Goal: Task Accomplishment & Management: Manage account settings

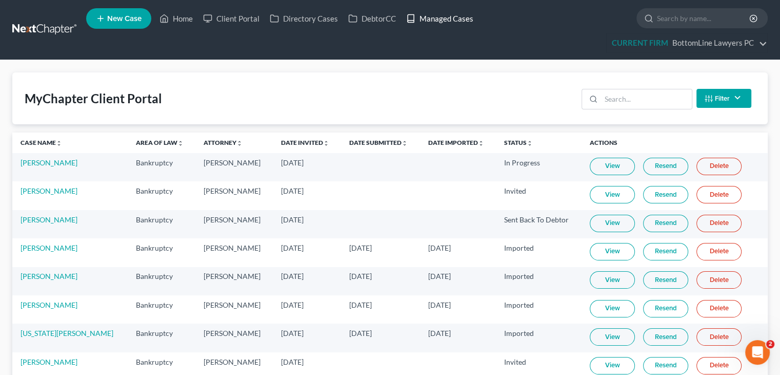
click at [463, 19] on link "Managed Cases" at bounding box center [439, 18] width 77 height 18
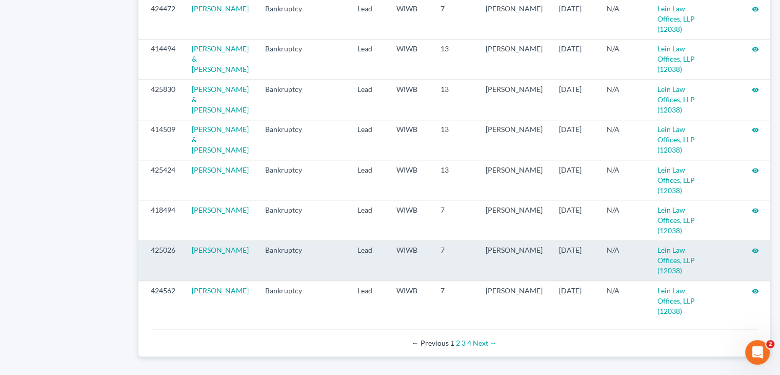
scroll to position [1121, 0]
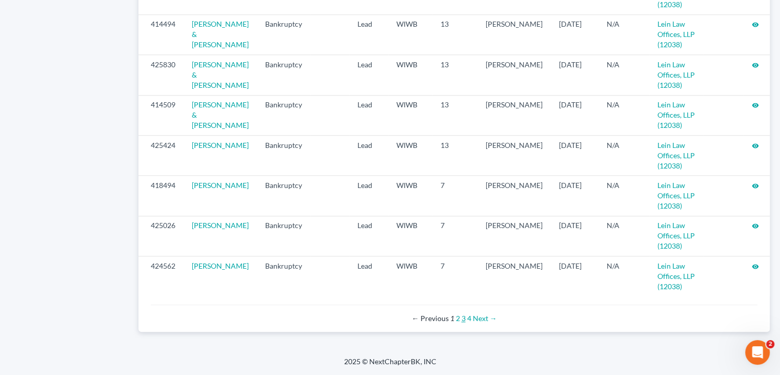
click at [463, 319] on link "3" at bounding box center [464, 318] width 4 height 9
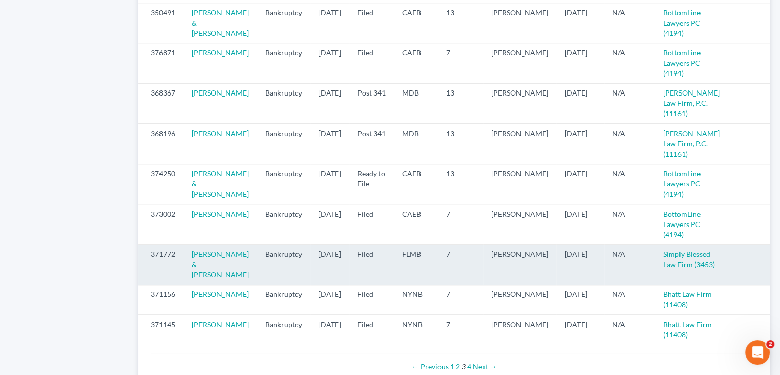
scroll to position [1141, 0]
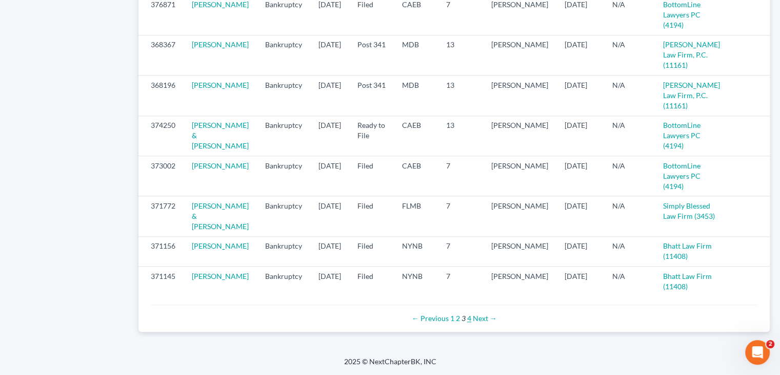
click at [468, 317] on link "4" at bounding box center [469, 318] width 4 height 9
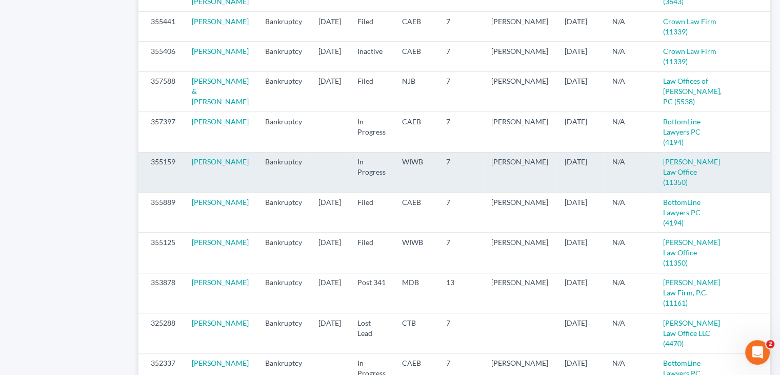
scroll to position [821, 0]
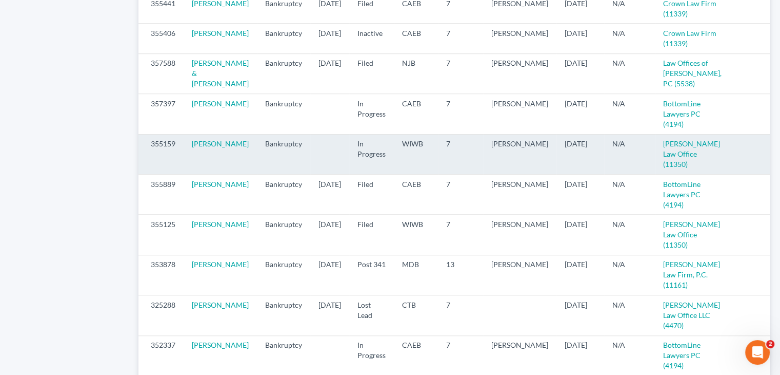
click at [779, 148] on icon "visibility" at bounding box center [782, 144] width 7 height 7
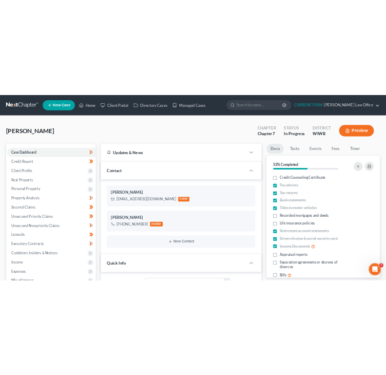
scroll to position [144, 0]
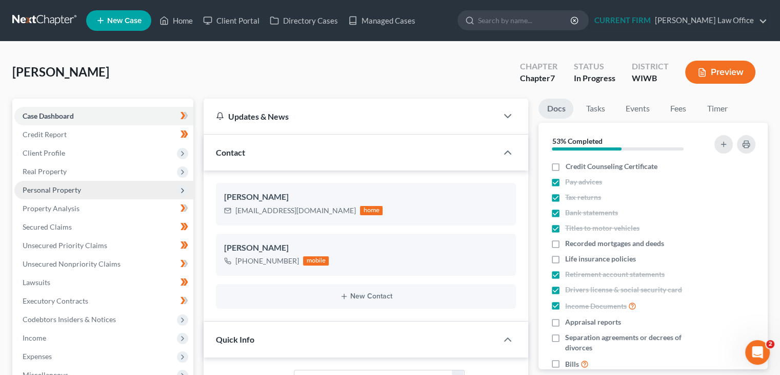
click at [58, 189] on span "Personal Property" at bounding box center [52, 189] width 58 height 9
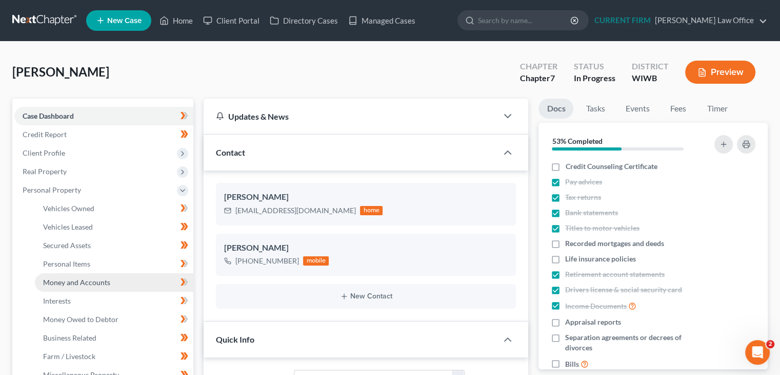
click at [52, 280] on span "Money and Accounts" at bounding box center [76, 282] width 67 height 9
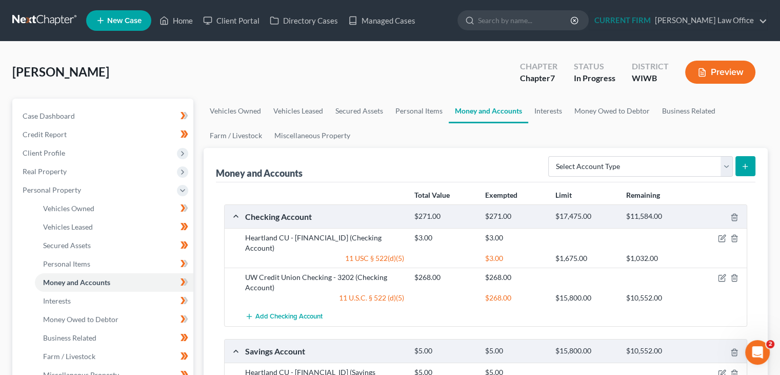
click at [281, 64] on div "Simmons, Susanne Upgraded Chapter Chapter 7 Status In Progress District WIWB Pr…" at bounding box center [390, 76] width 756 height 45
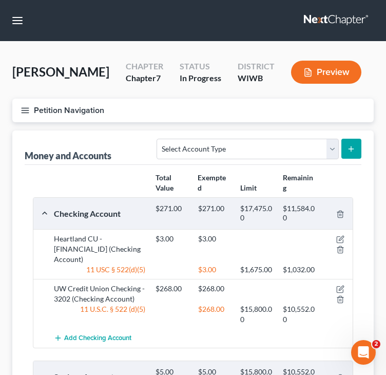
click at [86, 170] on div "Total Value Exempted Limit Remaining" at bounding box center [193, 183] width 330 height 28
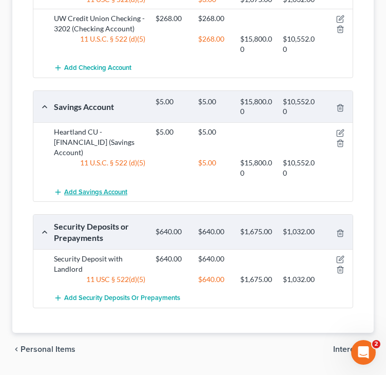
scroll to position [246, 0]
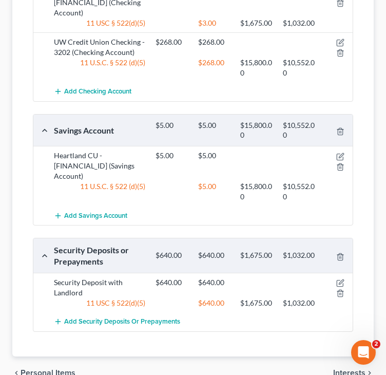
click at [201, 332] on div "Total Value Exempted Limit Remaining Checking Account $271.00 $271.00 $17,475.0…" at bounding box center [193, 137] width 337 height 438
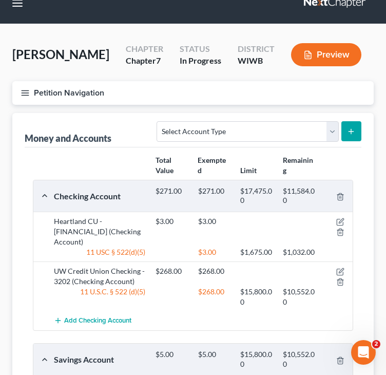
scroll to position [0, 0]
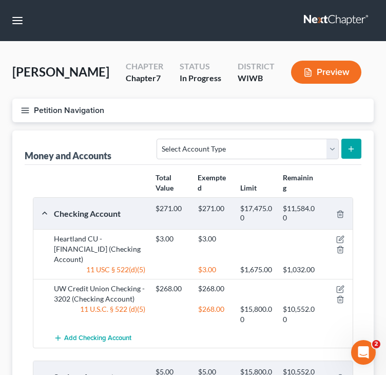
click at [22, 111] on icon "button" at bounding box center [25, 110] width 9 height 9
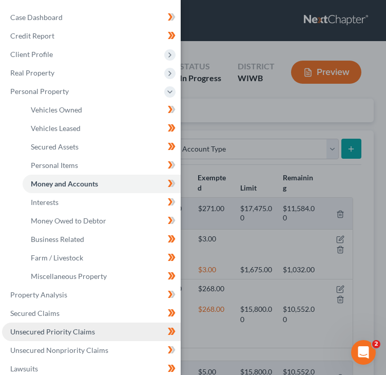
click at [65, 332] on span "Unsecured Priority Claims" at bounding box center [52, 331] width 85 height 9
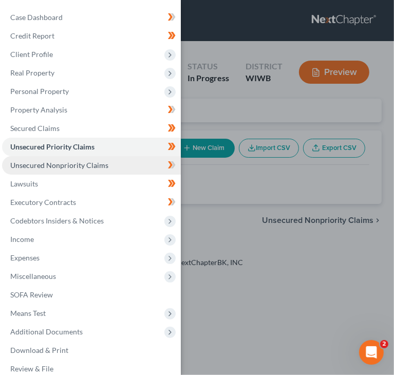
click at [75, 164] on span "Unsecured Nonpriority Claims" at bounding box center [59, 165] width 98 height 9
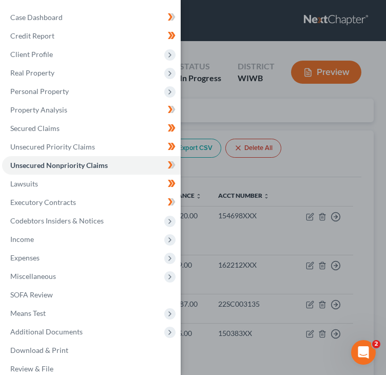
click at [348, 150] on div "Case Dashboard Payments Invoices Payments Payments Credit Report Client Profile" at bounding box center [193, 187] width 386 height 375
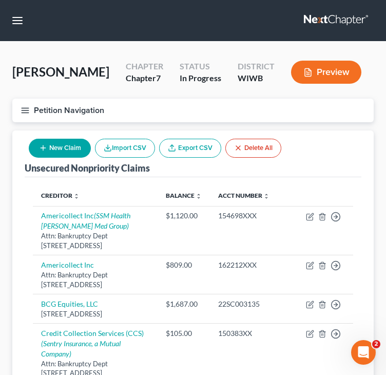
click at [52, 144] on button "New Claim" at bounding box center [60, 148] width 62 height 19
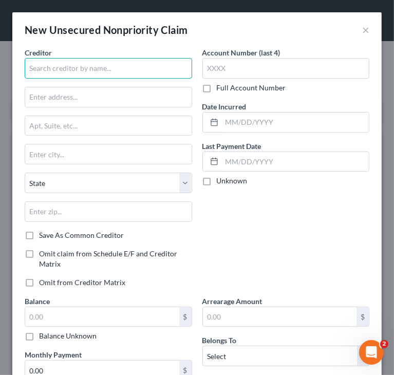
click at [78, 68] on input "text" at bounding box center [108, 68] width 167 height 21
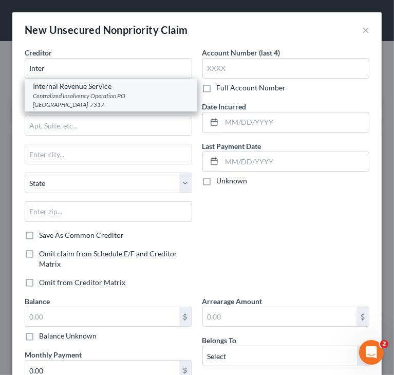
click at [99, 101] on div "Centralized Insolvency Operation PO Box 7346, Philadelphia, PA 19101-7317" at bounding box center [111, 99] width 156 height 17
type input "Internal Revenue Service"
type input "Centralized Insolvency Operation"
type input "PO Box 7346"
type input "Philadelphia"
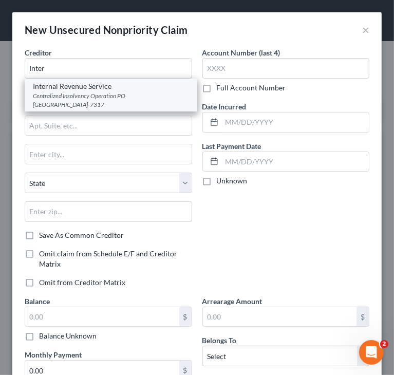
select select "39"
type input "19101-7317"
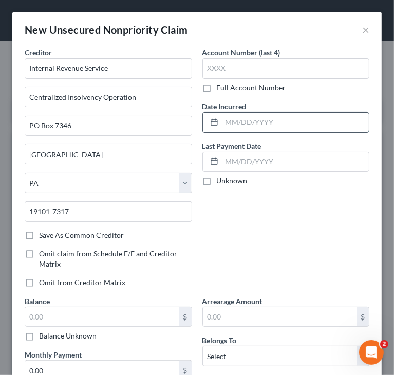
click at [236, 120] on input "text" at bounding box center [295, 121] width 147 height 19
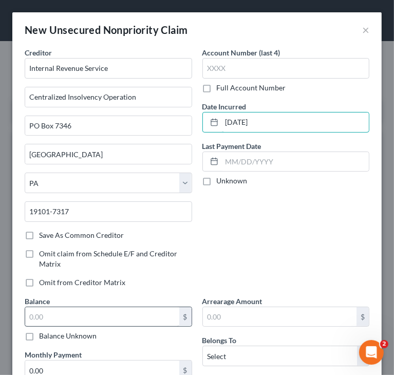
type input "12/31/2016"
click at [129, 313] on input "text" at bounding box center [102, 316] width 154 height 19
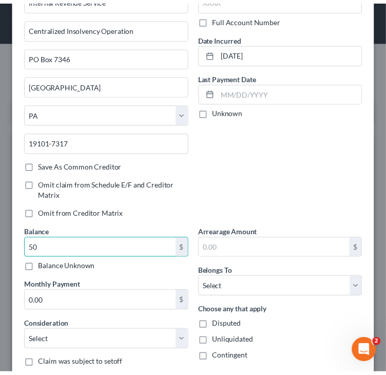
scroll to position [103, 0]
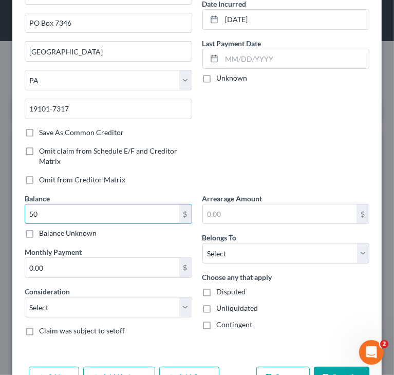
type input "50"
click at [260, 268] on div "Arrearage Amount $ Belongs To * Select Debtor 1 Only Debtor 2 Only Debtor 1 And…" at bounding box center [286, 268] width 178 height 151
click at [105, 320] on div "Balance 50.00 $ Balance Unknown Balance Undetermined 50 $ Balance Unknown Month…" at bounding box center [108, 268] width 178 height 151
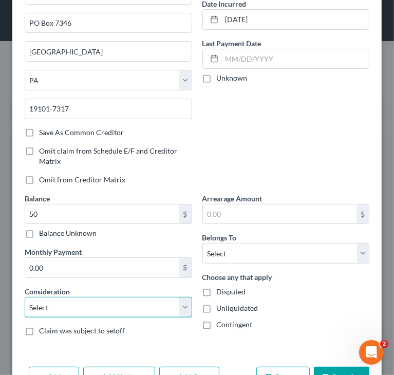
click at [105, 309] on select "Select Cable / Satellite Services Collection Agency Credit Card Debt Debt Couns…" at bounding box center [108, 307] width 167 height 21
select select "7"
click at [25, 297] on select "Select Cable / Satellite Services Collection Agency Credit Card Debt Debt Couns…" at bounding box center [108, 307] width 167 height 21
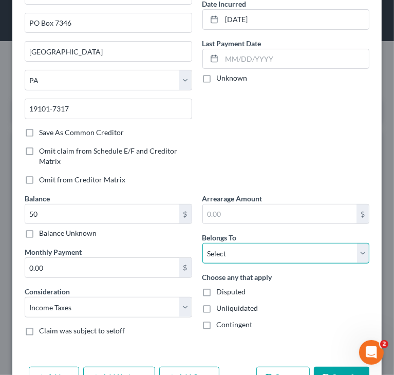
click at [296, 251] on select "Select Debtor 1 Only Debtor 2 Only Debtor 1 And Debtor 2 Only At Least One Of T…" at bounding box center [285, 253] width 167 height 21
select select "0"
click at [202, 243] on select "Select Debtor 1 Only Debtor 2 Only Debtor 1 And Debtor 2 Only At Least One Of T…" at bounding box center [285, 253] width 167 height 21
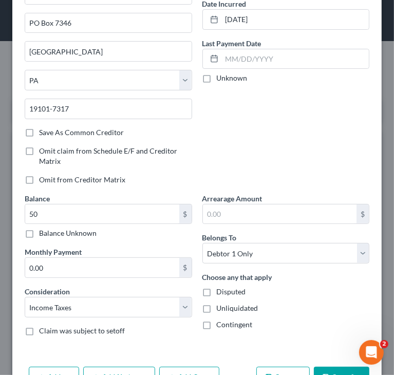
click at [328, 370] on button "Save & Close" at bounding box center [341, 377] width 55 height 22
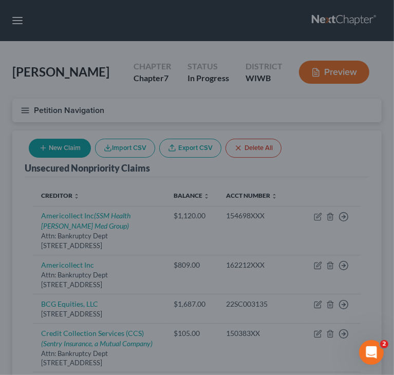
type input "50.00"
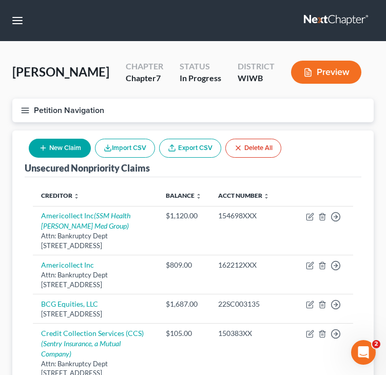
click at [320, 152] on div "Unsecured Nonpriority Claims New Claim Import CSV Export CSV Delete All" at bounding box center [193, 153] width 337 height 47
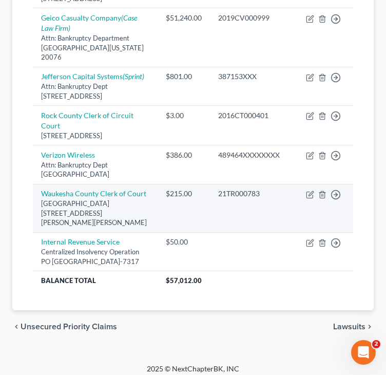
scroll to position [544, 0]
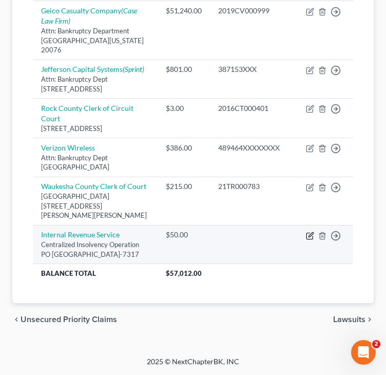
click at [307, 231] on icon "button" at bounding box center [310, 235] width 8 height 8
select select "39"
select select "7"
select select "0"
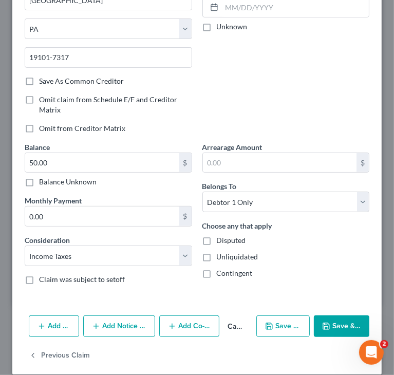
scroll to position [164, 0]
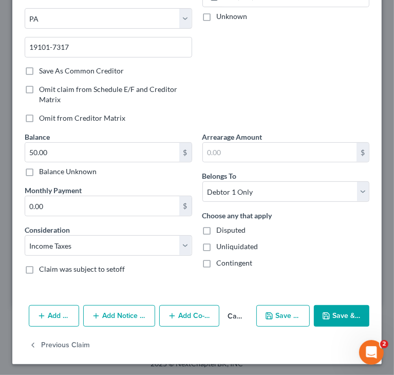
click at [330, 316] on button "Save & Close" at bounding box center [341, 316] width 55 height 22
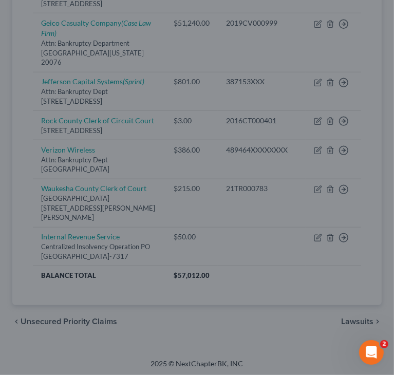
type input "0"
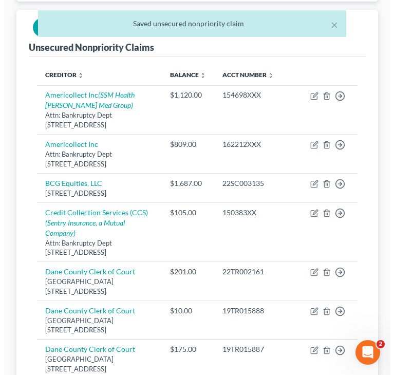
scroll to position [11, 0]
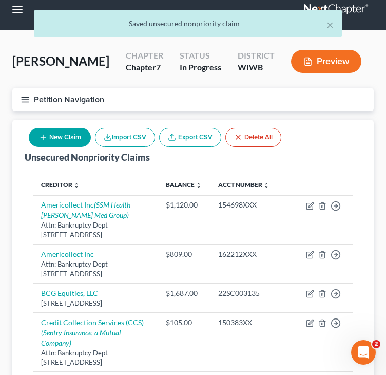
click at [65, 136] on button "New Claim" at bounding box center [60, 137] width 62 height 19
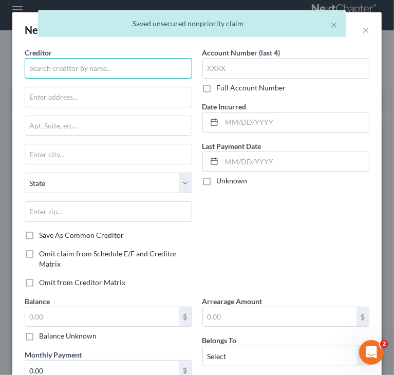
click at [105, 67] on input "text" at bounding box center [108, 68] width 167 height 21
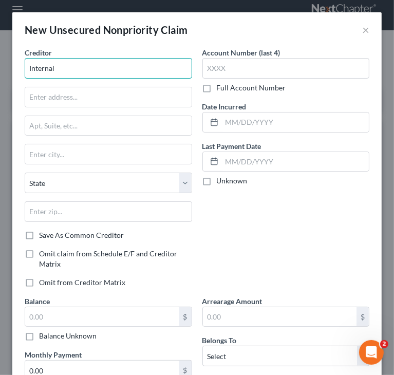
drag, startPoint x: 31, startPoint y: 70, endPoint x: 22, endPoint y: 69, distance: 9.3
click at [22, 69] on div "Creditor * Internal State AL AK AR AZ CA CO CT DE DC FL GA GU HI ID IL IN IA KS…" at bounding box center [108, 171] width 178 height 248
type input "U"
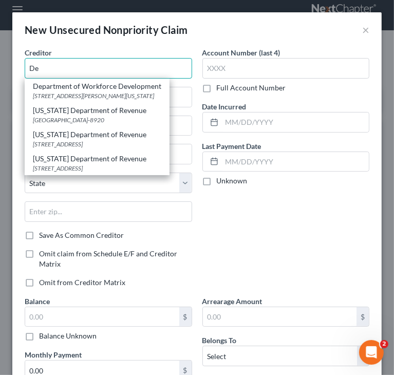
type input "D"
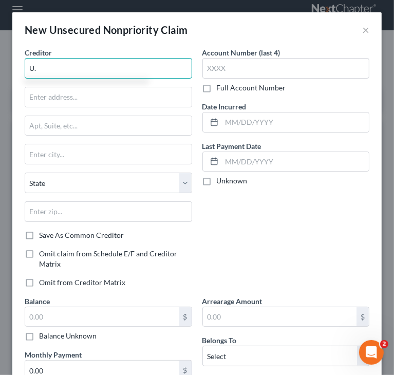
type input "U"
type input "T"
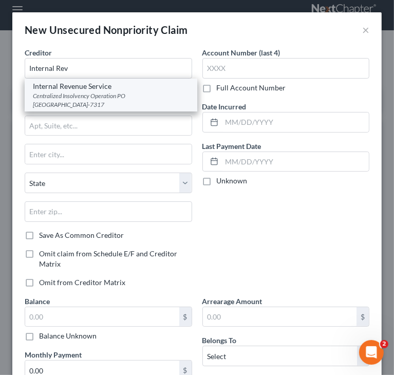
click at [94, 100] on div "Centralized Insolvency Operation PO Box 7346, Philadelphia, PA 19101-7317" at bounding box center [111, 99] width 156 height 17
type input "Internal Revenue Service"
type input "Centralized Insolvency Operation"
type input "PO Box 7346"
type input "Philadelphia"
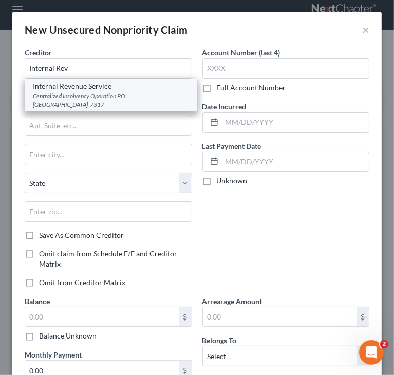
select select "39"
type input "19101-7317"
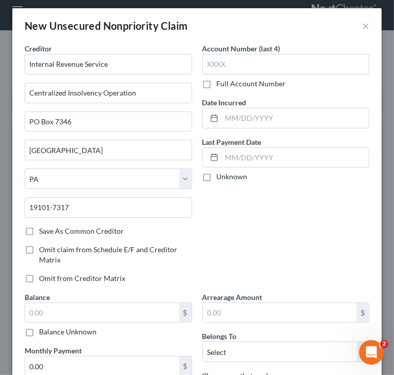
scroll to position [0, 0]
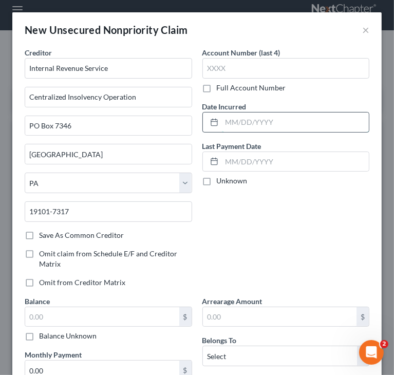
click at [233, 120] on input "text" at bounding box center [295, 121] width 147 height 19
click at [275, 119] on input "12/31/2016" at bounding box center [295, 121] width 147 height 19
type input "12/31/2018"
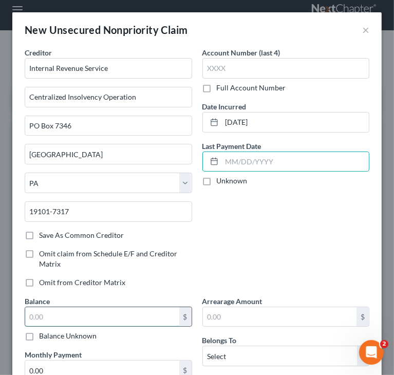
click at [94, 317] on input "text" at bounding box center [102, 316] width 154 height 19
type input "1,011"
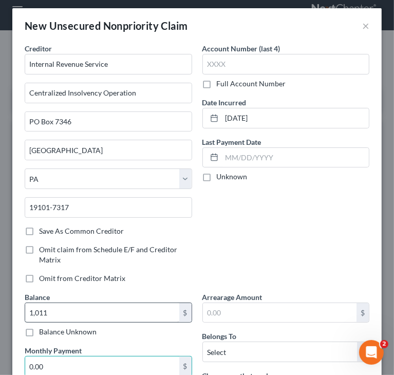
scroll to position [134, 0]
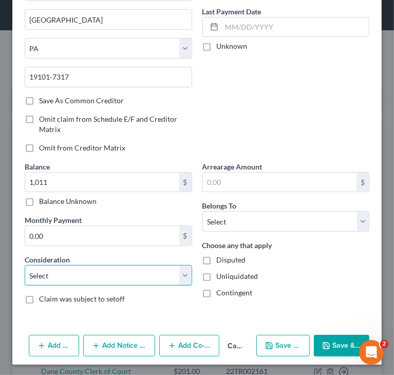
click at [105, 277] on select "Select Cable / Satellite Services Collection Agency Credit Card Debt Debt Couns…" at bounding box center [108, 275] width 167 height 21
select select "7"
click at [25, 265] on select "Select Cable / Satellite Services Collection Agency Credit Card Debt Debt Couns…" at bounding box center [108, 275] width 167 height 21
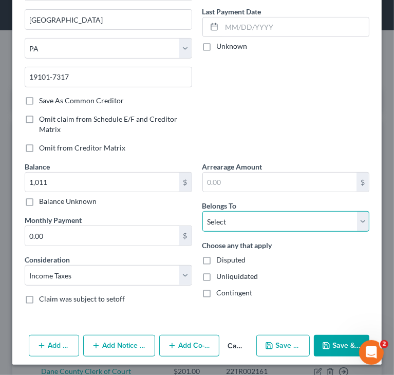
click at [252, 223] on select "Select Debtor 1 Only Debtor 2 Only Debtor 1 And Debtor 2 Only At Least One Of T…" at bounding box center [285, 221] width 167 height 21
select select "0"
click at [202, 211] on select "Select Debtor 1 Only Debtor 2 Only Debtor 1 And Debtor 2 Only At Least One Of T…" at bounding box center [285, 221] width 167 height 21
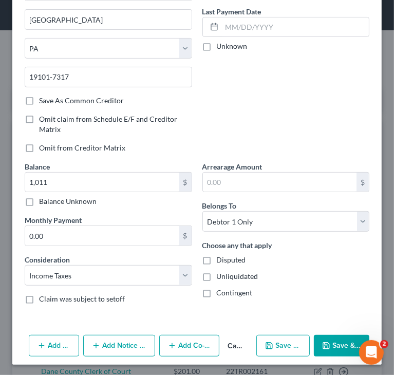
click at [344, 342] on button "Save & Close" at bounding box center [341, 346] width 55 height 22
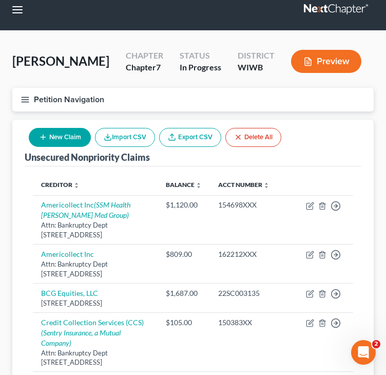
click at [72, 130] on button "New Claim" at bounding box center [60, 137] width 62 height 19
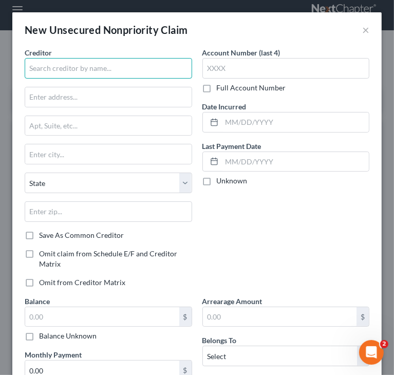
click at [110, 70] on input "text" at bounding box center [108, 68] width 167 height 21
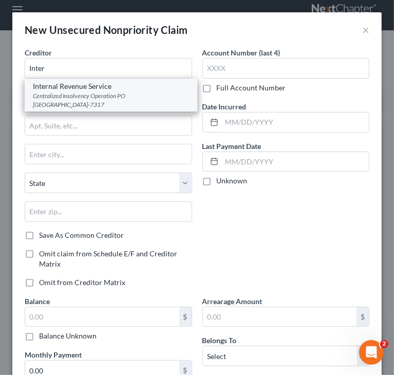
click at [100, 101] on div "Centralized Insolvency Operation PO Box 7346, Philadelphia, PA 19101-7317" at bounding box center [111, 99] width 156 height 17
type input "Internal Revenue Service"
type input "Centralized Insolvency Operation"
type input "PO Box 7346"
type input "Philadelphia"
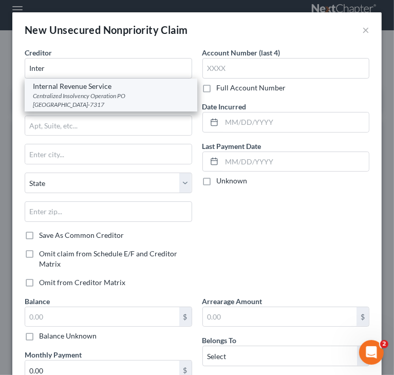
select select "39"
type input "19101-7317"
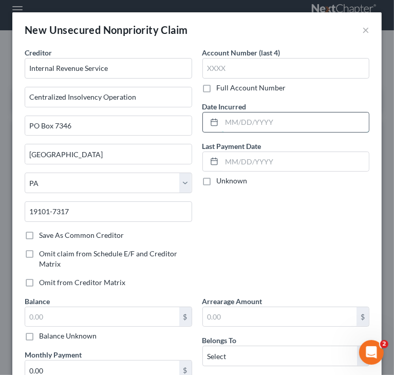
click at [290, 122] on input "text" at bounding box center [295, 121] width 147 height 19
type input "12/31/2021"
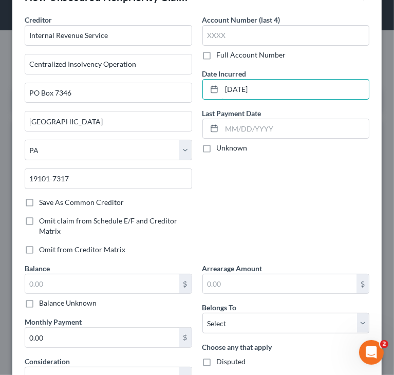
scroll to position [51, 0]
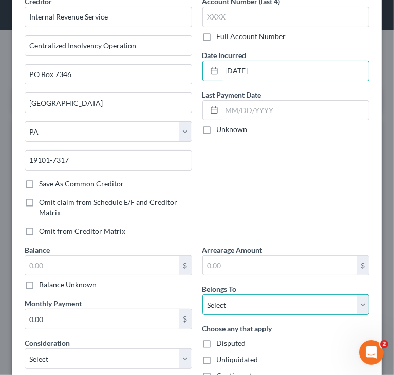
click at [232, 299] on select "Select Debtor 1 Only Debtor 2 Only Debtor 1 And Debtor 2 Only At Least One Of T…" at bounding box center [285, 304] width 167 height 21
select select "0"
click at [202, 294] on select "Select Debtor 1 Only Debtor 2 Only Debtor 1 And Debtor 2 Only At Least One Of T…" at bounding box center [285, 304] width 167 height 21
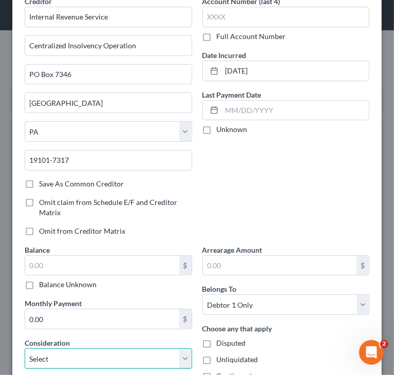
click at [94, 358] on select "Select Cable / Satellite Services Collection Agency Credit Card Debt Debt Couns…" at bounding box center [108, 358] width 167 height 21
select select "7"
click at [25, 348] on select "Select Cable / Satellite Services Collection Agency Credit Card Debt Debt Couns…" at bounding box center [108, 358] width 167 height 21
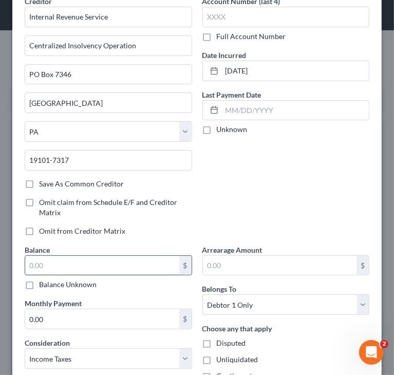
click at [88, 264] on input "text" at bounding box center [102, 265] width 154 height 19
click at [290, 185] on div "Account Number (last 4) Full Account Number Date Incurred 12/31/2021 Last Payme…" at bounding box center [286, 120] width 178 height 248
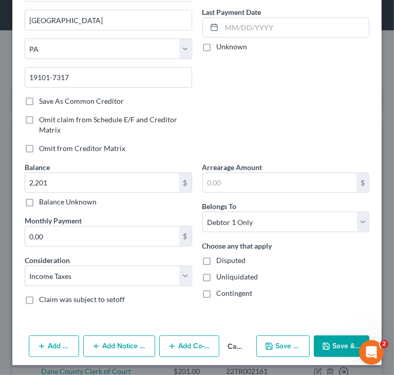
scroll to position [134, 0]
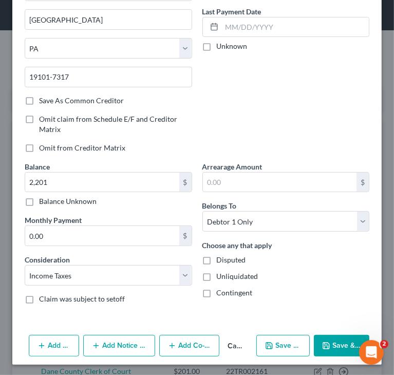
click at [332, 339] on button "Save & Close" at bounding box center [341, 346] width 55 height 22
type input "2,201.00"
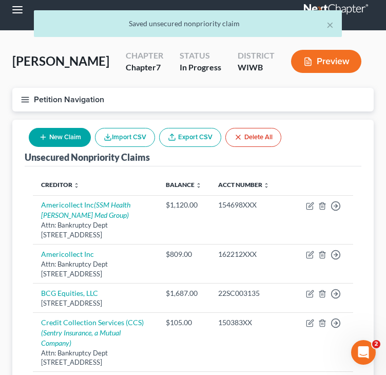
click at [54, 141] on button "New Claim" at bounding box center [60, 137] width 62 height 19
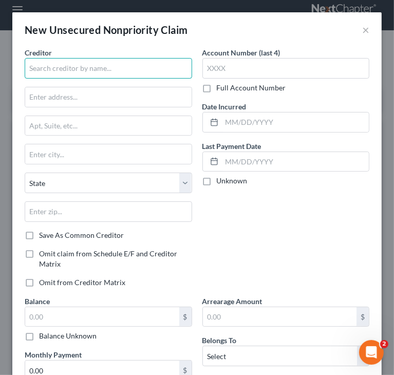
click at [83, 73] on input "text" at bounding box center [108, 68] width 167 height 21
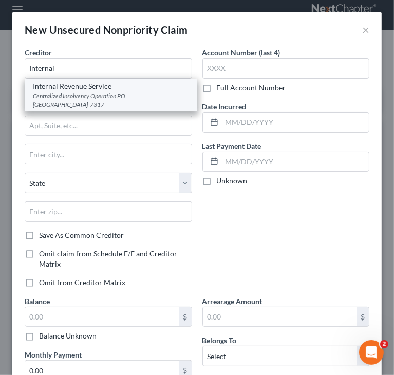
click at [78, 94] on div "Centralized Insolvency Operation PO Box 7346, Philadelphia, PA 19101-7317" at bounding box center [111, 99] width 156 height 17
type input "Internal Revenue Service"
type input "Centralized Insolvency Operation"
type input "PO Box 7346"
type input "Philadelphia"
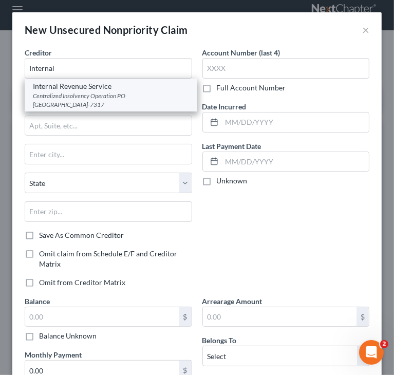
select select "39"
type input "19101-7317"
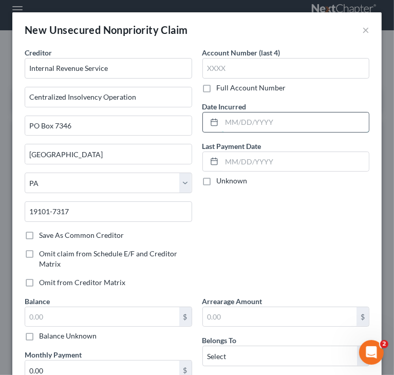
click at [285, 119] on input "text" at bounding box center [295, 121] width 147 height 19
click at [346, 281] on div "Account Number (last 4) Full Account Number Date Incurred 12/31 Last Payment Da…" at bounding box center [286, 171] width 178 height 248
click at [275, 122] on input "12/31" at bounding box center [295, 121] width 147 height 19
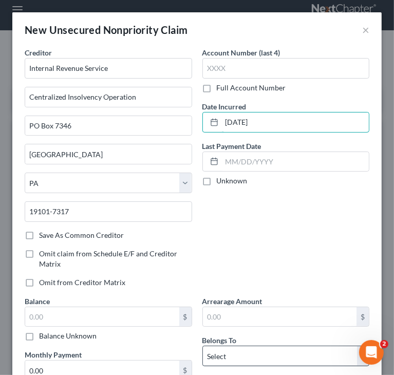
type input "12/31/2022"
click at [257, 361] on select "Select Debtor 1 Only Debtor 2 Only Debtor 1 And Debtor 2 Only At Least One Of T…" at bounding box center [285, 355] width 167 height 21
select select "0"
click at [202, 345] on select "Select Debtor 1 Only Debtor 2 Only Debtor 1 And Debtor 2 Only At Least One Of T…" at bounding box center [285, 355] width 167 height 21
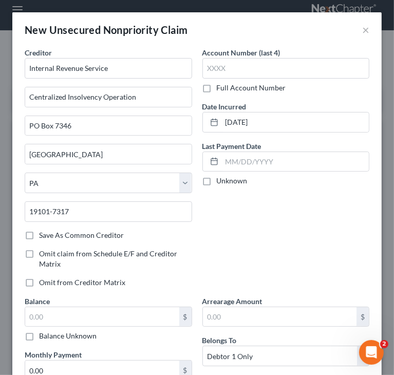
click at [239, 245] on div "Account Number (last 4) Full Account Number Date Incurred 12/31/2022 Last Payme…" at bounding box center [286, 171] width 178 height 248
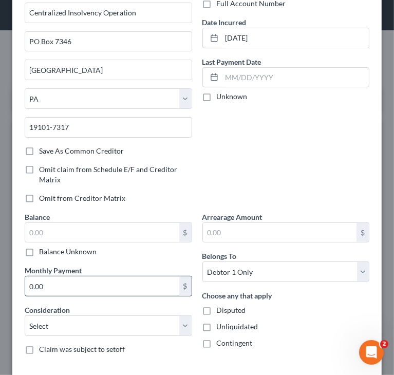
scroll to position [103, 0]
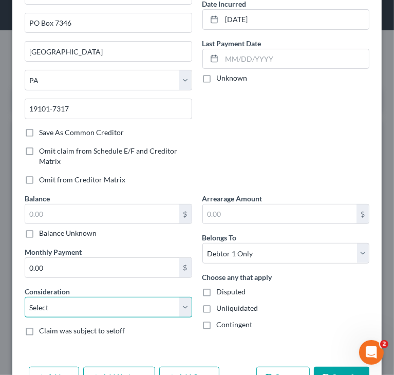
click at [62, 302] on select "Select Cable / Satellite Services Collection Agency Credit Card Debt Debt Couns…" at bounding box center [108, 307] width 167 height 21
select select "7"
click at [25, 297] on select "Select Cable / Satellite Services Collection Agency Credit Card Debt Debt Couns…" at bounding box center [108, 307] width 167 height 21
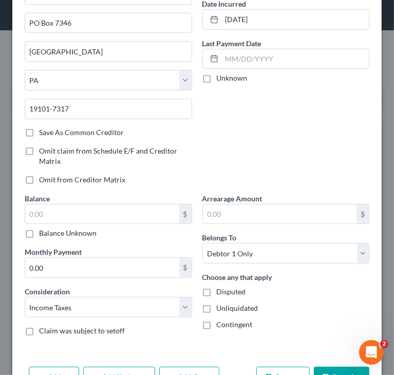
click at [232, 136] on div "Account Number (last 4) Full Account Number Date Incurred 12/31/2022 Last Payme…" at bounding box center [286, 69] width 178 height 248
click at [280, 145] on div "Account Number (last 4) Full Account Number Date Incurred 12/31/2022 Last Payme…" at bounding box center [286, 69] width 178 height 248
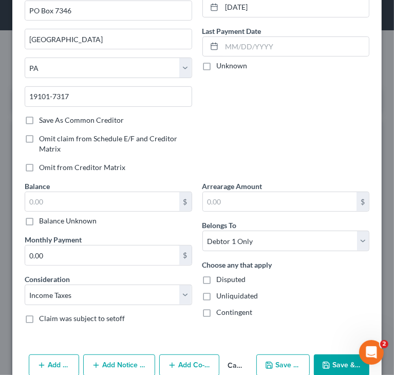
scroll to position [134, 0]
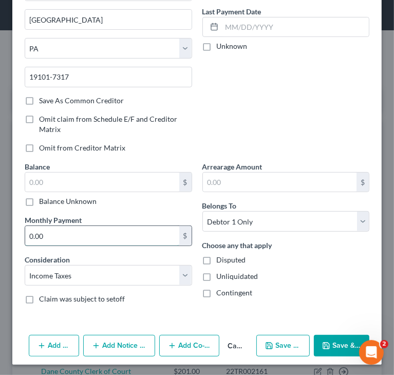
click at [126, 227] on input "0.00" at bounding box center [102, 235] width 154 height 19
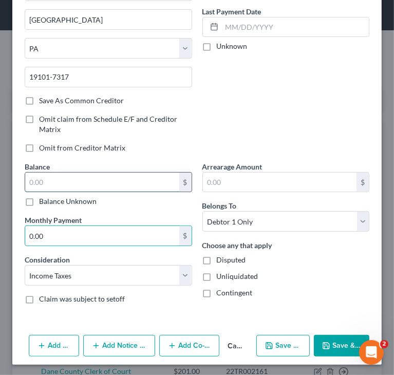
click at [112, 178] on input "text" at bounding box center [102, 181] width 154 height 19
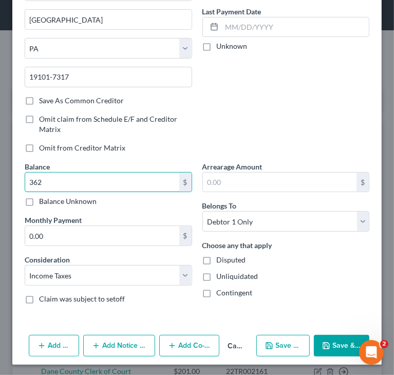
type input "362"
click at [237, 133] on div "Account Number (last 4) Full Account Number Date Incurred 12/31/2022 Last Payme…" at bounding box center [286, 37] width 178 height 248
click at [328, 339] on button "Save & Close" at bounding box center [341, 346] width 55 height 22
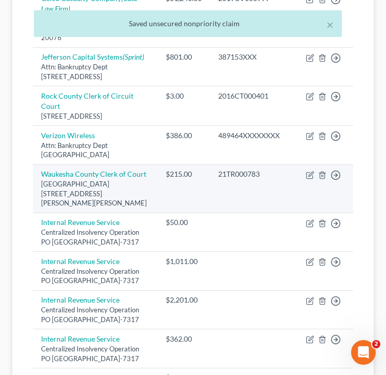
scroll to position [689, 0]
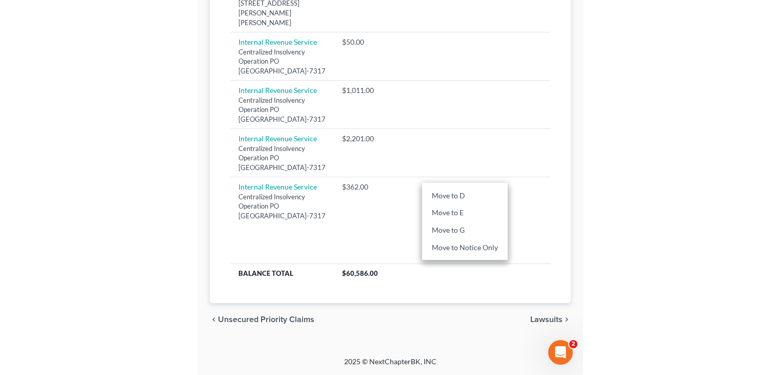
scroll to position [393, 0]
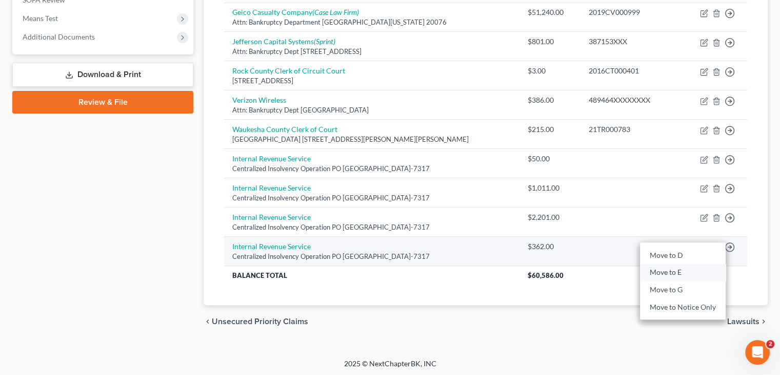
click at [671, 269] on link "Move to E" at bounding box center [683, 272] width 86 height 17
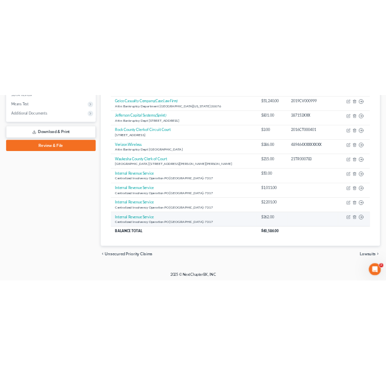
scroll to position [364, 0]
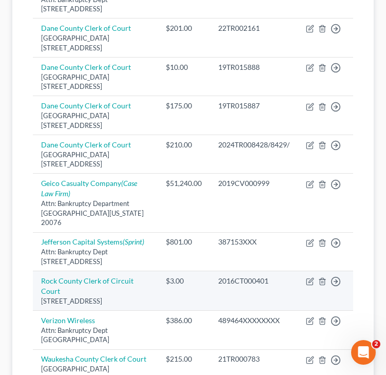
click at [189, 290] on td "$3.00" at bounding box center [184, 291] width 52 height 40
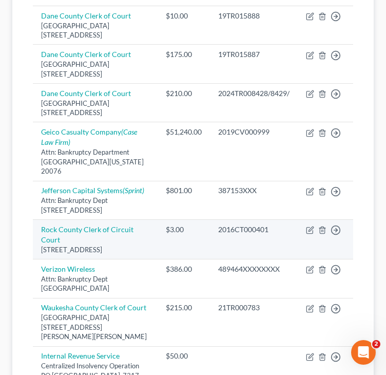
scroll to position [466, 0]
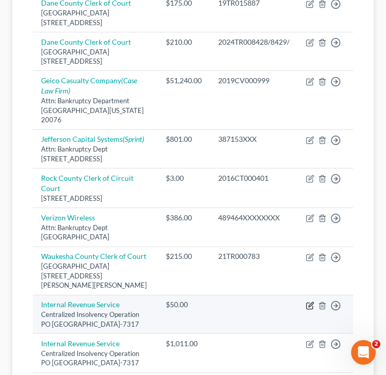
click at [308, 302] on icon "button" at bounding box center [310, 305] width 8 height 8
select select "39"
select select "7"
select select "0"
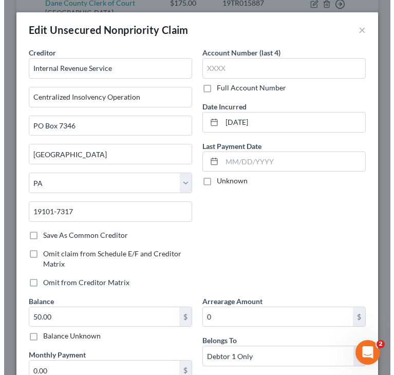
scroll to position [456, 0]
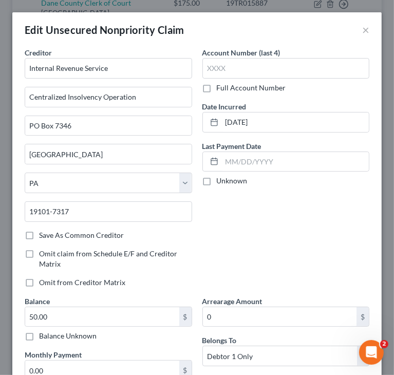
click at [266, 228] on div "Account Number (last 4) Full Account Number Date Incurred 12/31/2016 Last Payme…" at bounding box center [286, 171] width 178 height 248
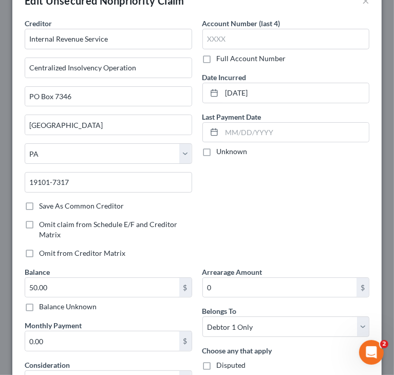
scroll to position [164, 0]
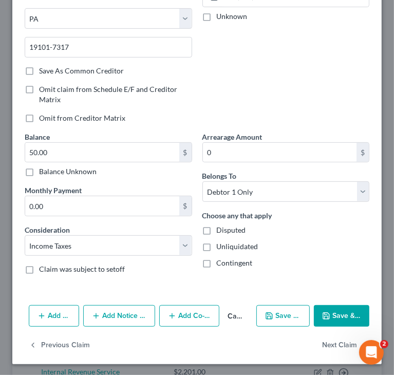
click at [323, 316] on icon "button" at bounding box center [326, 315] width 6 height 6
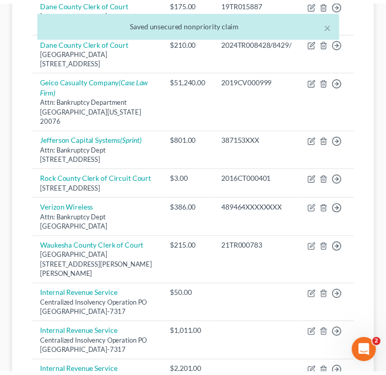
scroll to position [466, 0]
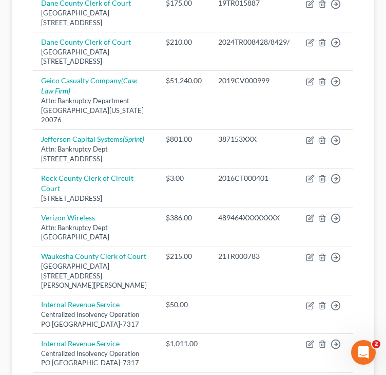
click at [23, 222] on div "Unsecured Nonpriority Claims New Claim Import CSV Export CSV Delete All Credito…" at bounding box center [192, 57] width 361 height 786
click at [21, 200] on div "Unsecured Nonpriority Claims New Claim Import CSV Export CSV Delete All Credito…" at bounding box center [192, 57] width 361 height 786
click at [374, 219] on div "Unsecured Nonpriority Claims New Claim Import CSV Export CSV Delete All Credito…" at bounding box center [192, 73] width 371 height 819
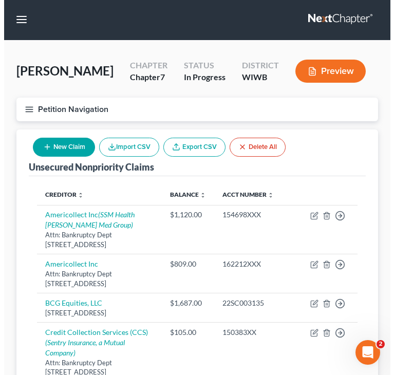
scroll to position [0, 0]
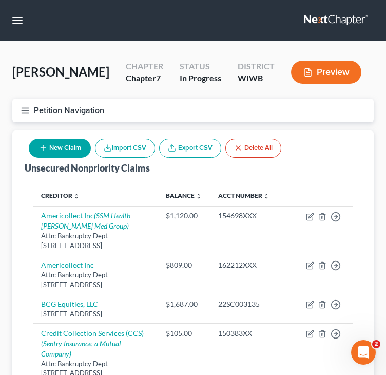
click at [28, 109] on icon "button" at bounding box center [25, 110] width 9 height 9
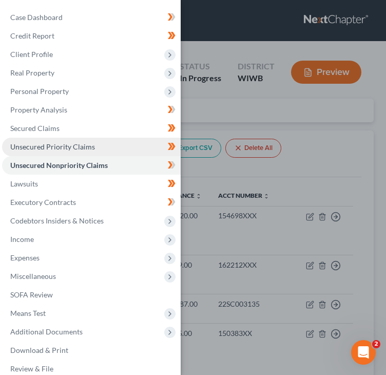
click at [38, 148] on span "Unsecured Priority Claims" at bounding box center [52, 146] width 85 height 9
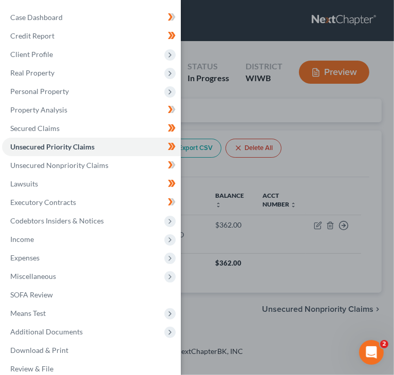
click at [322, 150] on div "Case Dashboard Payments Invoices Payments Payments Credit Report Client Profile" at bounding box center [197, 187] width 394 height 375
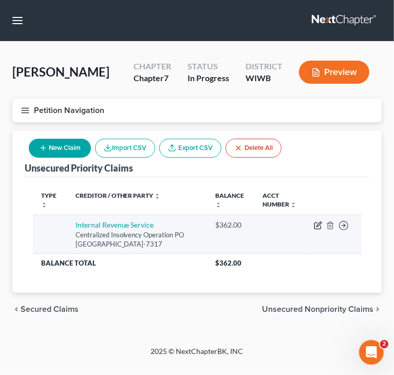
click at [316, 223] on icon "button" at bounding box center [318, 225] width 8 height 8
select select "39"
select select "0"
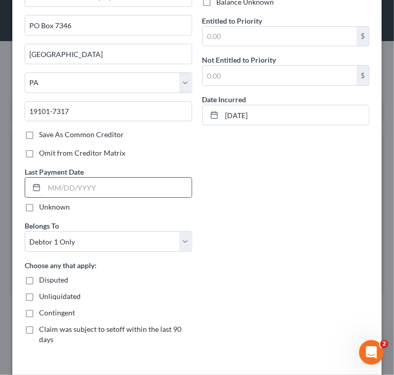
scroll to position [86, 0]
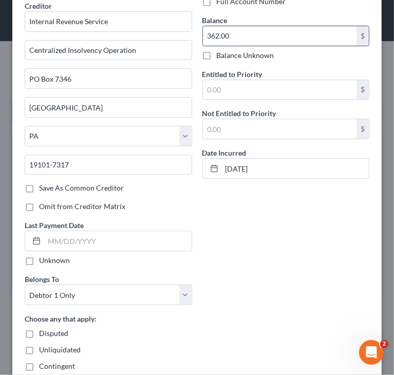
click at [259, 32] on input "362.00" at bounding box center [280, 35] width 154 height 19
click at [242, 90] on input "text" at bounding box center [280, 89] width 154 height 19
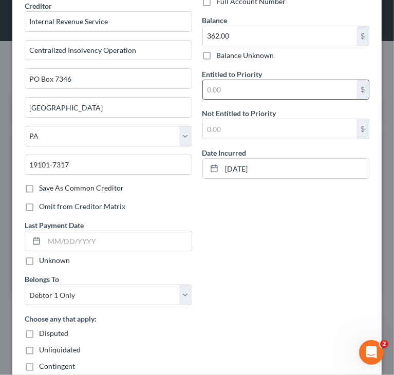
paste input "362.00"
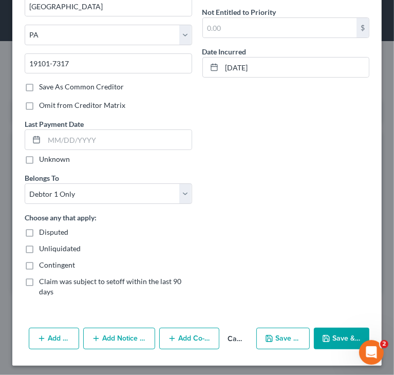
scroll to position [189, 0]
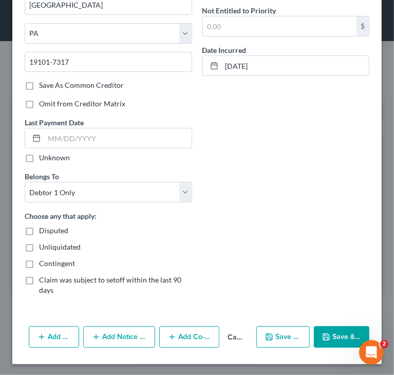
type input "362.00"
click at [332, 333] on button "Save & Close" at bounding box center [341, 337] width 55 height 22
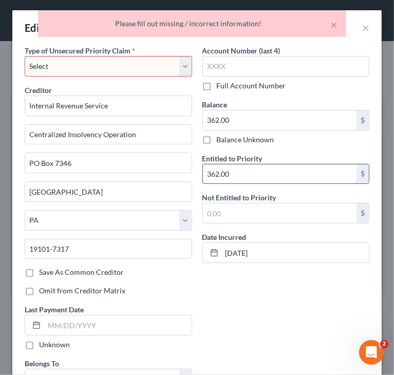
scroll to position [0, 0]
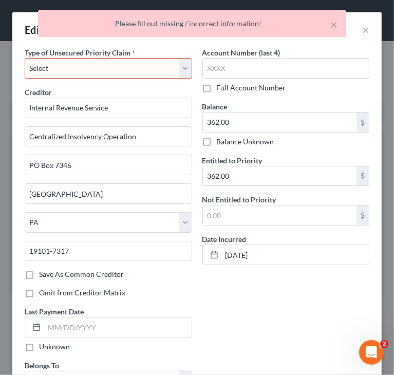
click at [125, 67] on select "Select Taxes & Other Government Units Domestic Support Obligations Extensions o…" at bounding box center [108, 68] width 167 height 21
select select "39"
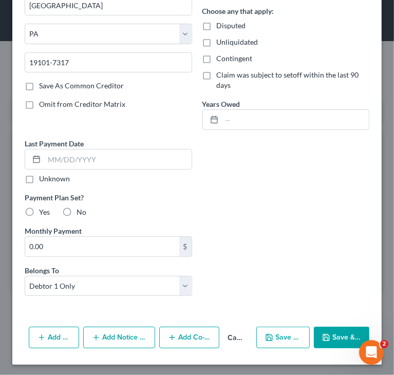
scroll to position [189, 0]
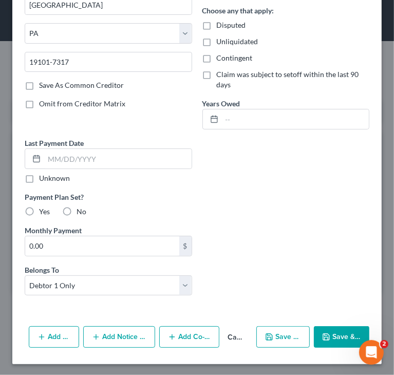
click at [334, 341] on button "Save & Close" at bounding box center [341, 337] width 55 height 22
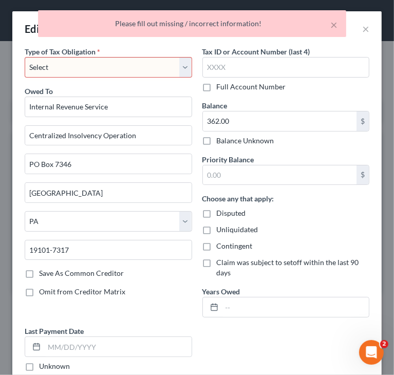
scroll to position [0, 0]
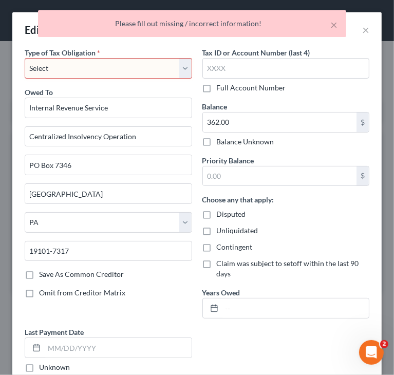
click at [163, 70] on select "Select Federal City State Franchise Tax Board Other" at bounding box center [108, 68] width 167 height 21
select select "0"
click at [25, 58] on select "Select Federal City State Franchise Tax Board Other" at bounding box center [108, 68] width 167 height 21
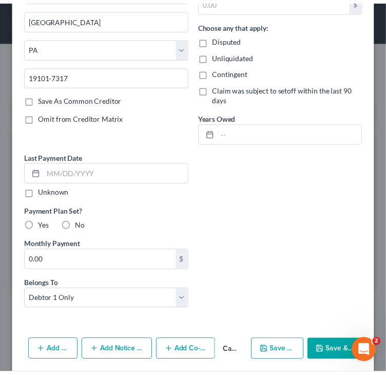
scroll to position [189, 0]
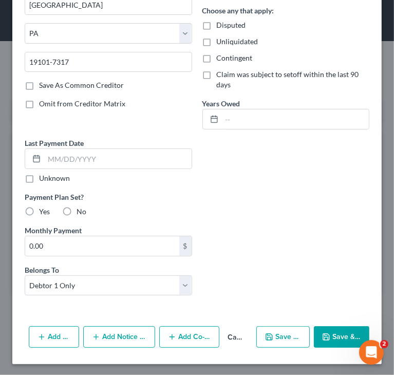
click at [322, 332] on icon "button" at bounding box center [326, 336] width 8 height 8
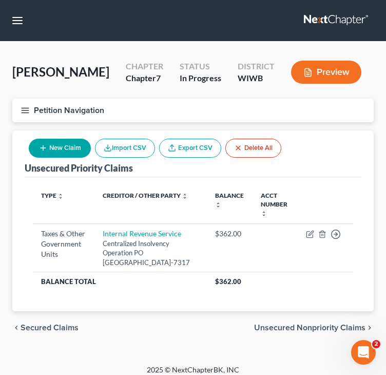
click at [155, 311] on div "Type expand_more expand_less unfold_more Creditor / Other Party expand_more exp…" at bounding box center [193, 244] width 337 height 134
click at [24, 108] on line "button" at bounding box center [25, 108] width 7 height 0
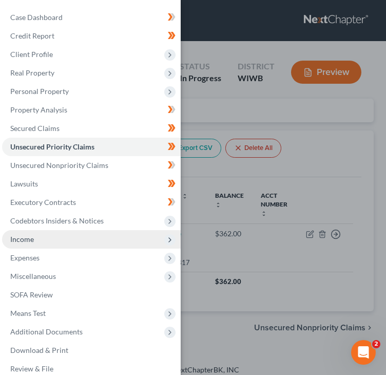
click at [40, 235] on span "Income" at bounding box center [91, 239] width 179 height 18
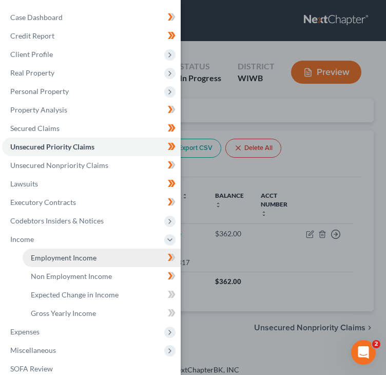
click at [68, 256] on span "Employment Income" at bounding box center [64, 257] width 66 height 9
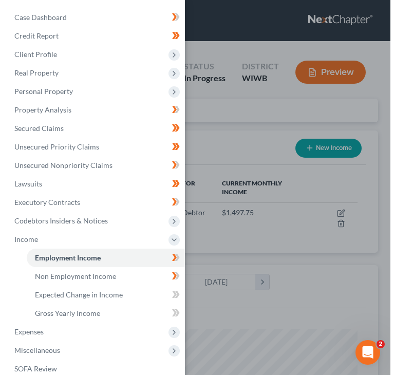
scroll to position [160, 341]
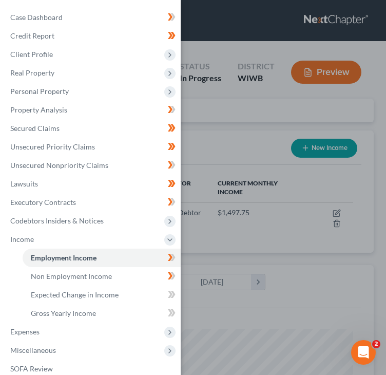
click at [243, 134] on div "Case Dashboard Payments Invoices Payments Payments Credit Report Client Profile" at bounding box center [193, 187] width 386 height 375
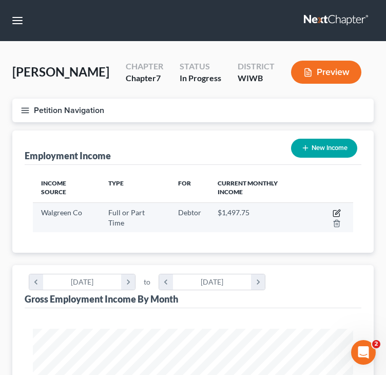
click at [335, 209] on icon "button" at bounding box center [337, 211] width 5 height 5
select select "0"
select select "14"
select select "2"
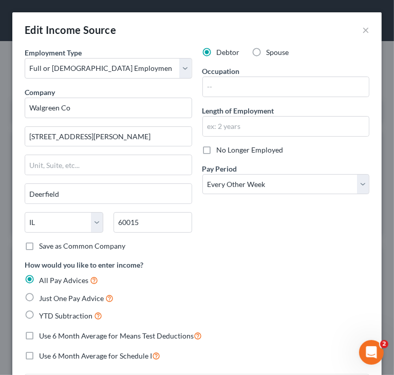
scroll to position [164, 348]
click at [238, 237] on div "Debtor Spouse Occupation Length of Employment No Longer Employed Pay Period * S…" at bounding box center [286, 153] width 178 height 212
click at [242, 274] on div "All Pay Advices" at bounding box center [197, 280] width 344 height 12
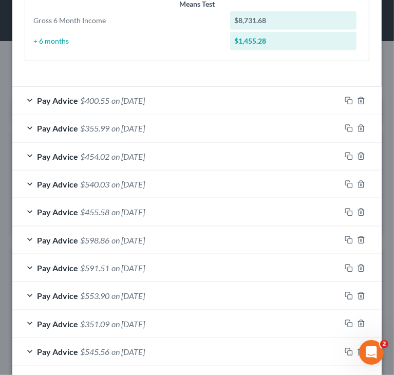
scroll to position [513, 0]
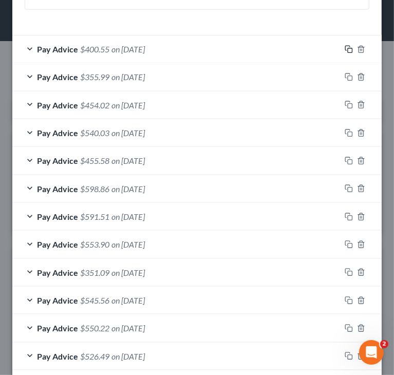
click at [345, 46] on icon "button" at bounding box center [347, 48] width 5 height 5
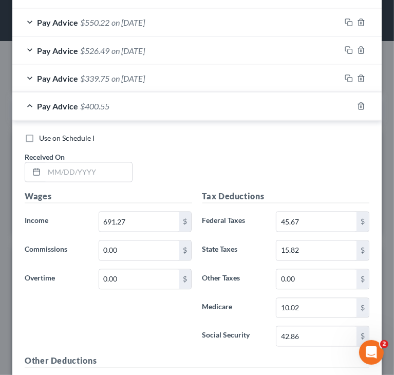
scroll to position [821, 0]
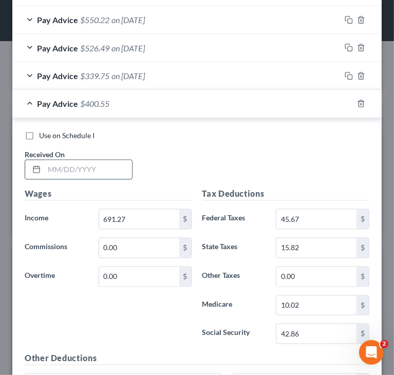
click at [101, 170] on input "text" at bounding box center [88, 169] width 88 height 19
paste input "07/03/2025"
type input "07/03/2025"
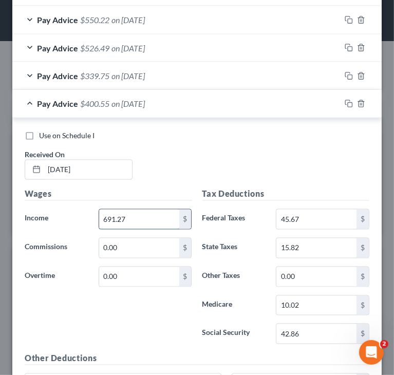
click at [139, 217] on input "691.27" at bounding box center [139, 218] width 80 height 19
paste input "393.15"
type input "393.15"
paste input "15.61"
type input "15.61"
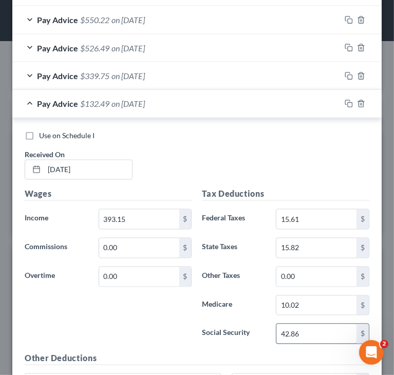
click at [303, 337] on input "42.86" at bounding box center [316, 333] width 80 height 19
paste input "24.37"
type input "24.37"
click at [334, 304] on input "10.02" at bounding box center [316, 305] width 80 height 19
paste input "5.70"
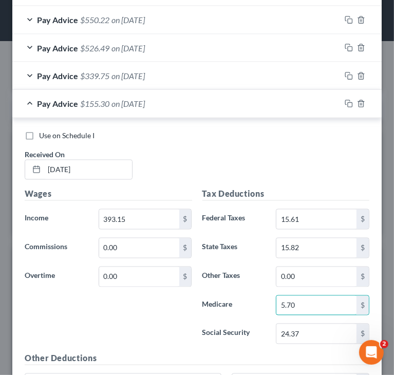
type input "5.70"
click at [318, 241] on input "15.82" at bounding box center [316, 247] width 80 height 19
paste input "5.13"
type input "5.13"
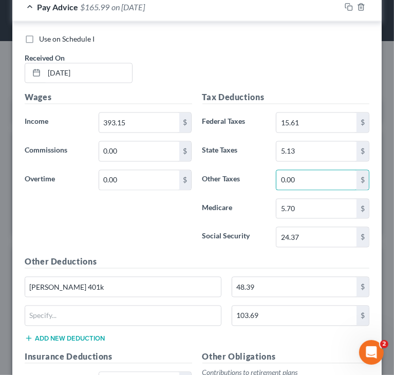
scroll to position [924, 0]
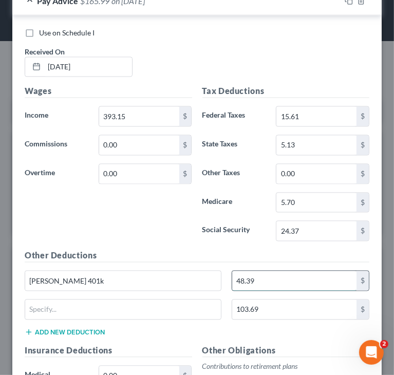
click at [271, 271] on input "48.39" at bounding box center [294, 280] width 124 height 19
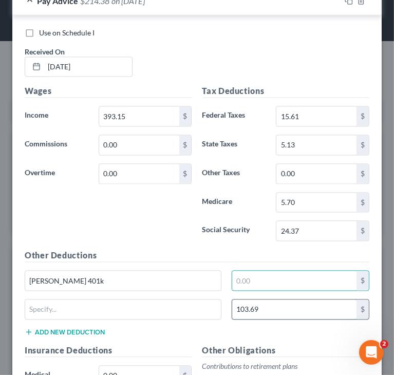
click at [271, 300] on input "103.69" at bounding box center [294, 309] width 124 height 19
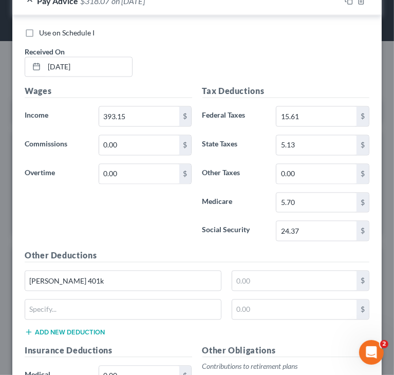
click at [175, 234] on div "Wages Income * 393.15 $ Commissions 0.00 $ Overtime 0.00 $" at bounding box center [108, 167] width 178 height 164
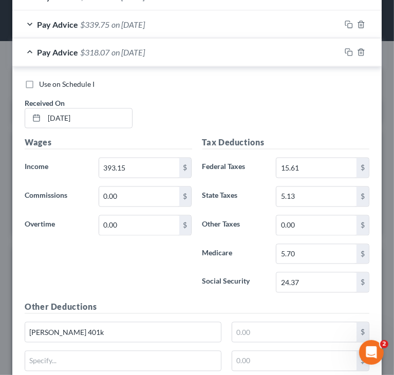
scroll to position [821, 0]
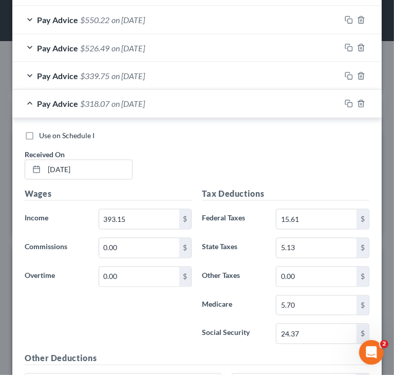
click at [283, 154] on div "Use on Schedule I Received On * 07/03/2025" at bounding box center [196, 159] width 355 height 58
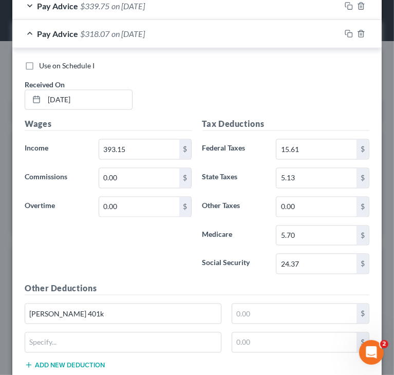
scroll to position [924, 0]
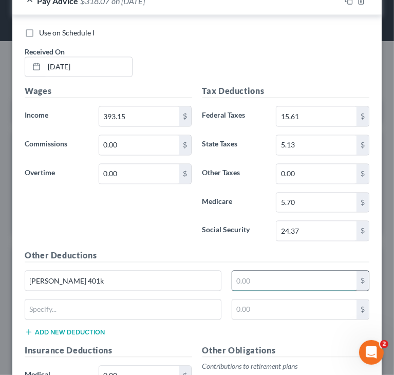
click at [308, 279] on input "text" at bounding box center [294, 280] width 124 height 19
paste input "27.52"
type input "27.52"
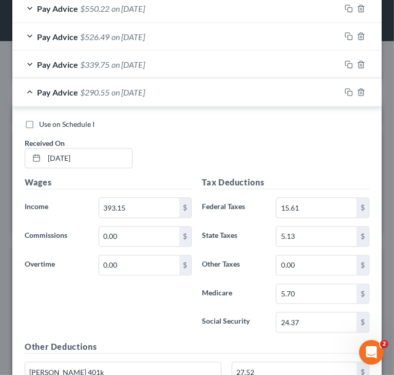
scroll to position [821, 0]
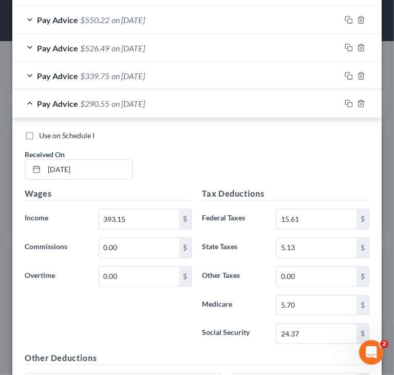
click at [294, 146] on div "Use on Schedule I Received On * 07/03/2025" at bounding box center [196, 159] width 355 height 58
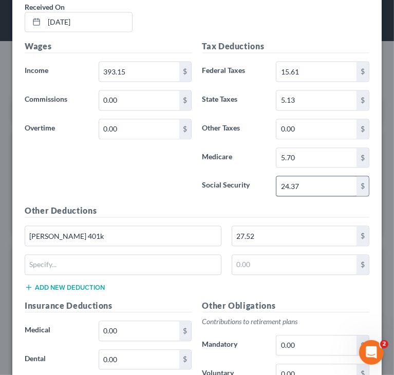
scroll to position [975, 0]
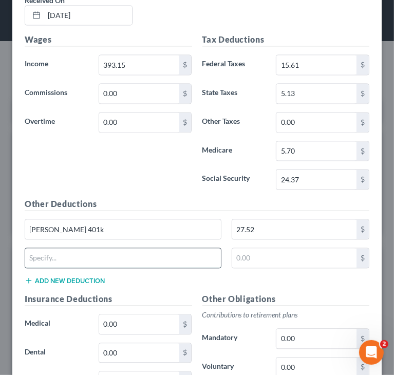
click at [51, 248] on input "text" at bounding box center [122, 257] width 195 height 19
paste input "US Ret Plan Loan1"
type input "US Ret Plan Loan1"
click at [166, 183] on div "Wages Income * 393.15 $ Commissions 0.00 $ Overtime 0.00 $" at bounding box center [108, 116] width 178 height 164
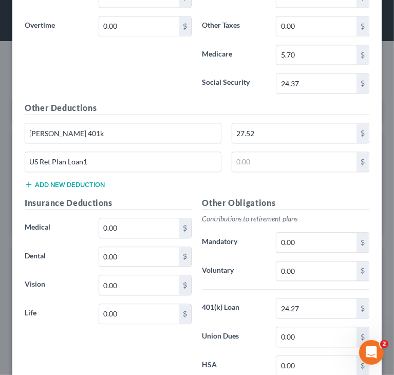
scroll to position [1078, 0]
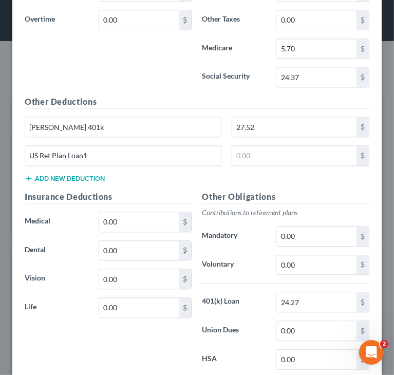
click at [245, 303] on label "401(k) Loan" at bounding box center [234, 301] width 74 height 21
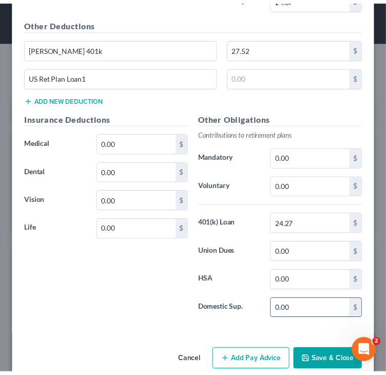
scroll to position [1167, 0]
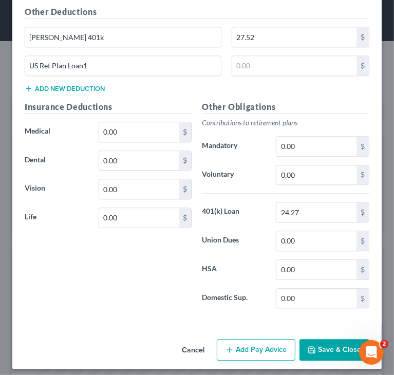
click at [327, 339] on button "Save & Close" at bounding box center [334, 350] width 70 height 22
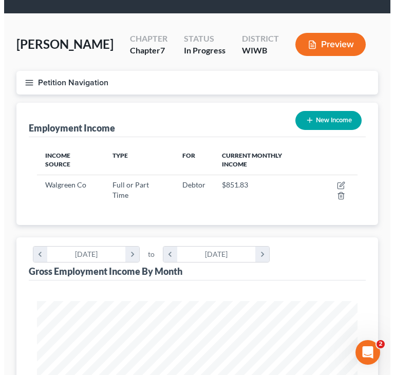
scroll to position [14, 0]
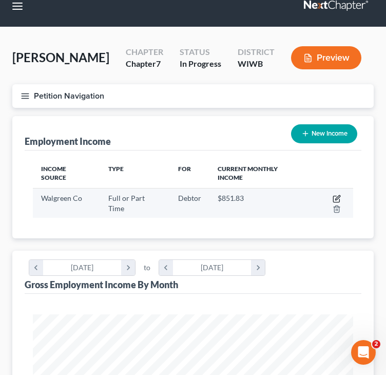
click at [332, 194] on icon "button" at bounding box center [336, 198] width 8 height 8
select select "0"
select select "14"
select select "2"
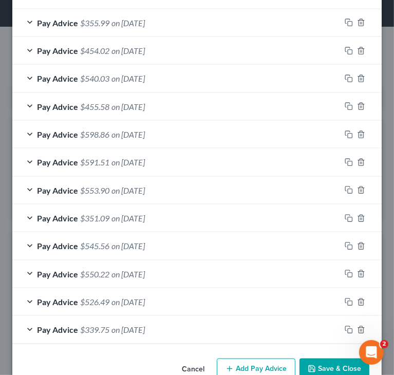
scroll to position [595, 0]
click at [93, 302] on span "$526.49" at bounding box center [94, 302] width 29 height 10
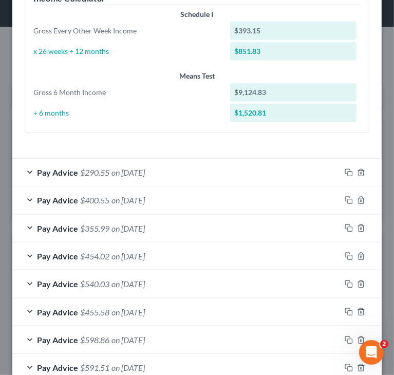
scroll to position [390, 0]
click at [347, 171] on rect "button" at bounding box center [349, 173] width 5 height 5
click at [145, 169] on span "on 07/03/2025" at bounding box center [127, 172] width 33 height 10
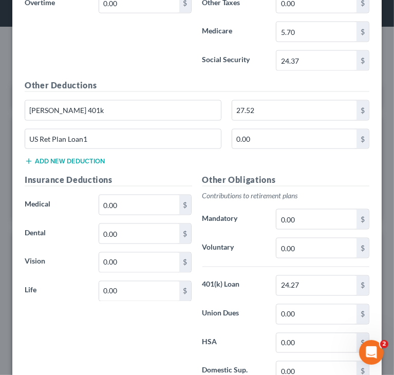
scroll to position [749, 0]
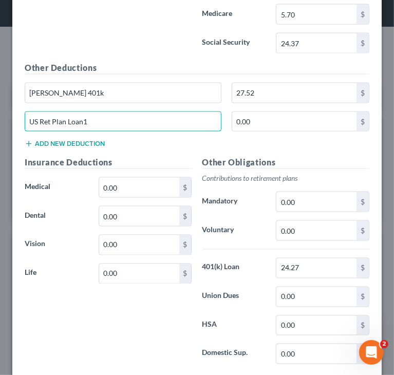
drag, startPoint x: 161, startPoint y: 117, endPoint x: 10, endPoint y: 117, distance: 150.9
click at [10, 117] on div "Edit Income Source × Employment Type * Select Full or Part Time Employment Self…" at bounding box center [197, 187] width 394 height 375
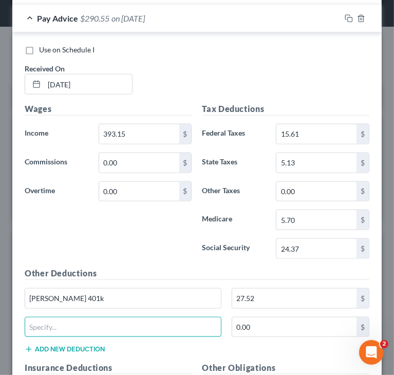
scroll to position [493, 0]
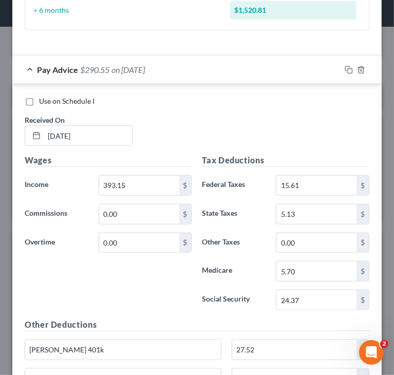
click at [28, 66] on div "Pay Advice $290.55 on 07/03/2025" at bounding box center [176, 69] width 328 height 27
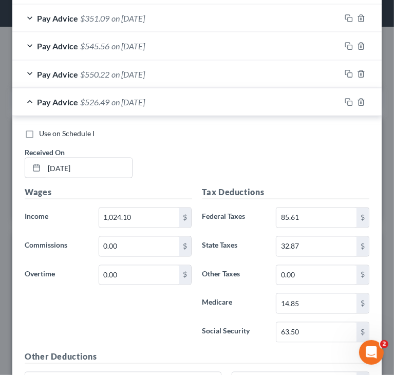
scroll to position [800, 0]
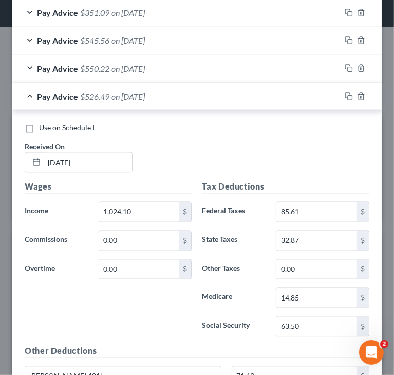
click at [31, 92] on div "Pay Advice $526.49 on 01/16/2025" at bounding box center [176, 96] width 328 height 27
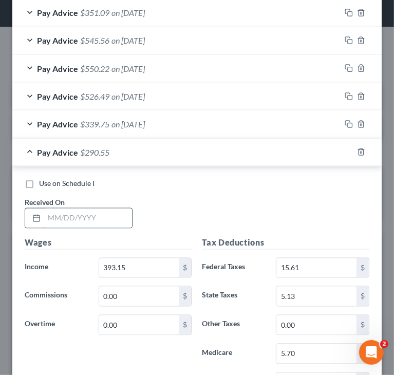
click at [88, 208] on input "text" at bounding box center [88, 217] width 88 height 19
paste input "07/31/2025"
type input "07/31/2025"
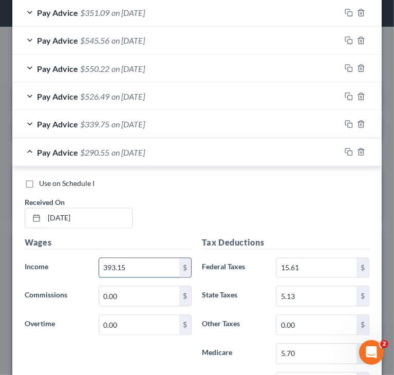
click at [143, 259] on input "393.15" at bounding box center [139, 267] width 80 height 19
paste input "279.57"
type input "279.57"
click at [223, 193] on div "Use on Schedule I Received On * 07/31/2025" at bounding box center [196, 208] width 355 height 58
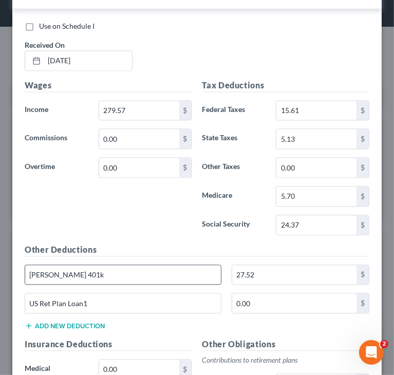
scroll to position [1006, 0]
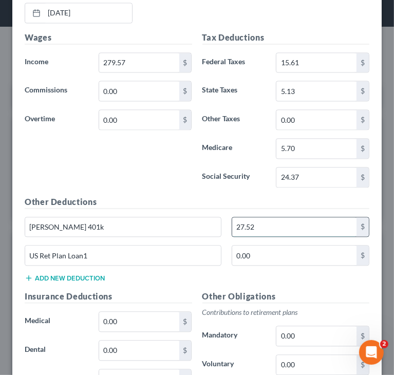
click at [275, 223] on input "27.52" at bounding box center [294, 226] width 124 height 19
paste input "19.57"
type input "19.57"
click at [192, 195] on h5 "Other Deductions" at bounding box center [197, 201] width 344 height 13
click at [312, 53] on input "15.61" at bounding box center [316, 62] width 80 height 19
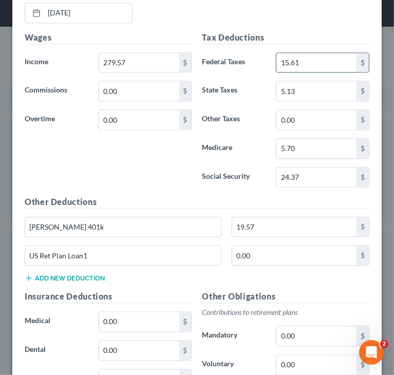
paste input "4.25"
type input "4.25"
click at [321, 173] on input "24.37" at bounding box center [316, 176] width 80 height 19
paste input "17.33"
type input "17.33"
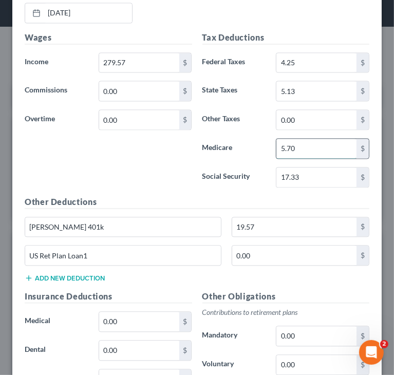
click at [307, 142] on input "5.70" at bounding box center [316, 148] width 80 height 19
paste input "4.05"
type input "4.05"
click at [318, 87] on input "5.13" at bounding box center [316, 90] width 80 height 19
paste input "1.11"
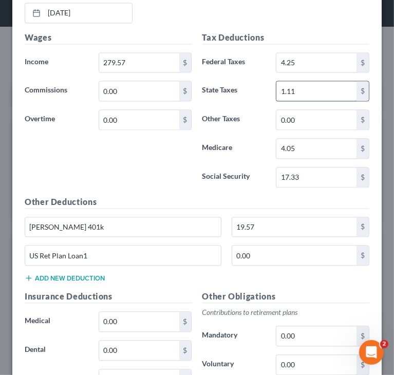
type input "1.11"
click at [135, 187] on div "Wages Income * 279.57 $ Commissions 0.00 $ Overtime 0.00 $" at bounding box center [108, 113] width 178 height 164
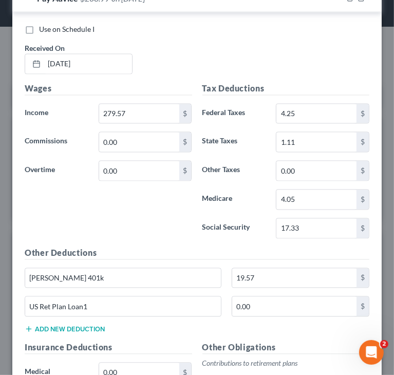
scroll to position [903, 0]
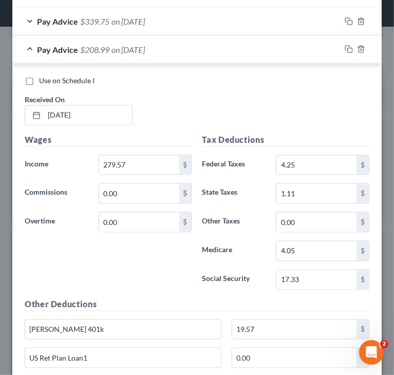
click at [29, 44] on div "Pay Advice $208.99 on 07/31/2025" at bounding box center [176, 49] width 328 height 27
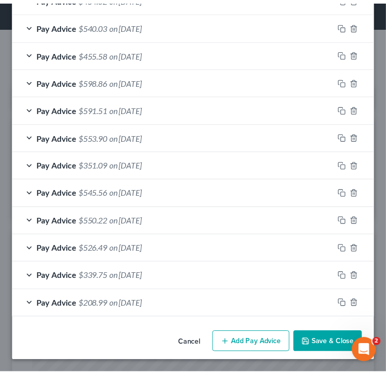
scroll to position [645, 0]
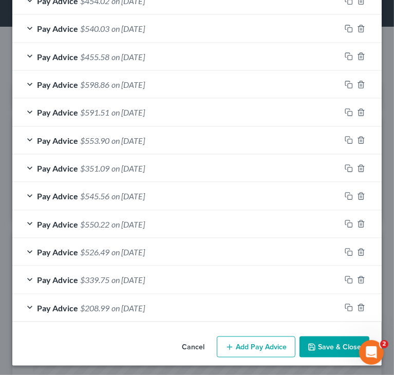
click at [318, 345] on button "Save & Close" at bounding box center [334, 347] width 70 height 22
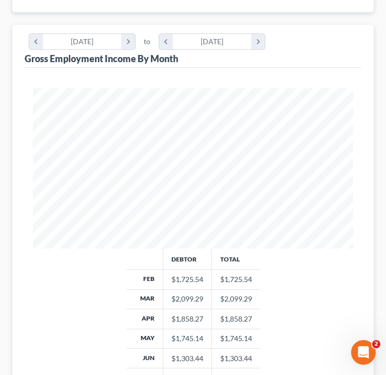
scroll to position [271, 0]
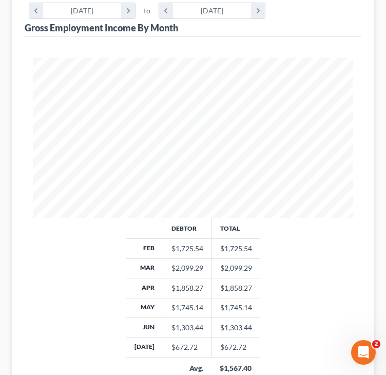
click at [310, 256] on div "Debtor Total Feb $1,725.54 $1,725.54 Mar $2,099.29 $2,099.29 Apr $1,858.27 $1,8…" at bounding box center [193, 310] width 341 height 184
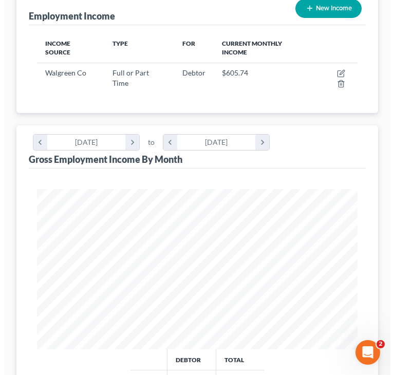
scroll to position [117, 0]
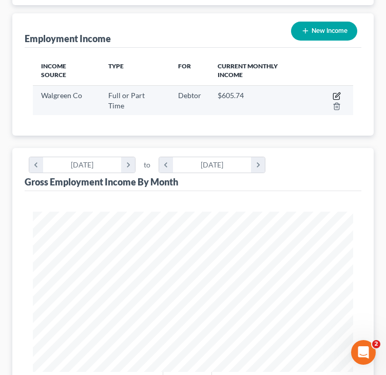
click at [332, 92] on icon "button" at bounding box center [336, 96] width 8 height 8
select select "0"
select select "14"
select select "2"
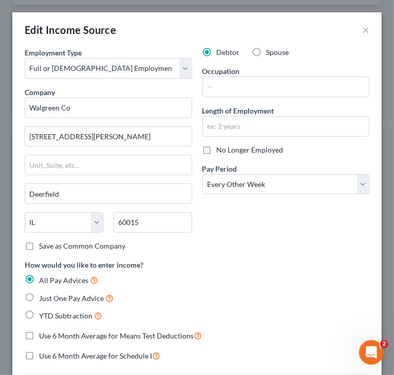
scroll to position [164, 348]
click at [239, 223] on div "Debtor Spouse Occupation Length of Employment No Longer Employed Pay Period * S…" at bounding box center [286, 153] width 178 height 212
click at [297, 87] on input "text" at bounding box center [286, 86] width 166 height 19
paste input "Customer Service Support,"
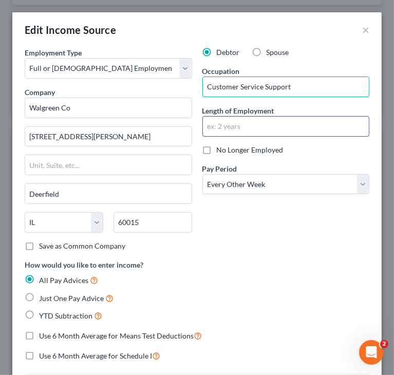
type input "Customer Service Support"
click at [252, 125] on input "text" at bounding box center [286, 125] width 166 height 19
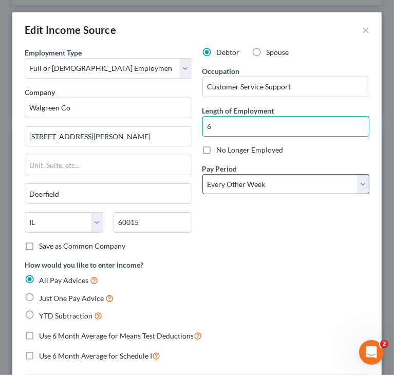
type input "6 years"
click at [248, 245] on div "Debtor Spouse Occupation Customer Service Support Length of Employment 6 years …" at bounding box center [286, 153] width 178 height 212
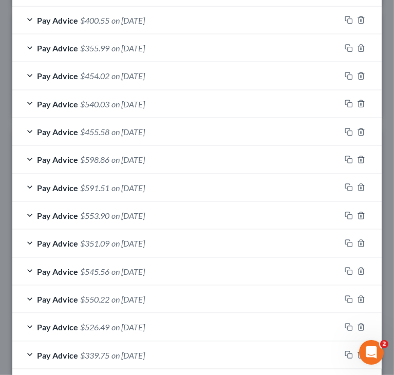
scroll to position [645, 0]
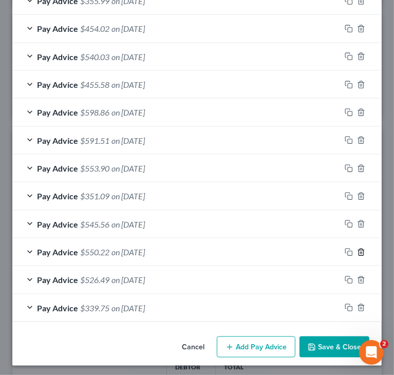
click at [357, 249] on icon "button" at bounding box center [361, 252] width 8 height 8
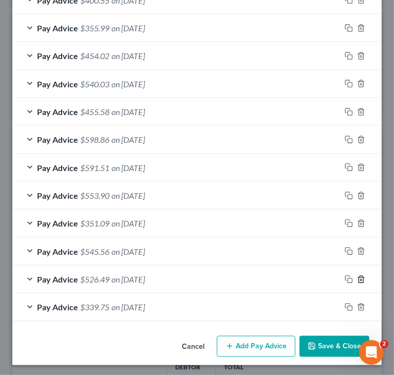
click at [357, 276] on icon "button" at bounding box center [361, 279] width 8 height 8
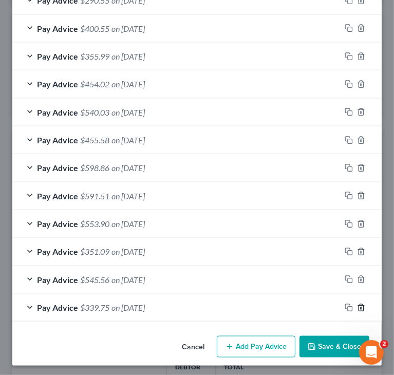
click at [361, 307] on line "button" at bounding box center [361, 308] width 0 height 2
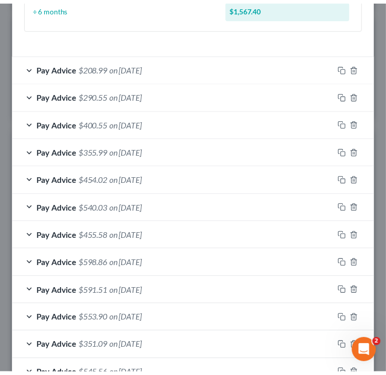
scroll to position [562, 0]
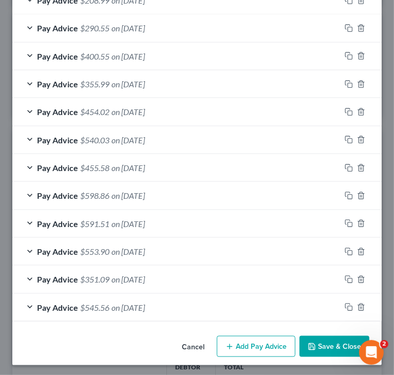
click at [340, 338] on button "Save & Close" at bounding box center [334, 347] width 70 height 22
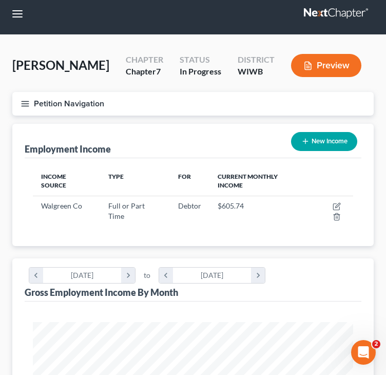
scroll to position [0, 0]
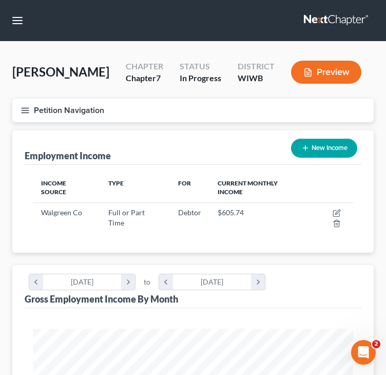
click at [23, 109] on icon "button" at bounding box center [25, 110] width 9 height 9
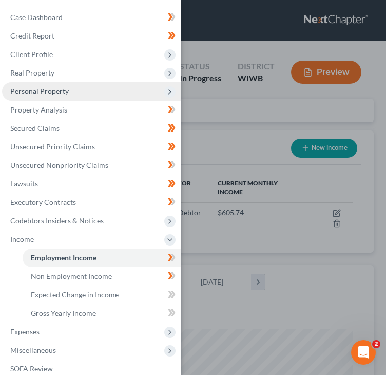
click at [31, 92] on span "Personal Property" at bounding box center [39, 91] width 58 height 9
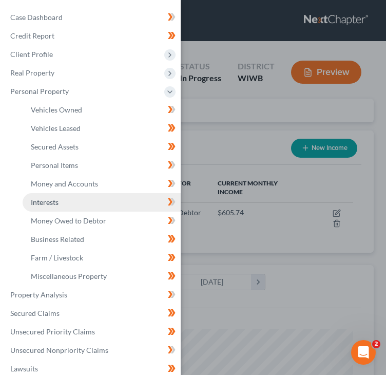
click at [60, 205] on link "Interests" at bounding box center [102, 202] width 158 height 18
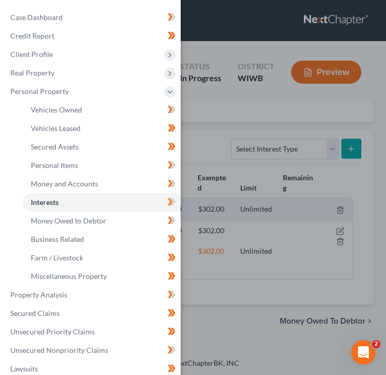
click at [262, 132] on div "Case Dashboard Payments Invoices Payments Payments Credit Report Client Profile" at bounding box center [193, 187] width 386 height 375
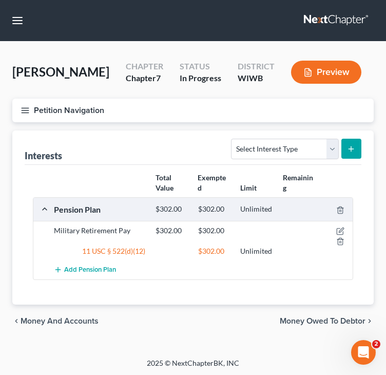
click at [76, 321] on span "Money and Accounts" at bounding box center [60, 321] width 78 height 8
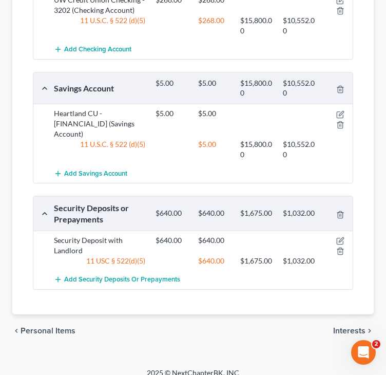
scroll to position [298, 0]
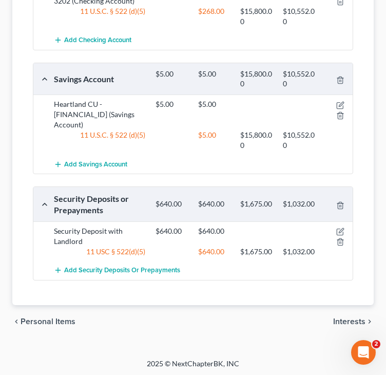
click at [343, 321] on span "Interests" at bounding box center [349, 321] width 32 height 8
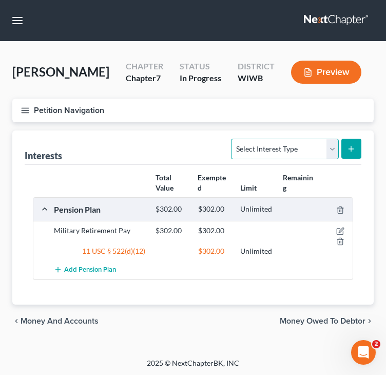
click at [330, 151] on select "Select Interest Type 401K Annuity Bond Education IRA Government Bond Government…" at bounding box center [284, 149] width 107 height 21
select select "401k"
click at [232, 139] on select "Select Interest Type 401K Annuity Bond Education IRA Government Bond Government…" at bounding box center [284, 149] width 107 height 21
click at [352, 145] on icon "submit" at bounding box center [351, 149] width 8 height 8
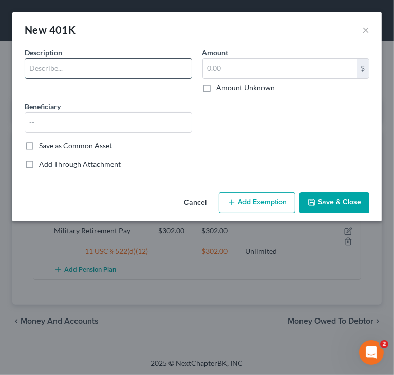
click at [157, 74] on input "text" at bounding box center [108, 67] width 166 height 19
type input "401(k)"
click at [334, 193] on button "Save & Close" at bounding box center [334, 203] width 70 height 22
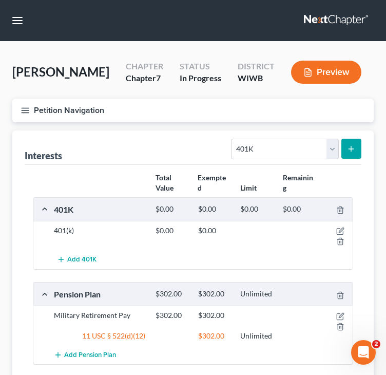
click at [23, 112] on icon "button" at bounding box center [25, 110] width 9 height 9
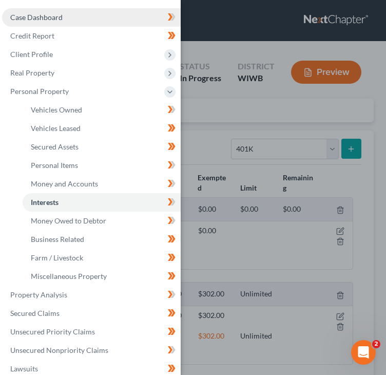
click at [42, 19] on span "Case Dashboard" at bounding box center [36, 17] width 52 height 9
select select "9"
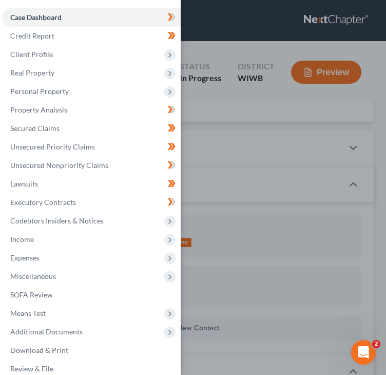
scroll to position [134, 0]
click at [230, 38] on div "Case Dashboard Payments Invoices Payments Payments Credit Report Client Profile" at bounding box center [193, 187] width 386 height 375
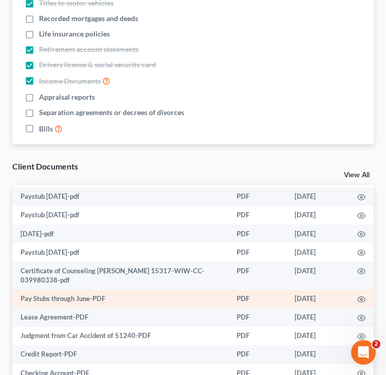
scroll to position [1129, 0]
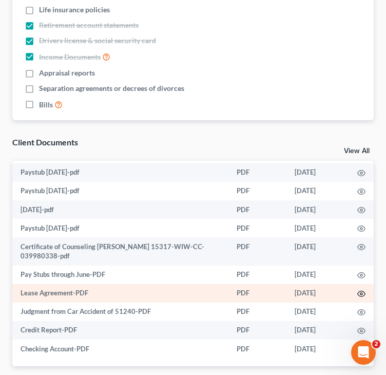
click at [357, 289] on icon "button" at bounding box center [361, 293] width 8 height 8
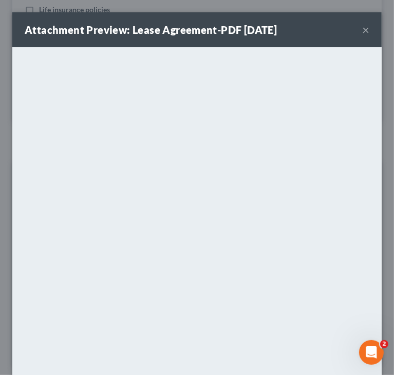
click at [362, 33] on button "×" at bounding box center [365, 30] width 7 height 12
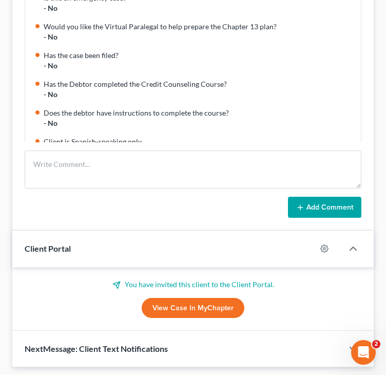
scroll to position [0, 0]
click at [182, 217] on div "Is this an emergency case? - No Would you like the Virtual Paralegal to help pr…" at bounding box center [192, 98] width 361 height 265
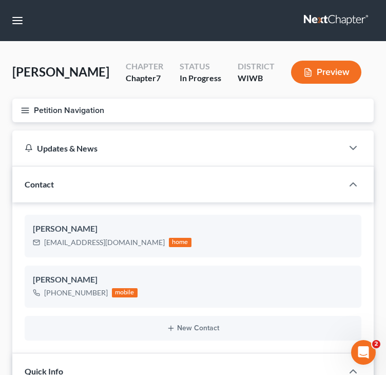
click at [28, 112] on icon "button" at bounding box center [25, 110] width 9 height 9
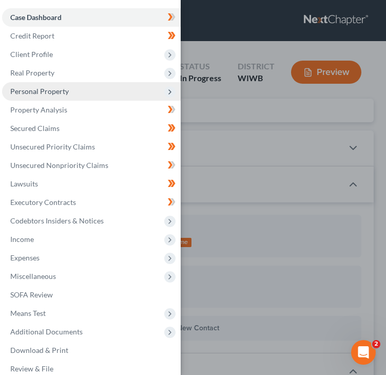
click at [65, 92] on span "Personal Property" at bounding box center [39, 91] width 58 height 9
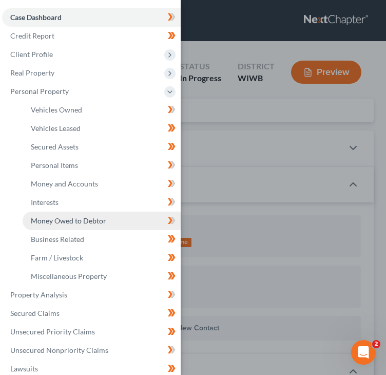
click at [43, 211] on link "Money Owed to Debtor" at bounding box center [102, 220] width 158 height 18
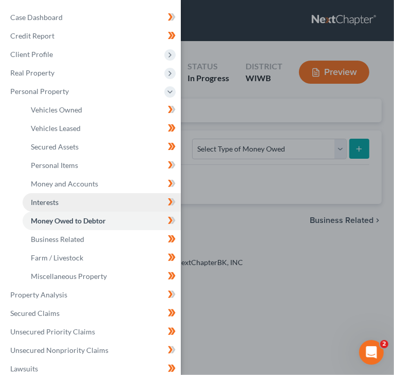
click at [45, 201] on span "Interests" at bounding box center [45, 202] width 28 height 9
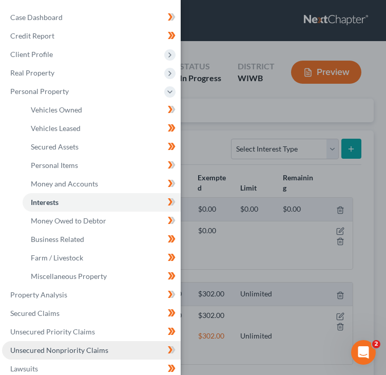
click at [43, 348] on span "Unsecured Nonpriority Claims" at bounding box center [59, 349] width 98 height 9
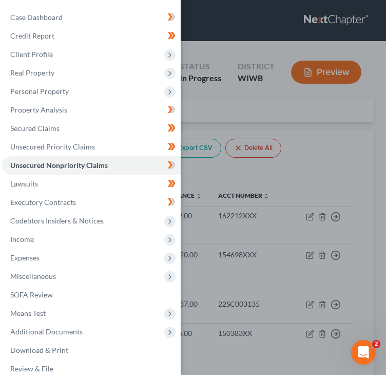
click at [328, 146] on div "Case Dashboard Payments Invoices Payments Payments Credit Report Client Profile" at bounding box center [193, 187] width 386 height 375
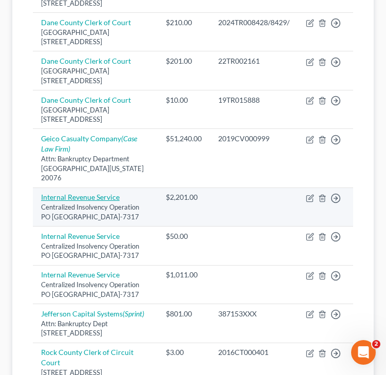
scroll to position [410, 0]
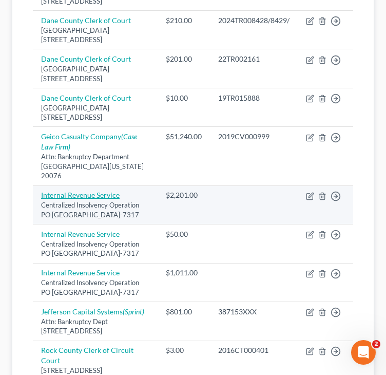
click at [105, 194] on link "Internal Revenue Service" at bounding box center [80, 194] width 79 height 9
select select "39"
select select "7"
select select "0"
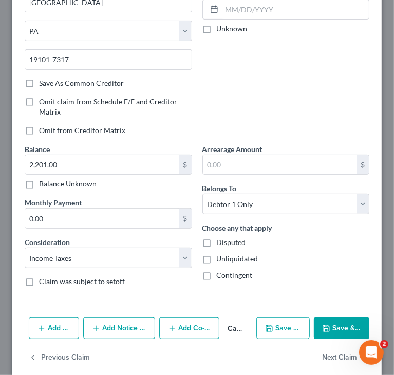
scroll to position [164, 0]
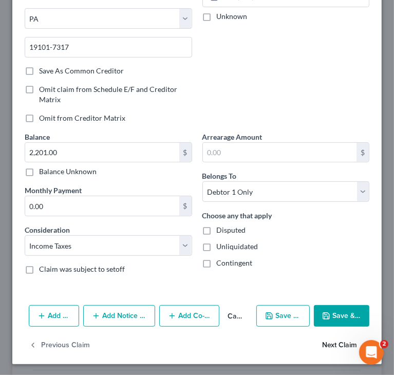
click at [343, 345] on button "Next Claim" at bounding box center [345, 346] width 47 height 22
select select "39"
select select "7"
select select "0"
click at [334, 345] on button "Next Claim" at bounding box center [345, 346] width 47 height 22
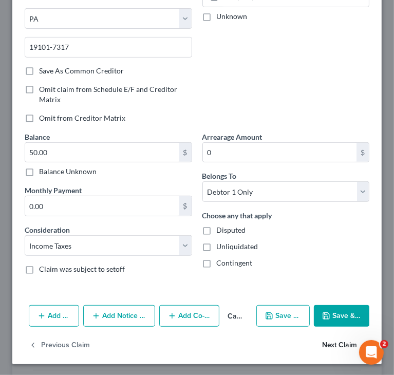
select select "39"
select select "7"
select select "0"
click at [327, 320] on button "Save & Close" at bounding box center [341, 316] width 55 height 22
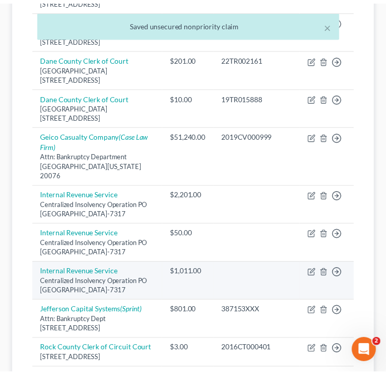
scroll to position [410, 0]
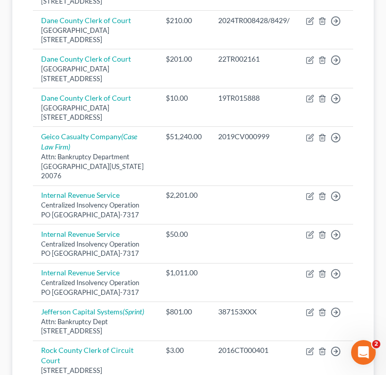
click at [29, 205] on div "Creditor expand_more expand_less unfold_more Balance expand_more expand_less un…" at bounding box center [193, 136] width 337 height 739
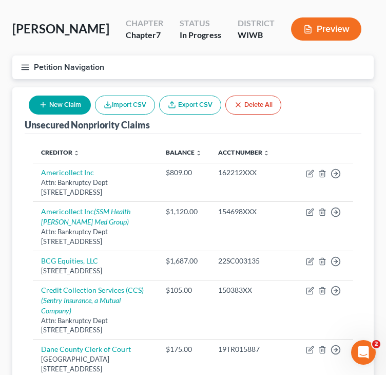
scroll to position [0, 0]
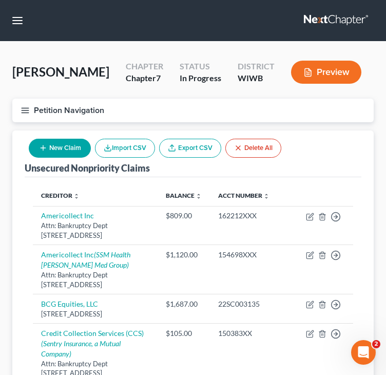
click at [29, 112] on line "button" at bounding box center [25, 112] width 7 height 0
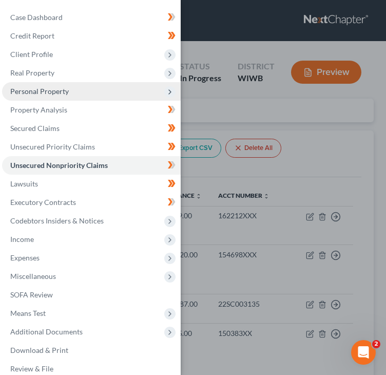
click at [45, 94] on span "Personal Property" at bounding box center [39, 91] width 58 height 9
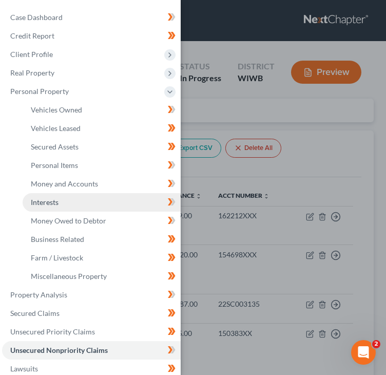
click at [54, 202] on span "Interests" at bounding box center [45, 202] width 28 height 9
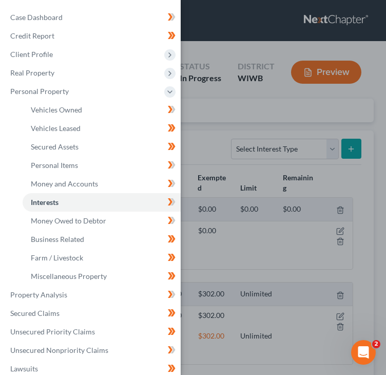
click at [356, 185] on div "Case Dashboard Payments Invoices Payments Payments Credit Report Client Profile" at bounding box center [193, 187] width 386 height 375
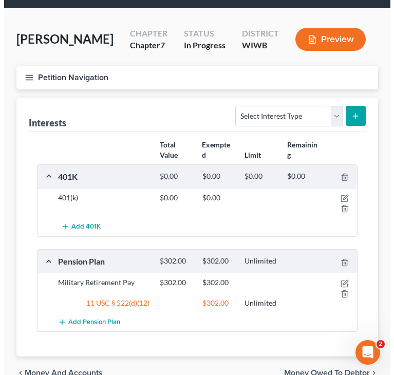
scroll to position [51, 0]
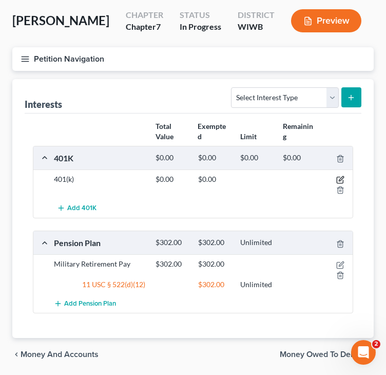
click at [340, 178] on icon "button" at bounding box center [341, 179] width 5 height 5
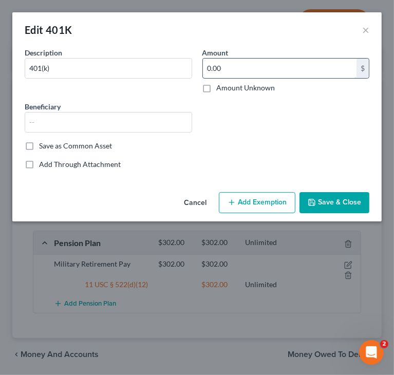
click at [263, 60] on input "0.00" at bounding box center [280, 67] width 154 height 19
type input "921"
click at [243, 210] on button "Add Exemption" at bounding box center [257, 203] width 76 height 22
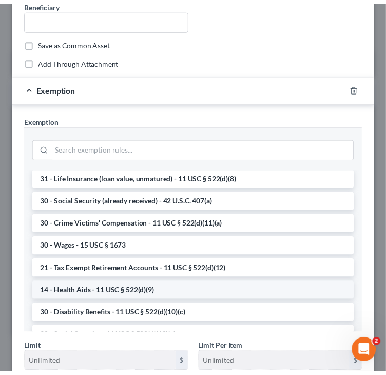
scroll to position [384, 0]
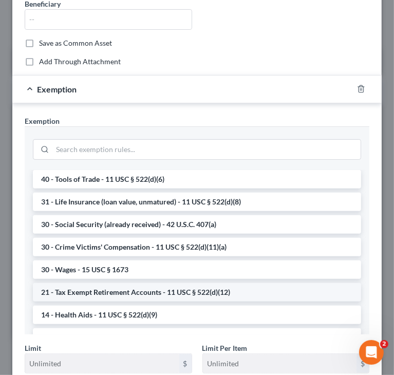
click at [156, 292] on li "21 - Tax Exempt Retirement Accounts - 11 USC § 522(d)(12)" at bounding box center [197, 292] width 328 height 18
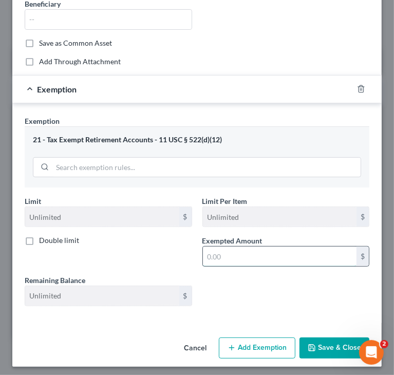
click at [249, 255] on input "text" at bounding box center [280, 255] width 154 height 19
type input "921"
click at [325, 345] on button "Save & Close" at bounding box center [334, 348] width 70 height 22
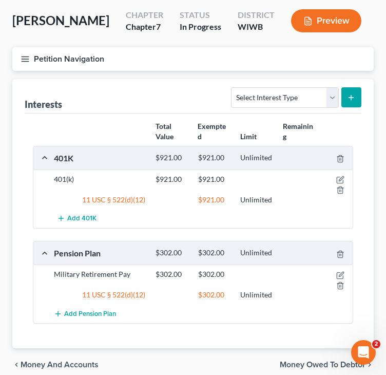
click at [165, 97] on div "Interests Select Interest Type 401K Annuity Bond Education IRA Government Bond …" at bounding box center [193, 96] width 337 height 34
click at [22, 56] on icon "button" at bounding box center [25, 58] width 9 height 9
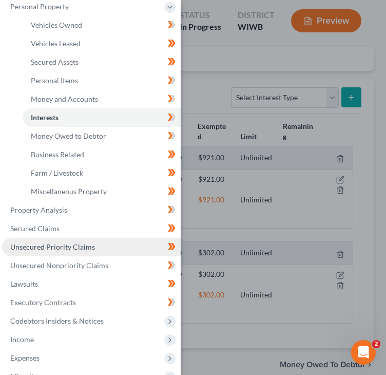
scroll to position [103, 0]
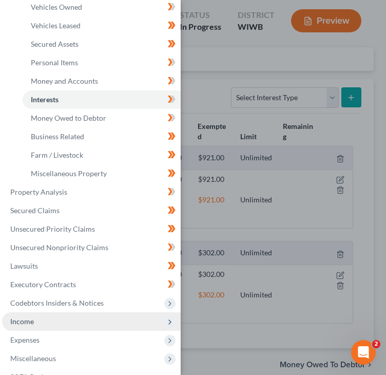
click at [38, 324] on span "Income" at bounding box center [91, 321] width 179 height 18
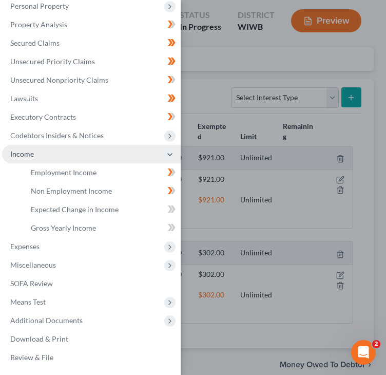
scroll to position [85, 0]
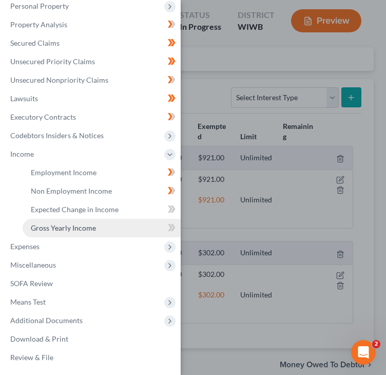
click at [66, 219] on link "Gross Yearly Income" at bounding box center [102, 228] width 158 height 18
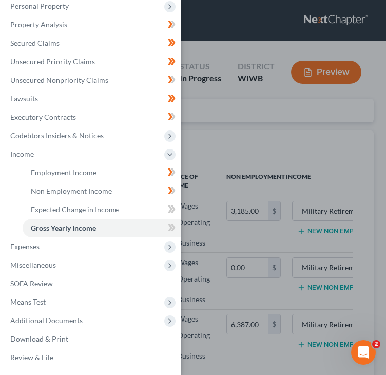
click at [226, 145] on div "Case Dashboard Payments Invoices Payments Payments Credit Report Client Profile" at bounding box center [193, 187] width 386 height 375
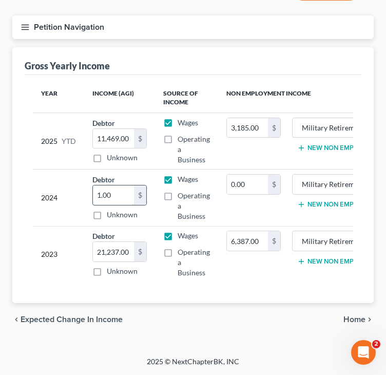
scroll to position [90, 0]
paste input "2,394.09"
type input "12,394.0"
click at [135, 191] on div "$" at bounding box center [140, 194] width 12 height 19
click at [129, 187] on input "1.00" at bounding box center [113, 194] width 41 height 19
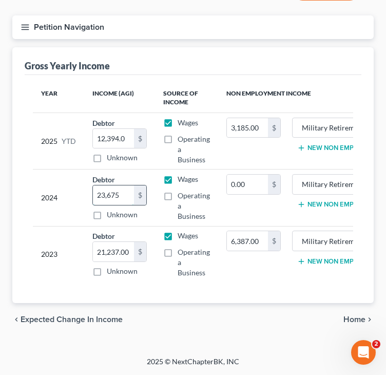
type input "23,675"
click at [327, 118] on input "Military Retirement" at bounding box center [344, 127] width 93 height 19
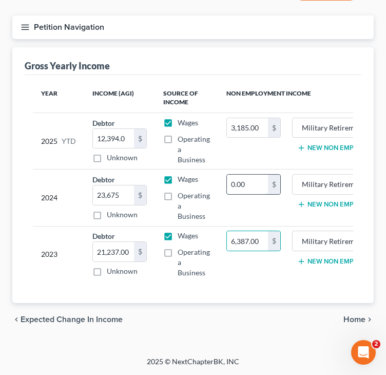
click at [250, 175] on input "0.00" at bounding box center [247, 183] width 41 height 19
paste input "6,387"
type input "6,387.00"
click at [351, 317] on span "Home" at bounding box center [354, 319] width 22 height 8
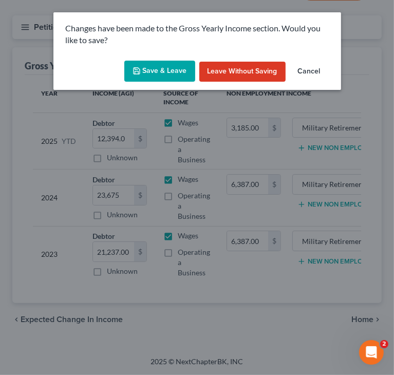
click at [171, 70] on button "Save & Leave" at bounding box center [159, 72] width 71 height 22
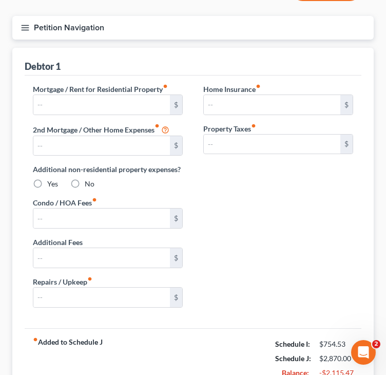
type input "680.00"
type input "0.00"
radio input "true"
type input "0.00"
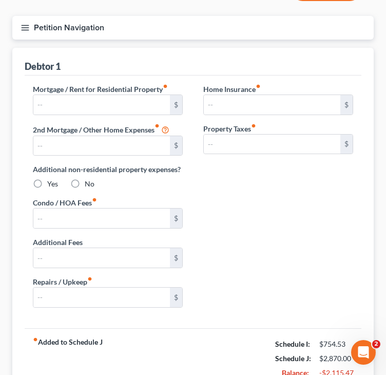
type input "0.00"
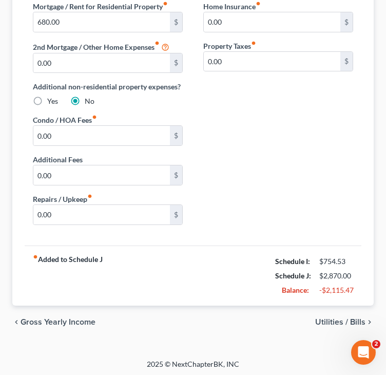
scroll to position [166, 0]
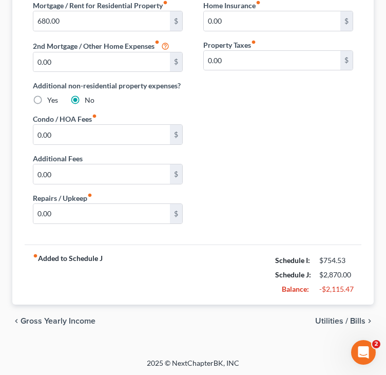
click at [29, 318] on span "Gross Yearly Income" at bounding box center [58, 321] width 75 height 8
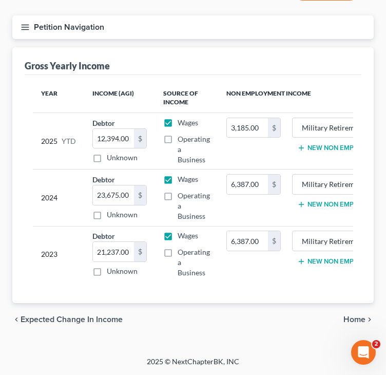
scroll to position [90, 0]
click at [49, 319] on span "Expected Change in Income" at bounding box center [72, 319] width 102 height 8
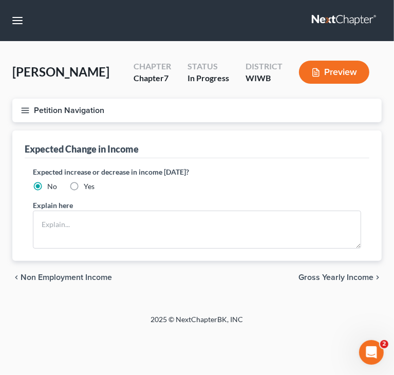
click at [64, 270] on div "chevron_left Non Employment Income Gross Yearly Income chevron_right" at bounding box center [196, 277] width 369 height 33
click at [62, 273] on span "Non Employment Income" at bounding box center [66, 277] width 91 height 8
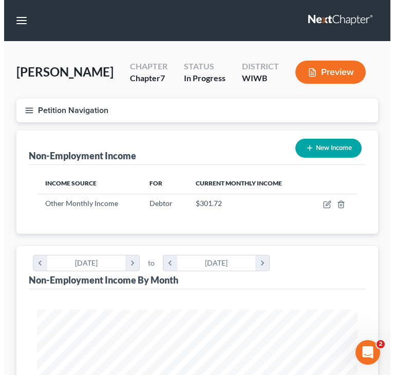
scroll to position [160, 341]
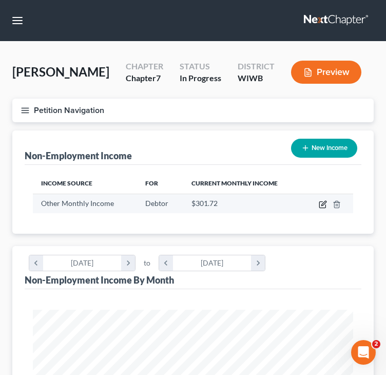
click at [322, 204] on icon "button" at bounding box center [323, 203] width 5 height 5
select select "13"
select select "0"
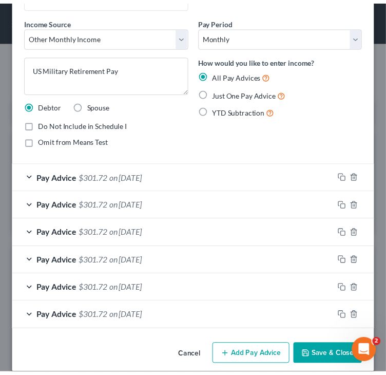
scroll to position [179, 0]
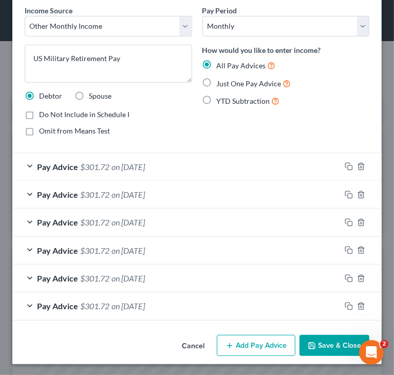
click at [182, 343] on button "Cancel" at bounding box center [192, 346] width 39 height 21
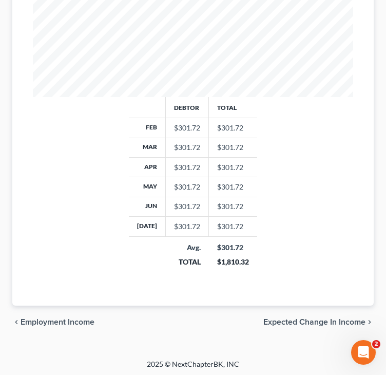
scroll to position [374, 0]
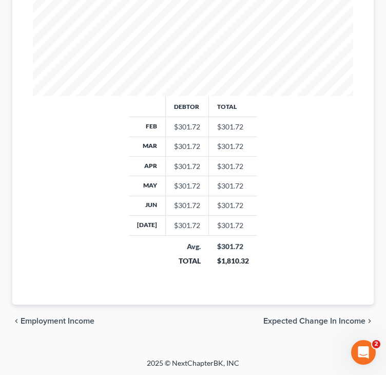
click at [65, 320] on span "Employment Income" at bounding box center [58, 321] width 74 height 8
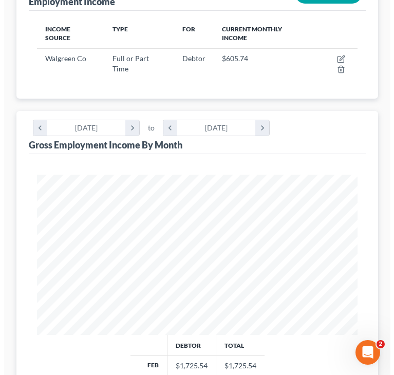
scroll to position [154, 0]
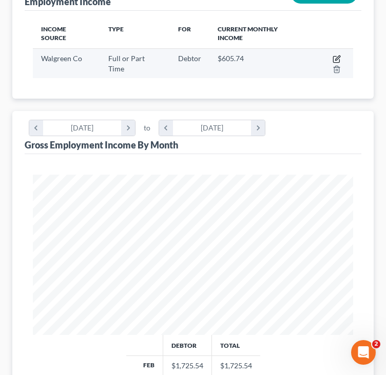
click at [332, 55] on icon "button" at bounding box center [336, 59] width 8 height 8
select select "0"
select select "14"
select select "2"
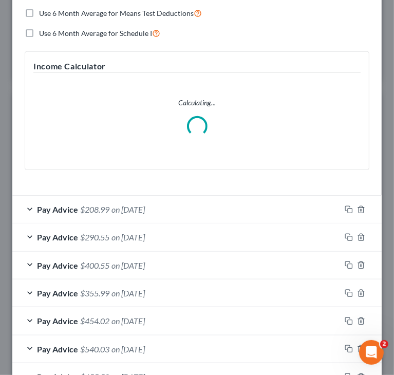
scroll to position [359, 0]
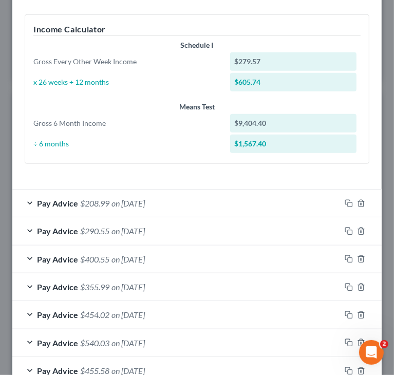
click at [140, 145] on div "÷ 6 months" at bounding box center [126, 144] width 197 height 10
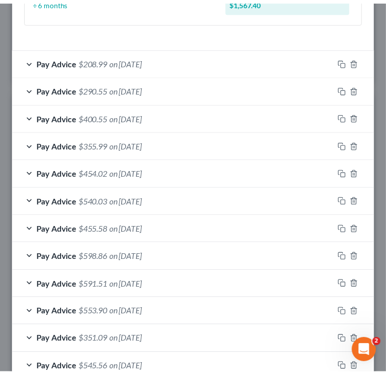
scroll to position [562, 0]
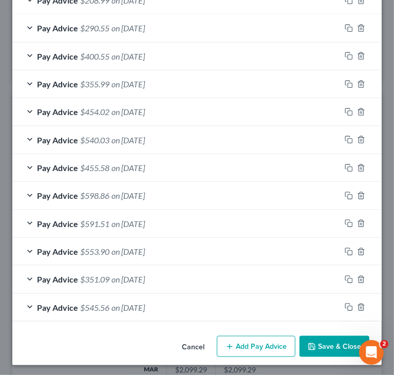
click at [321, 340] on button "Save & Close" at bounding box center [334, 347] width 70 height 22
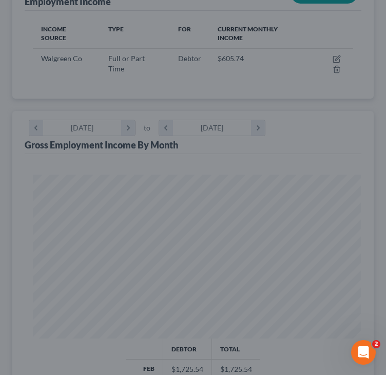
scroll to position [512939, 512759]
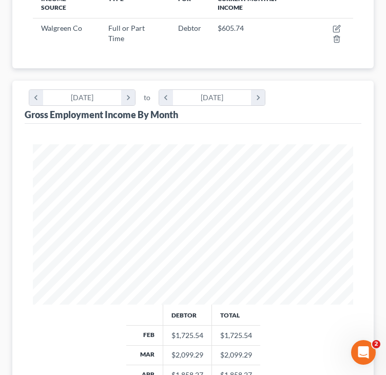
scroll to position [66, 0]
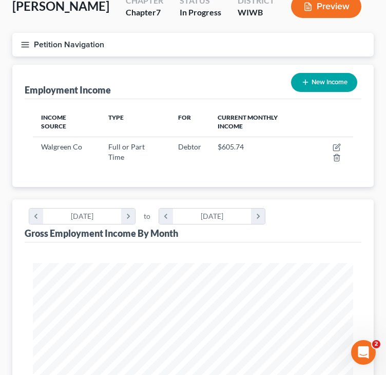
click at [26, 43] on icon "button" at bounding box center [25, 44] width 9 height 9
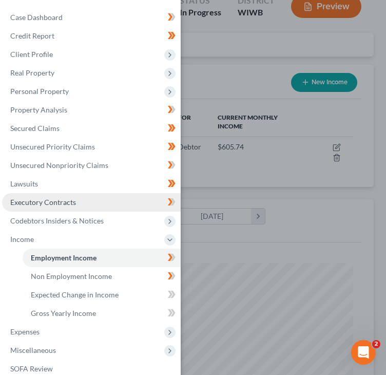
click at [71, 204] on span "Executory Contracts" at bounding box center [43, 202] width 66 height 9
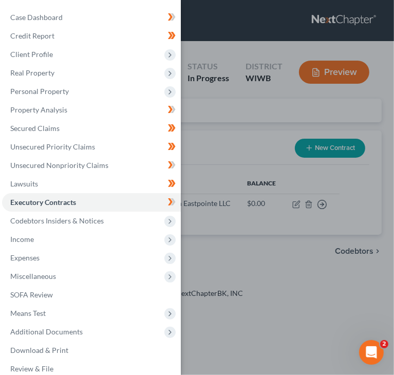
click at [228, 135] on div "Case Dashboard Payments Invoices Payments Payments Credit Report Client Profile" at bounding box center [197, 187] width 394 height 375
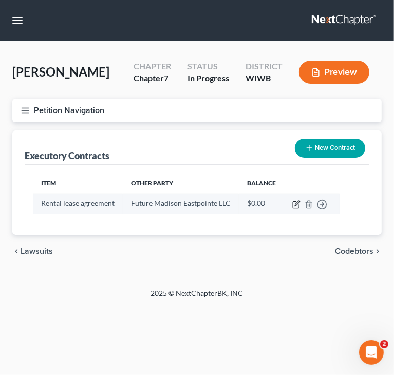
click at [293, 202] on icon "button" at bounding box center [295, 205] width 6 height 6
select select "3"
select select "52"
select select "0"
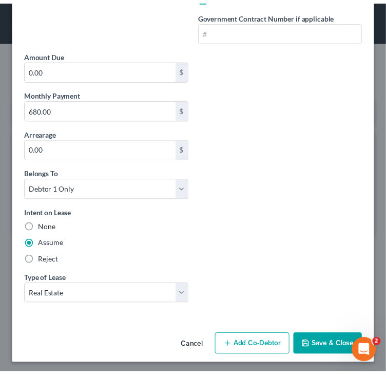
scroll to position [257, 0]
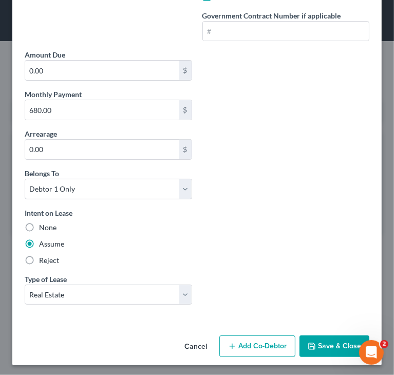
click at [326, 343] on button "Save & Close" at bounding box center [334, 346] width 70 height 22
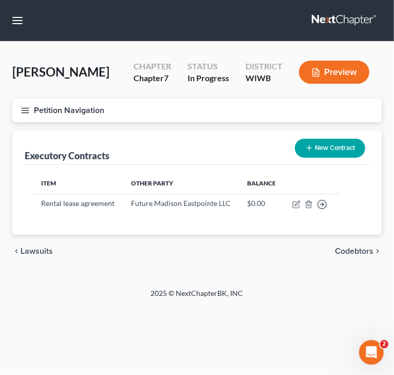
click at [72, 312] on div "Home New Case Client Portal Directory Cases Managed Cases Jarrett Law Office ce…" at bounding box center [197, 187] width 394 height 375
click at [26, 112] on icon "button" at bounding box center [25, 110] width 9 height 9
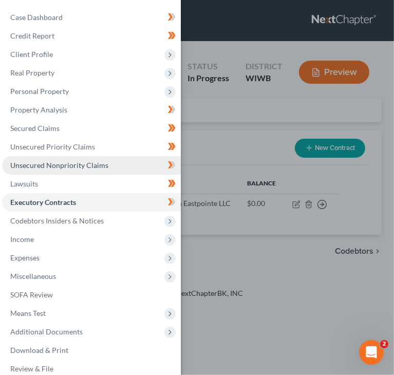
click at [35, 163] on span "Unsecured Nonpriority Claims" at bounding box center [59, 165] width 98 height 9
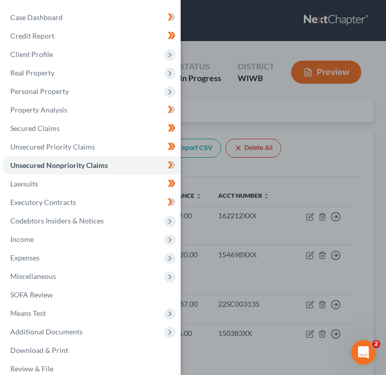
click at [309, 125] on div "Case Dashboard Payments Invoices Payments Payments Credit Report Client Profile" at bounding box center [193, 187] width 386 height 375
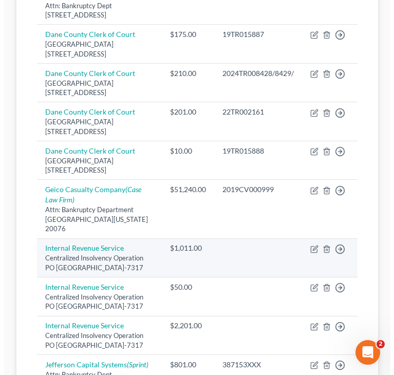
scroll to position [359, 0]
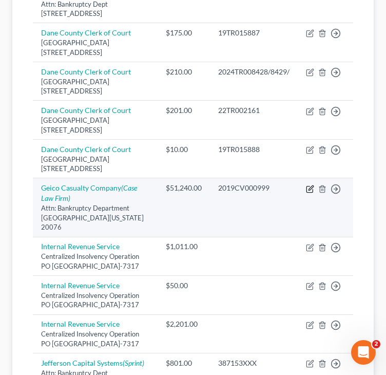
click at [309, 193] on icon "button" at bounding box center [310, 189] width 8 height 8
select select "8"
select select "0"
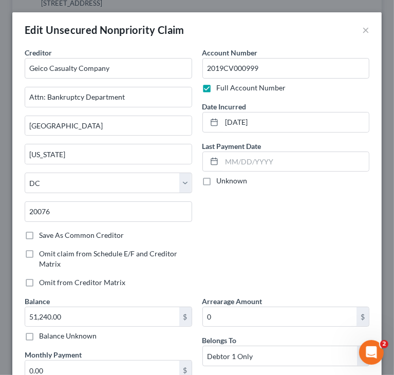
click at [286, 222] on div "Account Number 2019CV000999 Full Account Number Date Incurred 10/25/2019 Last P…" at bounding box center [286, 171] width 178 height 248
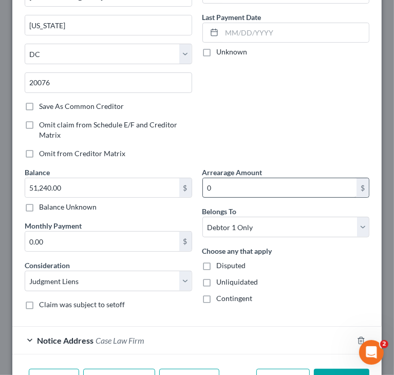
scroll to position [192, 0]
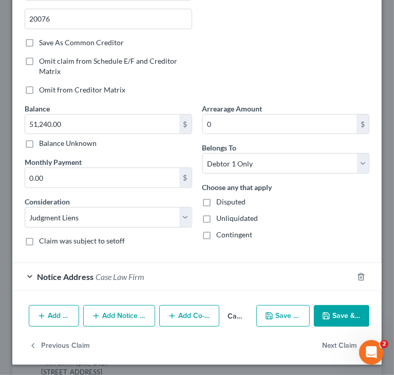
click at [282, 232] on div "Contingent" at bounding box center [285, 234] width 167 height 10
click at [333, 313] on button "Save & Close" at bounding box center [341, 316] width 55 height 22
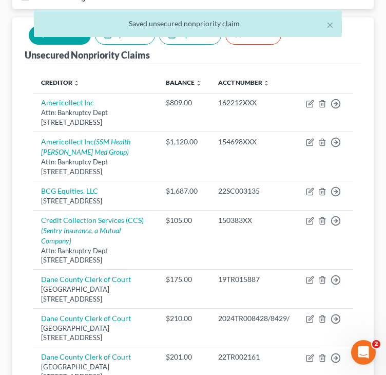
scroll to position [0, 0]
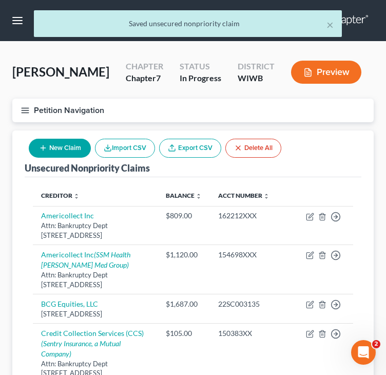
click at [23, 110] on icon "button" at bounding box center [25, 110] width 9 height 9
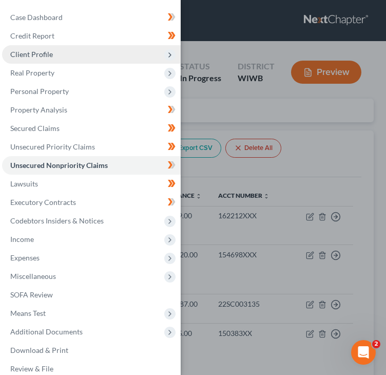
click at [36, 56] on span "Client Profile" at bounding box center [31, 54] width 43 height 9
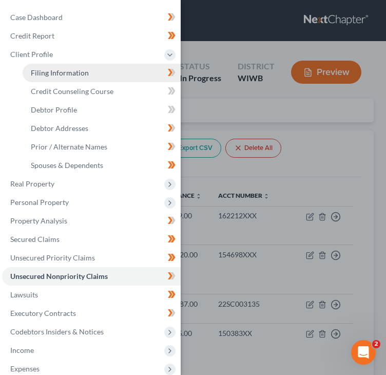
click at [69, 72] on span "Filing Information" at bounding box center [60, 72] width 58 height 9
select select "1"
select select "0"
select select "91"
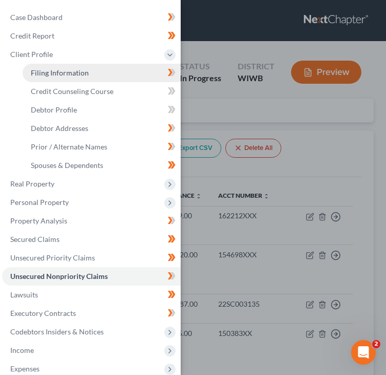
select select "0"
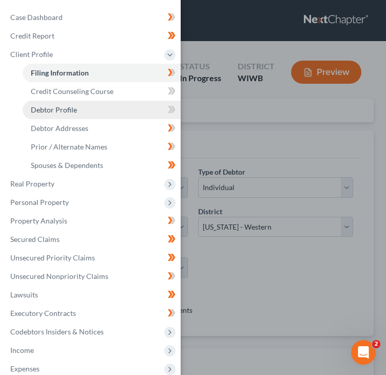
click at [61, 106] on span "Debtor Profile" at bounding box center [54, 109] width 46 height 9
select select "0"
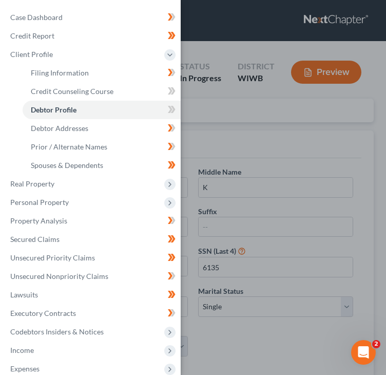
click at [249, 99] on div "Case Dashboard Payments Invoices Payments Payments Credit Report Client Profile" at bounding box center [193, 187] width 386 height 375
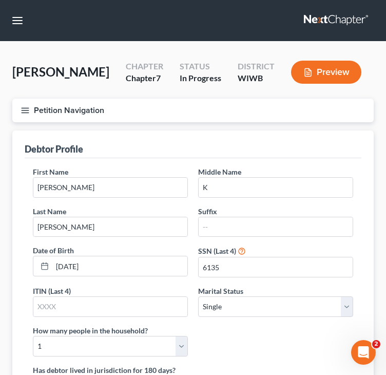
click at [134, 148] on div "Debtor Profile" at bounding box center [193, 144] width 337 height 28
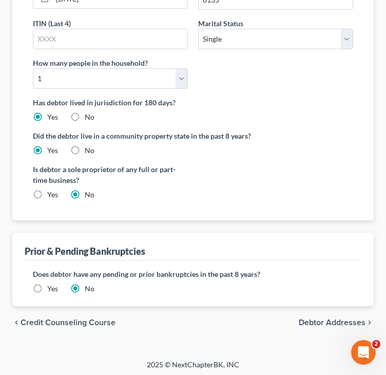
scroll to position [269, 0]
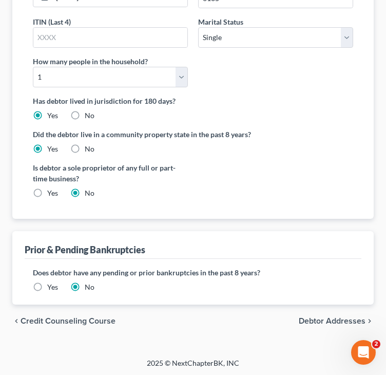
click at [322, 317] on span "Debtor Addresses" at bounding box center [332, 321] width 67 height 8
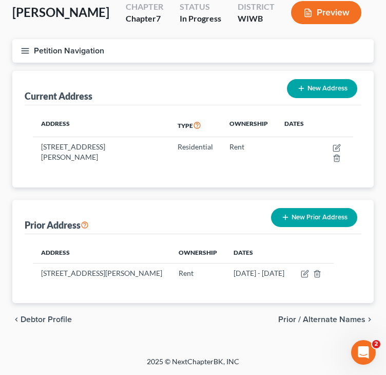
scroll to position [69, 0]
click at [329, 316] on span "Prior / Alternate Names" at bounding box center [321, 319] width 87 height 8
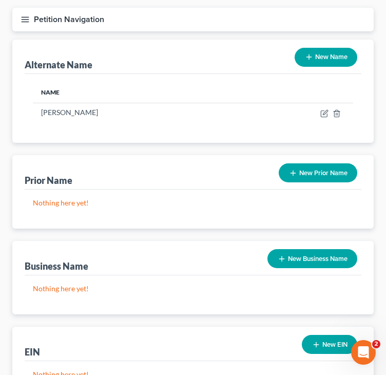
scroll to position [103, 0]
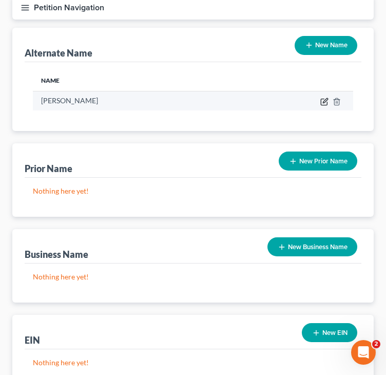
click at [322, 101] on icon at bounding box center [324, 101] width 8 height 8
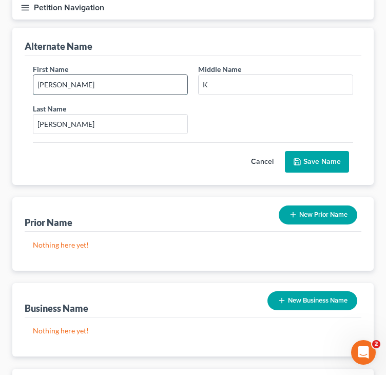
click at [95, 85] on input "Susanne" at bounding box center [110, 84] width 154 height 19
type input "Susanna"
click at [327, 160] on button "Save Name" at bounding box center [317, 162] width 64 height 22
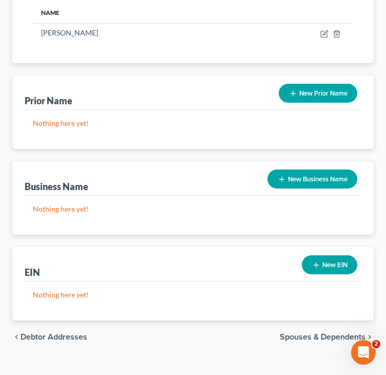
scroll to position [187, 0]
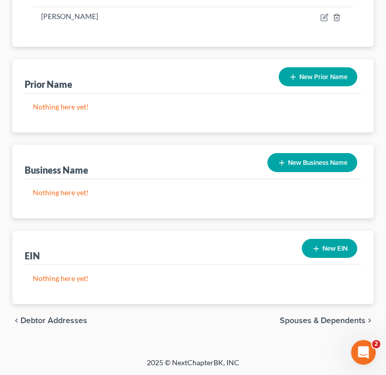
click at [310, 312] on div "chevron_left Debtor Addresses Spouses & Dependents chevron_right" at bounding box center [192, 320] width 361 height 33
click at [307, 316] on span "Spouses & Dependents" at bounding box center [323, 320] width 86 height 8
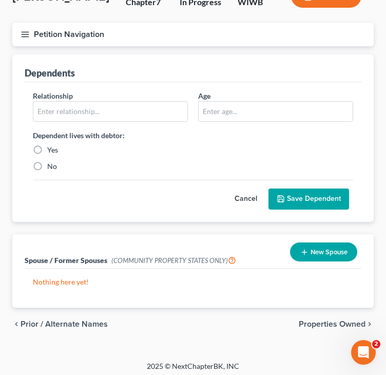
scroll to position [80, 0]
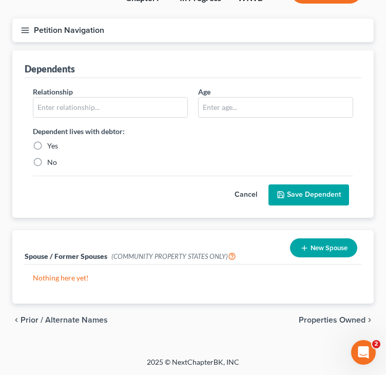
click at [329, 320] on span "Properties Owned" at bounding box center [332, 320] width 67 height 8
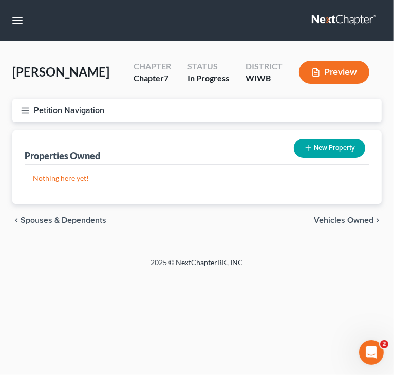
click at [163, 317] on div "Home New Case Client Portal Directory Cases Managed Cases Jarrett Law Office ce…" at bounding box center [197, 187] width 394 height 375
click at [24, 108] on icon "button" at bounding box center [25, 110] width 9 height 9
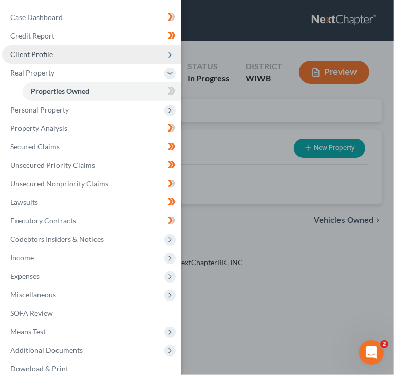
click at [59, 54] on span "Client Profile" at bounding box center [91, 54] width 179 height 18
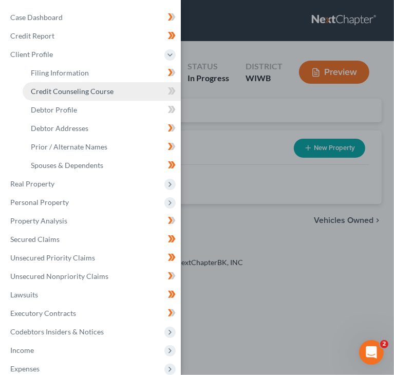
click at [57, 88] on span "Credit Counseling Course" at bounding box center [72, 91] width 83 height 9
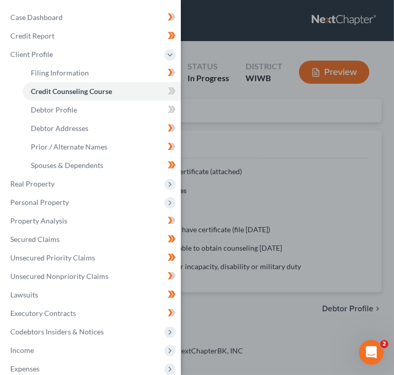
click at [193, 48] on div "Case Dashboard Payments Invoices Payments Payments Credit Report Client Profile" at bounding box center [197, 187] width 394 height 375
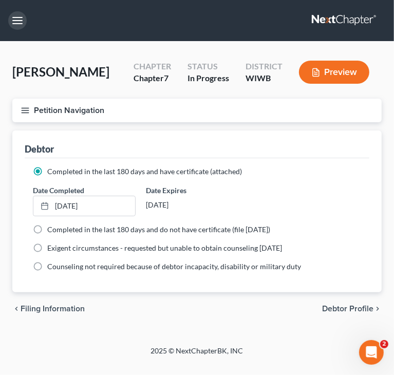
click at [24, 20] on button "button" at bounding box center [17, 20] width 18 height 18
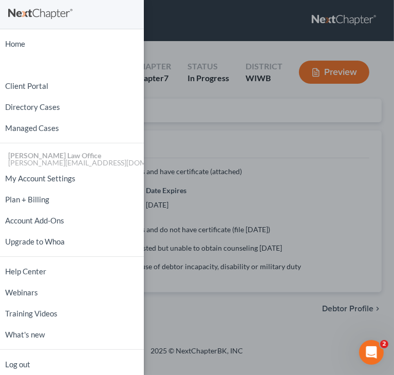
click at [191, 53] on div "Home New Case Client Portal Directory Cases Managed Cases Jarrett Law Office ce…" at bounding box center [197, 187] width 394 height 375
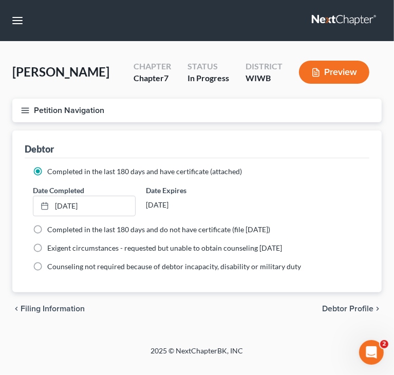
click at [22, 106] on icon "button" at bounding box center [25, 110] width 9 height 9
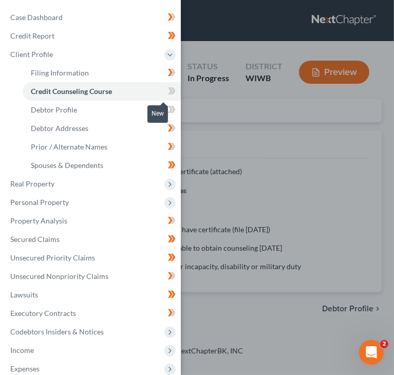
click at [168, 91] on icon at bounding box center [170, 90] width 5 height 7
click at [168, 107] on icon at bounding box center [170, 109] width 5 height 7
click at [259, 114] on div "Case Dashboard Payments Invoices Payments Payments Credit Report Client Profile" at bounding box center [197, 187] width 394 height 375
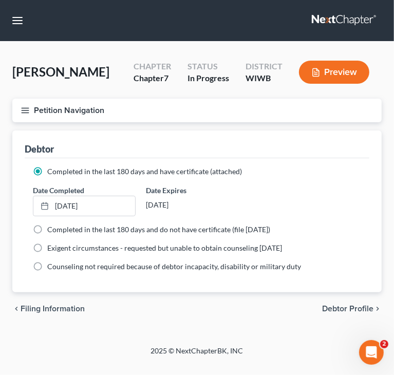
click at [31, 109] on button "Petition Navigation" at bounding box center [196, 111] width 369 height 24
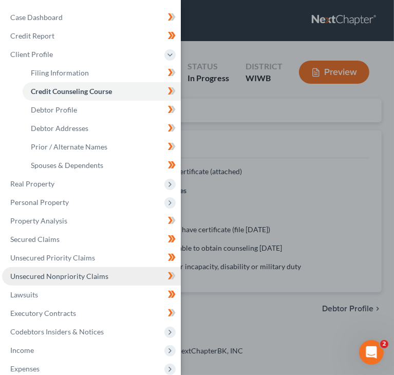
click at [47, 273] on span "Unsecured Nonpriority Claims" at bounding box center [59, 275] width 98 height 9
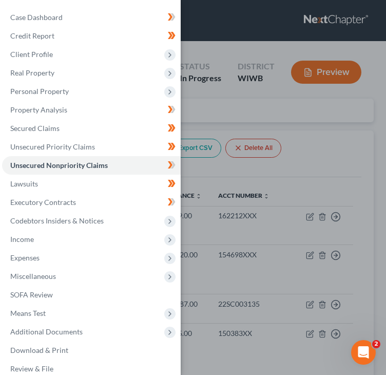
click at [302, 125] on div "Case Dashboard Payments Invoices Payments Payments Credit Report Client Profile" at bounding box center [193, 187] width 386 height 375
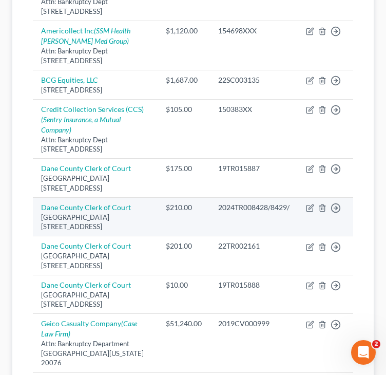
scroll to position [257, 0]
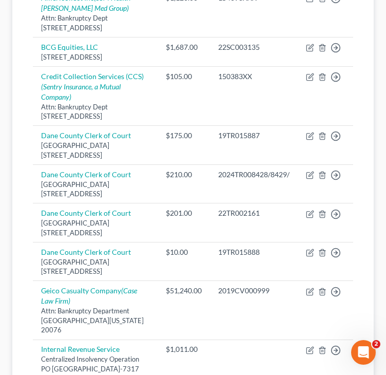
click at [19, 259] on div "Unsecured Nonpriority Claims New Claim Import CSV Export CSV Delete All Credito…" at bounding box center [192, 267] width 361 height 786
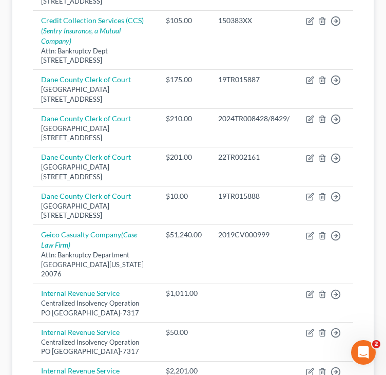
scroll to position [0, 0]
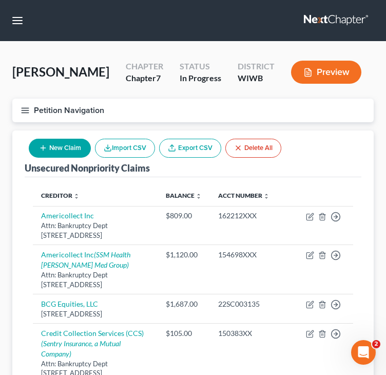
click at [29, 106] on icon "button" at bounding box center [25, 110] width 9 height 9
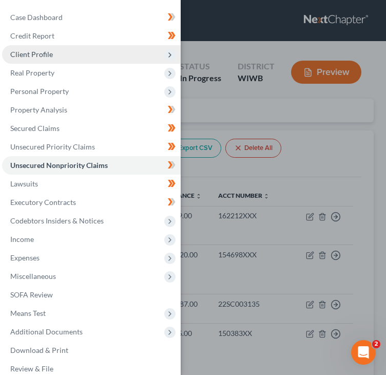
click at [52, 54] on span "Client Profile" at bounding box center [91, 54] width 179 height 18
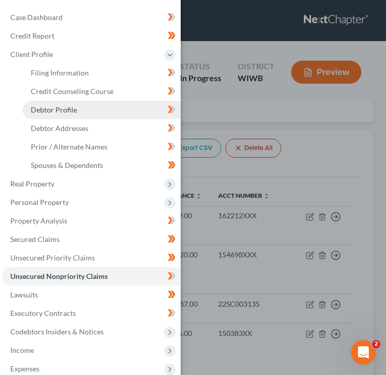
click at [60, 111] on span "Debtor Profile" at bounding box center [54, 109] width 46 height 9
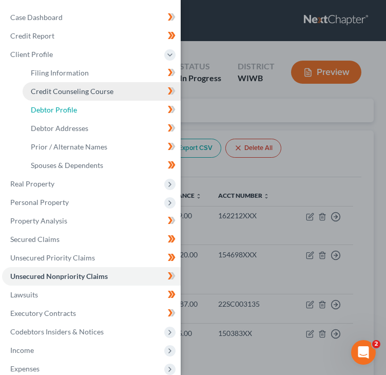
select select "0"
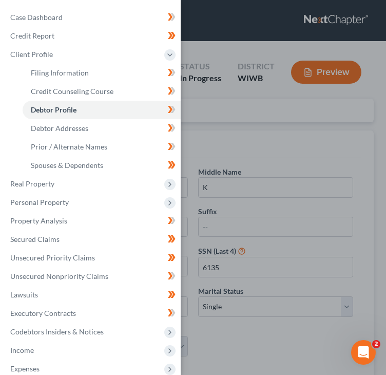
click at [226, 43] on div "Case Dashboard Payments Invoices Payments Payments Credit Report Client Profile" at bounding box center [193, 187] width 386 height 375
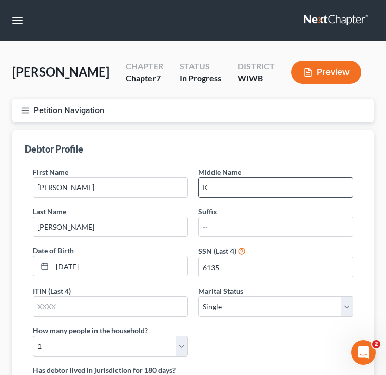
click at [281, 190] on input "K" at bounding box center [276, 187] width 154 height 19
click at [263, 185] on input "K" at bounding box center [276, 187] width 154 height 19
type input "Kathryn"
click at [295, 152] on div "Debtor Profile" at bounding box center [193, 144] width 337 height 28
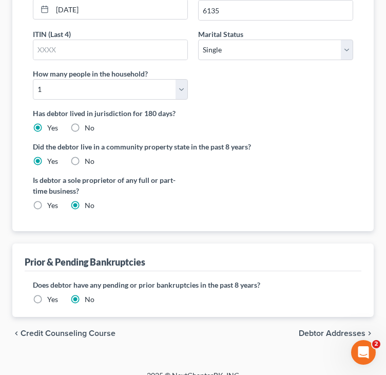
scroll to position [269, 0]
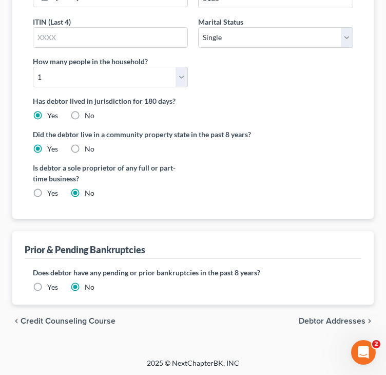
click at [351, 321] on span "Debtor Addresses" at bounding box center [332, 321] width 67 height 8
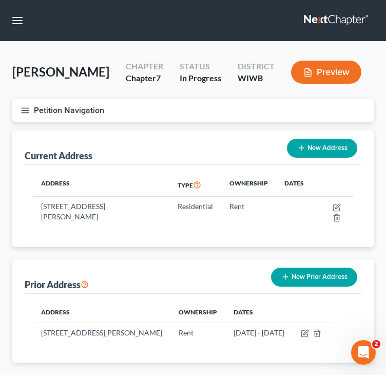
click at [19, 105] on button "Petition Navigation" at bounding box center [192, 111] width 361 height 24
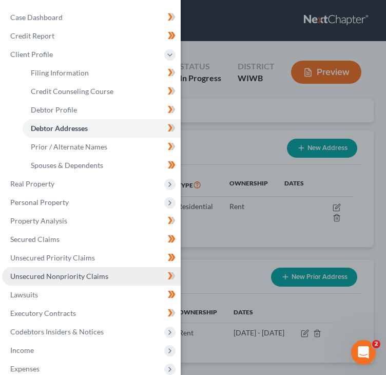
click at [45, 279] on span "Unsecured Nonpriority Claims" at bounding box center [59, 275] width 98 height 9
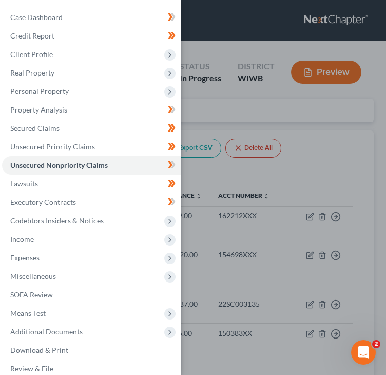
click at [333, 130] on div "Case Dashboard Payments Invoices Payments Payments Credit Report Client Profile" at bounding box center [193, 187] width 386 height 375
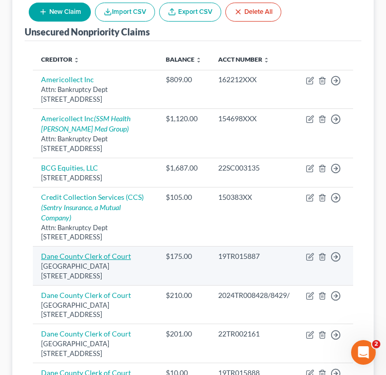
scroll to position [154, 0]
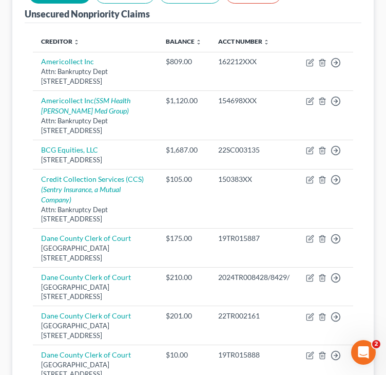
click at [14, 270] on div "Unsecured Nonpriority Claims New Claim Import CSV Export CSV Delete All Credito…" at bounding box center [192, 369] width 361 height 786
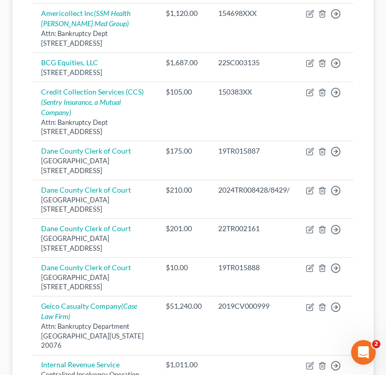
scroll to position [257, 0]
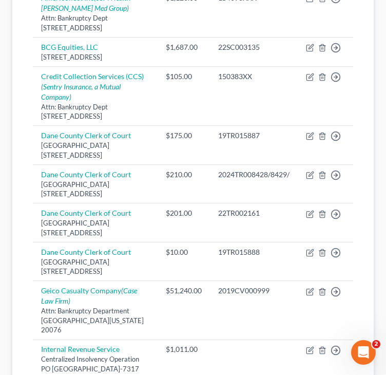
click at [22, 248] on div "Unsecured Nonpriority Claims New Claim Import CSV Export CSV Delete All Credito…" at bounding box center [192, 267] width 361 height 786
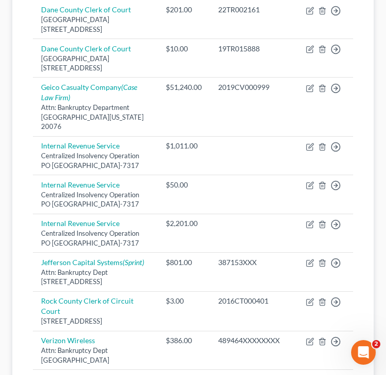
scroll to position [462, 0]
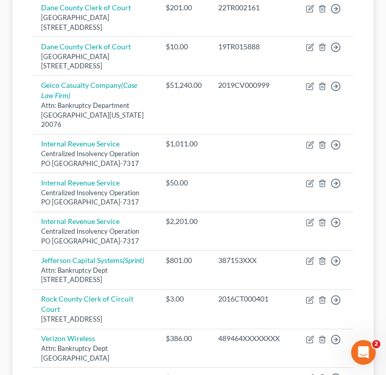
click at [22, 280] on div "Unsecured Nonpriority Claims New Claim Import CSV Export CSV Delete All Credito…" at bounding box center [192, 62] width 361 height 786
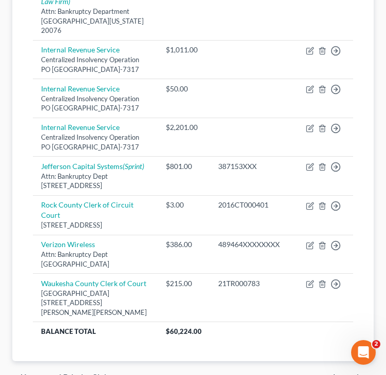
scroll to position [564, 0]
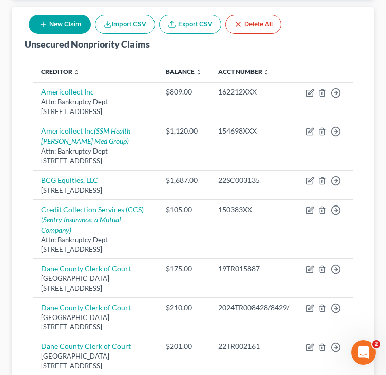
scroll to position [0, 0]
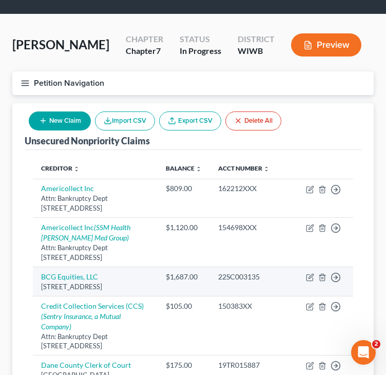
scroll to position [51, 0]
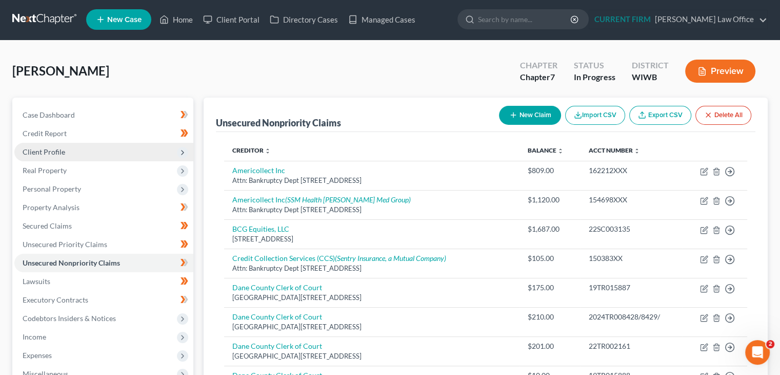
scroll to position [0, 0]
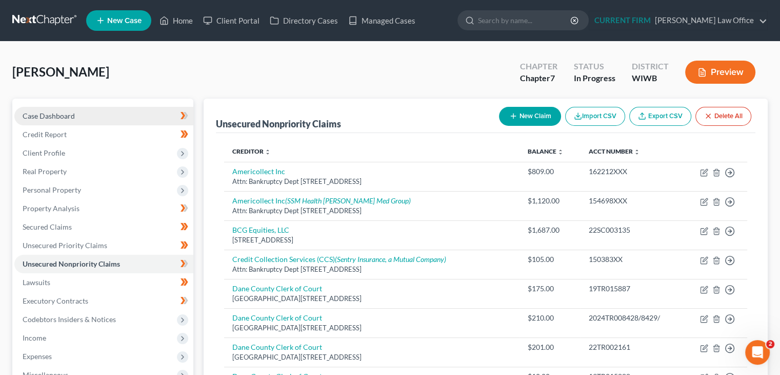
click at [76, 111] on link "Case Dashboard" at bounding box center [103, 116] width 179 height 18
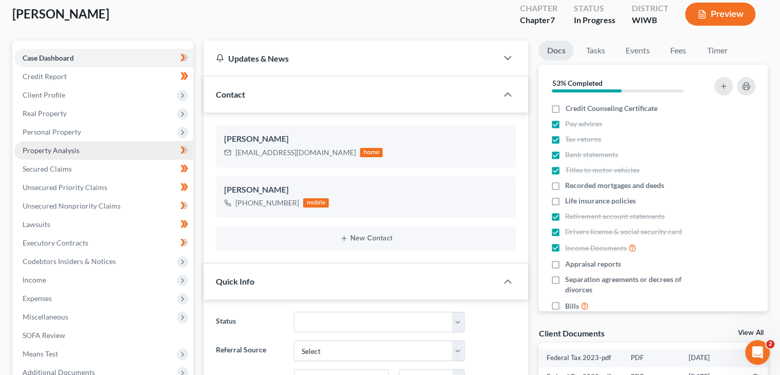
scroll to position [51, 0]
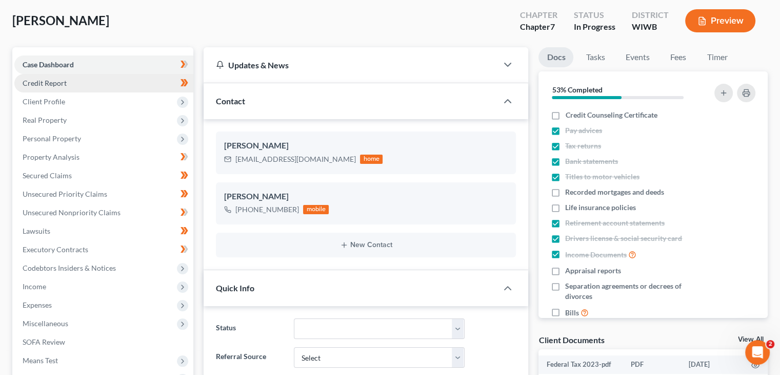
click at [47, 83] on span "Credit Report" at bounding box center [45, 83] width 44 height 9
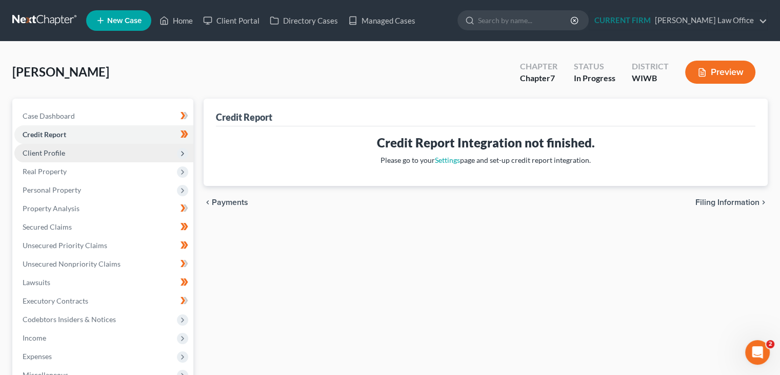
click at [42, 146] on span "Client Profile" at bounding box center [103, 153] width 179 height 18
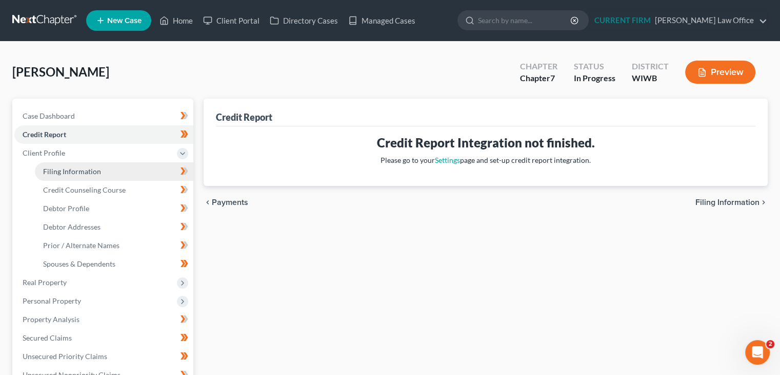
click at [63, 170] on span "Filing Information" at bounding box center [72, 171] width 58 height 9
select select "1"
select select "0"
select select "91"
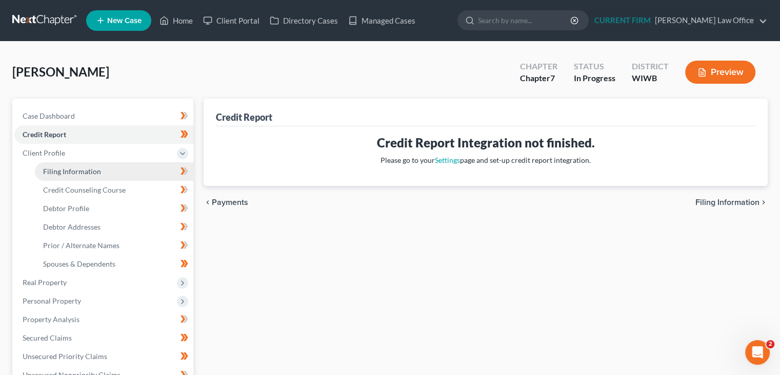
select select "0"
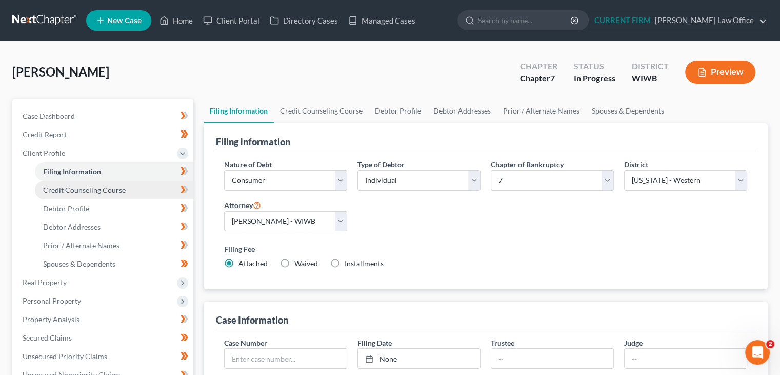
click at [69, 189] on span "Credit Counseling Course" at bounding box center [84, 189] width 83 height 9
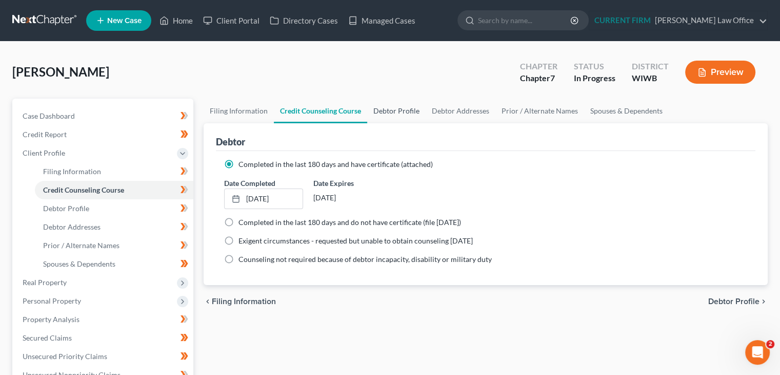
click at [389, 109] on link "Debtor Profile" at bounding box center [396, 111] width 58 height 25
select select "0"
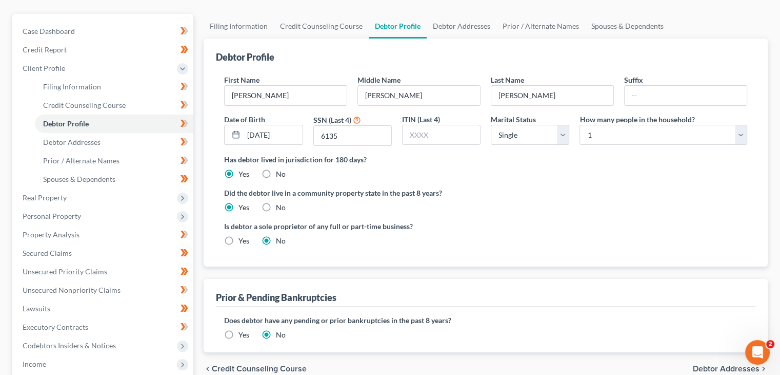
scroll to position [103, 0]
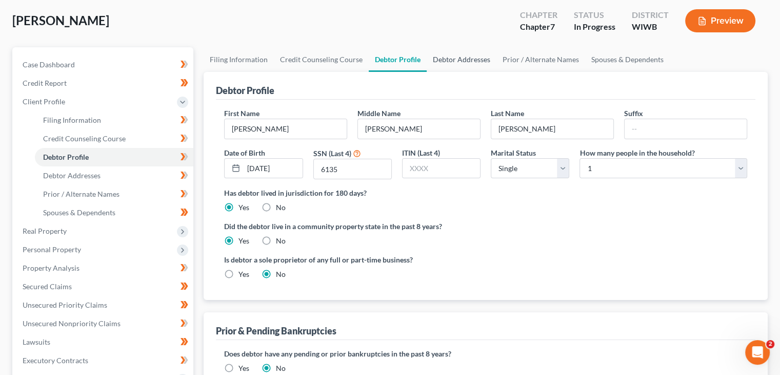
click at [459, 52] on link "Debtor Addresses" at bounding box center [462, 59] width 70 height 25
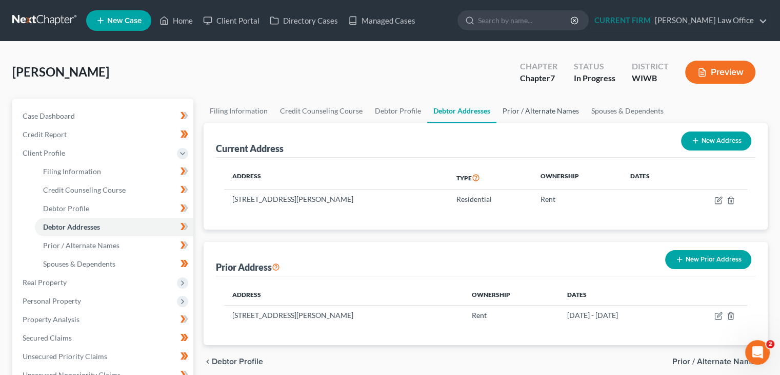
click at [554, 110] on link "Prior / Alternate Names" at bounding box center [541, 111] width 89 height 25
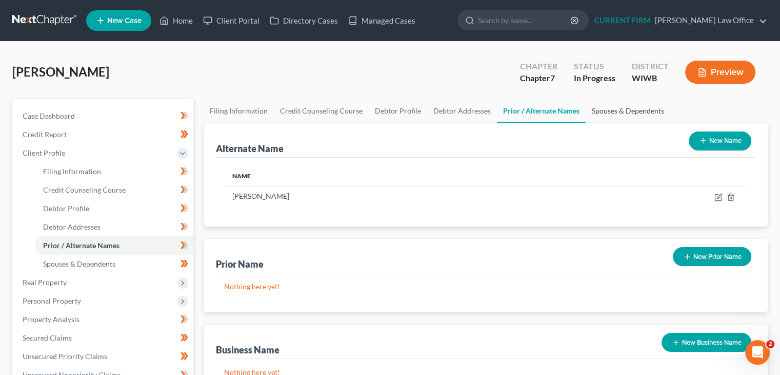
click at [608, 108] on link "Spouses & Dependents" at bounding box center [628, 111] width 85 height 25
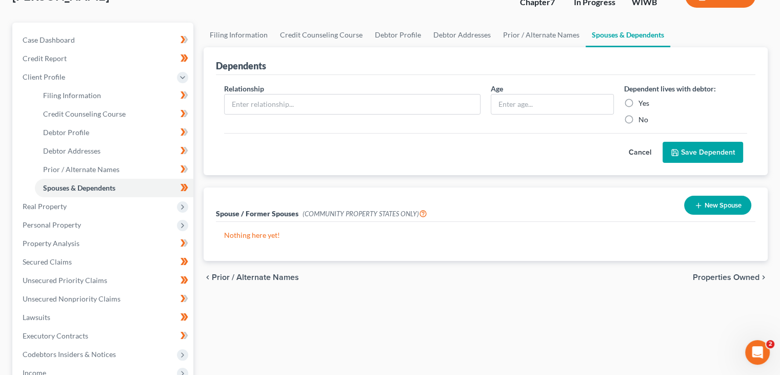
scroll to position [103, 0]
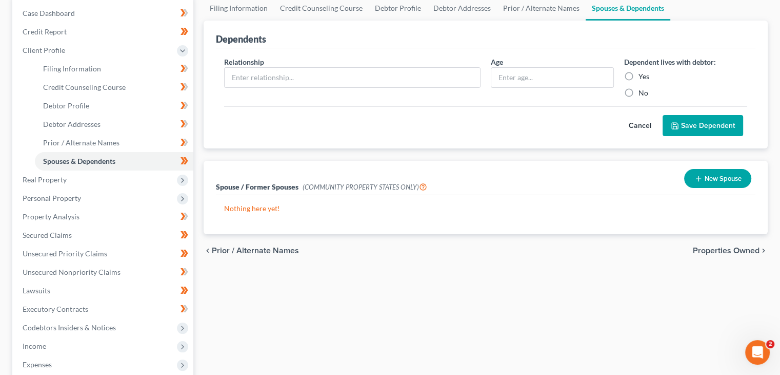
click at [719, 249] on span "Properties Owned" at bounding box center [726, 250] width 67 height 8
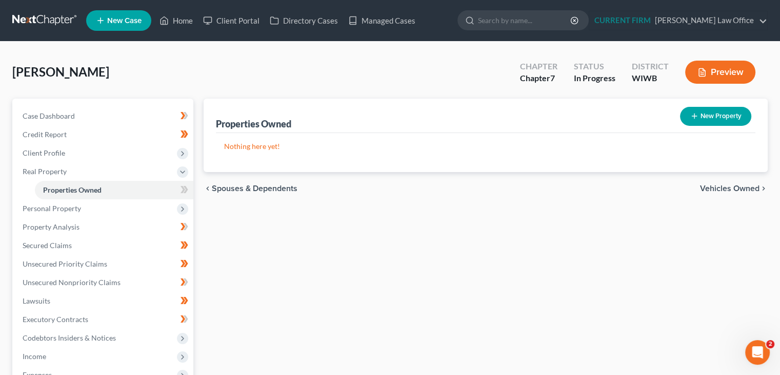
click at [726, 187] on span "Vehicles Owned" at bounding box center [730, 188] width 60 height 8
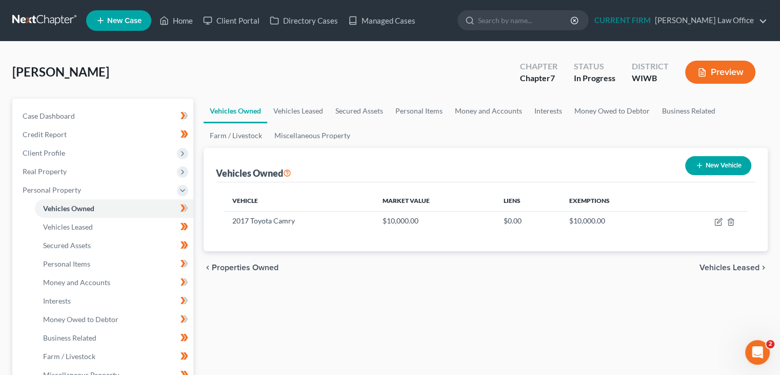
click at [724, 264] on span "Vehicles Leased" at bounding box center [730, 267] width 60 height 8
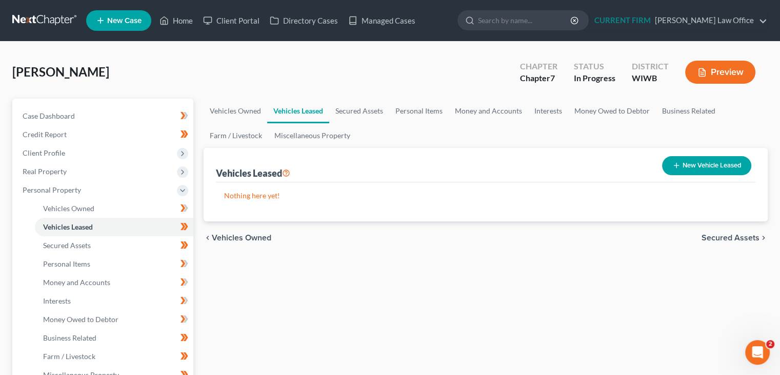
click at [722, 239] on span "Secured Assets" at bounding box center [731, 237] width 58 height 8
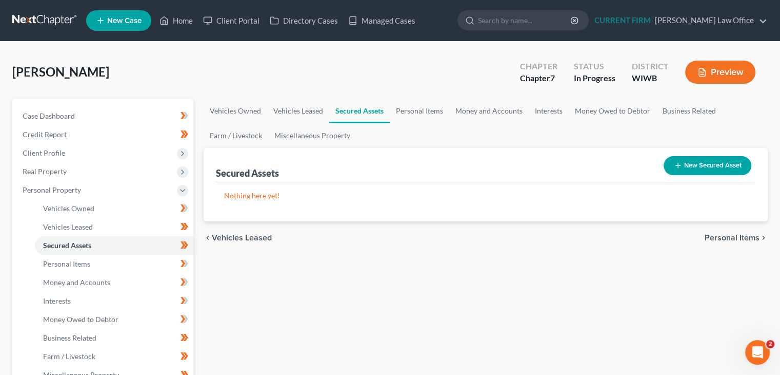
click at [720, 237] on span "Personal Items" at bounding box center [732, 237] width 55 height 8
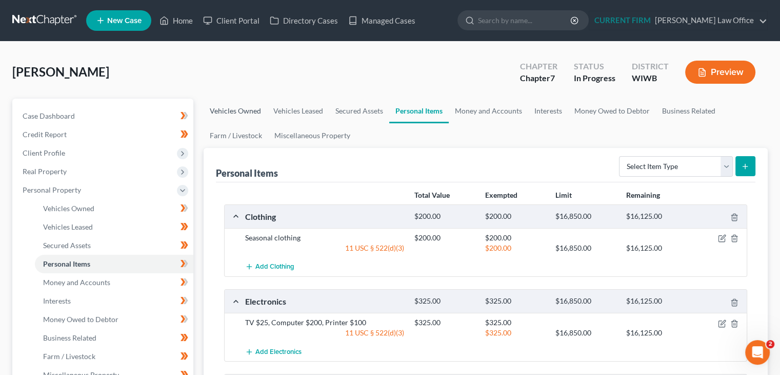
click at [250, 108] on link "Vehicles Owned" at bounding box center [236, 111] width 64 height 25
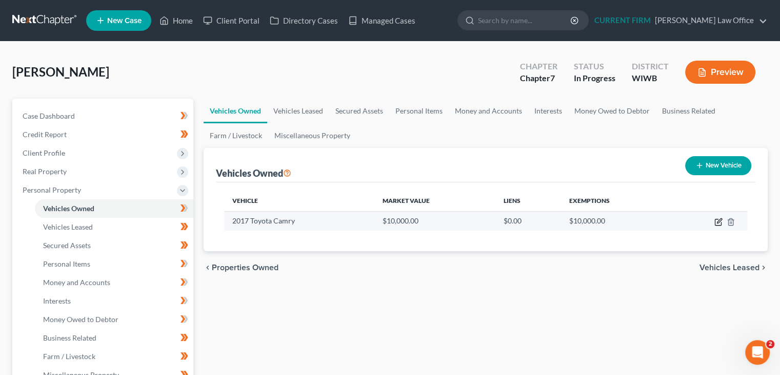
click at [717, 219] on icon "button" at bounding box center [719, 222] width 8 height 8
select select "0"
select select "9"
select select "2"
select select "0"
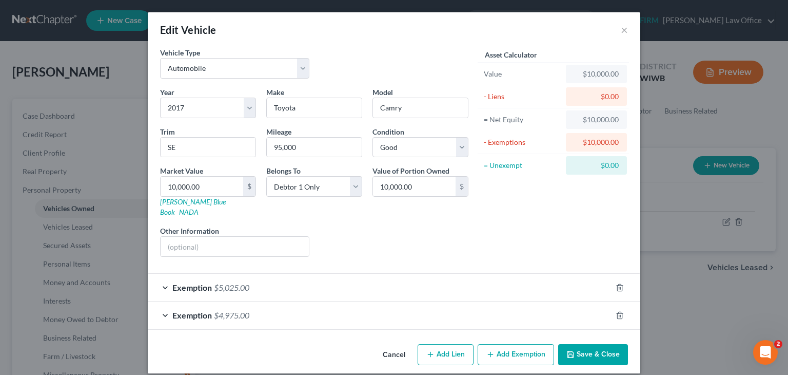
click at [609, 347] on button "Save & Close" at bounding box center [593, 355] width 70 height 22
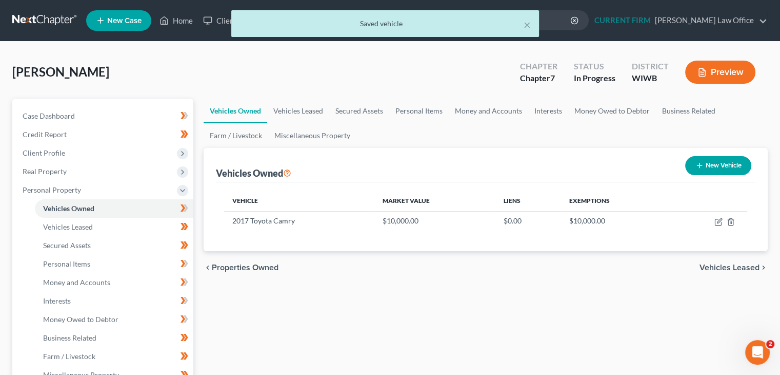
click at [725, 269] on span "Vehicles Leased" at bounding box center [730, 267] width 60 height 8
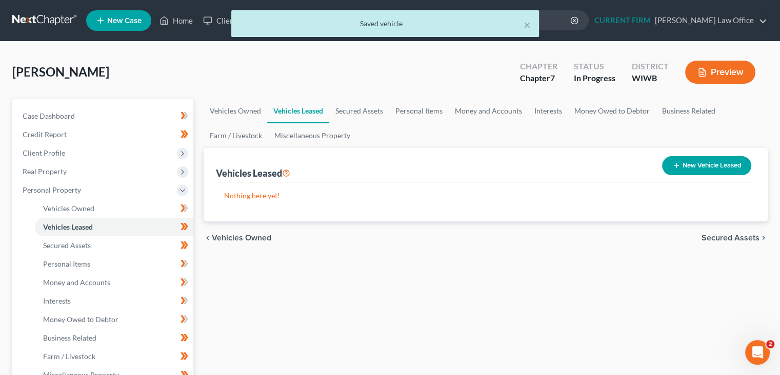
click at [723, 238] on span "Secured Assets" at bounding box center [731, 237] width 58 height 8
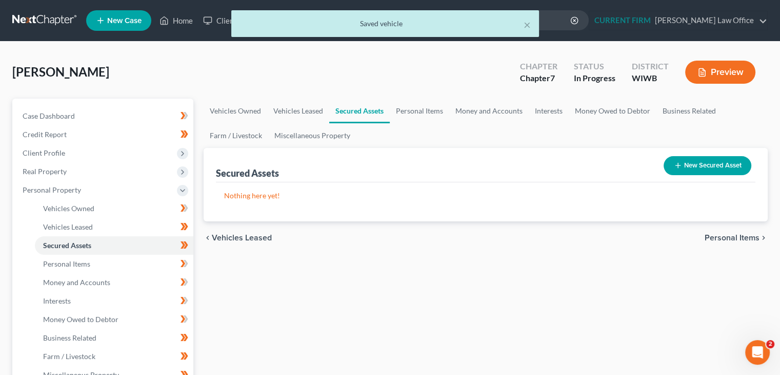
click at [719, 239] on span "Personal Items" at bounding box center [732, 237] width 55 height 8
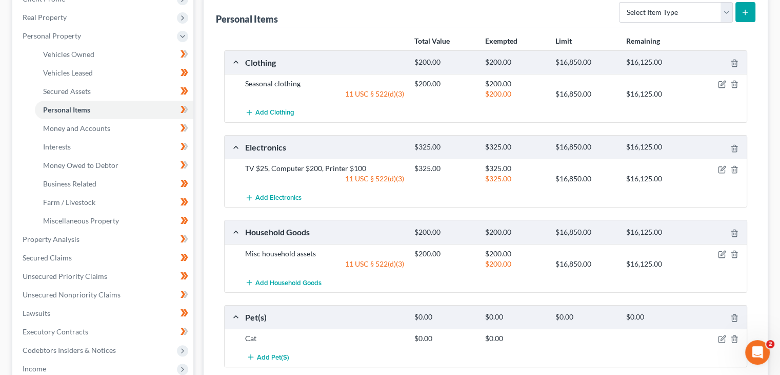
scroll to position [205, 0]
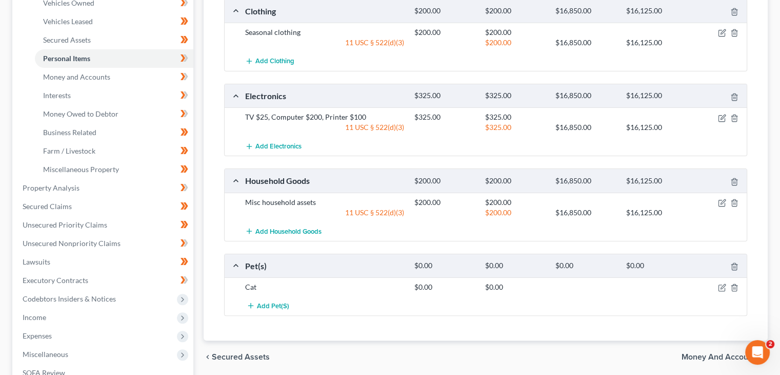
click at [693, 354] on span "Money and Accounts" at bounding box center [721, 356] width 78 height 8
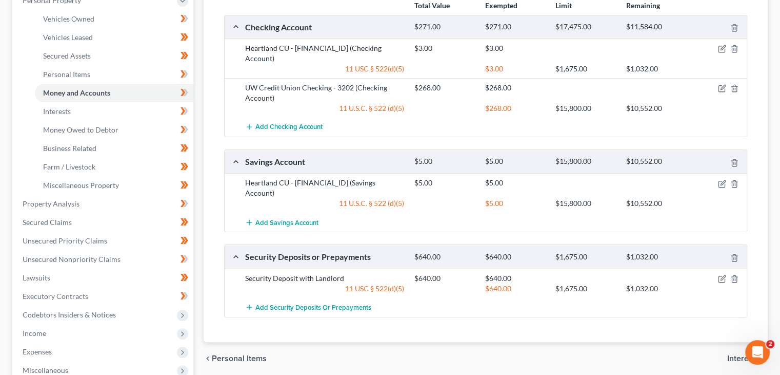
scroll to position [205, 0]
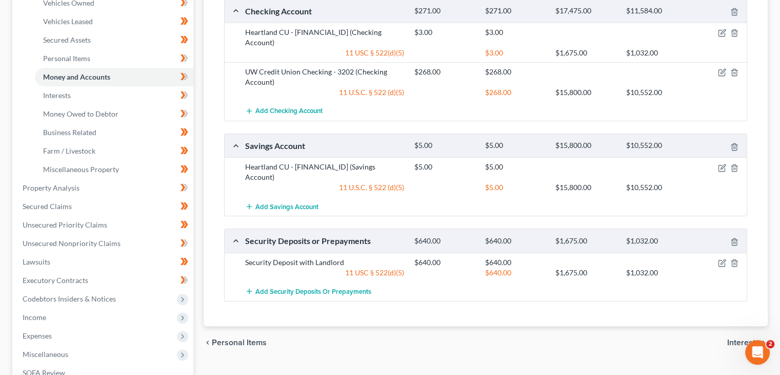
click at [733, 338] on span "Interests" at bounding box center [744, 342] width 32 height 8
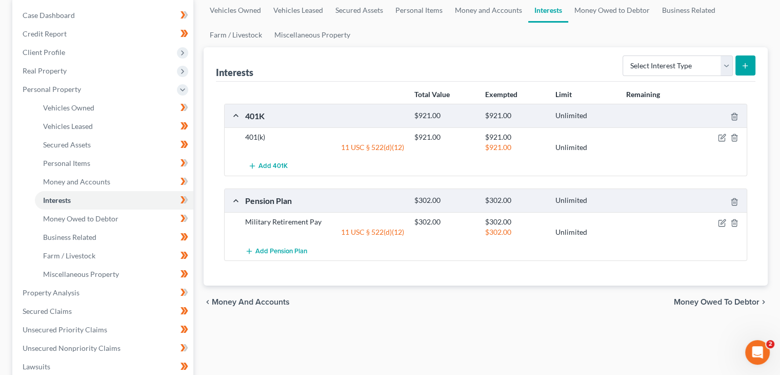
scroll to position [103, 0]
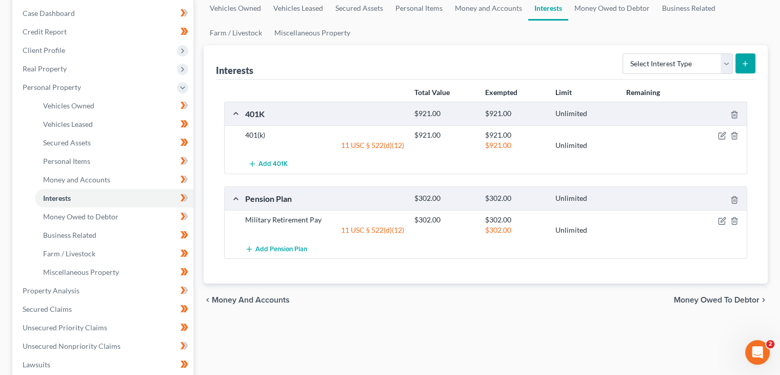
click at [702, 297] on span "Money Owed to Debtor" at bounding box center [717, 300] width 86 height 8
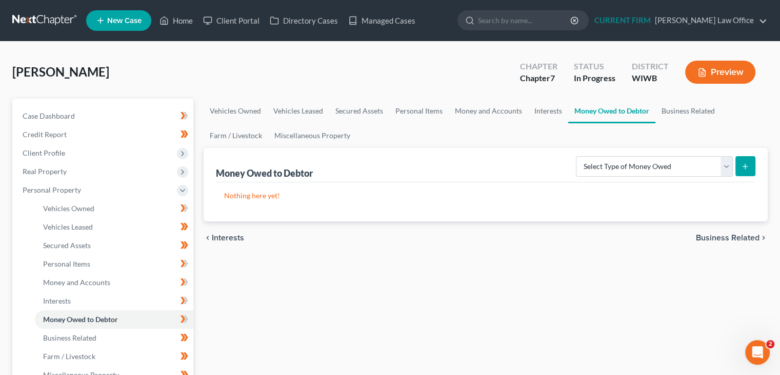
click at [732, 239] on span "Business Related" at bounding box center [728, 237] width 64 height 8
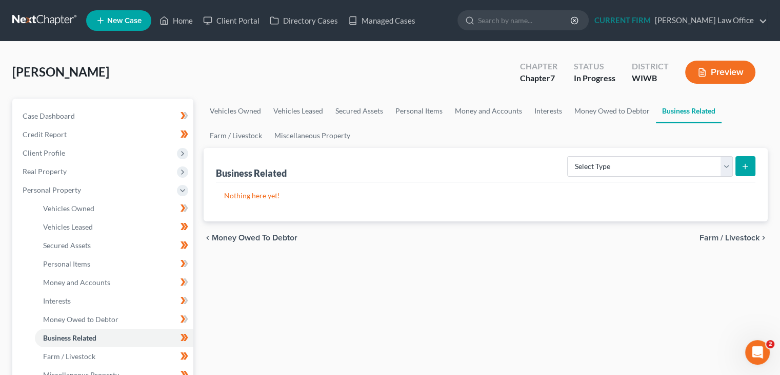
click at [731, 233] on span "Farm / Livestock" at bounding box center [730, 237] width 60 height 8
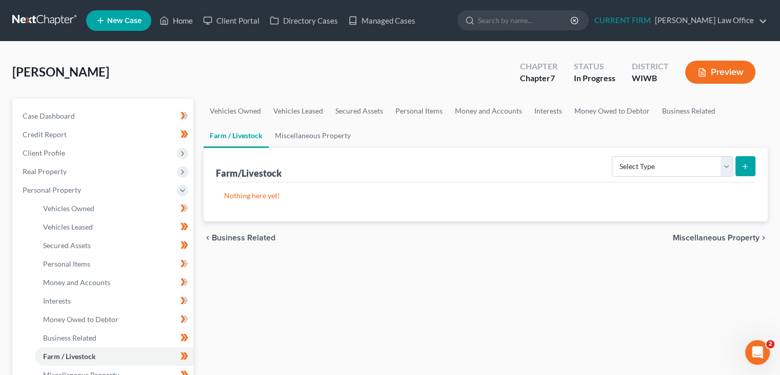
click at [729, 233] on span "Miscellaneous Property" at bounding box center [716, 237] width 87 height 8
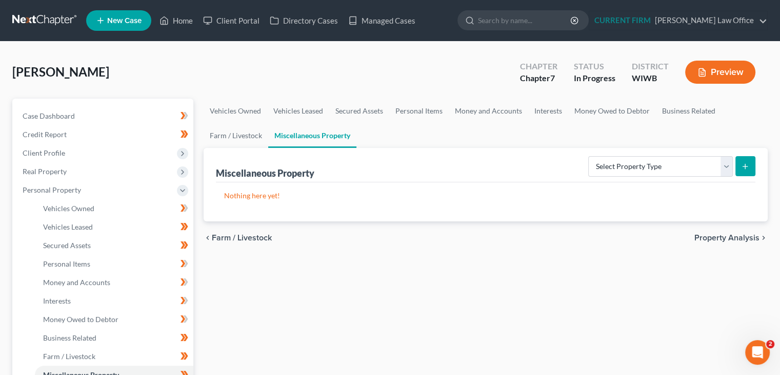
click at [727, 236] on span "Property Analysis" at bounding box center [727, 237] width 65 height 8
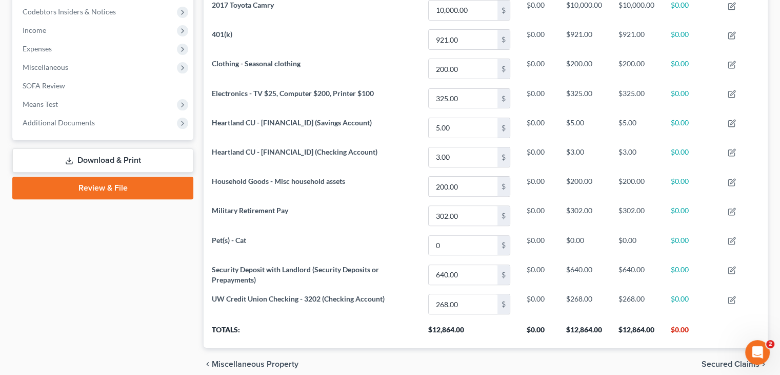
scroll to position [349, 0]
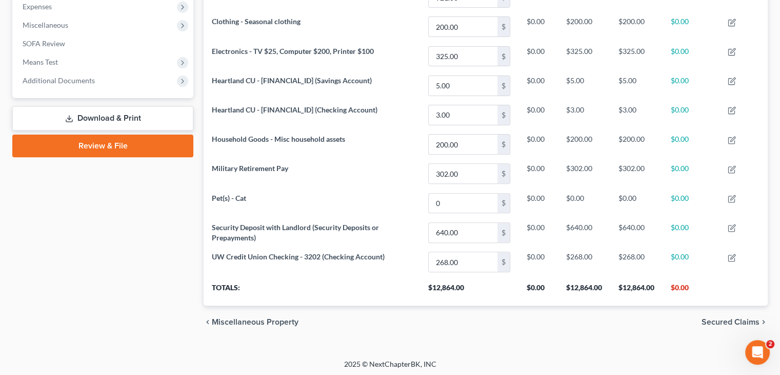
click at [715, 318] on span "Secured Claims" at bounding box center [731, 322] width 58 height 8
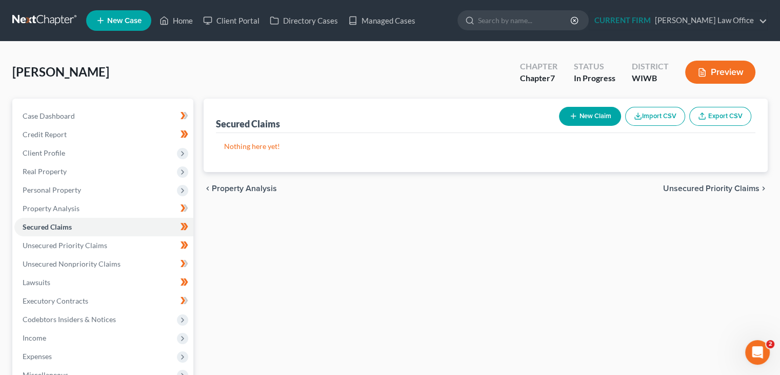
click at [722, 187] on span "Unsecured Priority Claims" at bounding box center [711, 188] width 96 height 8
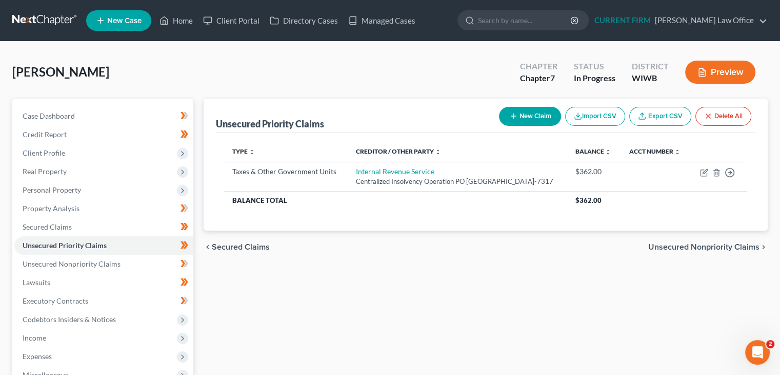
click at [674, 251] on span "Unsecured Nonpriority Claims" at bounding box center [704, 247] width 111 height 8
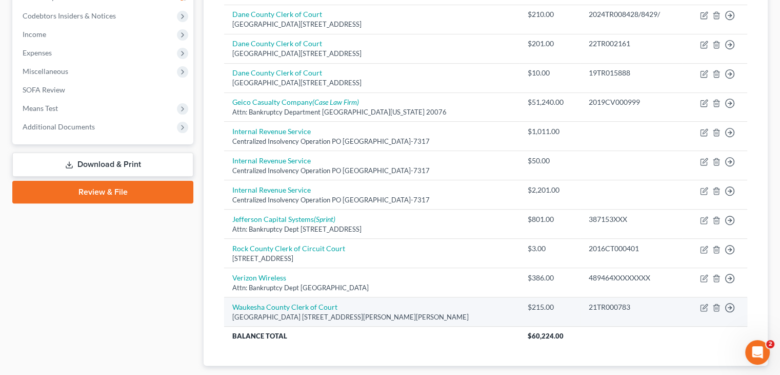
scroll to position [364, 0]
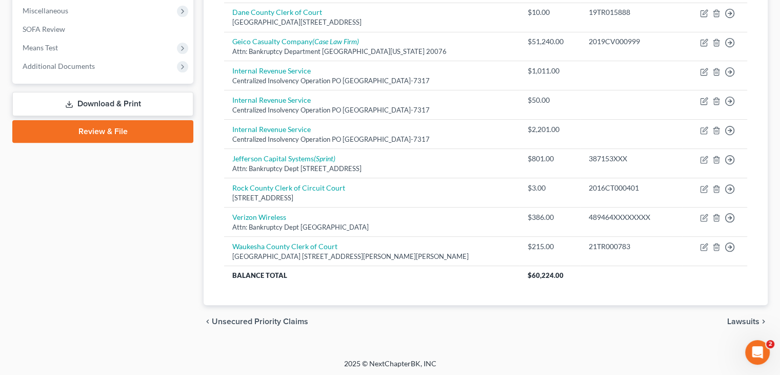
click at [740, 319] on span "Lawsuits" at bounding box center [744, 321] width 32 height 8
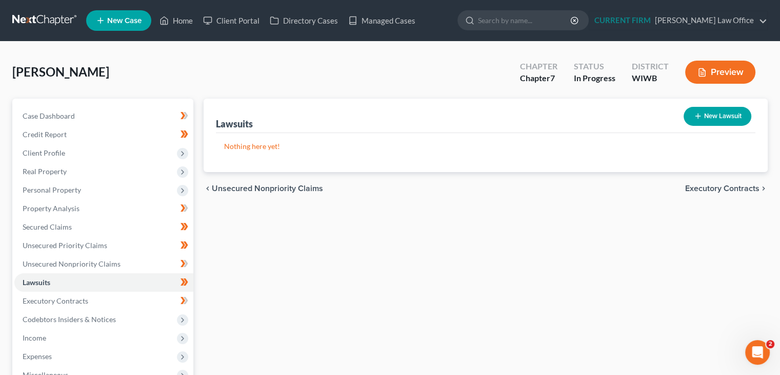
click at [711, 191] on span "Executory Contracts" at bounding box center [723, 188] width 74 height 8
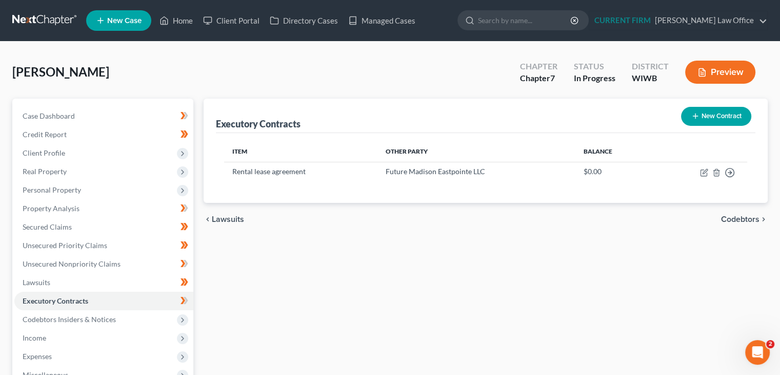
click at [727, 216] on span "Codebtors" at bounding box center [740, 219] width 38 height 8
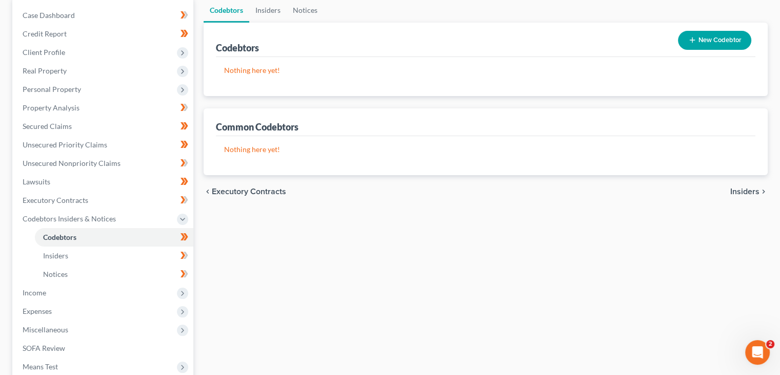
scroll to position [103, 0]
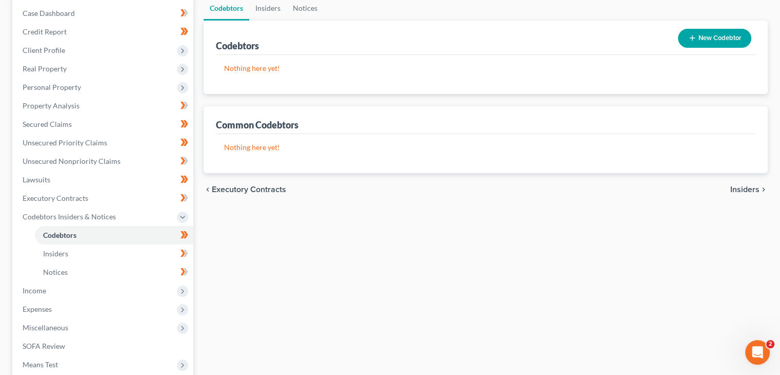
click at [742, 183] on div "chevron_left Executory Contracts Insiders chevron_right" at bounding box center [486, 189] width 564 height 33
click at [743, 191] on span "Insiders" at bounding box center [745, 189] width 29 height 8
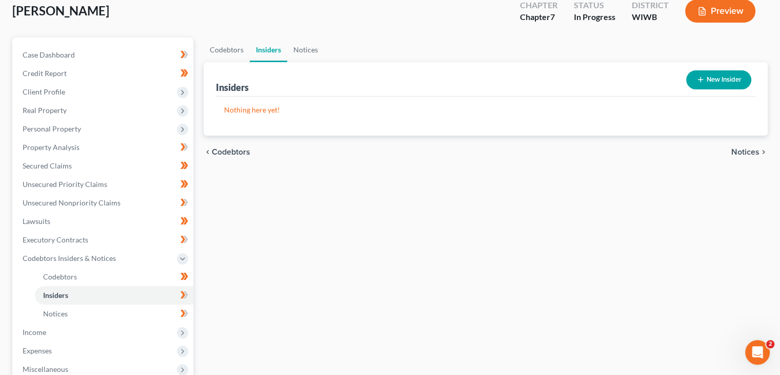
scroll to position [2, 0]
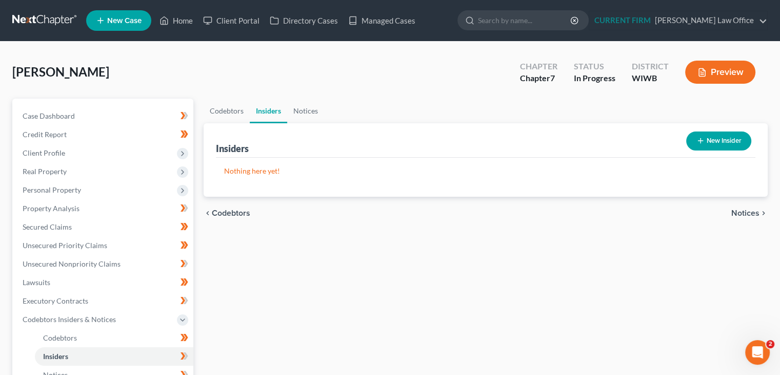
click at [745, 211] on span "Notices" at bounding box center [746, 213] width 28 height 8
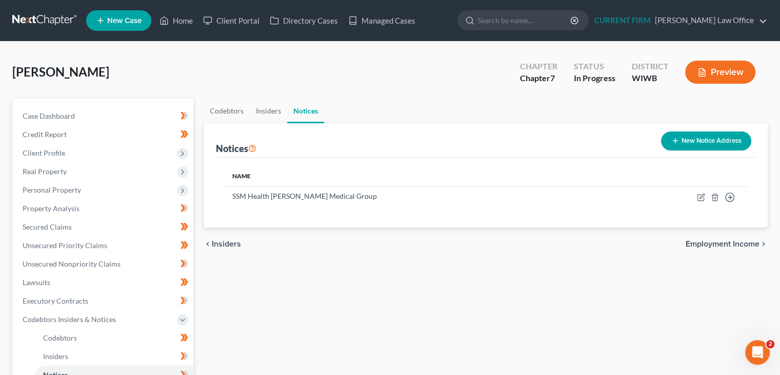
click at [720, 240] on span "Employment Income" at bounding box center [723, 244] width 74 height 8
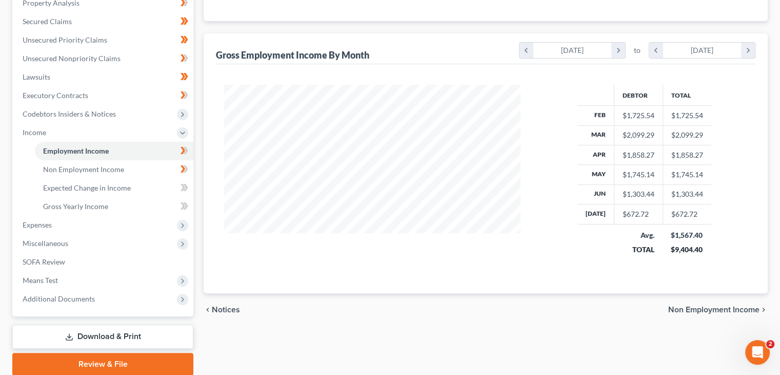
click at [704, 309] on span "Non Employment Income" at bounding box center [714, 309] width 91 height 8
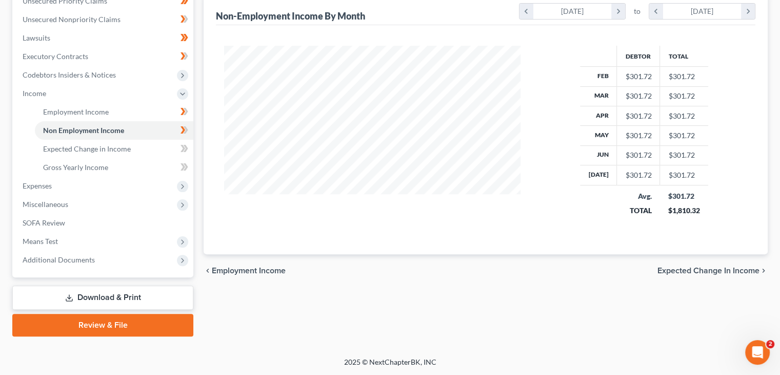
click at [691, 269] on span "Expected Change in Income" at bounding box center [709, 270] width 102 height 8
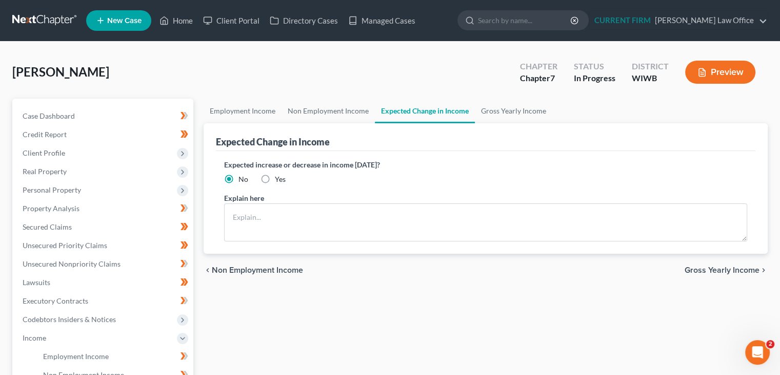
click at [724, 269] on span "Gross Yearly Income" at bounding box center [722, 270] width 75 height 8
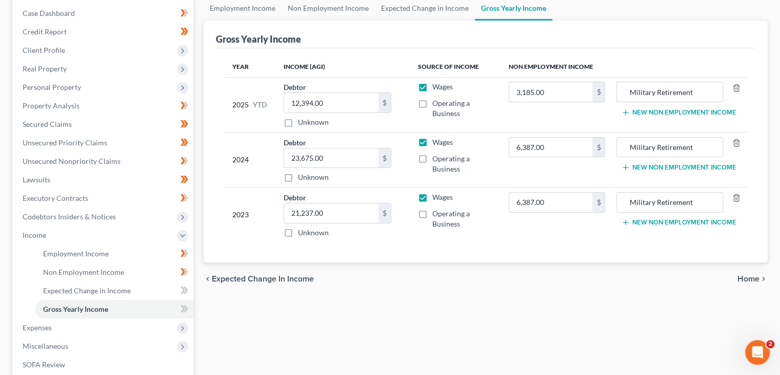
click at [747, 278] on span "Home" at bounding box center [749, 279] width 22 height 8
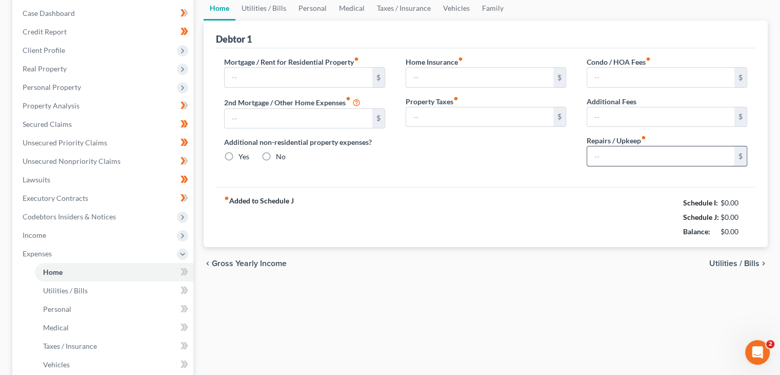
type input "680.00"
type input "0.00"
radio input "true"
type input "0.00"
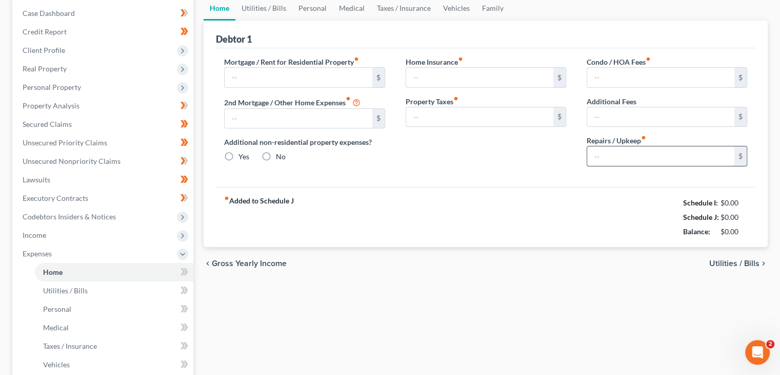
type input "0.00"
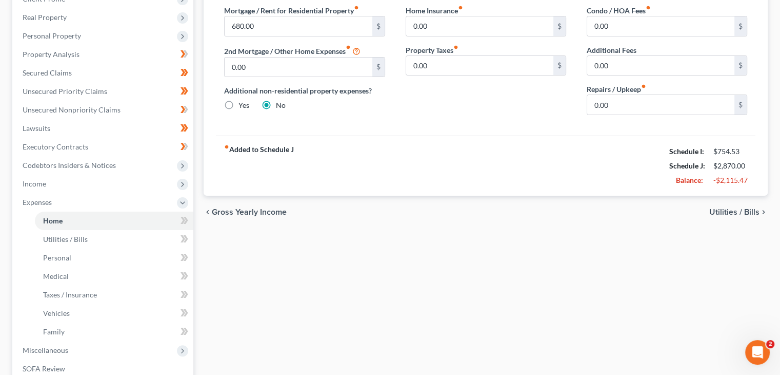
click at [731, 208] on span "Utilities / Bills" at bounding box center [735, 212] width 50 height 8
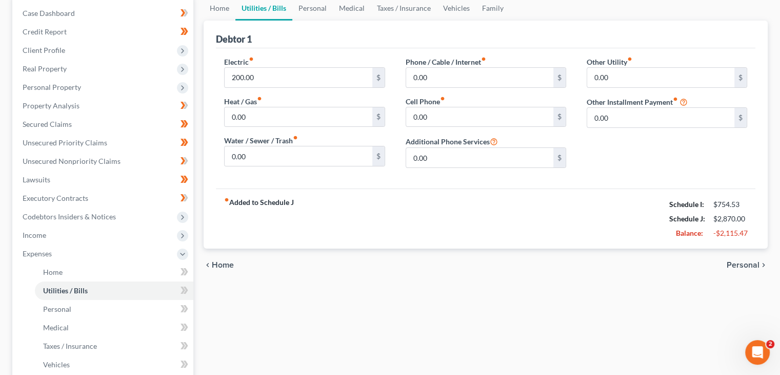
click at [738, 263] on span "Personal" at bounding box center [743, 265] width 33 height 8
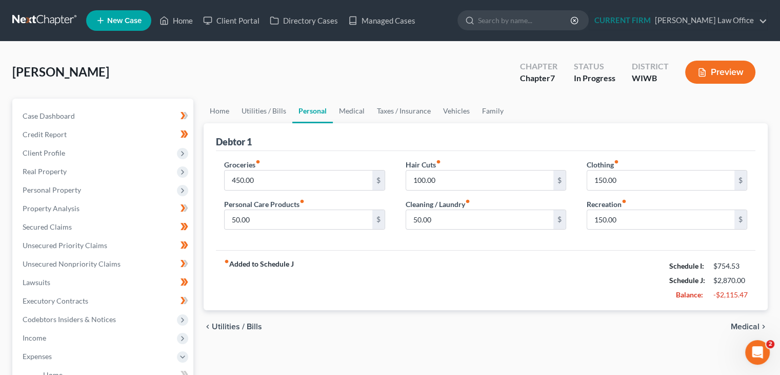
click at [742, 323] on span "Medical" at bounding box center [745, 326] width 29 height 8
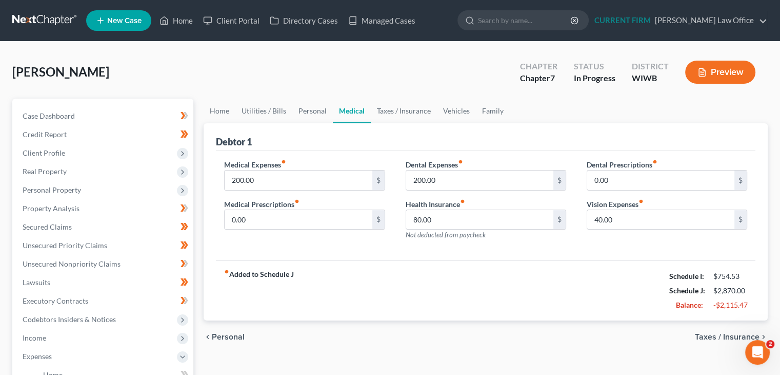
click at [720, 334] on span "Taxes / Insurance" at bounding box center [727, 336] width 65 height 8
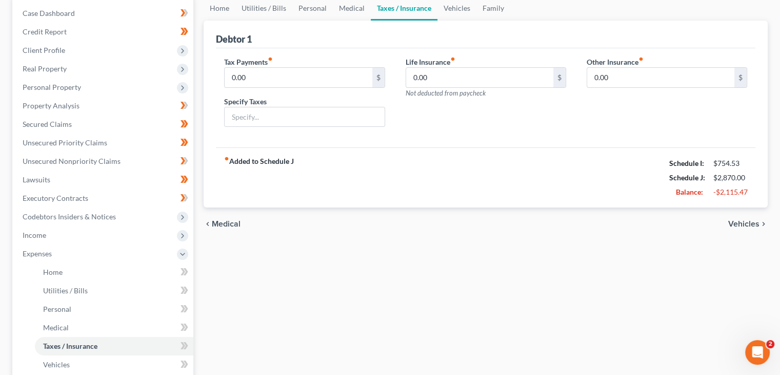
click at [749, 225] on span "Vehicles" at bounding box center [744, 224] width 31 height 8
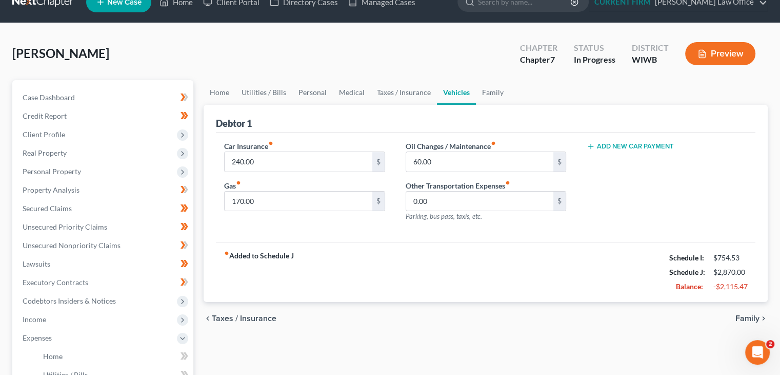
scroll to position [51, 0]
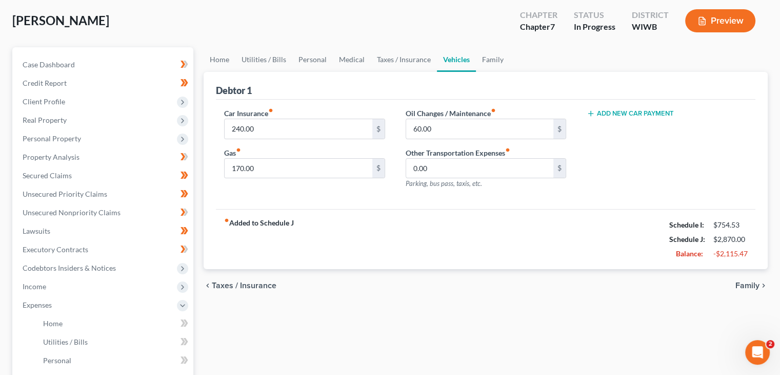
click at [755, 285] on span "Family" at bounding box center [748, 285] width 24 height 8
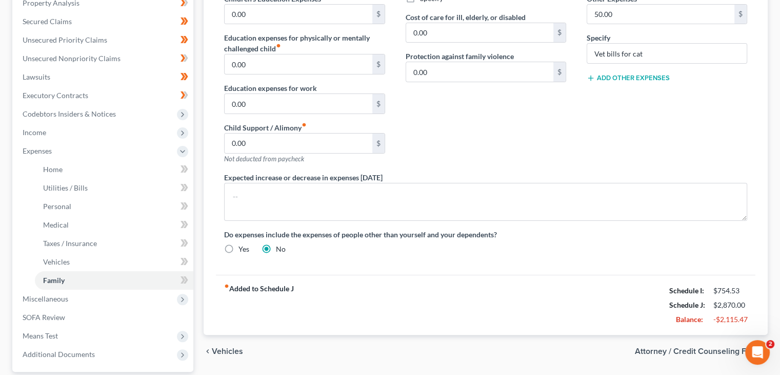
click at [719, 349] on span "Attorney / Credit Counseling Fees" at bounding box center [697, 351] width 125 height 8
select select "0"
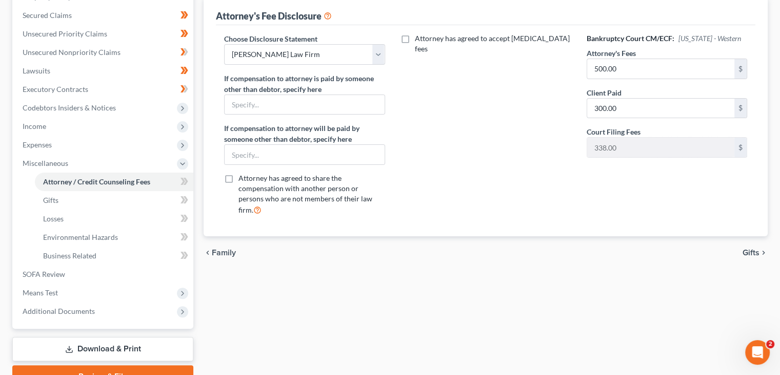
click at [760, 248] on icon "chevron_right" at bounding box center [764, 252] width 8 height 8
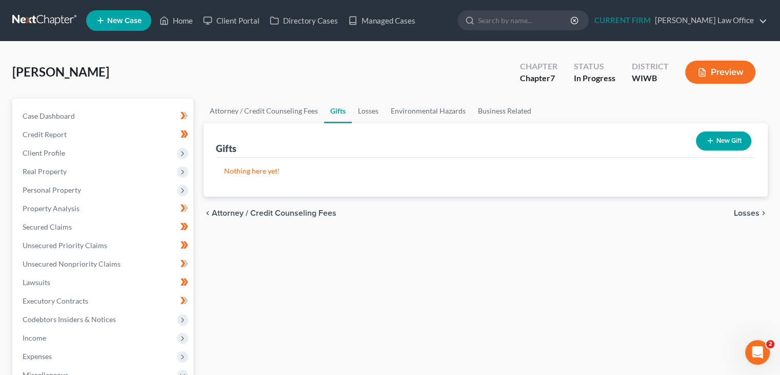
click at [745, 212] on span "Losses" at bounding box center [747, 213] width 26 height 8
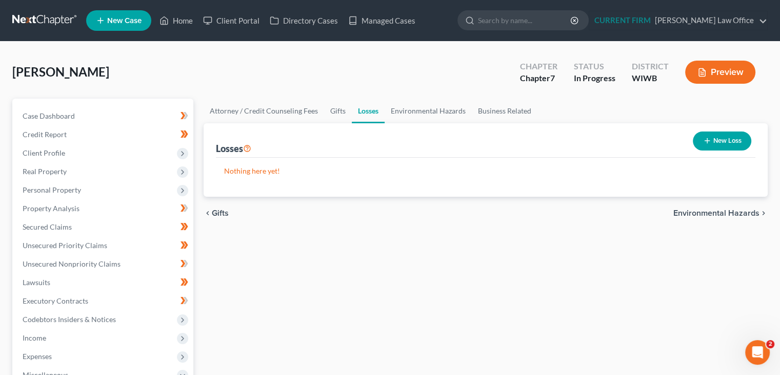
click at [745, 212] on span "Environmental Hazards" at bounding box center [717, 213] width 86 height 8
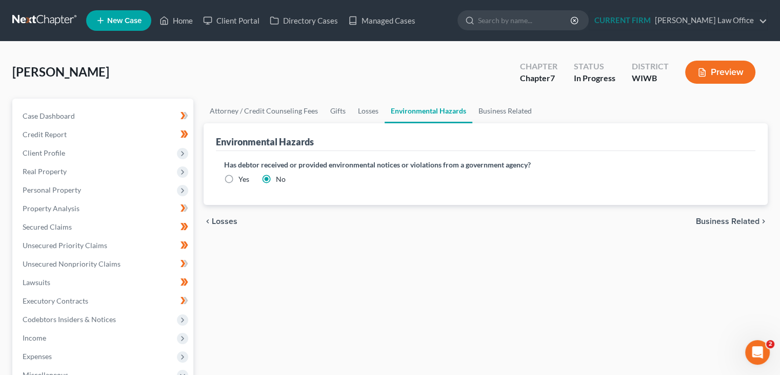
click at [745, 212] on div "chevron_left Losses Business Related chevron_right" at bounding box center [486, 221] width 564 height 33
click at [744, 217] on span "Business Related" at bounding box center [728, 221] width 64 height 8
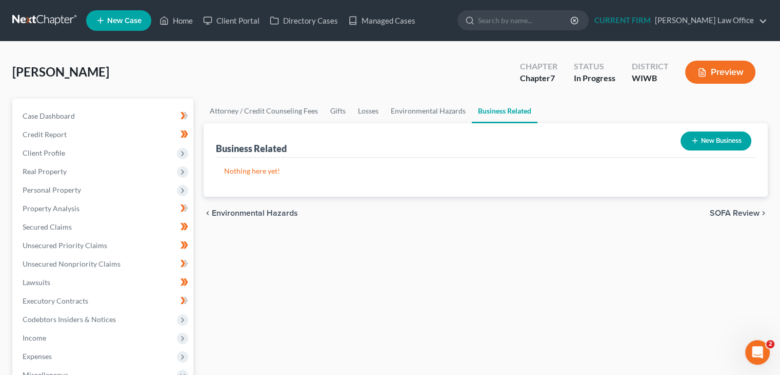
click at [744, 216] on span "SOFA Review" at bounding box center [735, 213] width 50 height 8
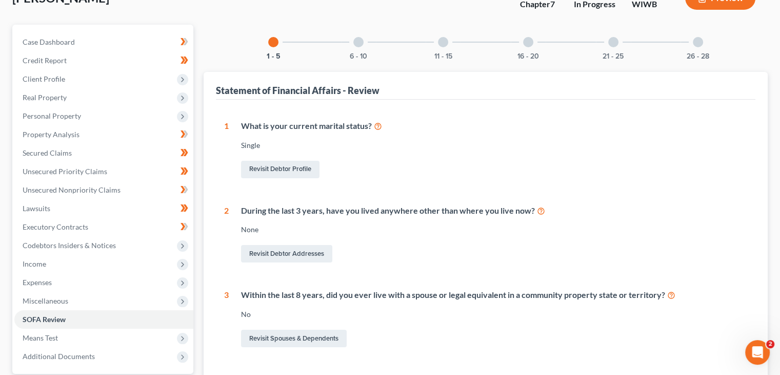
scroll to position [56, 0]
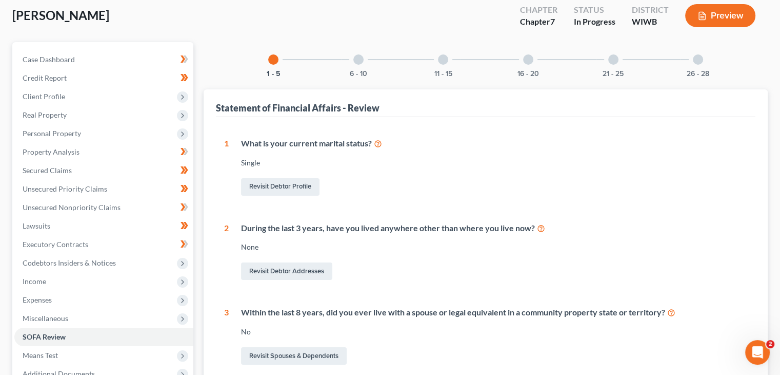
click at [360, 60] on div at bounding box center [359, 59] width 10 height 10
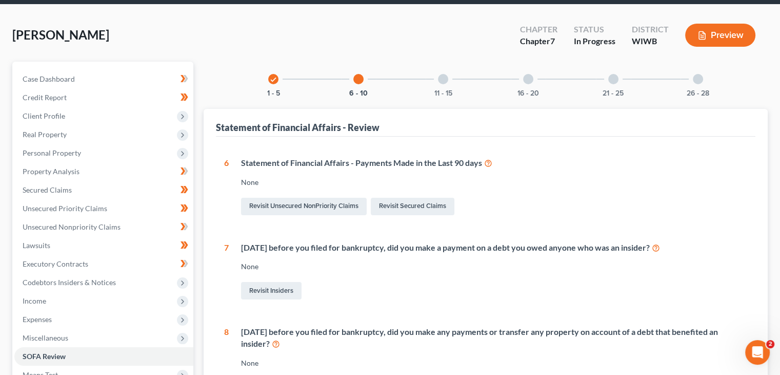
scroll to position [30, 0]
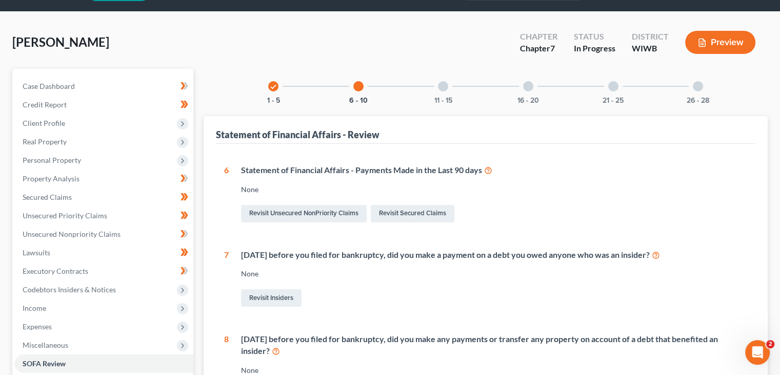
click at [447, 91] on div "11 - 15" at bounding box center [443, 86] width 35 height 35
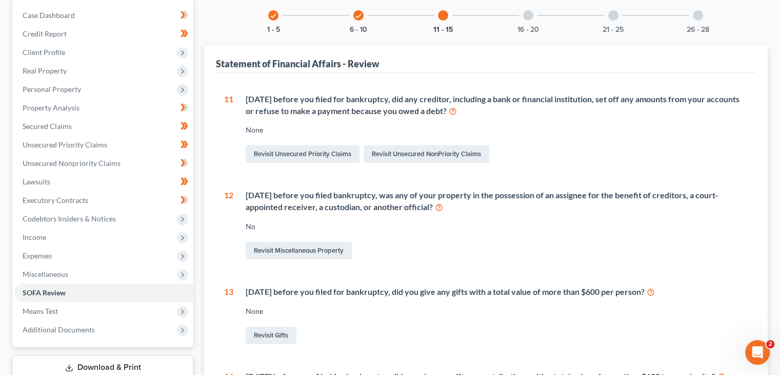
scroll to position [65, 0]
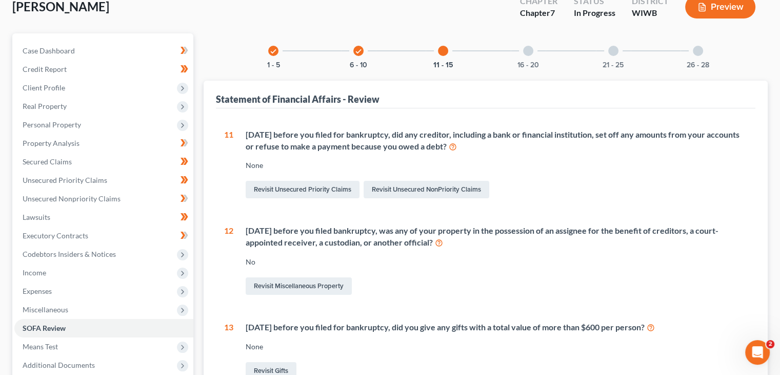
click at [524, 48] on div at bounding box center [528, 51] width 10 height 10
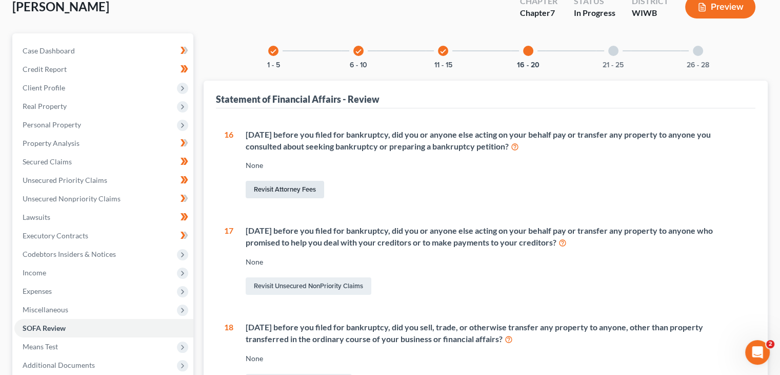
click at [290, 192] on link "Revisit Attorney Fees" at bounding box center [285, 189] width 79 height 17
select select "0"
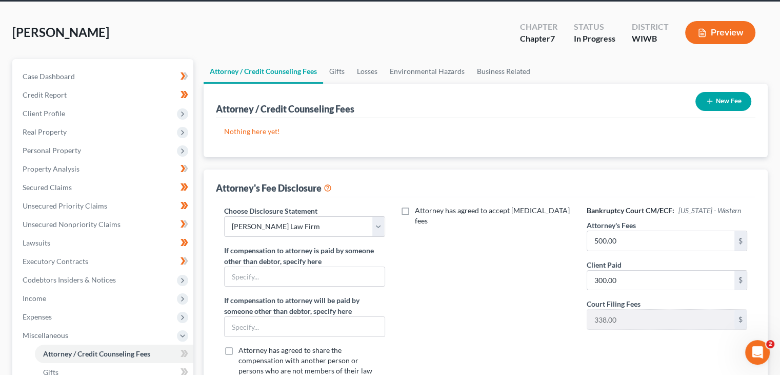
scroll to position [103, 0]
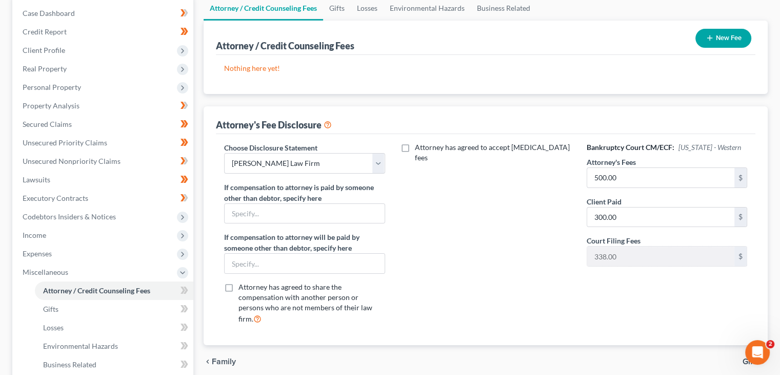
click at [712, 37] on icon "button" at bounding box center [710, 38] width 8 height 8
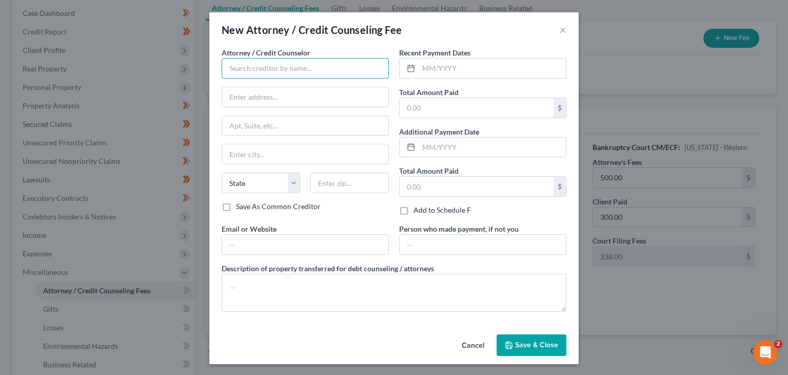
click at [329, 70] on input "text" at bounding box center [305, 68] width 167 height 21
type input "Jarr"
click at [469, 343] on button "Cancel" at bounding box center [473, 345] width 39 height 21
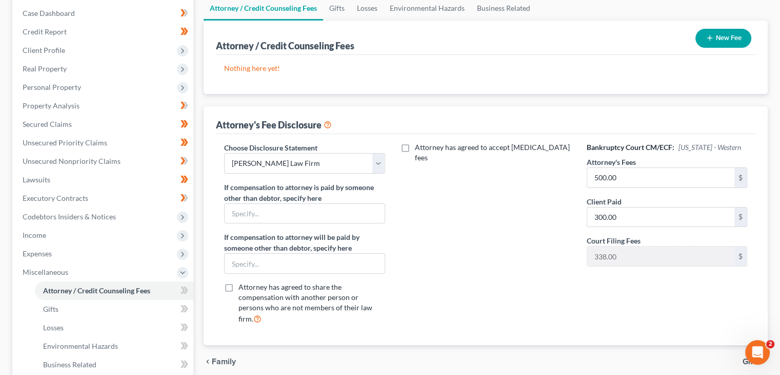
click at [340, 69] on p "Nothing here yet!" at bounding box center [485, 68] width 523 height 10
click at [716, 41] on button "New Fee" at bounding box center [724, 38] width 56 height 19
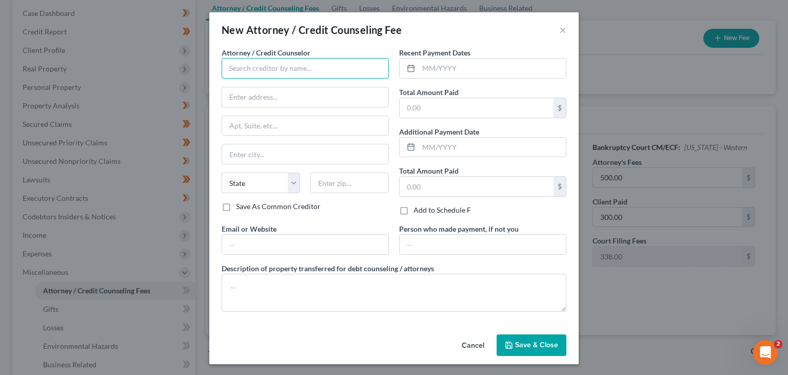
click at [346, 63] on input "text" at bounding box center [305, 68] width 167 height 21
paste input "Access Counseling, Inc"
type input "Access Counseling, Inc"
click at [453, 106] on input "text" at bounding box center [477, 107] width 154 height 19
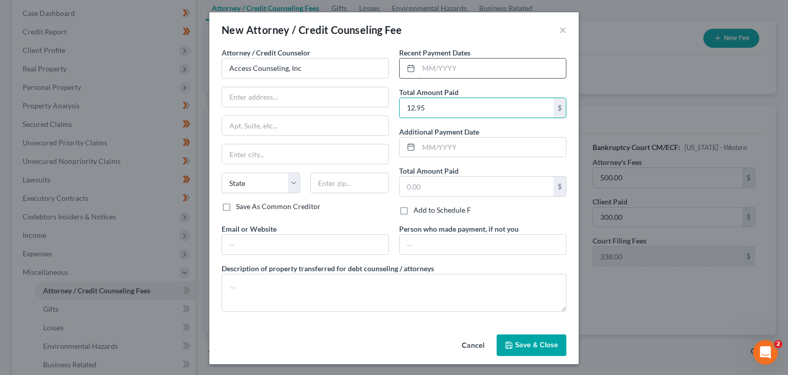
type input "12.95"
click at [473, 68] on input "text" at bounding box center [492, 67] width 147 height 19
type input "08/2025"
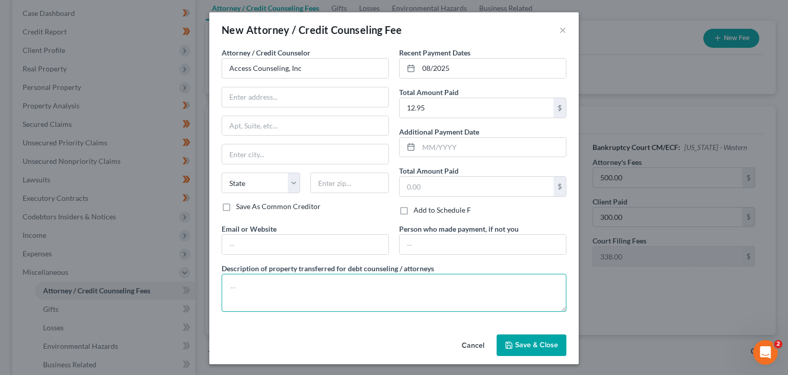
click at [245, 284] on textarea at bounding box center [394, 292] width 345 height 38
type textarea "CC"
click at [527, 346] on span "Save & Close" at bounding box center [536, 344] width 43 height 9
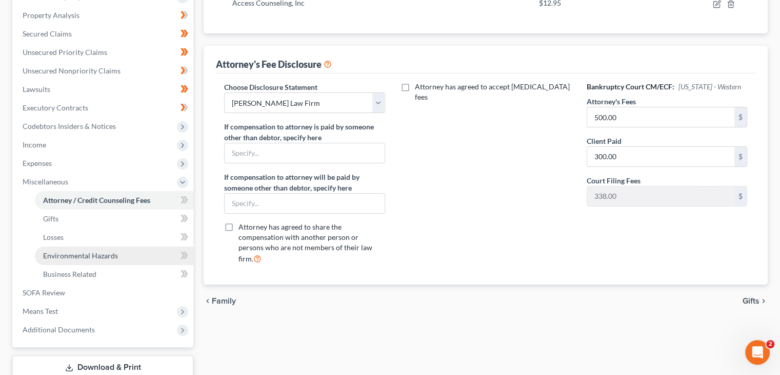
scroll to position [205, 0]
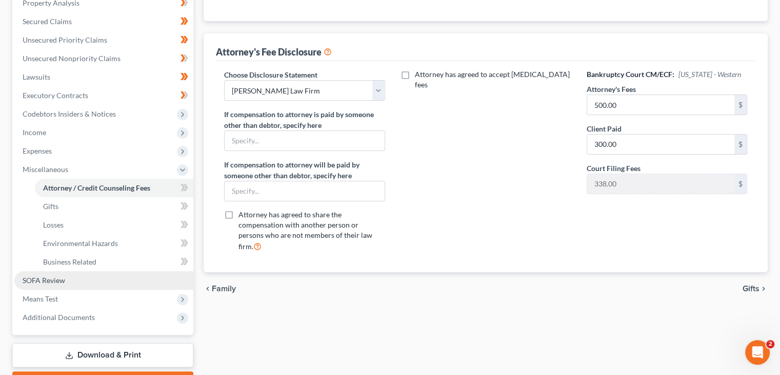
click at [64, 276] on span "SOFA Review" at bounding box center [44, 280] width 43 height 9
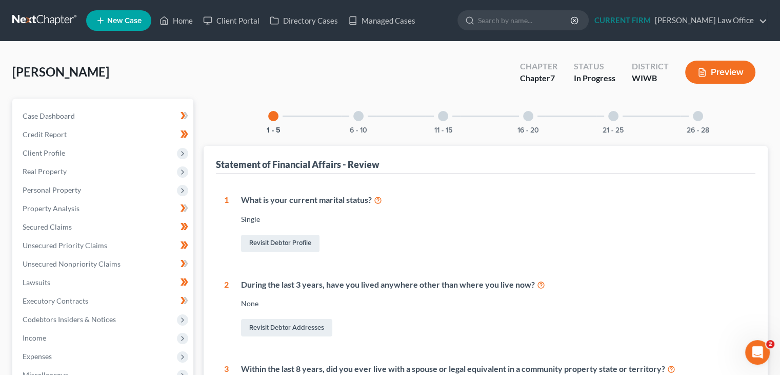
click at [529, 111] on div at bounding box center [528, 116] width 10 height 10
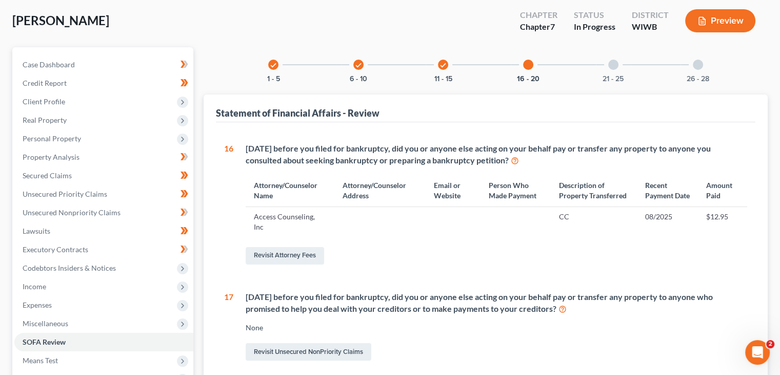
scroll to position [103, 0]
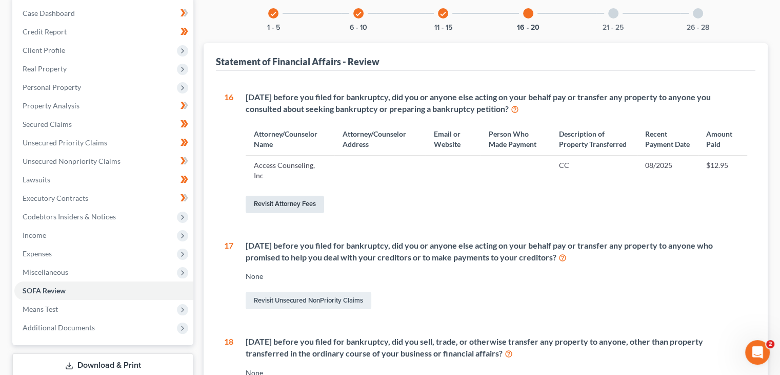
click at [308, 206] on link "Revisit Attorney Fees" at bounding box center [285, 203] width 79 height 17
select select "0"
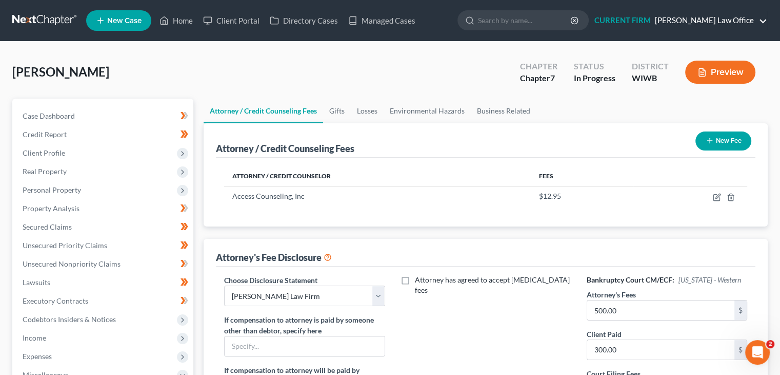
click at [763, 18] on link "CURRENT FIRM Jarrett Law Office" at bounding box center [679, 20] width 178 height 18
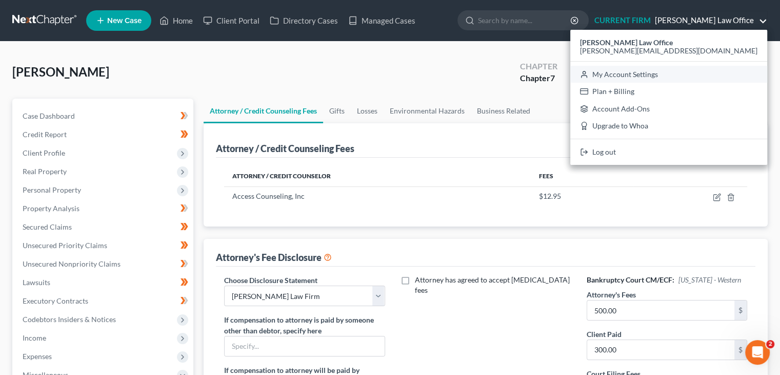
click at [700, 72] on link "My Account Settings" at bounding box center [669, 74] width 197 height 17
select select "91"
select select "24"
select select "52"
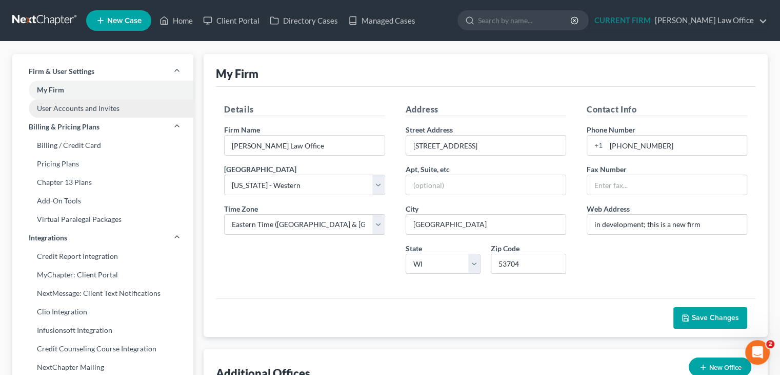
click at [105, 105] on link "User Accounts and Invites" at bounding box center [102, 108] width 181 height 18
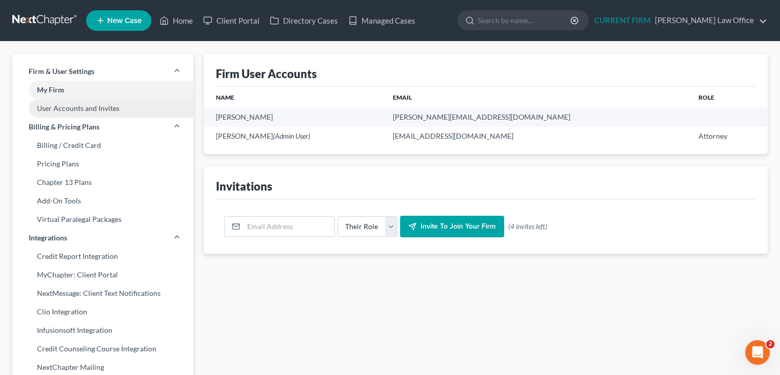
click at [64, 106] on link "User Accounts and Invites" at bounding box center [102, 108] width 181 height 18
click at [55, 85] on link "My Firm" at bounding box center [102, 90] width 181 height 18
select select "91"
select select "24"
select select "52"
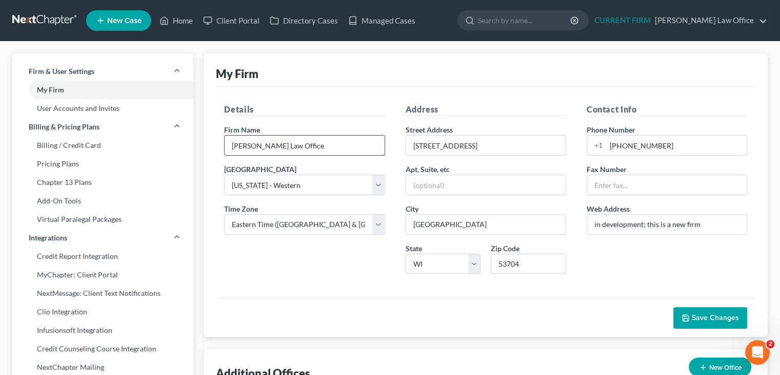
click at [315, 149] on input "Jarrett Law Office" at bounding box center [305, 144] width 160 height 19
drag, startPoint x: 485, startPoint y: 144, endPoint x: 404, endPoint y: 145, distance: 80.6
click at [404, 145] on div "Address Street Address 5217 Ridge Oak Dr Apt, Suite, etc City Madison State Sta…" at bounding box center [486, 192] width 181 height 179
drag, startPoint x: 525, startPoint y: 264, endPoint x: 493, endPoint y: 263, distance: 32.8
click at [493, 263] on input "53704" at bounding box center [528, 263] width 75 height 21
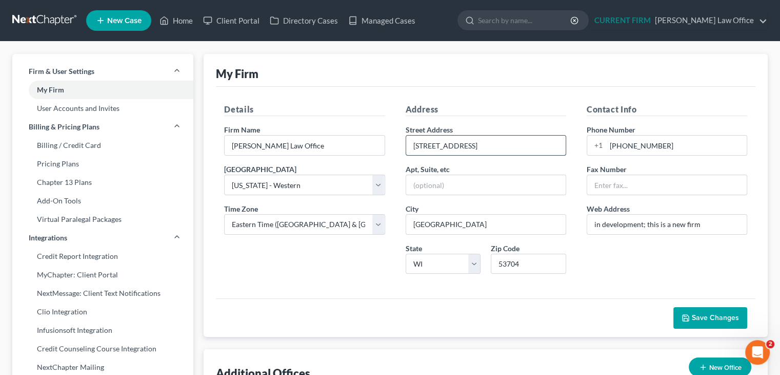
click at [508, 147] on input "5217 Ridge Oak Dr" at bounding box center [486, 144] width 160 height 19
paste input "53704"
drag, startPoint x: 487, startPoint y: 146, endPoint x: 399, endPoint y: 152, distance: 88.4
click at [400, 150] on div "Address Street Address 5217 Ridge Oak Dr 53704 Apt, Suite, etc City Madison Sta…" at bounding box center [486, 192] width 181 height 179
click at [476, 146] on input "5217 Ridge Oak Dr 53704" at bounding box center [486, 144] width 160 height 19
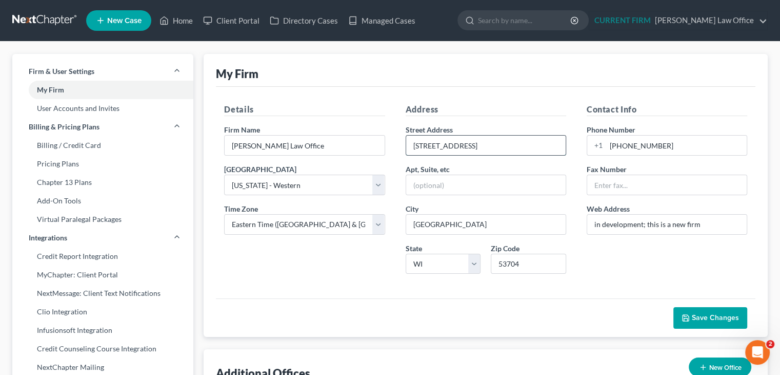
type input "5217 Ridge Oak Dr"
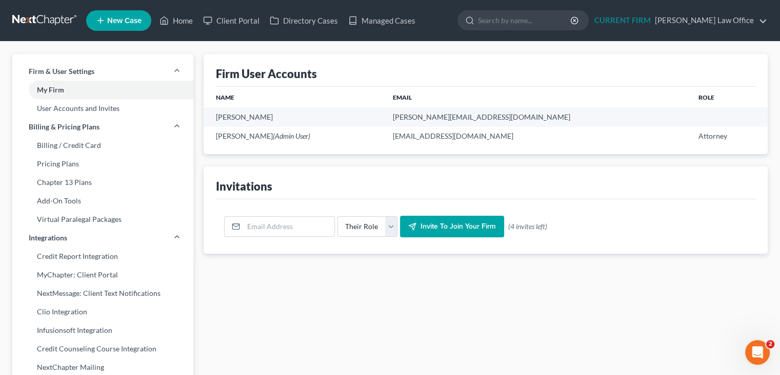
select select "91"
select select "24"
select select "52"
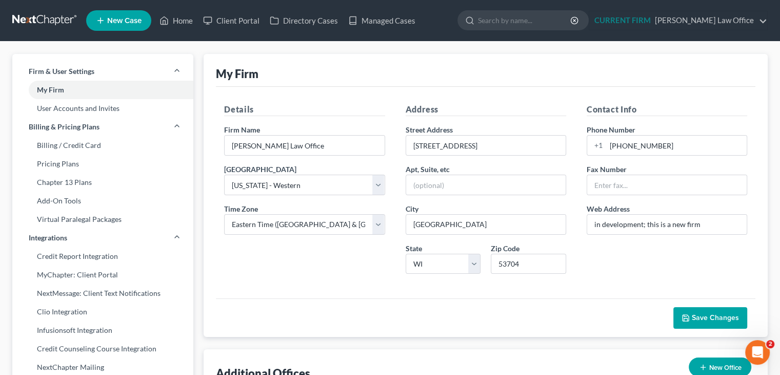
select select "0"
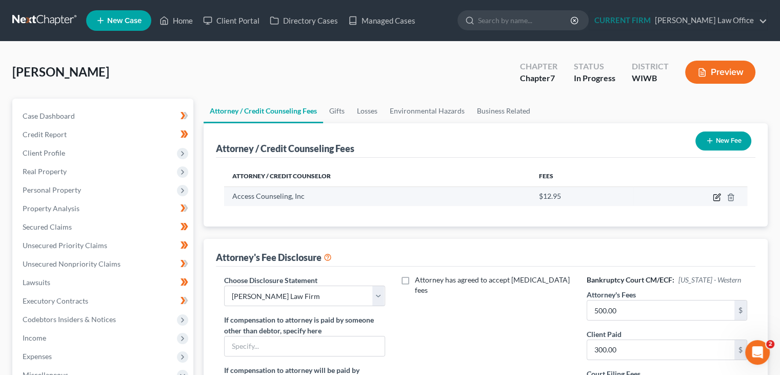
click at [718, 197] on icon "button" at bounding box center [717, 197] width 8 height 8
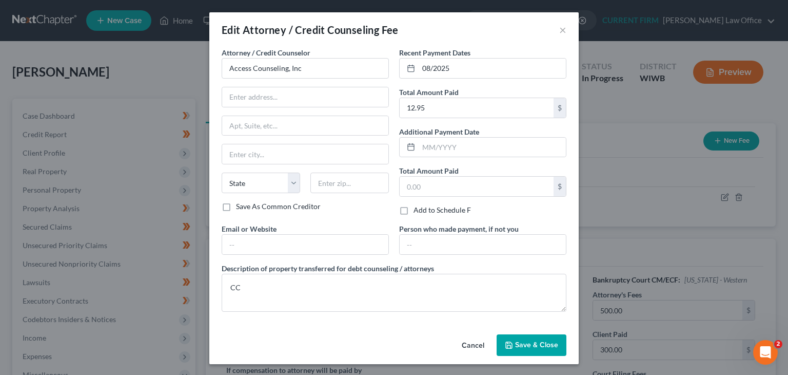
click at [478, 342] on button "Cancel" at bounding box center [473, 345] width 39 height 21
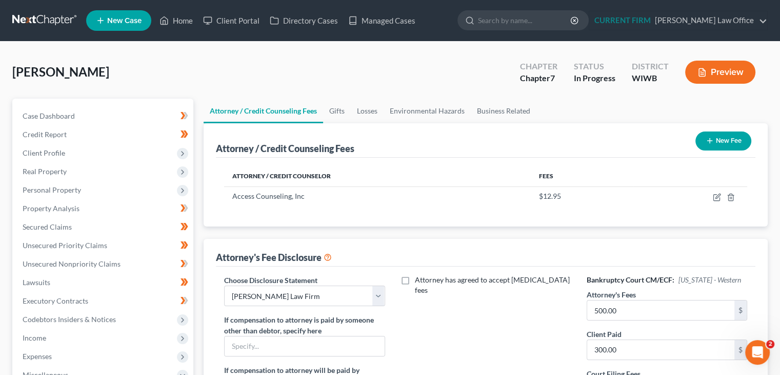
click at [711, 141] on icon "button" at bounding box center [710, 140] width 8 height 8
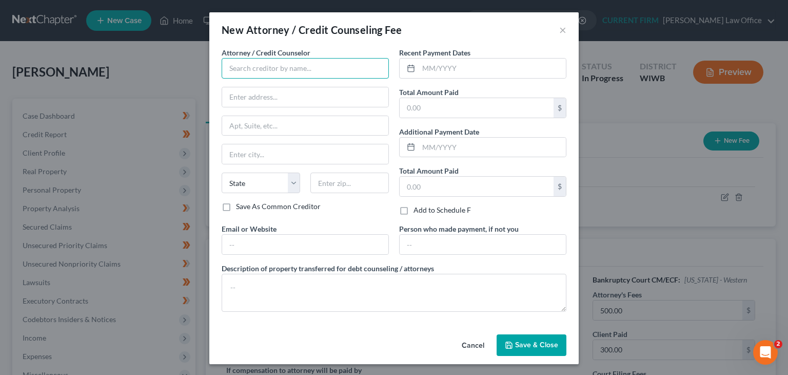
click at [285, 70] on input "text" at bounding box center [305, 68] width 167 height 21
paste input "5217 Ridge Oak Dr 53704"
type input "5217 Ridge Oak Dr 53704"
drag, startPoint x: 318, startPoint y: 66, endPoint x: 211, endPoint y: 82, distance: 108.5
click at [211, 82] on div "Attorney / Credit Counselor * 5217 Ridge Oak Dr 53704 State AL AK AR AZ CA CO C…" at bounding box center [393, 188] width 369 height 283
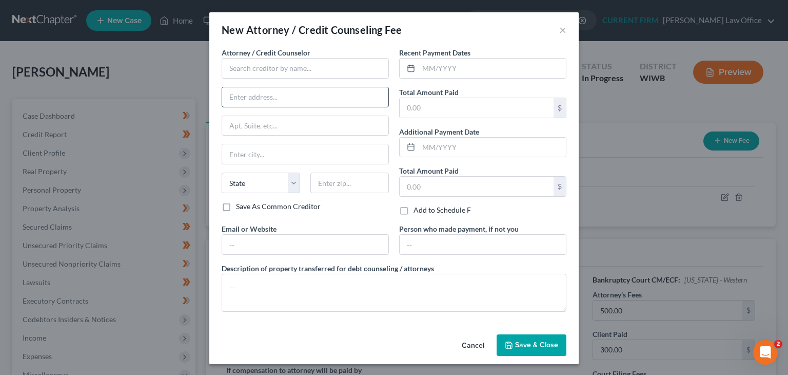
click at [234, 93] on input "text" at bounding box center [305, 96] width 166 height 19
paste input "5217 Ridge Oak Dr 53704"
drag, startPoint x: 287, startPoint y: 93, endPoint x: 333, endPoint y: 99, distance: 46.0
click at [341, 96] on input "5217 Ridge Oak Dr 53704" at bounding box center [305, 96] width 166 height 19
type input "5217 Ridge Oak Dr"
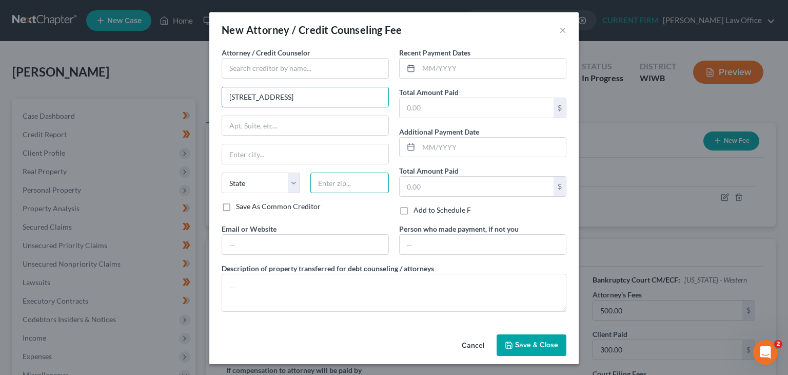
click at [325, 179] on input "text" at bounding box center [349, 182] width 79 height 21
paste input "53704"
type input "53704"
type input "Madison"
select select "52"
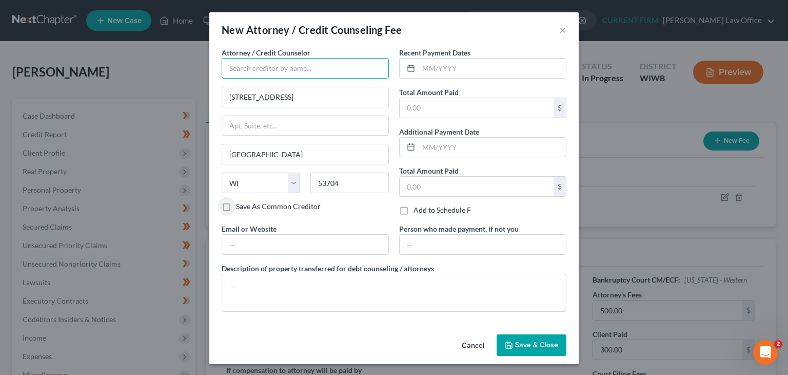
click at [310, 68] on input "text" at bounding box center [305, 68] width 167 height 21
type input "Jarrett Law"
click at [509, 341] on icon "button" at bounding box center [509, 345] width 8 height 8
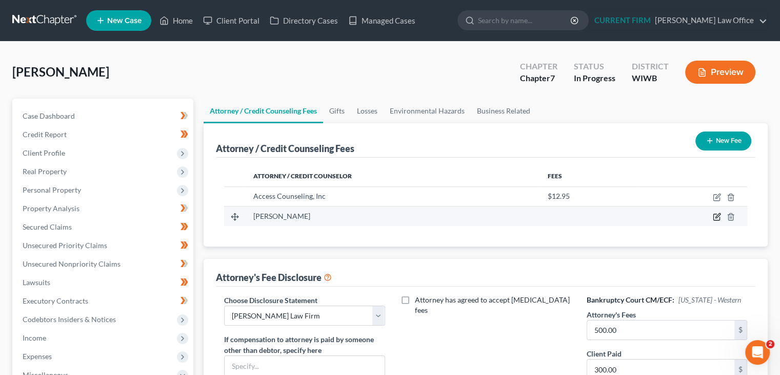
click at [714, 217] on icon "button" at bounding box center [717, 217] width 6 height 6
select select "52"
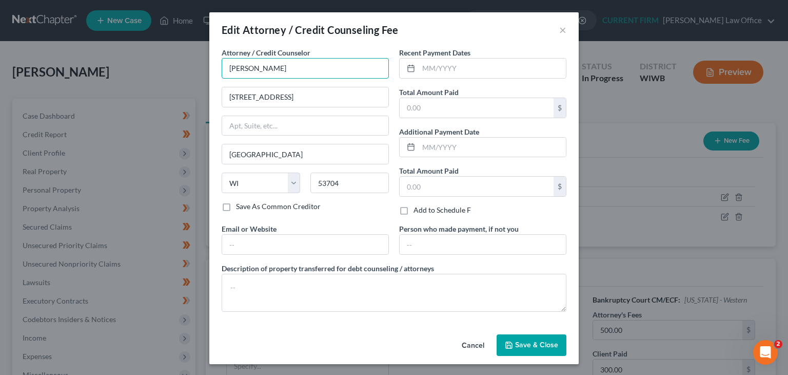
click at [340, 66] on input "Jarrett Law" at bounding box center [305, 68] width 167 height 21
type input "Jarrett Law Office"
click at [468, 105] on input "text" at bounding box center [477, 107] width 154 height 19
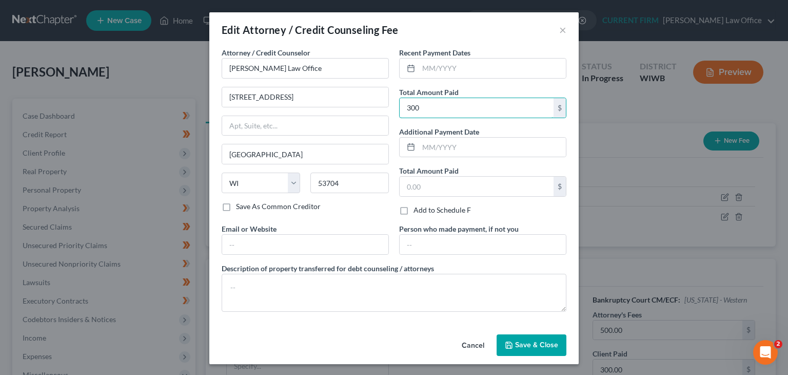
type input "300"
click at [516, 343] on span "Save & Close" at bounding box center [536, 344] width 43 height 9
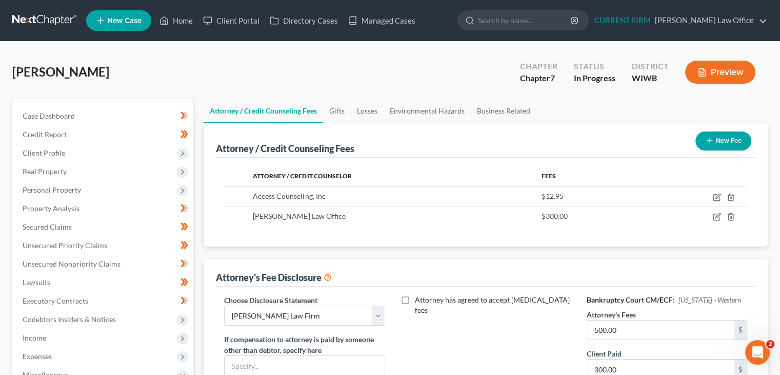
click at [717, 76] on button "Preview" at bounding box center [721, 72] width 70 height 23
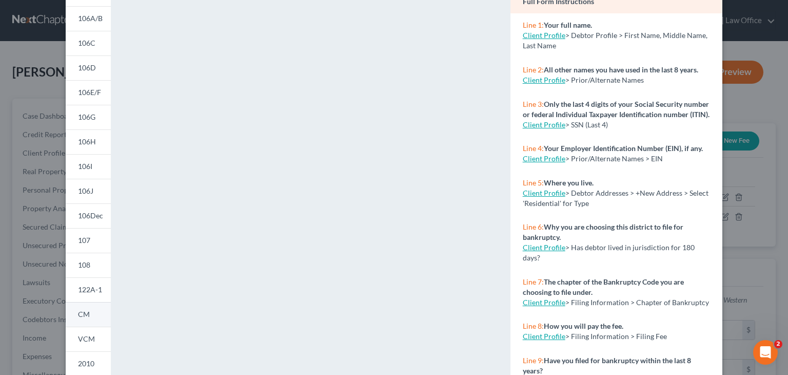
scroll to position [154, 0]
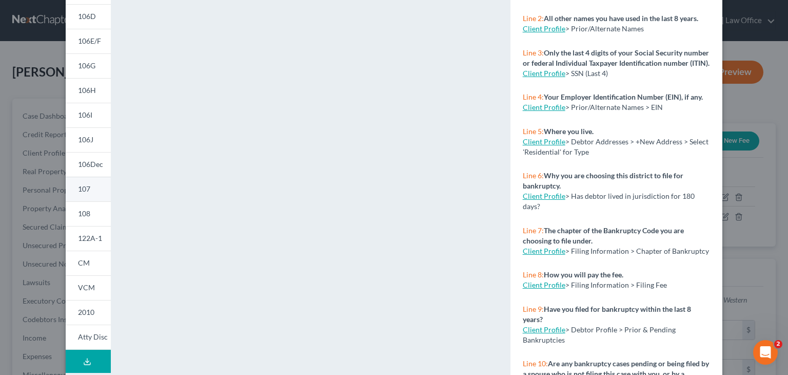
click at [84, 190] on span "107" at bounding box center [84, 188] width 12 height 9
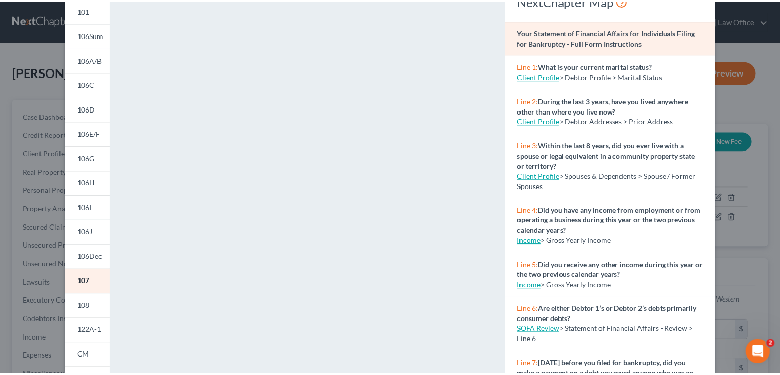
scroll to position [0, 0]
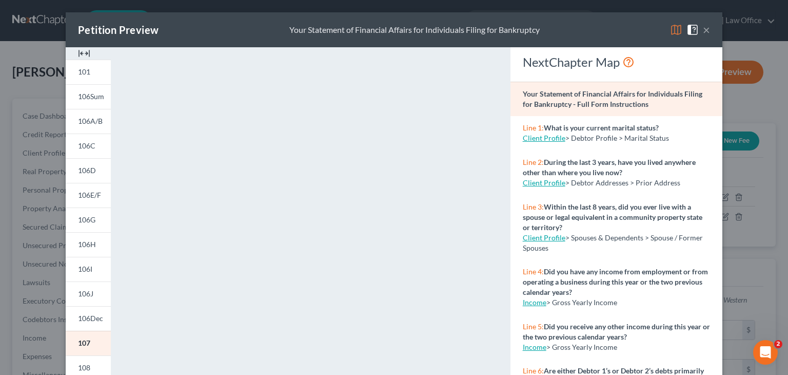
click at [704, 29] on button "×" at bounding box center [706, 30] width 7 height 12
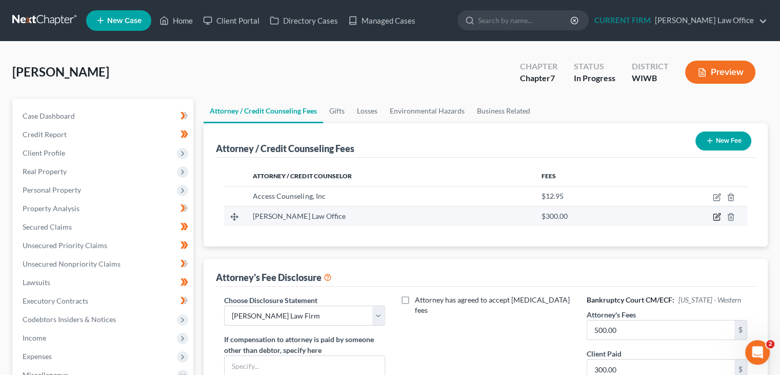
click at [716, 217] on icon "button" at bounding box center [717, 216] width 8 height 8
select select "52"
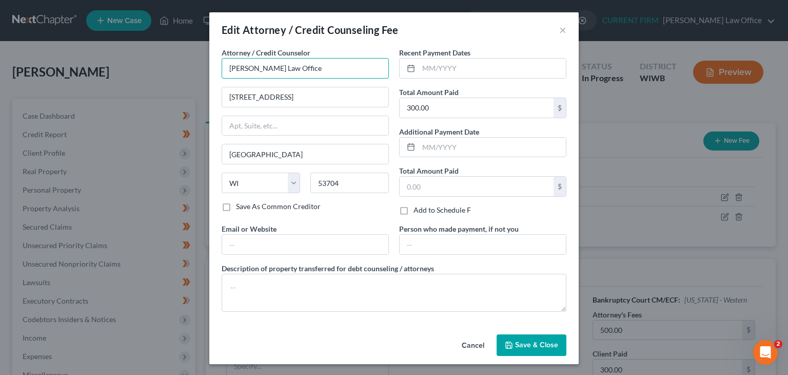
drag, startPoint x: 264, startPoint y: 67, endPoint x: 351, endPoint y: 55, distance: 88.5
click at [346, 60] on input "Jarrett Law Office" at bounding box center [305, 68] width 167 height 21
type input "Jarrett Law Firm"
click at [539, 340] on span "Save & Close" at bounding box center [536, 344] width 43 height 9
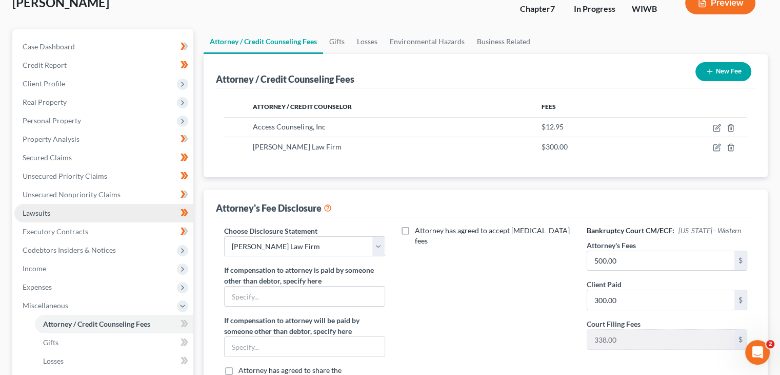
scroll to position [51, 0]
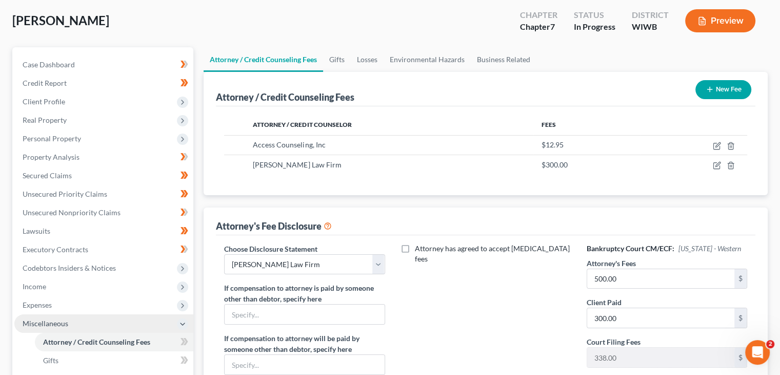
click at [70, 323] on span "Miscellaneous" at bounding box center [103, 323] width 179 height 18
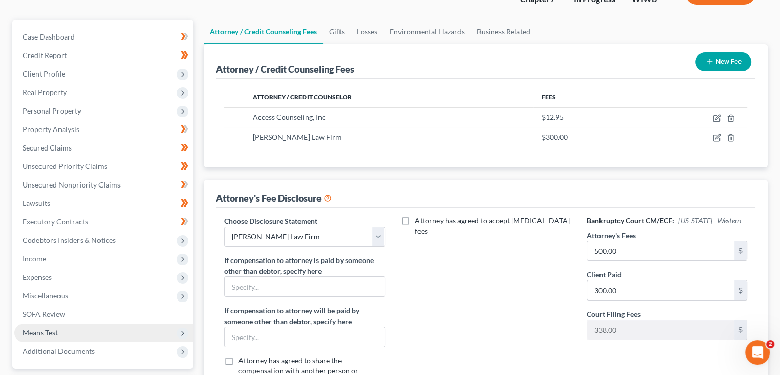
scroll to position [103, 0]
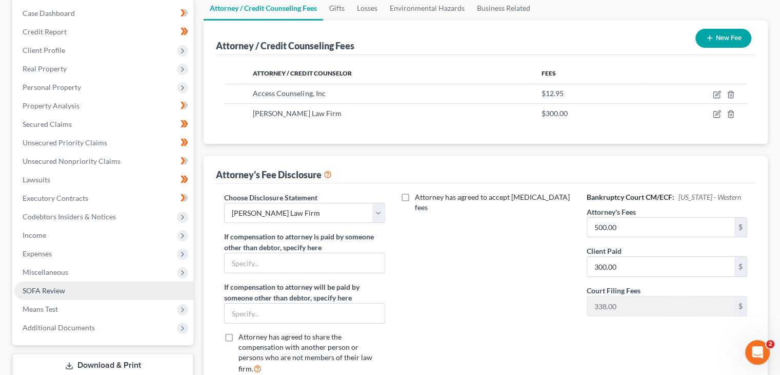
click at [79, 290] on link "SOFA Review" at bounding box center [103, 290] width 179 height 18
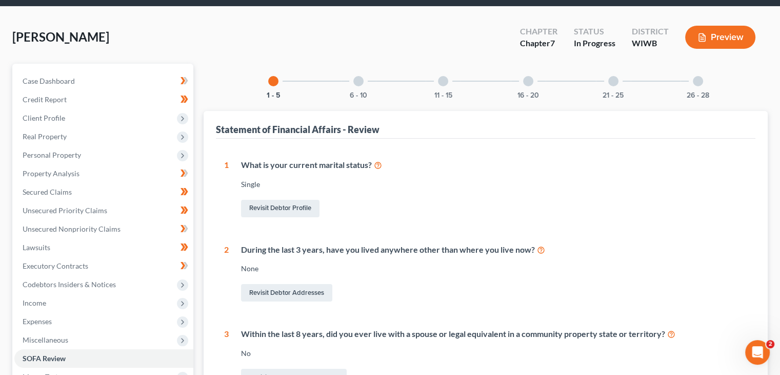
scroll to position [51, 0]
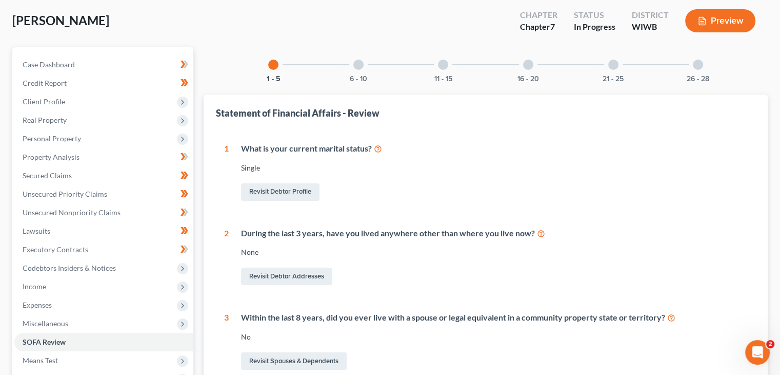
click at [615, 64] on div at bounding box center [614, 65] width 10 height 10
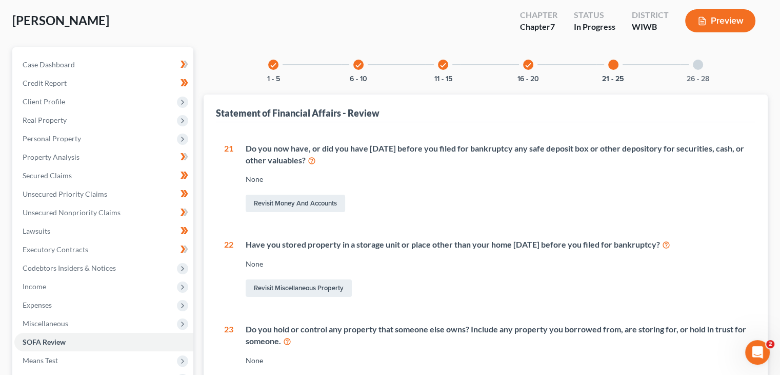
click at [702, 65] on div at bounding box center [698, 65] width 10 height 10
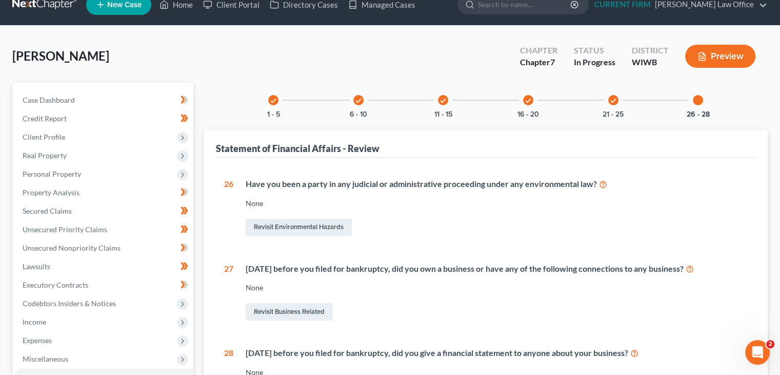
scroll to position [0, 0]
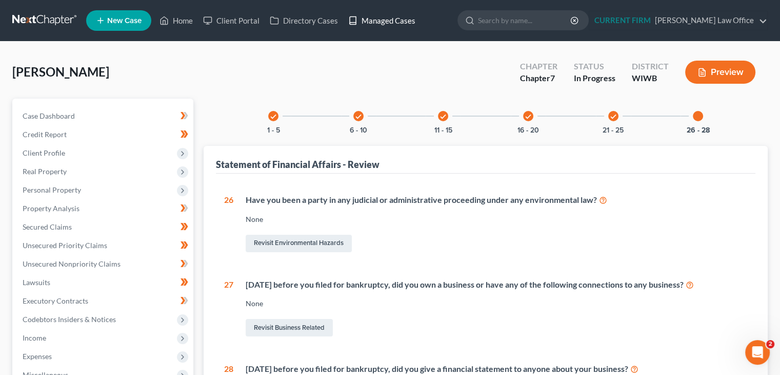
click at [396, 21] on link "Managed Cases" at bounding box center [381, 20] width 77 height 18
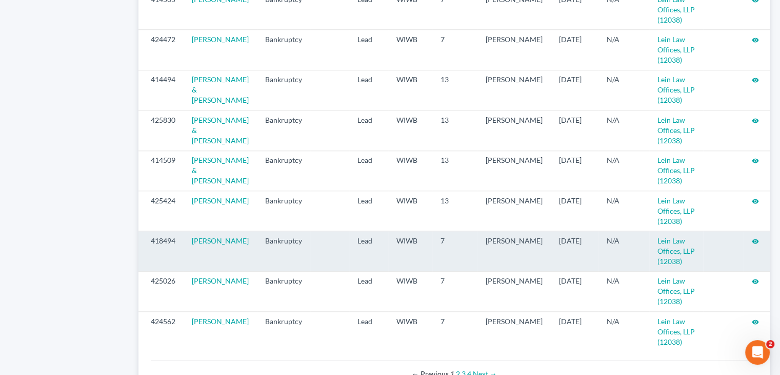
scroll to position [1121, 0]
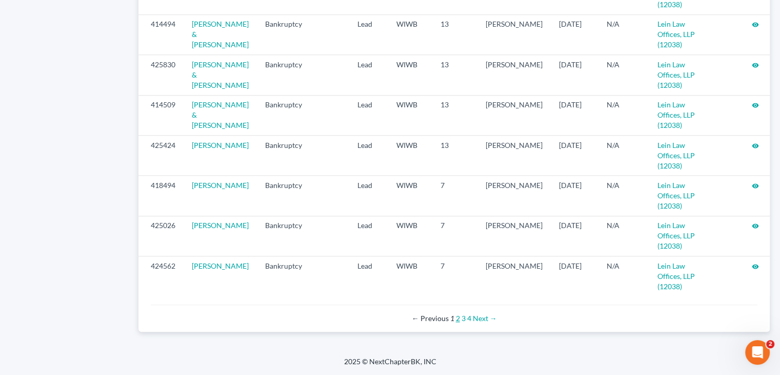
click at [458, 315] on link "2" at bounding box center [458, 318] width 4 height 9
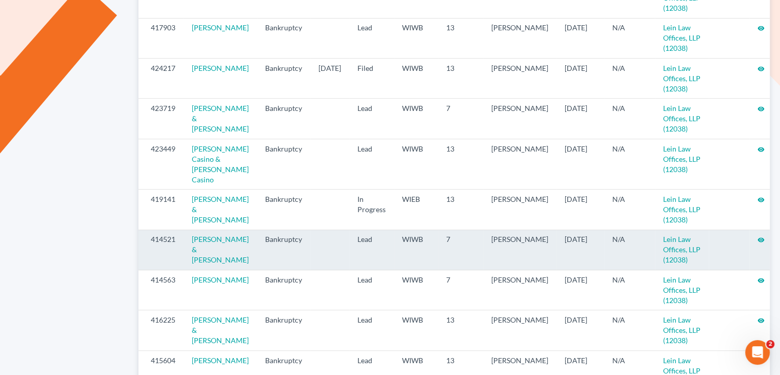
scroll to position [564, 0]
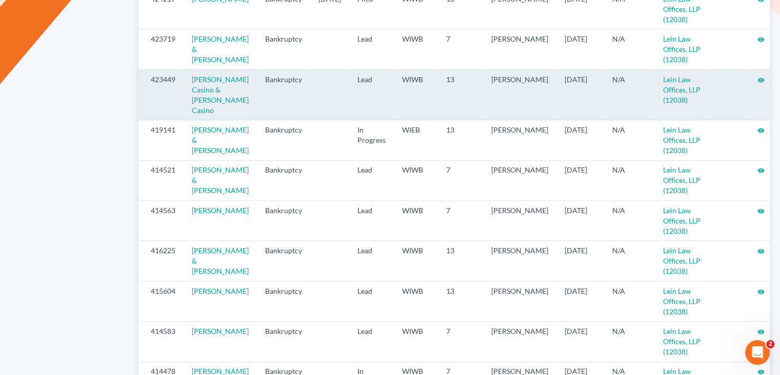
click at [758, 80] on icon "visibility" at bounding box center [761, 79] width 7 height 7
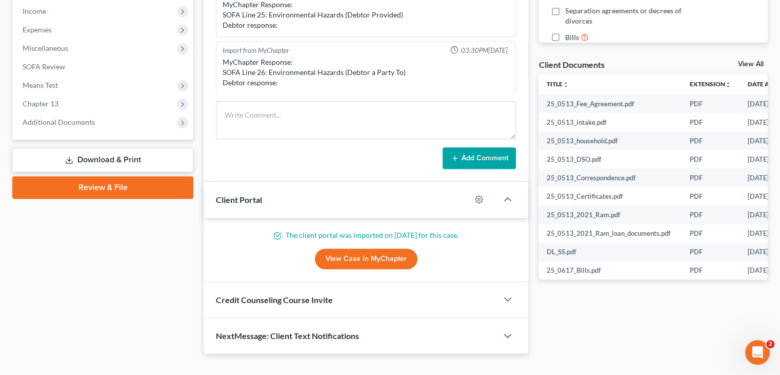
scroll to position [343, 0]
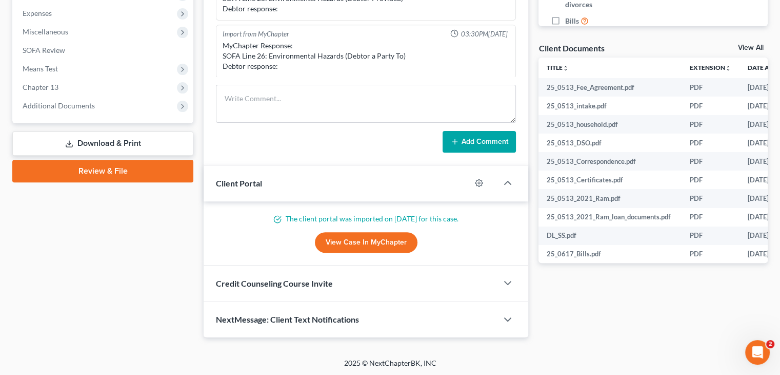
click at [113, 310] on div "Case Dashboard Payments Invoices Payments Payments Credit Report Client Profile" at bounding box center [102, 46] width 191 height 581
click at [72, 103] on span "Additional Documents" at bounding box center [59, 105] width 72 height 9
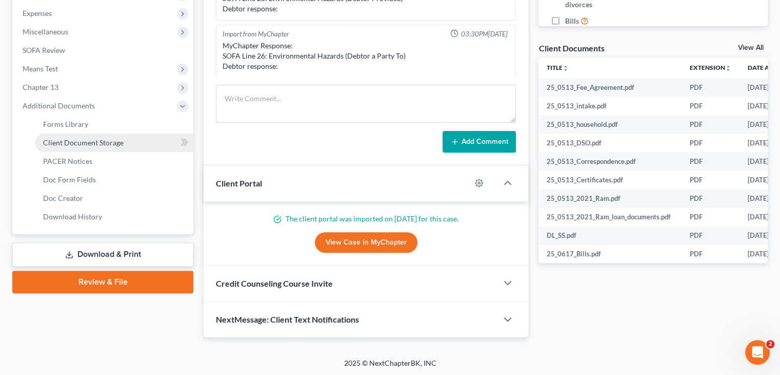
click at [115, 144] on span "Client Document Storage" at bounding box center [83, 142] width 81 height 9
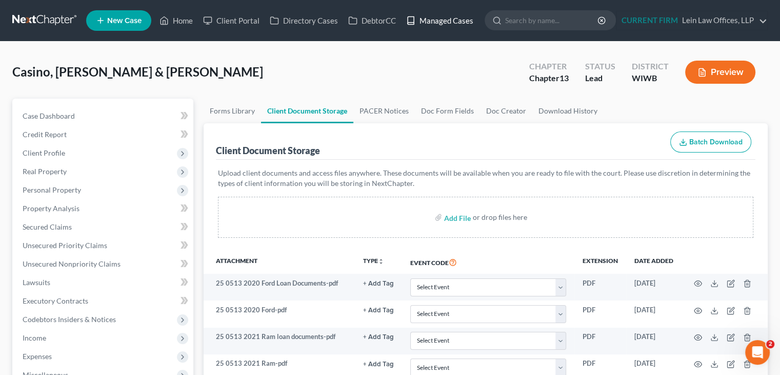
click at [453, 21] on link "Managed Cases" at bounding box center [439, 20] width 77 height 18
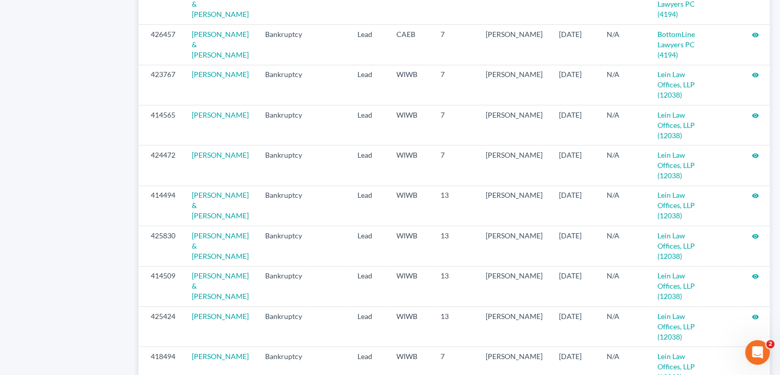
scroll to position [1121, 0]
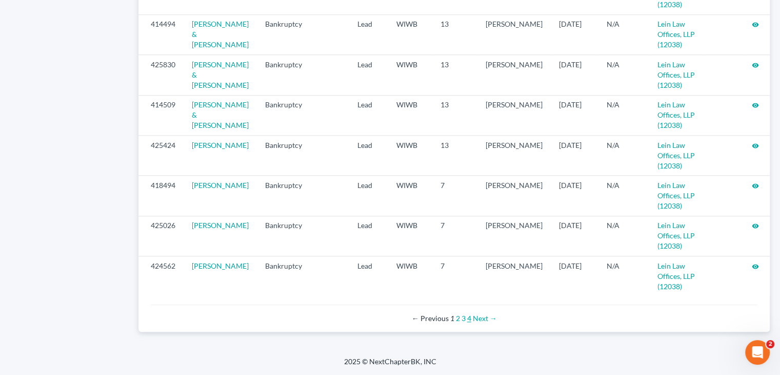
click at [470, 317] on link "4" at bounding box center [469, 318] width 4 height 9
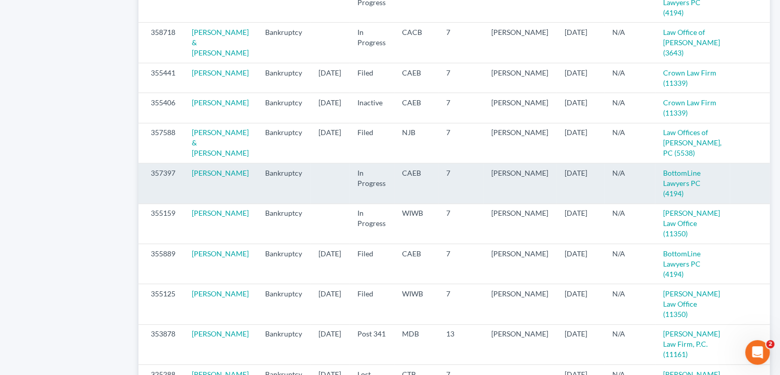
scroll to position [770, 0]
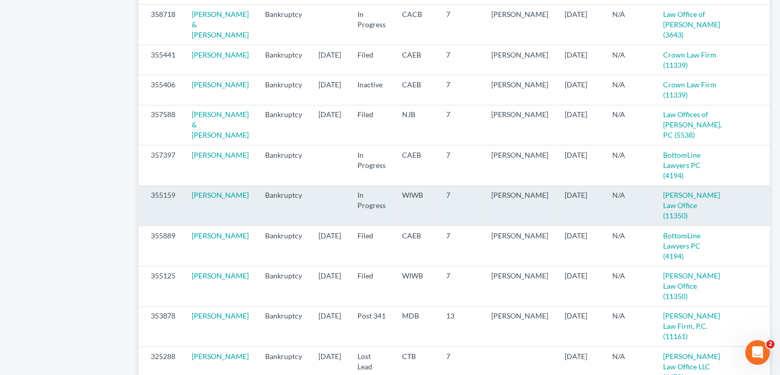
click at [779, 199] on icon "visibility" at bounding box center [782, 195] width 7 height 7
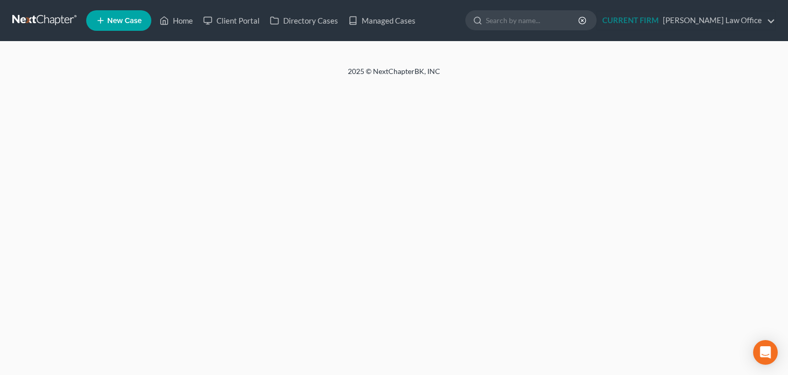
select select "9"
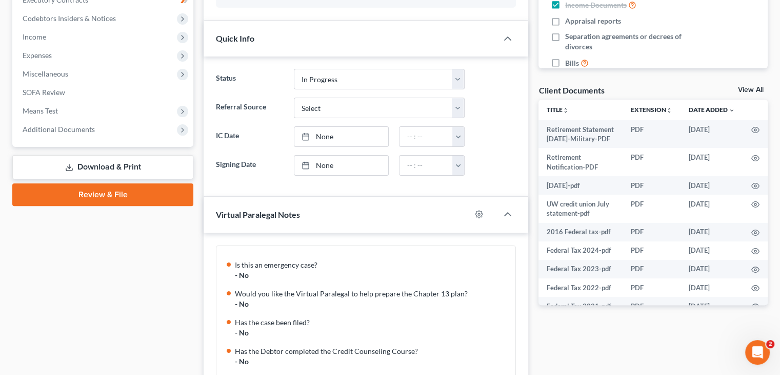
scroll to position [257, 0]
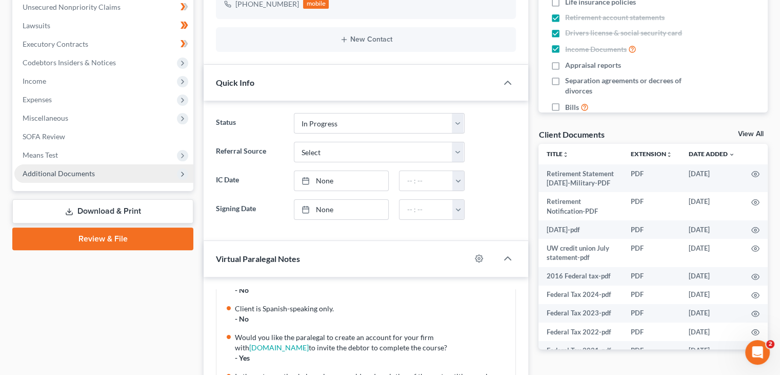
click at [79, 177] on span "Additional Documents" at bounding box center [103, 173] width 179 height 18
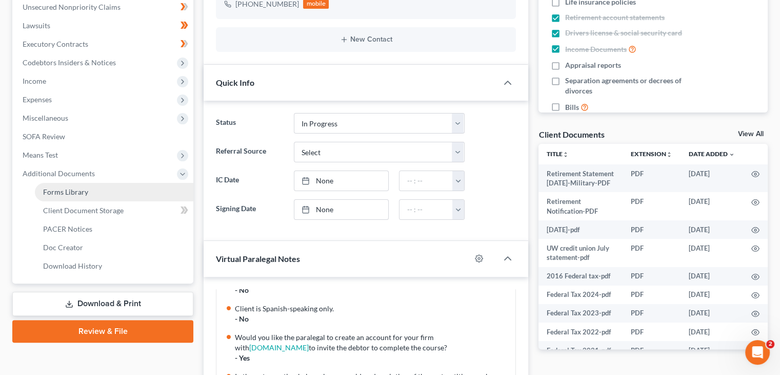
click at [94, 189] on link "Forms Library" at bounding box center [114, 192] width 159 height 18
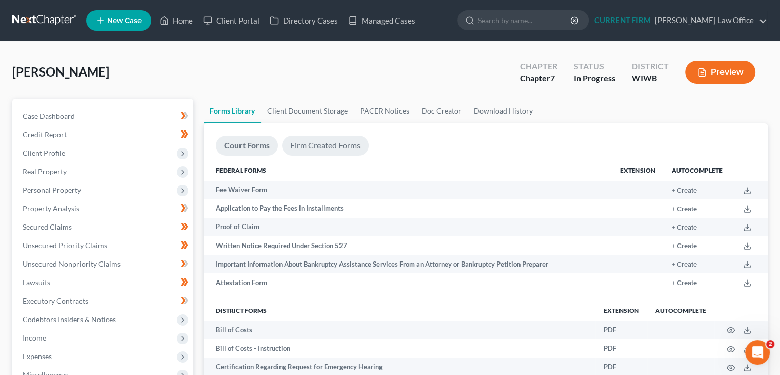
click at [330, 147] on link "Firm Created Forms" at bounding box center [325, 145] width 87 height 20
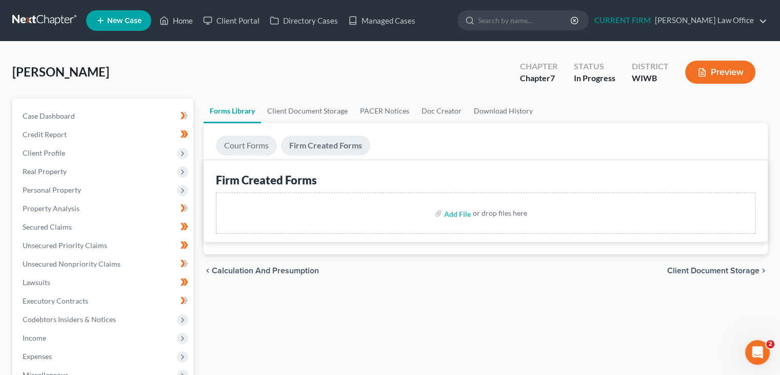
click at [246, 144] on link "Court Forms" at bounding box center [246, 145] width 61 height 20
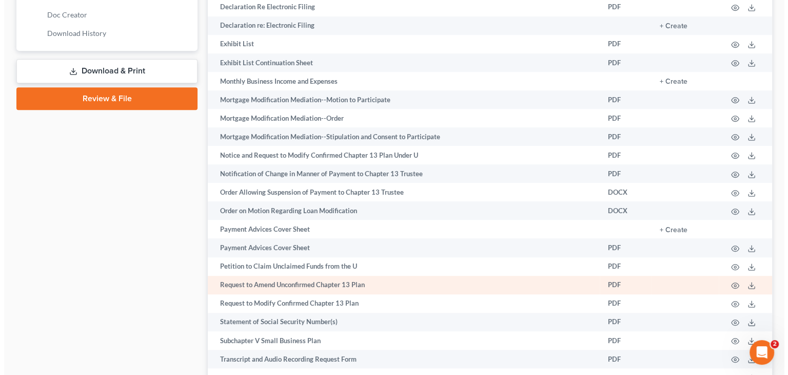
scroll to position [513, 0]
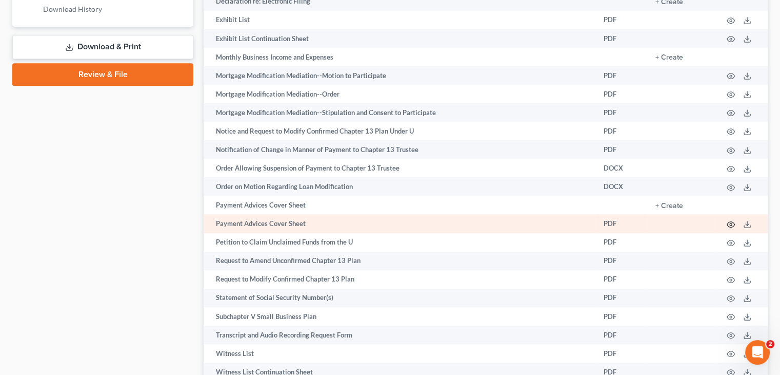
click at [728, 228] on icon "button" at bounding box center [731, 224] width 8 height 8
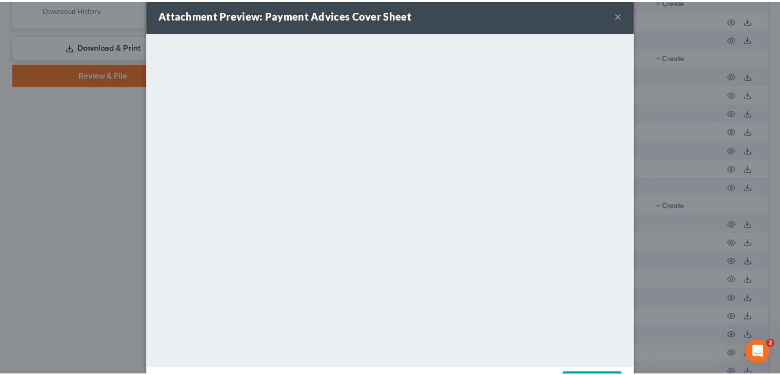
scroll to position [0, 0]
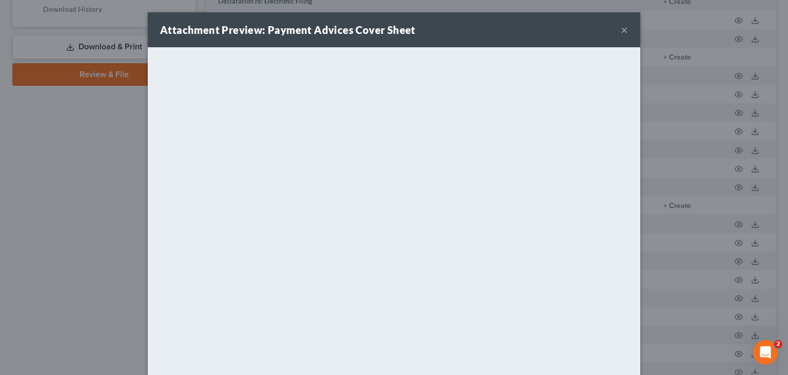
click at [621, 30] on button "×" at bounding box center [624, 30] width 7 height 12
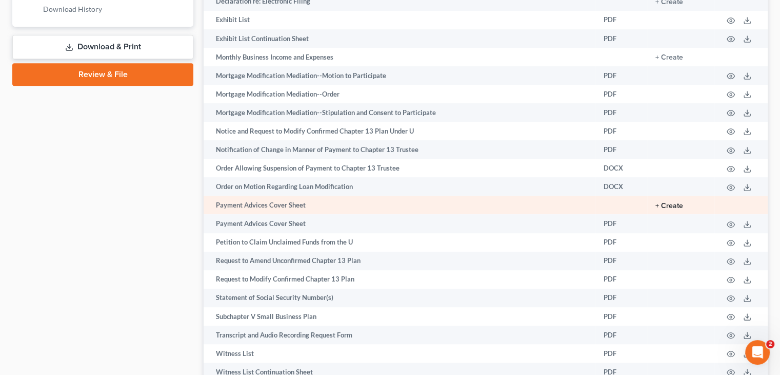
click at [663, 207] on button "+ Create" at bounding box center [670, 205] width 28 height 7
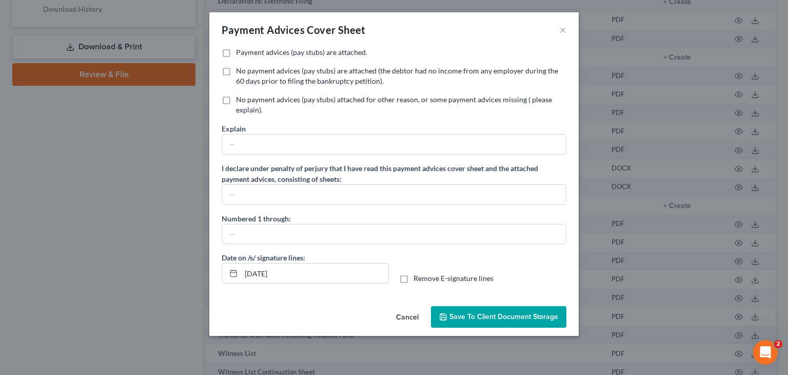
click at [351, 52] on span "Payment advices (pay stubs) are attached." at bounding box center [301, 52] width 131 height 9
click at [247, 52] on input "Payment advices (pay stubs) are attached." at bounding box center [243, 50] width 7 height 7
checkbox input "true"
click at [405, 316] on button "Cancel" at bounding box center [407, 317] width 39 height 21
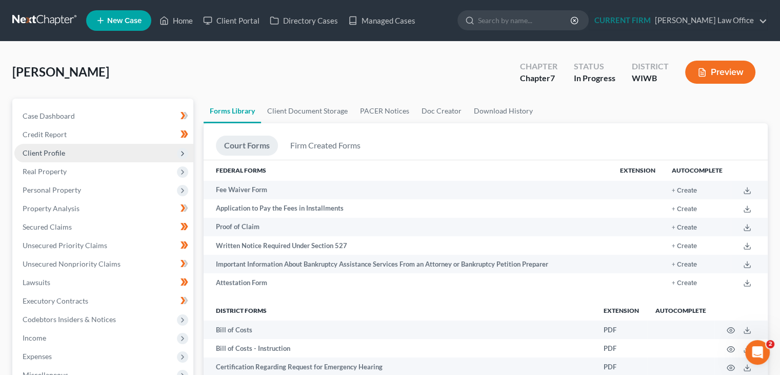
click at [69, 153] on span "Client Profile" at bounding box center [103, 153] width 179 height 18
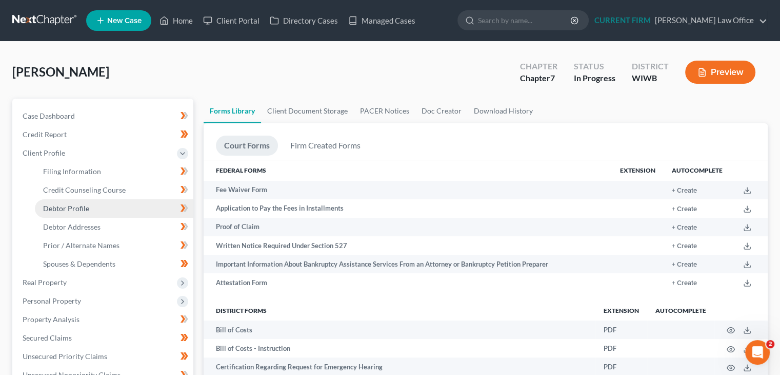
click at [70, 208] on span "Debtor Profile" at bounding box center [66, 208] width 46 height 9
select select "0"
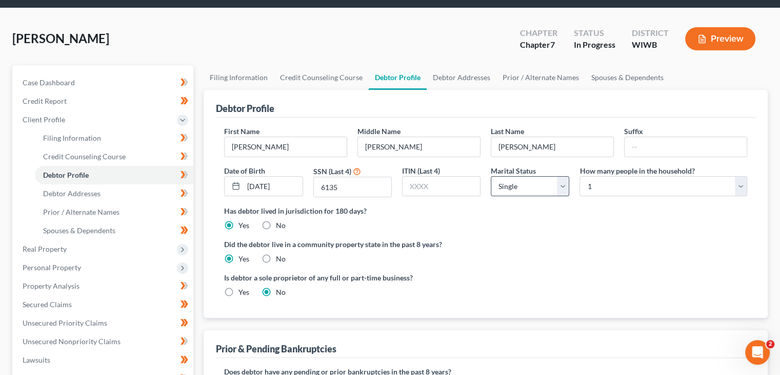
scroll to position [103, 0]
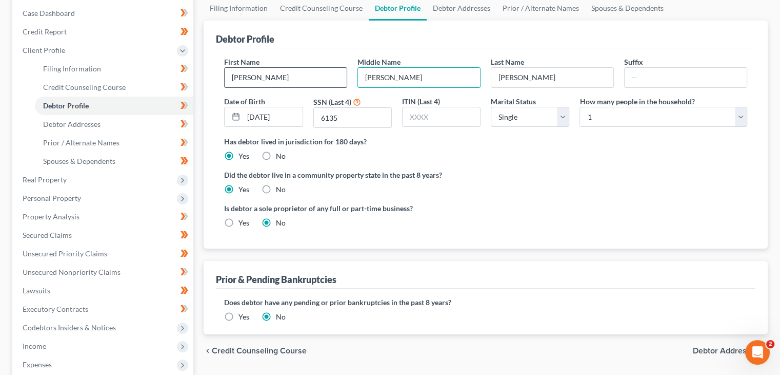
drag, startPoint x: 404, startPoint y: 79, endPoint x: 331, endPoint y: 82, distance: 73.4
click at [331, 82] on div "First Name Susanne Middle Name Kathryn Last Name Simmons Suffix Date of Birth 1…" at bounding box center [486, 96] width 534 height 80
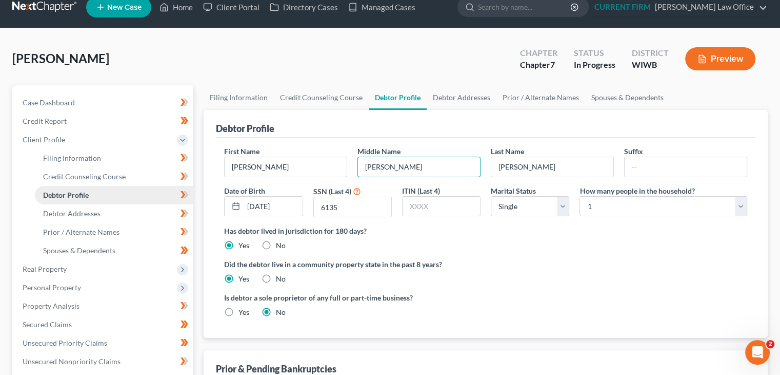
scroll to position [0, 0]
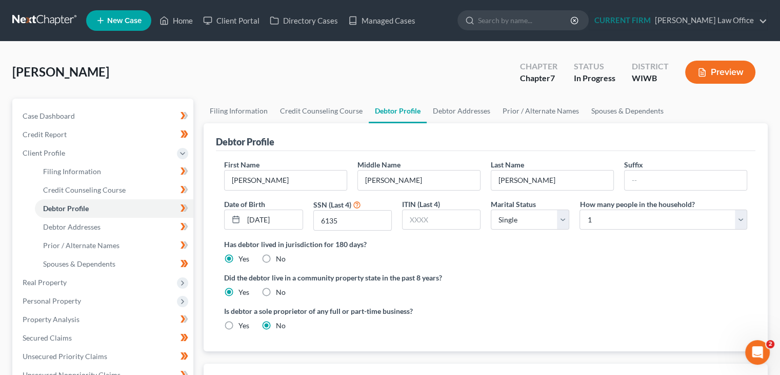
drag, startPoint x: 113, startPoint y: 73, endPoint x: 0, endPoint y: 93, distance: 115.1
click at [0, 93] on div "Simmons, Susanne Upgraded Chapter Chapter 7 Status In Progress District WIWB Pr…" at bounding box center [390, 340] width 780 height 596
copy span "Simmons, Susanne"
click at [181, 64] on div "Simmons, Susanne Upgraded Chapter Chapter 7 Status In Progress District WIWB Pr…" at bounding box center [390, 76] width 756 height 45
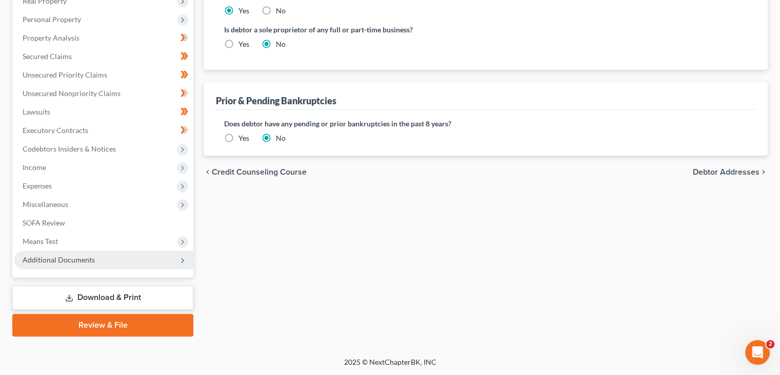
click at [89, 250] on span "Additional Documents" at bounding box center [103, 259] width 179 height 18
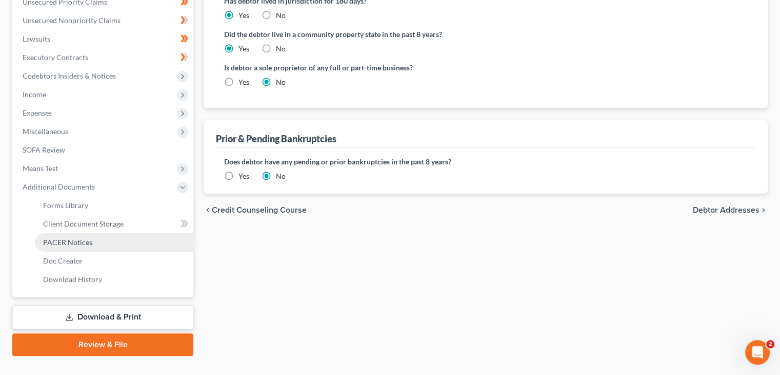
scroll to position [263, 0]
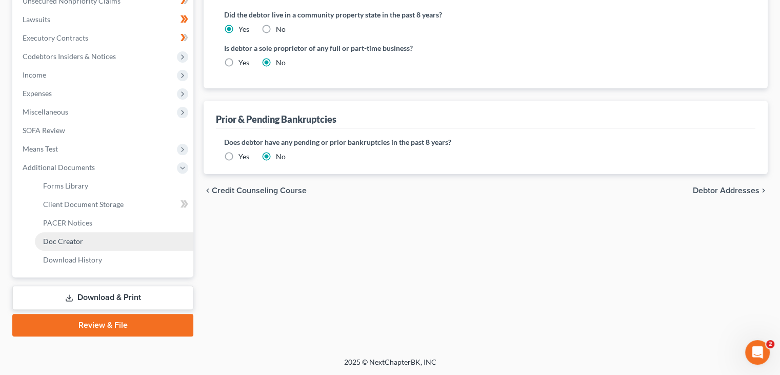
click at [104, 239] on link "Doc Creator" at bounding box center [114, 241] width 159 height 18
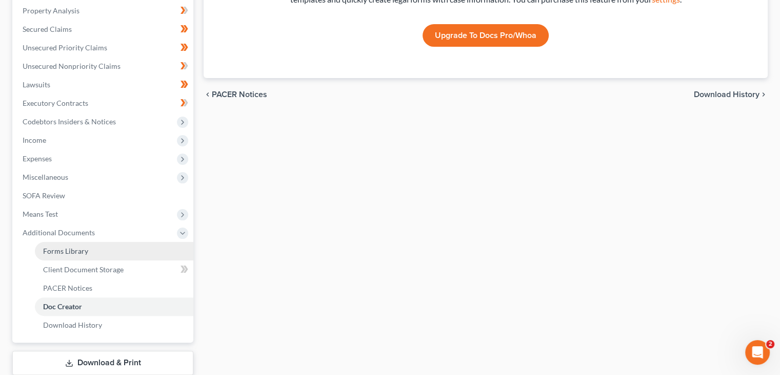
scroll to position [257, 0]
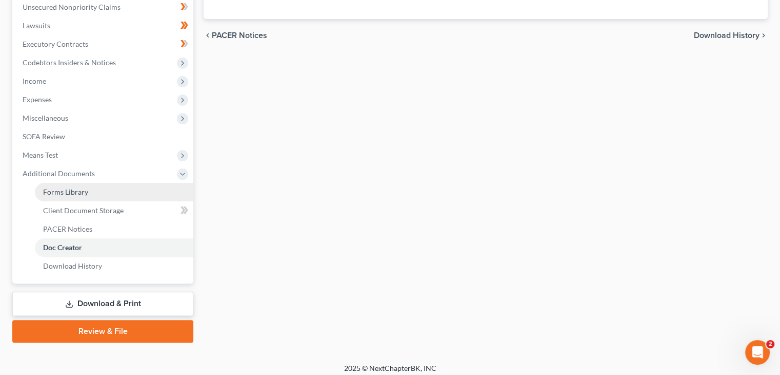
click at [99, 196] on link "Forms Library" at bounding box center [114, 192] width 159 height 18
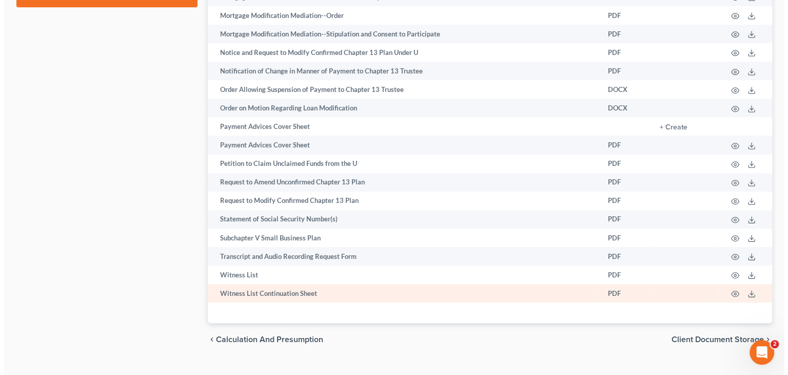
scroll to position [616, 0]
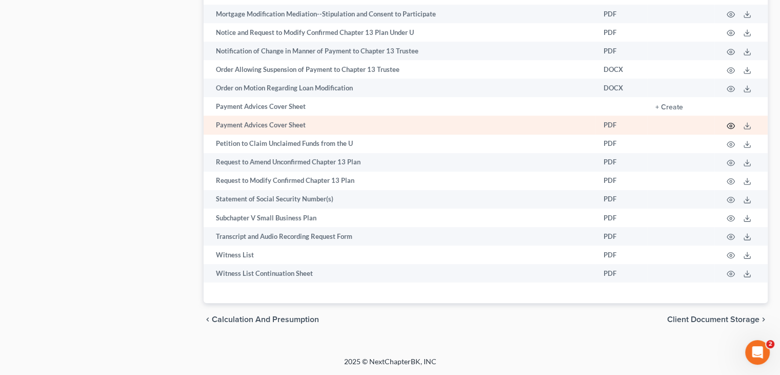
click at [731, 125] on circle "button" at bounding box center [731, 126] width 2 height 2
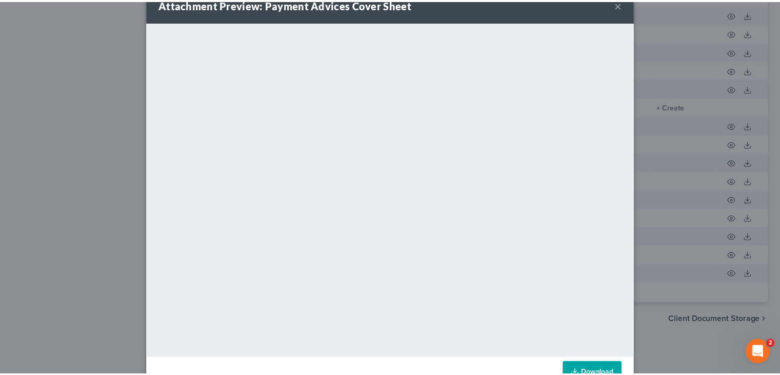
scroll to position [0, 0]
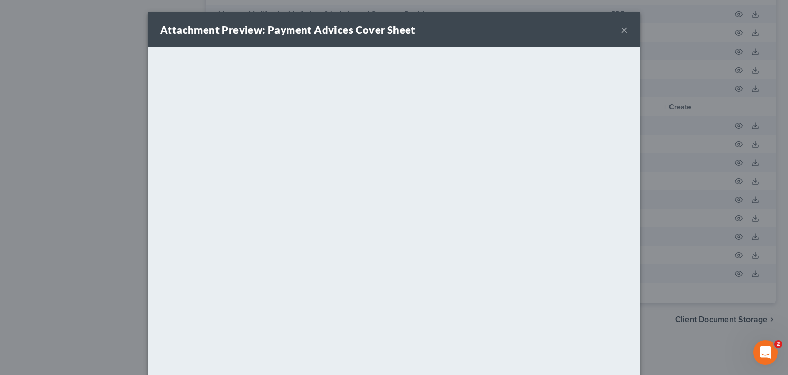
click at [621, 31] on button "×" at bounding box center [624, 30] width 7 height 12
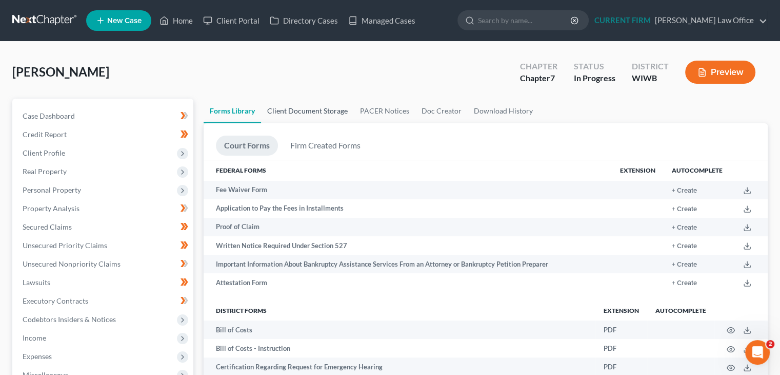
click at [318, 111] on link "Client Document Storage" at bounding box center [307, 111] width 93 height 25
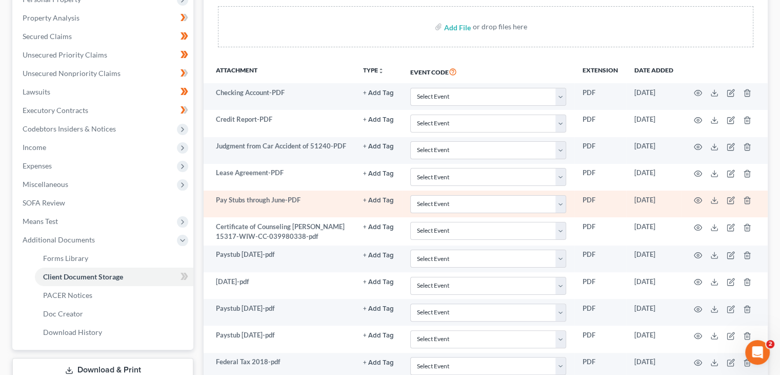
scroll to position [205, 0]
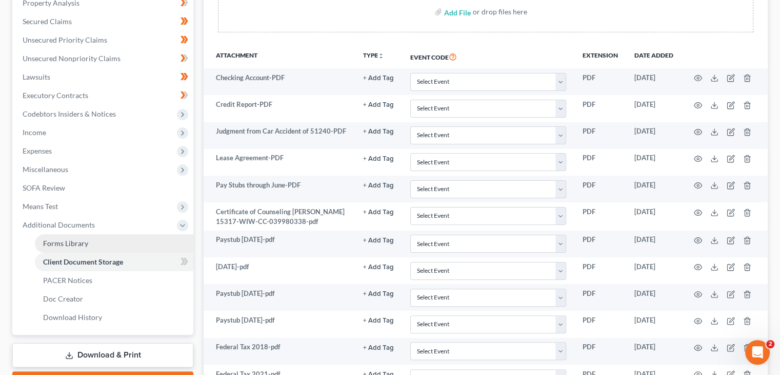
click at [75, 243] on span "Forms Library" at bounding box center [65, 243] width 45 height 9
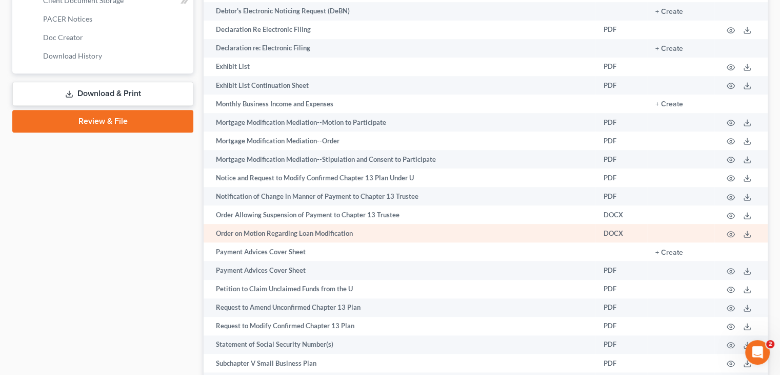
scroll to position [468, 0]
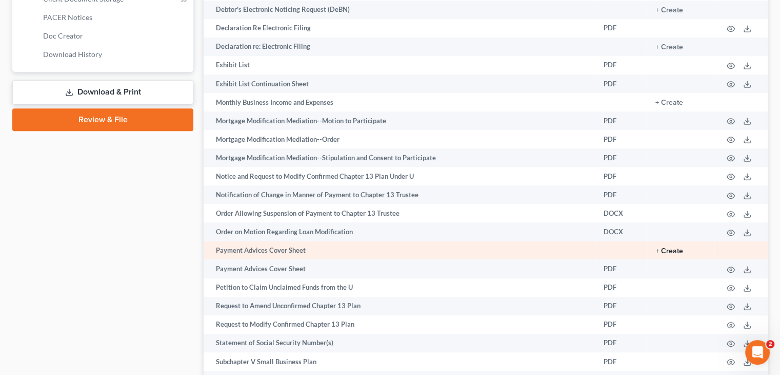
click at [671, 253] on button "+ Create" at bounding box center [670, 250] width 28 height 7
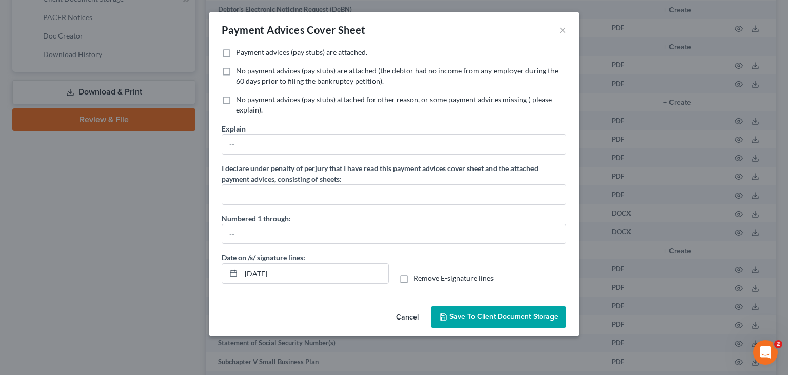
click at [351, 53] on span "Payment advices (pay stubs) are attached." at bounding box center [301, 52] width 131 height 9
click at [247, 53] on input "Payment advices (pay stubs) are attached." at bounding box center [243, 50] width 7 height 7
checkbox input "true"
click at [480, 308] on button "Save to Client Document Storage" at bounding box center [498, 317] width 135 height 22
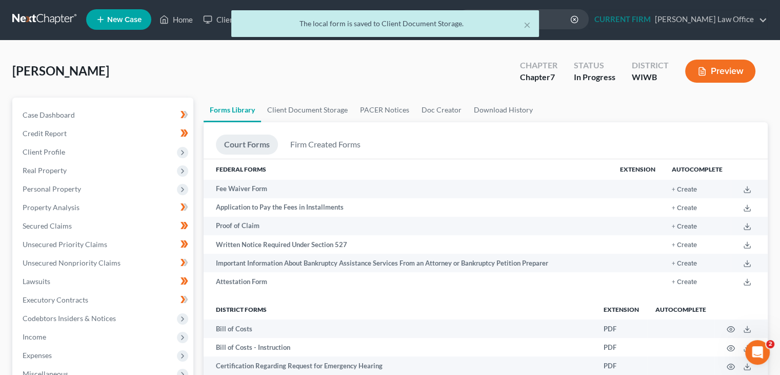
scroll to position [0, 0]
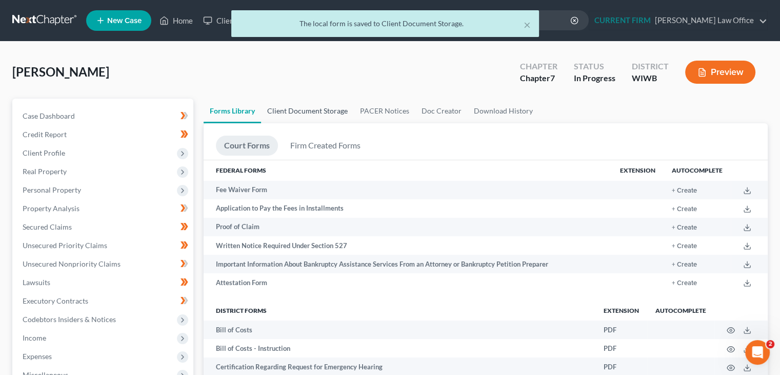
click at [296, 107] on link "Client Document Storage" at bounding box center [307, 111] width 93 height 25
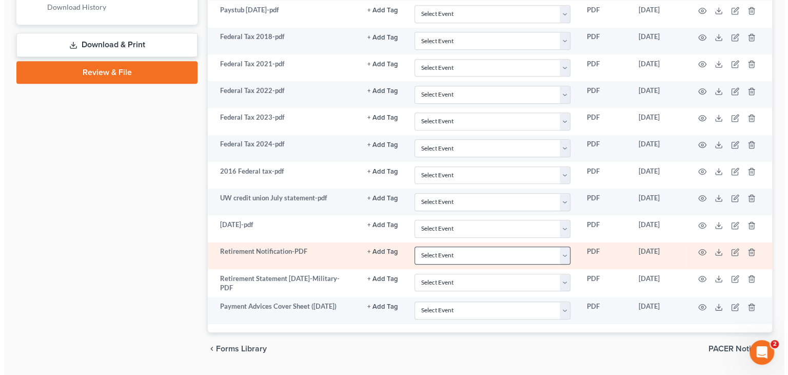
scroll to position [540, 0]
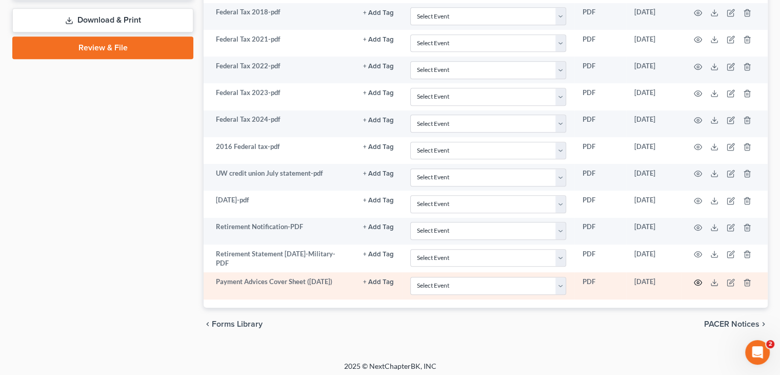
click at [699, 279] on icon "button" at bounding box center [699, 282] width 8 height 6
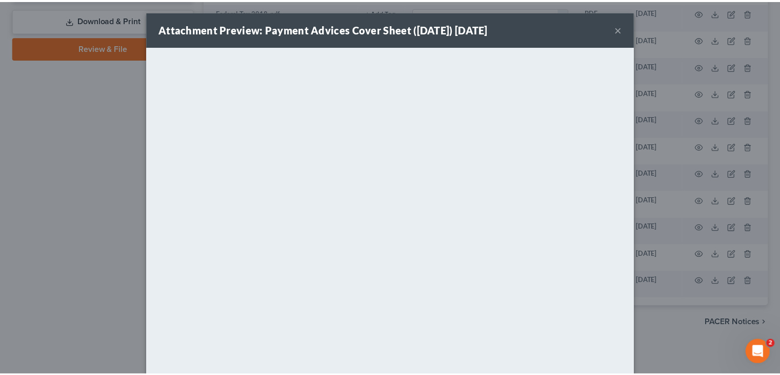
scroll to position [0, 0]
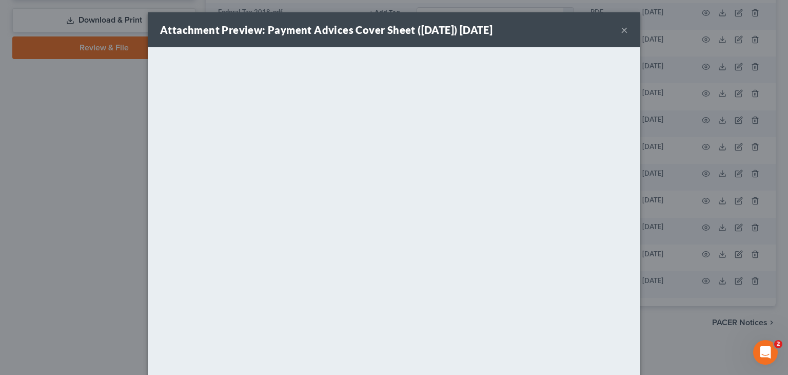
click at [493, 27] on strong "Attachment Preview: Payment Advices Cover Sheet (08/17/2025) 08/16/2025" at bounding box center [326, 30] width 332 height 12
click at [616, 29] on div "Attachment Preview: Payment Advices Cover Sheet (08/17/2025) 08/16/2025 ×" at bounding box center [394, 29] width 493 height 35
click at [621, 32] on button "×" at bounding box center [624, 30] width 7 height 12
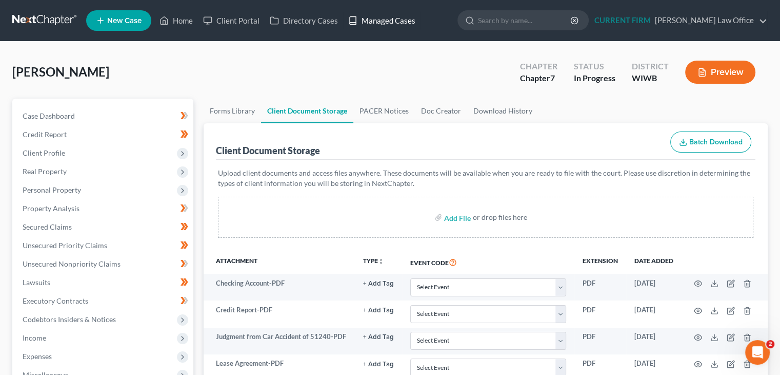
click at [398, 18] on link "Managed Cases" at bounding box center [381, 20] width 77 height 18
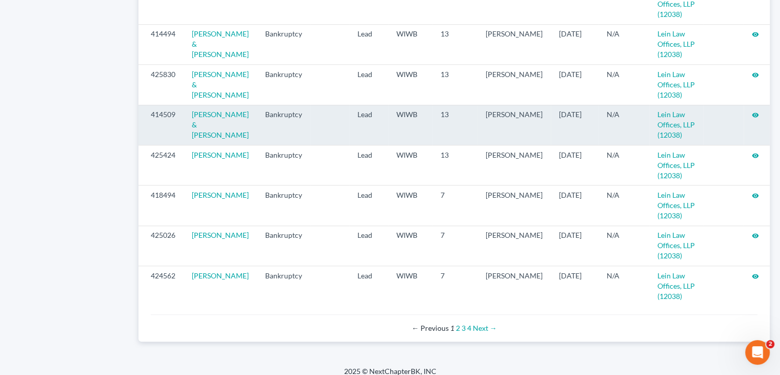
scroll to position [1121, 0]
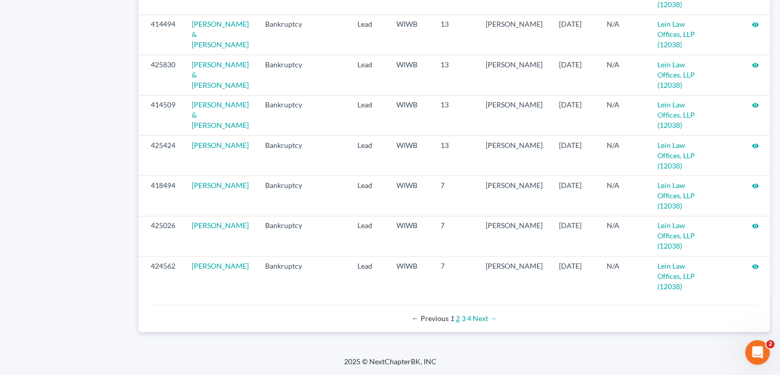
click at [456, 320] on link "2" at bounding box center [458, 318] width 4 height 9
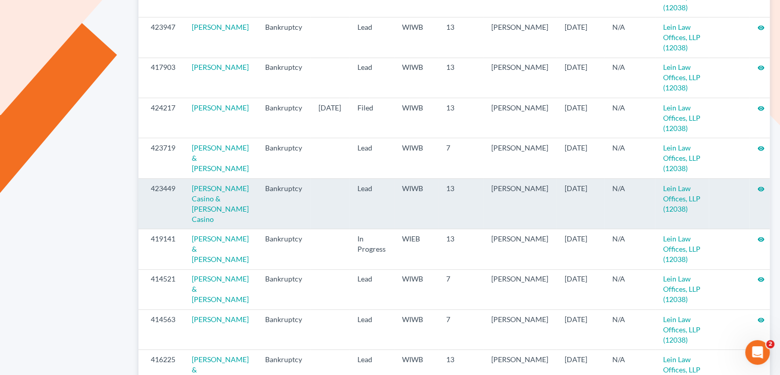
scroll to position [462, 0]
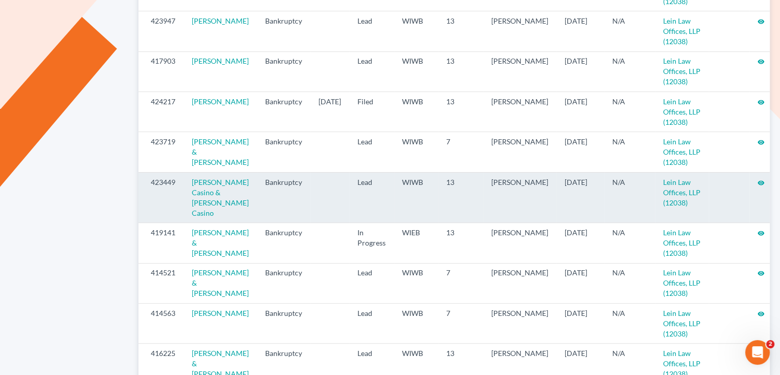
click at [758, 183] on icon "visibility" at bounding box center [761, 182] width 7 height 7
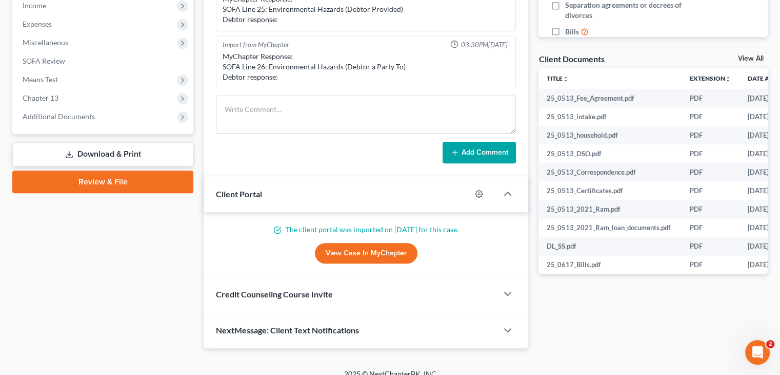
scroll to position [343, 0]
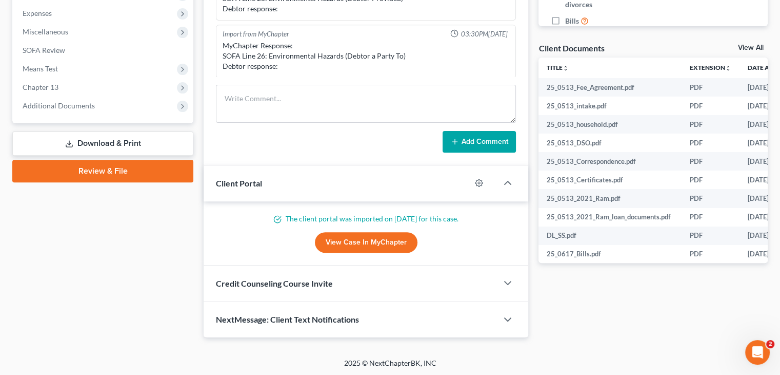
click at [107, 220] on div "Case Dashboard Payments Invoices Payments Payments Credit Report Client Profile" at bounding box center [102, 46] width 191 height 581
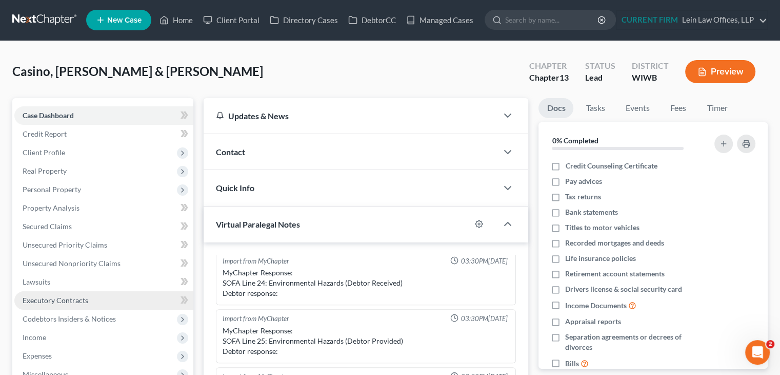
scroll to position [0, 0]
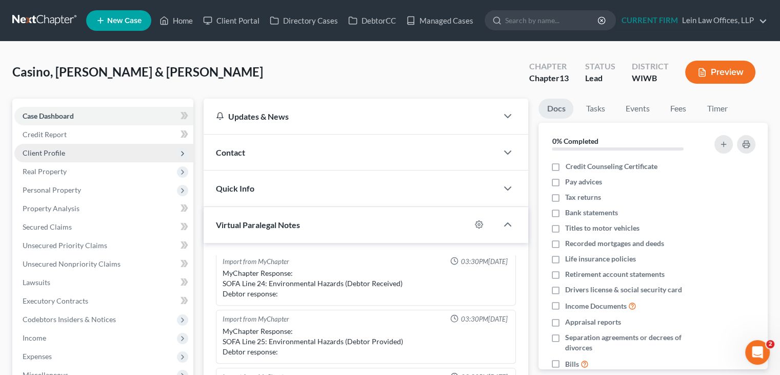
click at [97, 149] on span "Client Profile" at bounding box center [103, 153] width 179 height 18
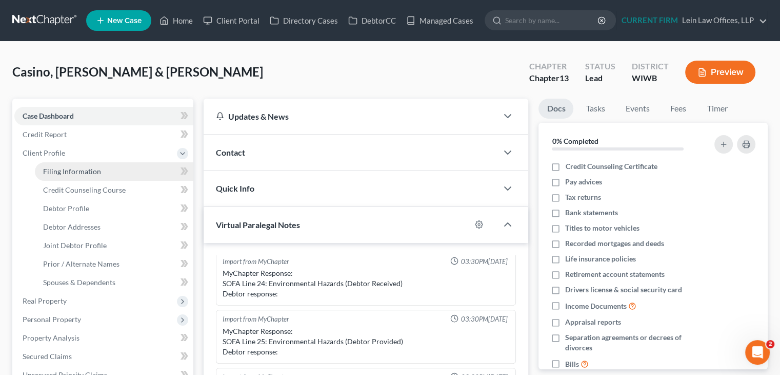
click at [121, 168] on link "Filing Information" at bounding box center [114, 171] width 159 height 18
select select "1"
select select "3"
select select "52"
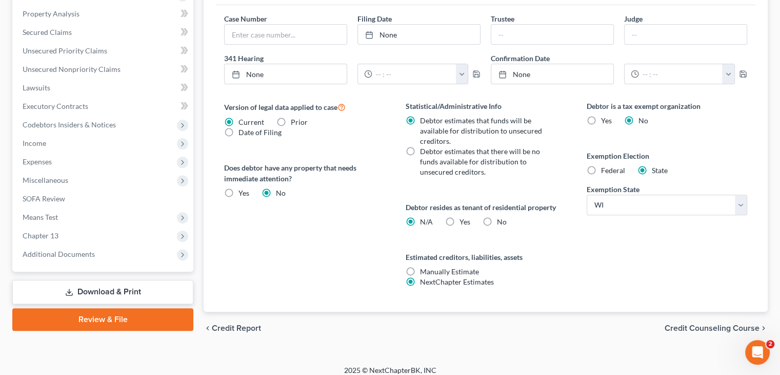
scroll to position [331, 0]
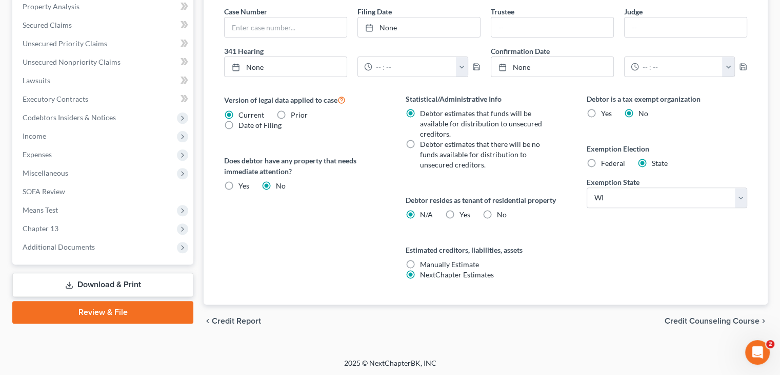
click at [738, 319] on span "Credit Counseling Course" at bounding box center [712, 321] width 95 height 8
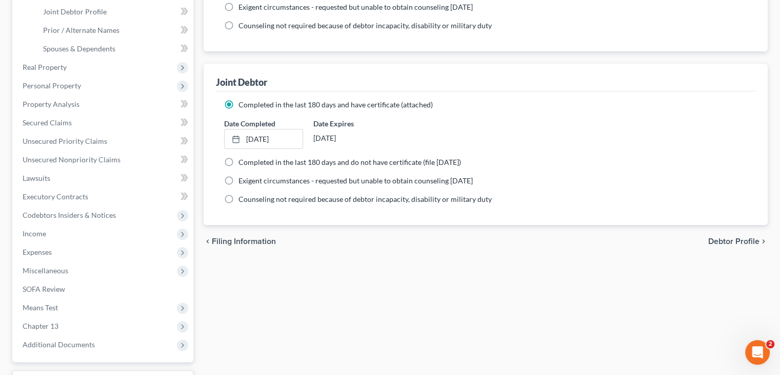
scroll to position [257, 0]
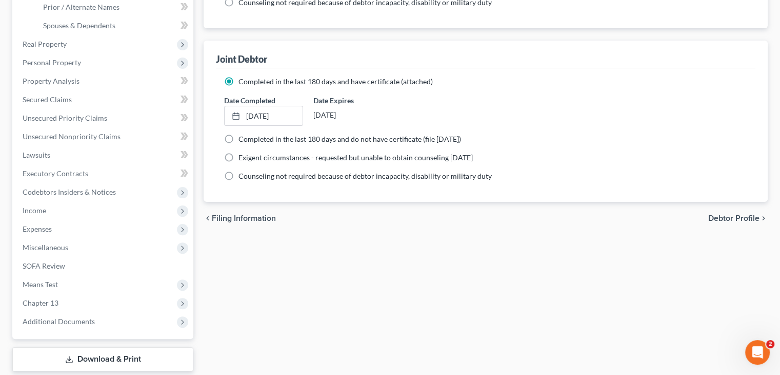
click at [720, 221] on span "Debtor Profile" at bounding box center [734, 218] width 51 height 8
select select "1"
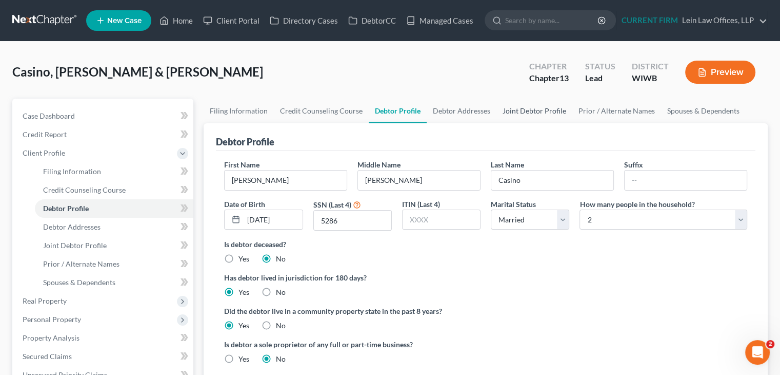
click at [517, 106] on link "Joint Debtor Profile" at bounding box center [535, 111] width 76 height 25
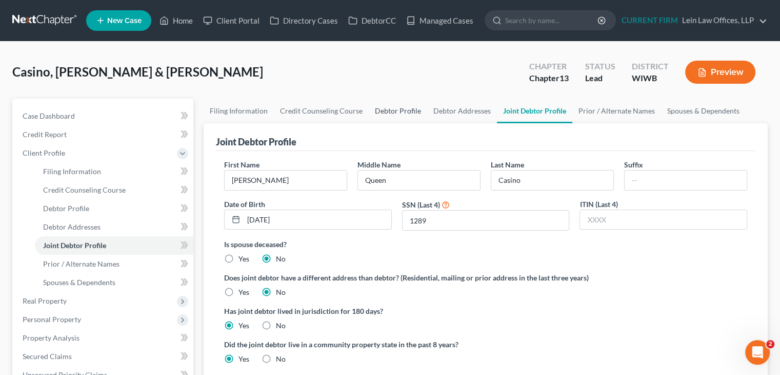
click at [383, 108] on link "Debtor Profile" at bounding box center [398, 111] width 58 height 25
select select "1"
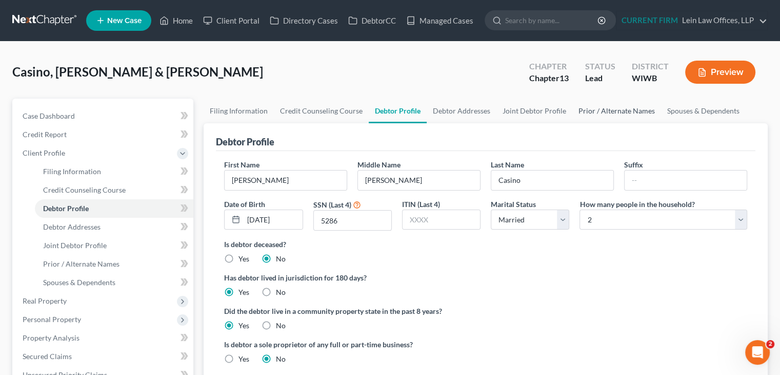
click at [604, 106] on link "Prior / Alternate Names" at bounding box center [617, 111] width 89 height 25
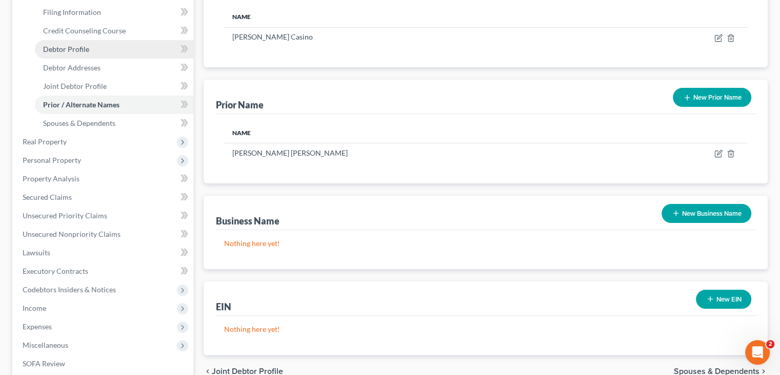
scroll to position [154, 0]
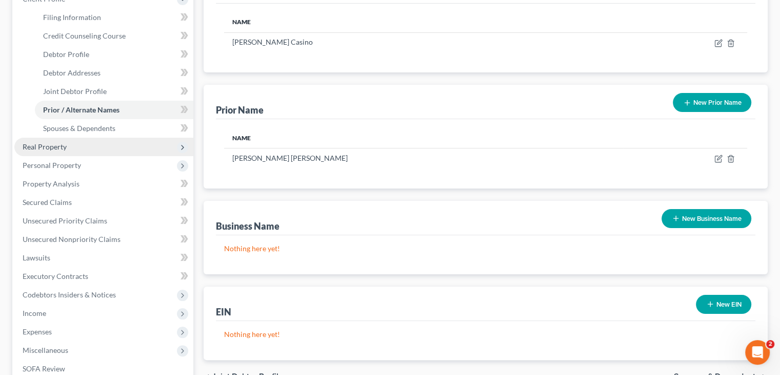
click at [68, 148] on span "Real Property" at bounding box center [103, 147] width 179 height 18
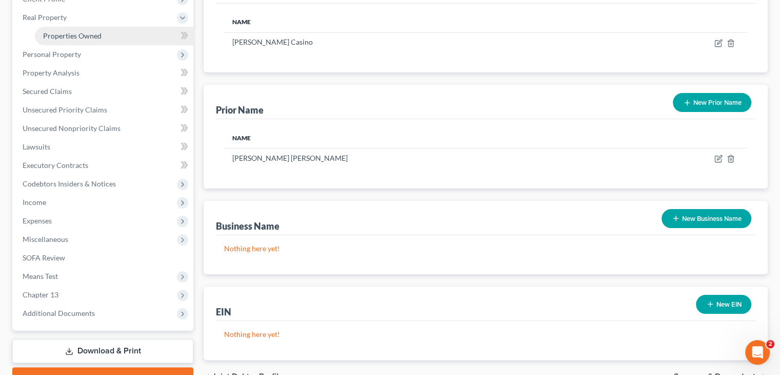
click at [73, 32] on span "Properties Owned" at bounding box center [72, 35] width 58 height 9
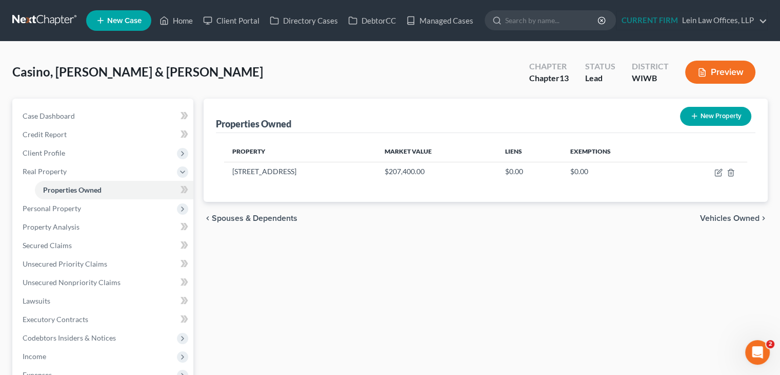
click at [723, 214] on span "Vehicles Owned" at bounding box center [730, 218] width 60 height 8
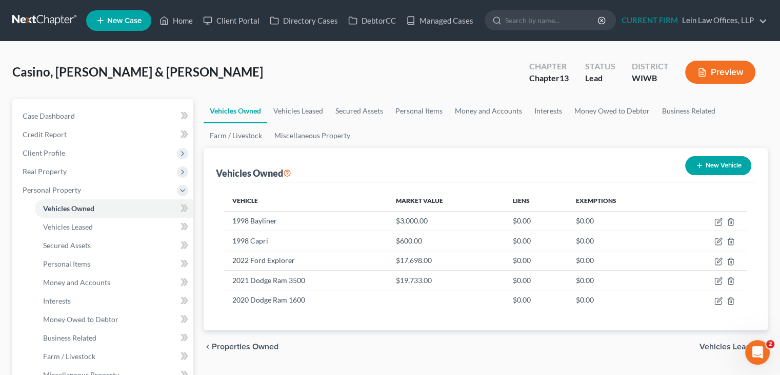
click at [714, 342] on span "Vehicles Leased" at bounding box center [730, 346] width 60 height 8
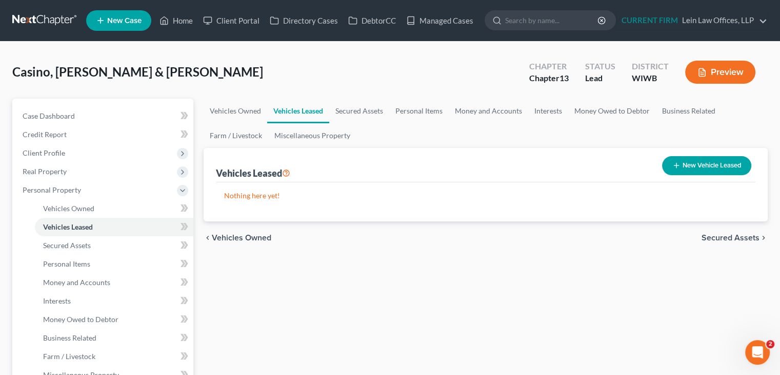
click at [733, 233] on span "Secured Assets" at bounding box center [731, 237] width 58 height 8
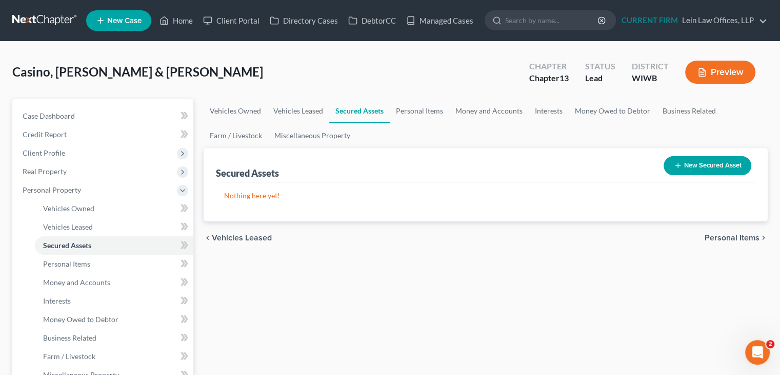
click at [732, 234] on span "Personal Items" at bounding box center [732, 237] width 55 height 8
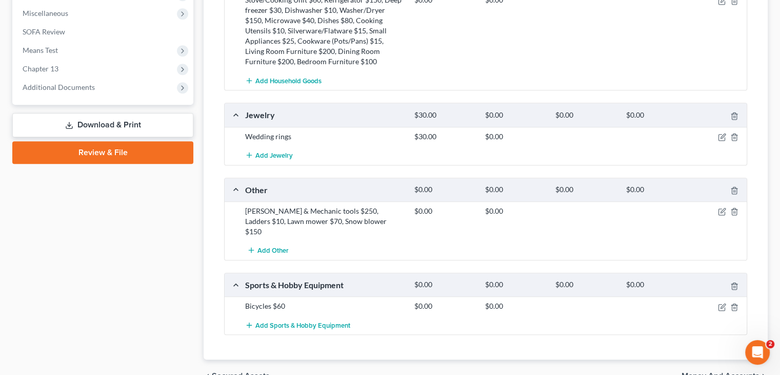
scroll to position [564, 0]
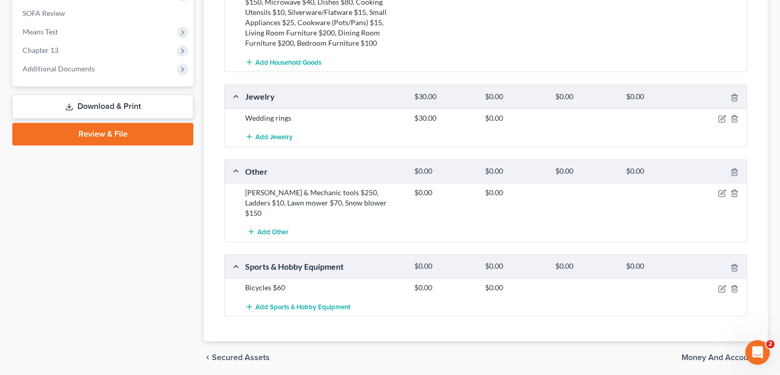
click at [704, 353] on span "Money and Accounts" at bounding box center [721, 357] width 78 height 8
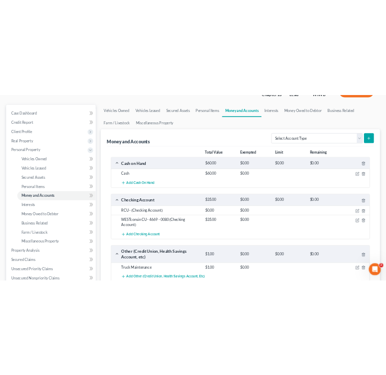
scroll to position [103, 0]
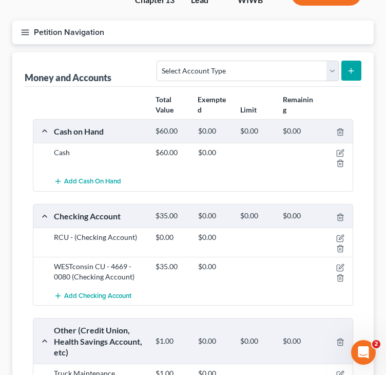
click at [37, 242] on div "RCU - (Checking Account) $0.00 $0.00" at bounding box center [192, 241] width 319 height 29
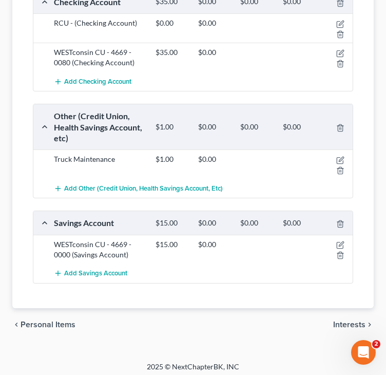
scroll to position [320, 0]
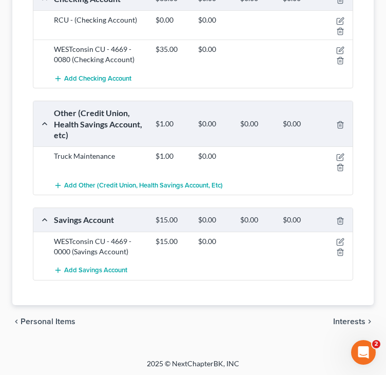
click at [341, 318] on span "Interests" at bounding box center [349, 321] width 32 height 8
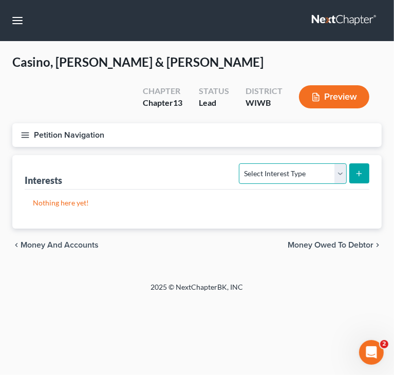
click at [339, 168] on select "Select Interest Type 401K Annuity Bond Education IRA Government Bond Government…" at bounding box center [292, 173] width 107 height 21
click at [324, 243] on span "Money Owed to Debtor" at bounding box center [330, 245] width 86 height 8
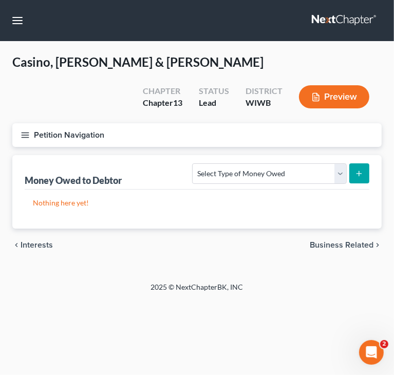
click at [337, 243] on span "Business Related" at bounding box center [341, 245] width 64 height 8
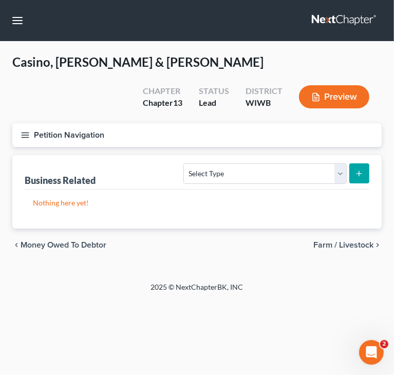
click at [336, 245] on span "Farm / Livestock" at bounding box center [343, 245] width 60 height 8
click at [339, 241] on span "Miscellaneous Property" at bounding box center [329, 245] width 87 height 8
click at [339, 241] on span "Property Analysis" at bounding box center [340, 245] width 65 height 8
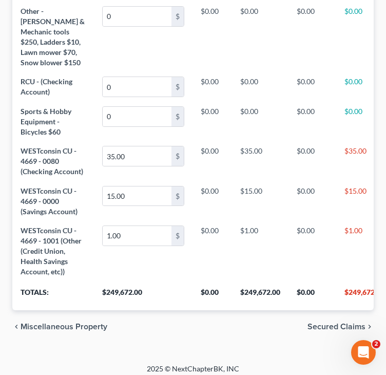
scroll to position [1055, 0]
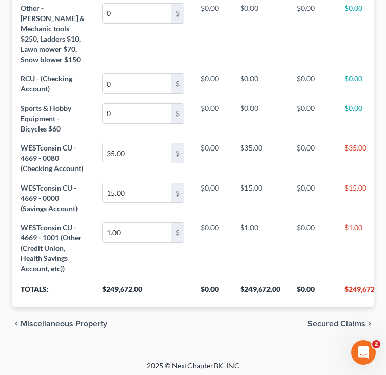
click at [340, 319] on span "Secured Claims" at bounding box center [336, 323] width 58 height 8
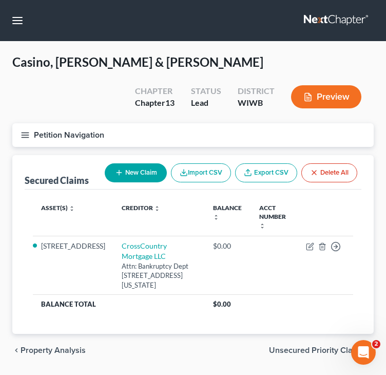
click at [316, 346] on span "Unsecured Priority Claims" at bounding box center [317, 350] width 96 height 8
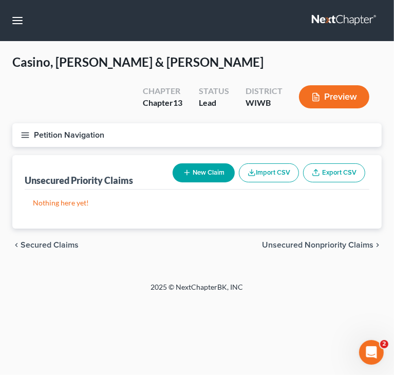
click at [340, 241] on span "Unsecured Nonpriority Claims" at bounding box center [317, 245] width 111 height 8
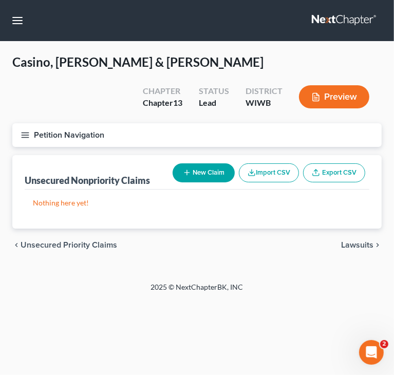
click at [354, 241] on span "Lawsuits" at bounding box center [357, 245] width 32 height 8
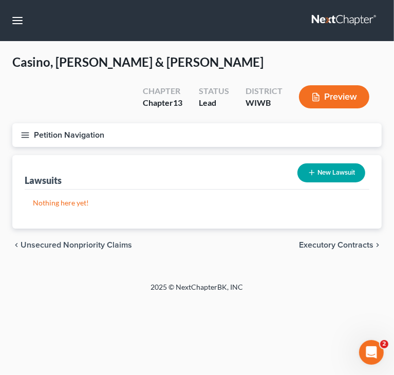
click at [354, 241] on span "Executory Contracts" at bounding box center [336, 245] width 74 height 8
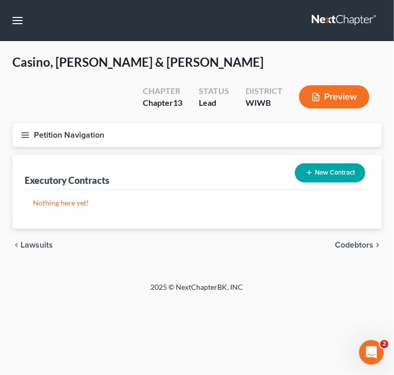
click at [354, 241] on span "Codebtors" at bounding box center [354, 245] width 38 height 8
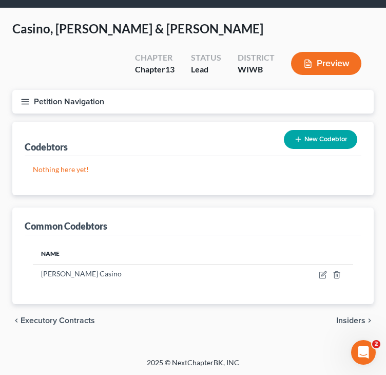
scroll to position [34, 0]
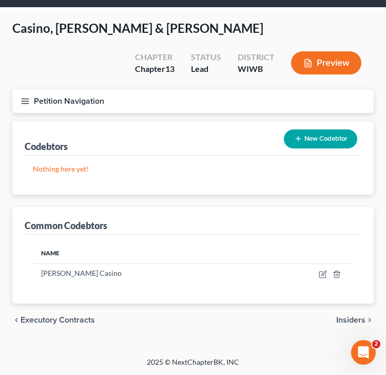
click at [345, 319] on span "Insiders" at bounding box center [350, 320] width 29 height 8
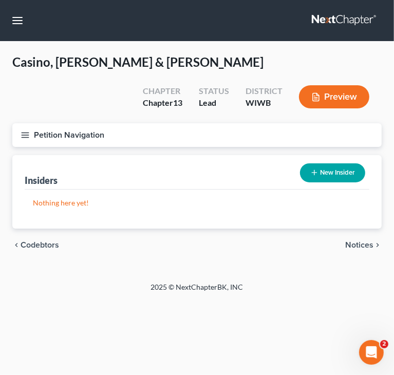
click at [360, 241] on span "Notices" at bounding box center [359, 245] width 28 height 8
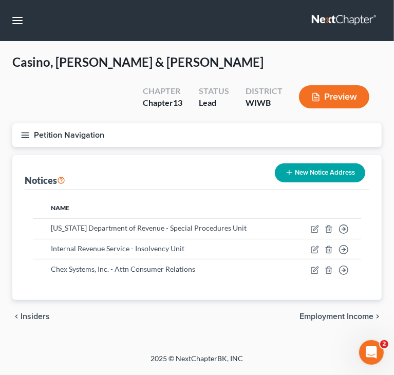
click at [341, 318] on span "Employment Income" at bounding box center [336, 316] width 74 height 8
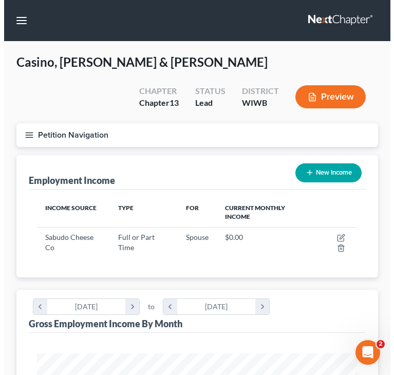
scroll to position [160, 341]
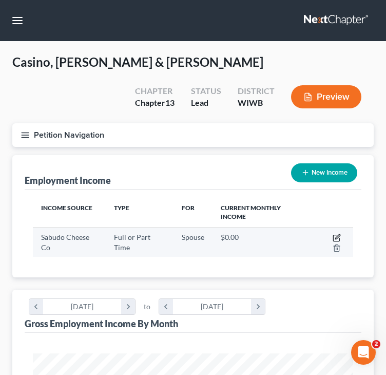
click at [336, 235] on icon "button" at bounding box center [336, 237] width 8 height 8
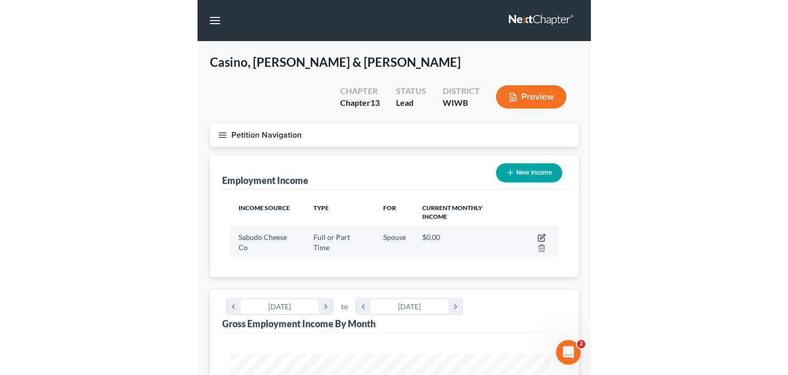
scroll to position [164, 348]
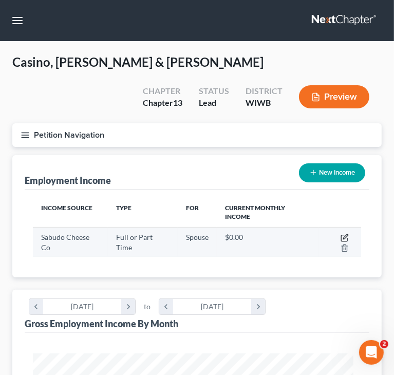
select select "0"
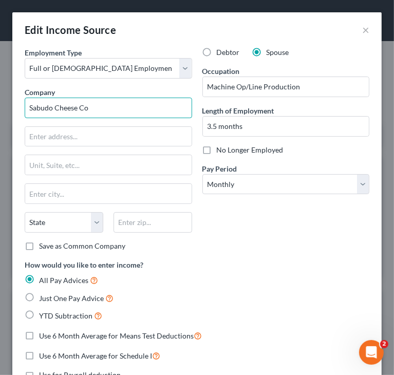
click at [38, 105] on input "Sabudo Cheese Co" at bounding box center [108, 107] width 167 height 21
click at [284, 247] on div "Debtor Spouse Occupation Machine Op/Line Production Length of Employment 3.5 mo…" at bounding box center [286, 153] width 178 height 212
drag, startPoint x: 38, startPoint y: 105, endPoint x: 42, endPoint y: 102, distance: 5.5
click at [38, 105] on input "Sabudo Cheese Co" at bounding box center [108, 107] width 167 height 21
drag, startPoint x: 79, startPoint y: 107, endPoint x: 133, endPoint y: 105, distance: 54.9
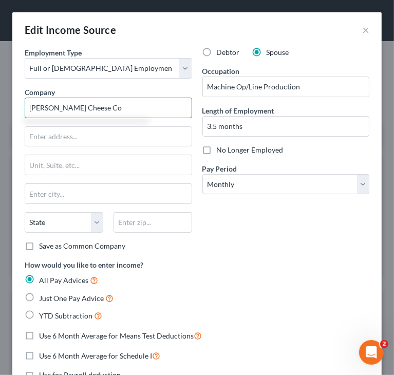
click at [132, 105] on input "[PERSON_NAME] Cheese Co" at bounding box center [108, 107] width 167 height 21
type input "[PERSON_NAME] Cheese [GEOGRAPHIC_DATA]"
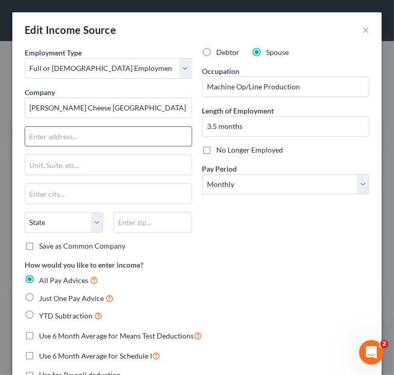
click at [149, 133] on input "text" at bounding box center [108, 136] width 166 height 19
type input "[STREET_ADDRESS]"
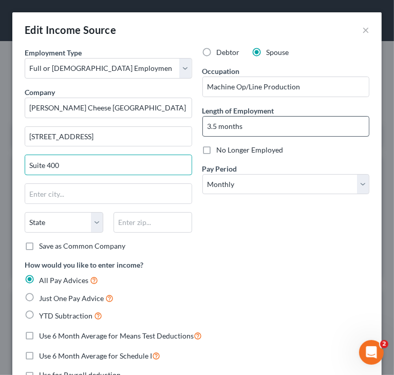
type input "Suite 400"
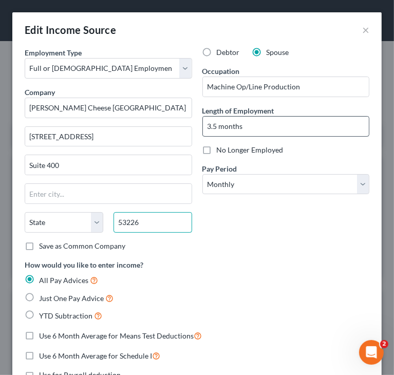
type input "53226"
type input "[GEOGRAPHIC_DATA]"
select select "52"
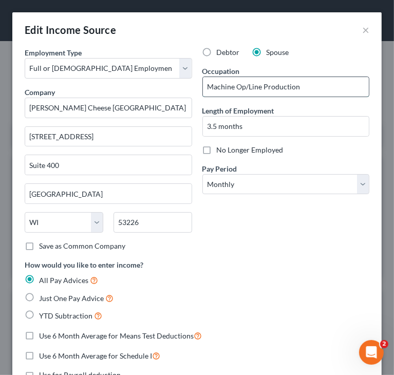
drag, startPoint x: 240, startPoint y: 86, endPoint x: 300, endPoint y: 86, distance: 59.5
click at [300, 86] on input "Machine Op/Line Production" at bounding box center [286, 86] width 166 height 19
type input "Machine Op"
click at [284, 234] on div "Debtor Spouse Occupation Machine Op Length of Employment 3.5 months No Longer E…" at bounding box center [286, 153] width 178 height 212
click at [217, 52] on label "Debtor" at bounding box center [228, 52] width 23 height 10
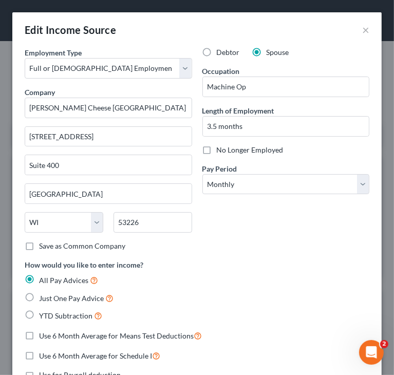
click at [221, 52] on input "Debtor" at bounding box center [224, 50] width 7 height 7
radio input "true"
click at [217, 52] on label "Debtor" at bounding box center [228, 52] width 23 height 10
click at [221, 52] on input "Debtor" at bounding box center [224, 50] width 7 height 7
click at [266, 50] on label "Spouse" at bounding box center [277, 52] width 23 height 10
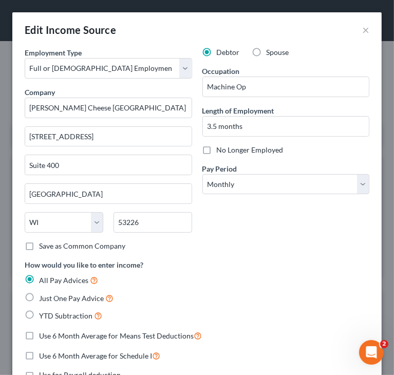
click at [270, 50] on input "Spouse" at bounding box center [273, 50] width 7 height 7
radio input "true"
click at [217, 52] on label "Debtor" at bounding box center [228, 52] width 23 height 10
click at [221, 52] on input "Debtor" at bounding box center [224, 50] width 7 height 7
radio input "true"
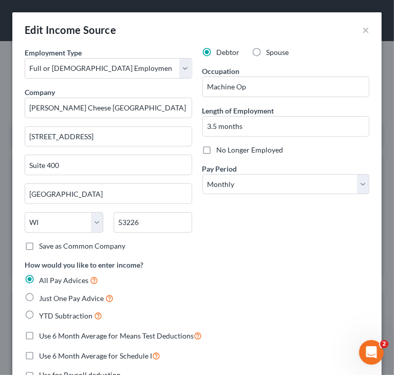
click at [266, 51] on label "Spouse" at bounding box center [277, 52] width 23 height 10
click at [270, 51] on input "Spouse" at bounding box center [273, 50] width 7 height 7
radio input "true"
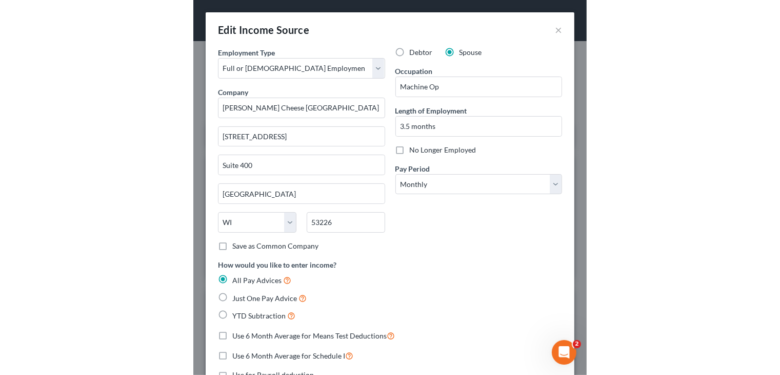
scroll to position [183, 320]
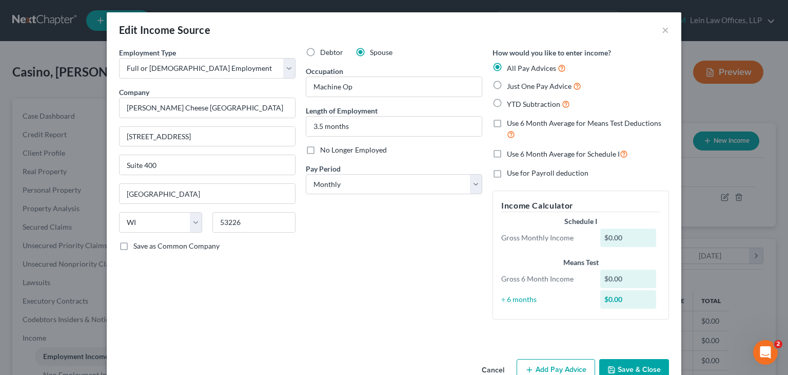
click at [320, 51] on label "Debtor" at bounding box center [331, 52] width 23 height 10
click at [324, 51] on input "Debtor" at bounding box center [327, 50] width 7 height 7
radio input "true"
click at [619, 361] on button "Save & Close" at bounding box center [634, 370] width 70 height 22
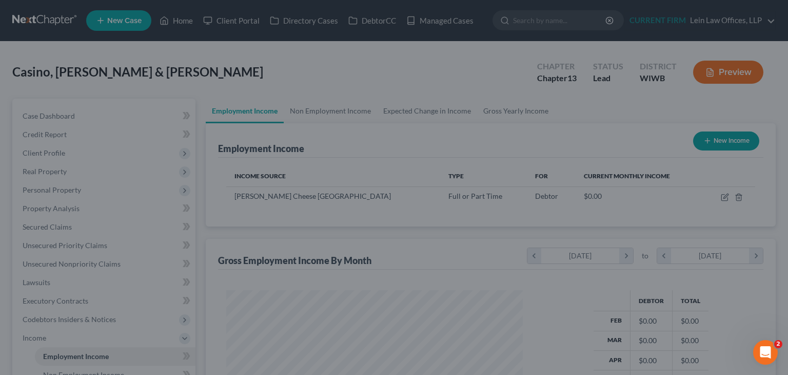
scroll to position [512916, 512782]
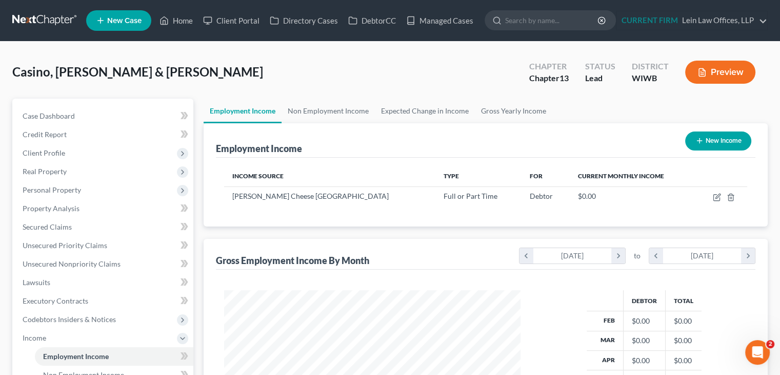
click at [708, 143] on button "New Income" at bounding box center [719, 140] width 66 height 19
select select "0"
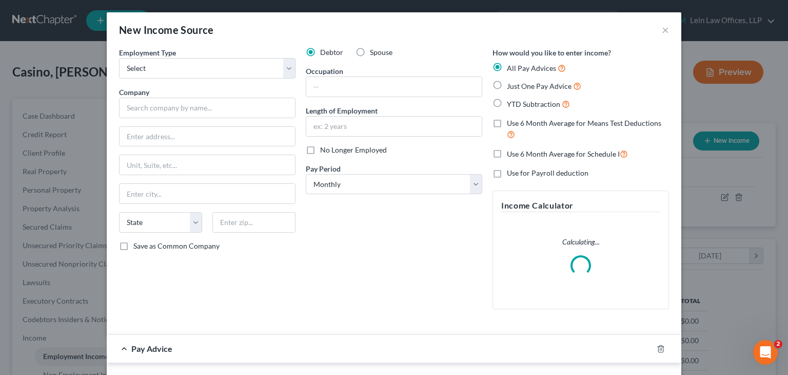
scroll to position [183, 320]
click at [411, 89] on input "text" at bounding box center [393, 86] width 175 height 19
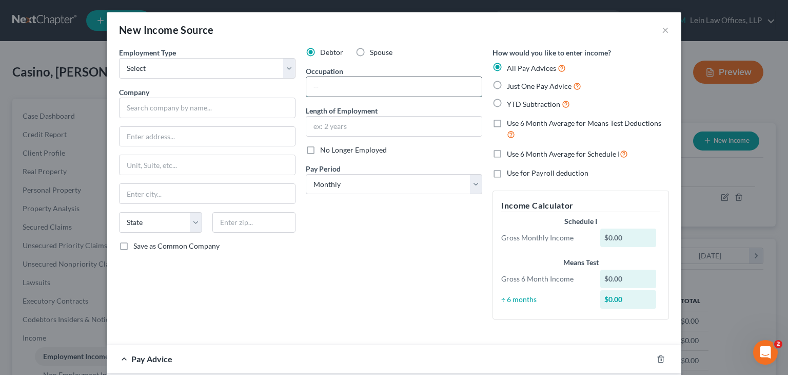
paste input "/Line Production"
drag, startPoint x: 310, startPoint y: 86, endPoint x: 304, endPoint y: 87, distance: 6.7
click at [306, 87] on input "/Line Production" at bounding box center [393, 86] width 175 height 19
type input "Line Production"
click at [183, 77] on select "Select Full or [DEMOGRAPHIC_DATA] Employment Self Employment" at bounding box center [207, 68] width 177 height 21
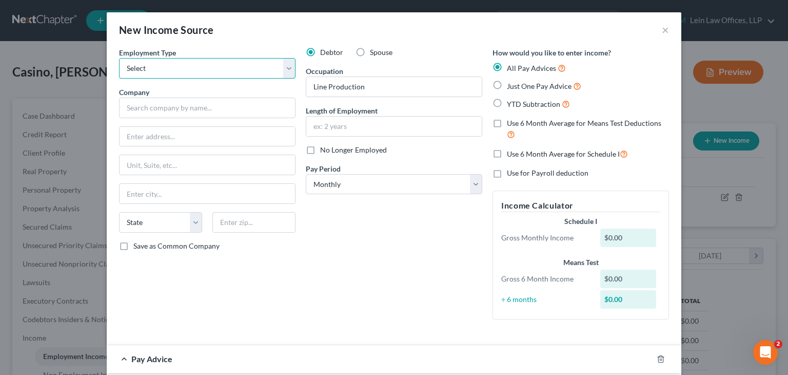
select select "0"
click at [119, 58] on select "Select Full or [DEMOGRAPHIC_DATA] Employment Self Employment" at bounding box center [207, 68] width 177 height 21
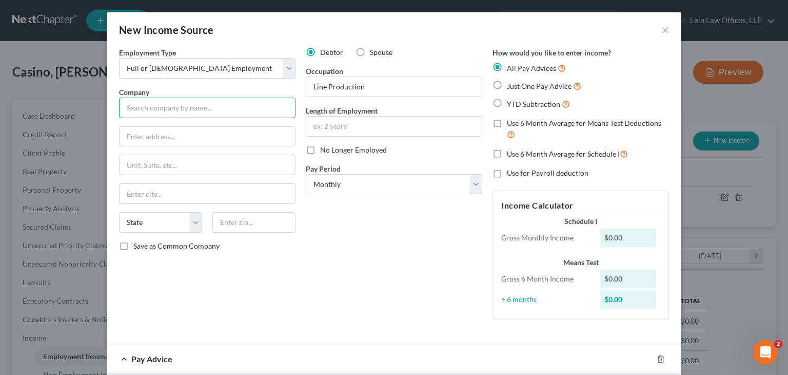
click at [174, 109] on input "text" at bounding box center [207, 107] width 177 height 21
type input "[PERSON_NAME] Cheese [GEOGRAPHIC_DATA]"
click at [199, 131] on input "text" at bounding box center [207, 136] width 175 height 19
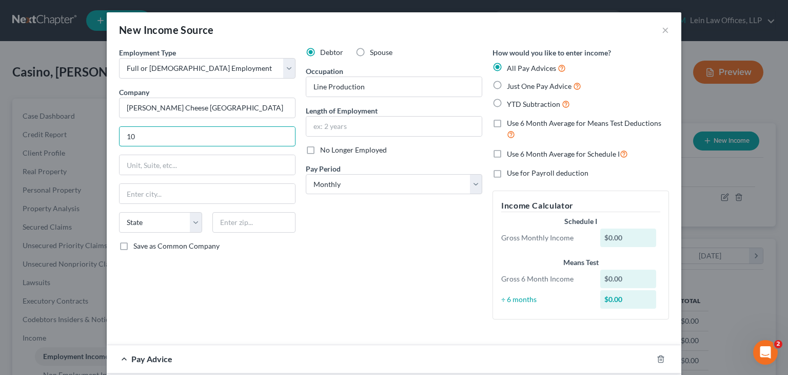
type input "[STREET_ADDRESS]"
click at [239, 174] on div at bounding box center [207, 164] width 177 height 21
click at [239, 165] on input "text" at bounding box center [207, 164] width 175 height 19
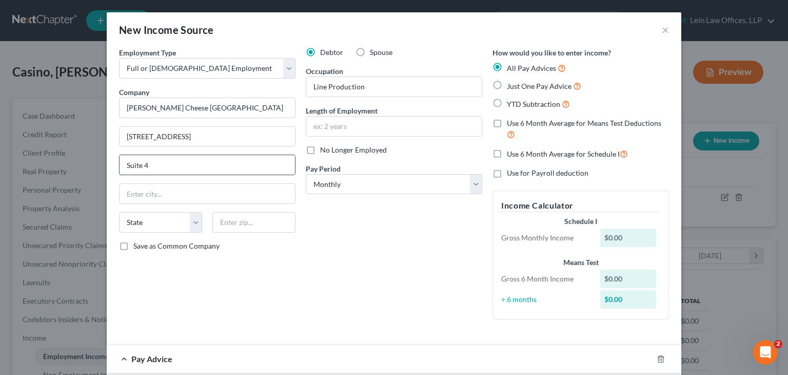
type input "Suite 400"
click at [228, 218] on input "text" at bounding box center [253, 222] width 83 height 21
type input "53226"
type input "[GEOGRAPHIC_DATA]"
select select "52"
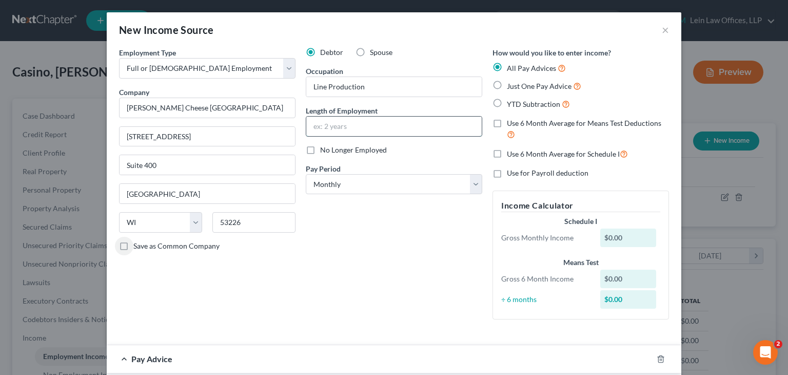
click at [349, 120] on input "text" at bounding box center [393, 125] width 175 height 19
type input "3.5 months"
click at [370, 54] on label "Spouse" at bounding box center [381, 52] width 23 height 10
click at [374, 54] on input "Spouse" at bounding box center [377, 50] width 7 height 7
radio input "true"
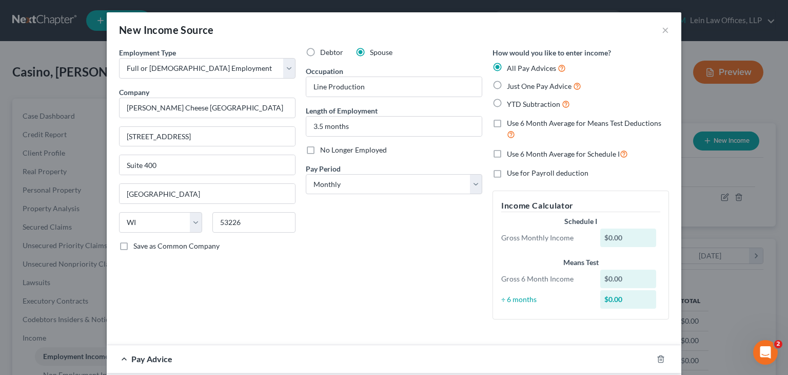
click at [406, 283] on div "Debtor Spouse Occupation Line Production Length of Employment 3.5 months No Lon…" at bounding box center [394, 187] width 187 height 280
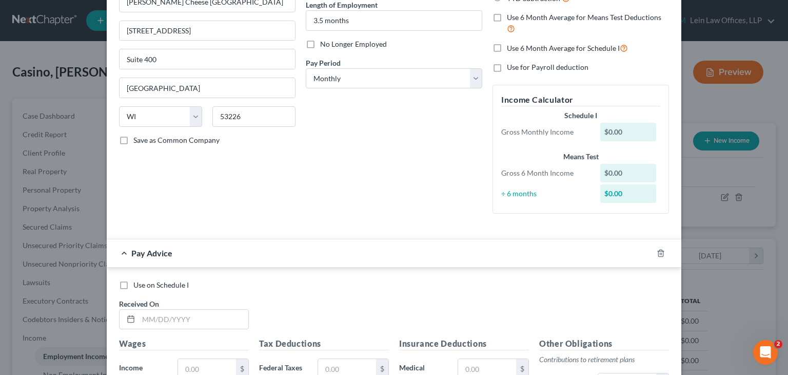
scroll to position [154, 0]
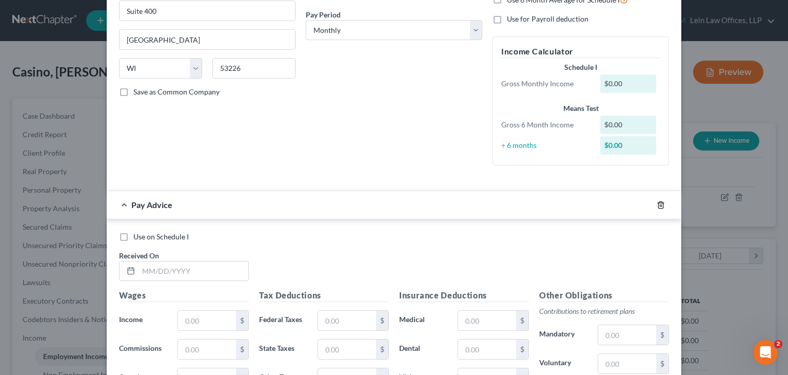
click at [661, 205] on line "button" at bounding box center [661, 205] width 0 height 2
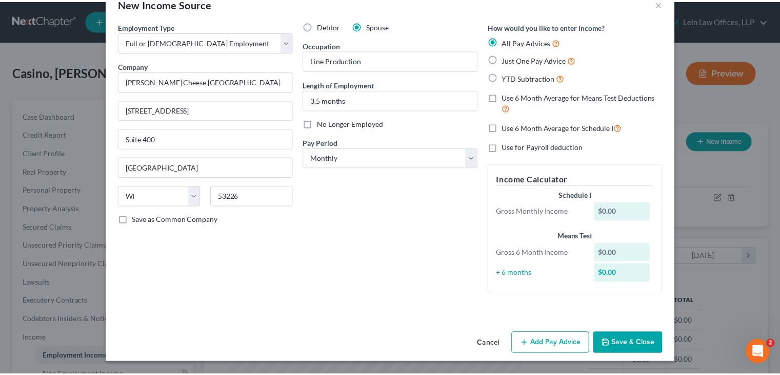
scroll to position [26, 0]
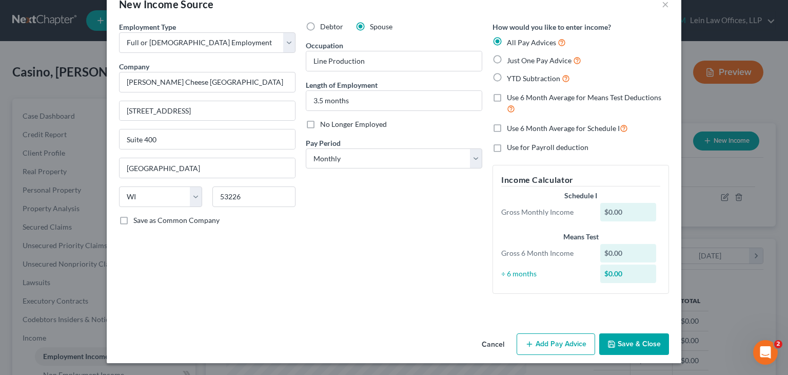
click at [633, 344] on button "Save & Close" at bounding box center [634, 344] width 70 height 22
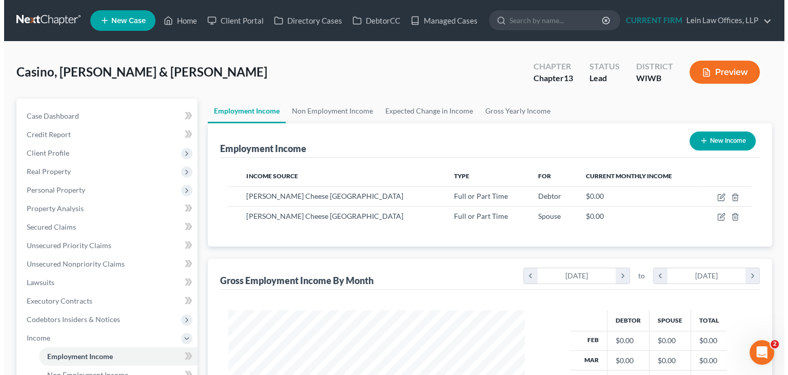
scroll to position [0, 0]
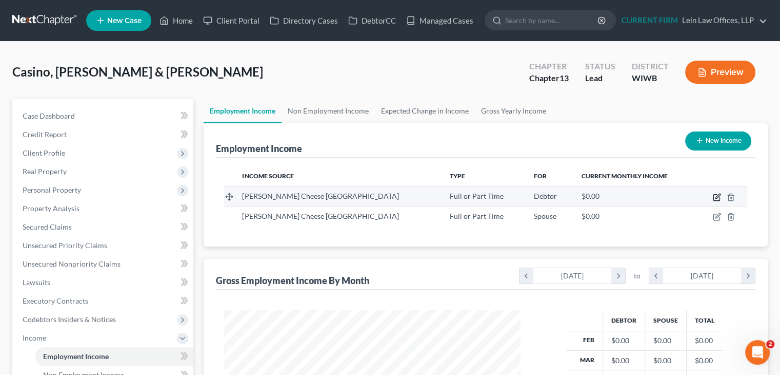
click at [718, 200] on icon "button" at bounding box center [717, 197] width 6 height 6
select select "0"
select select "52"
select select "0"
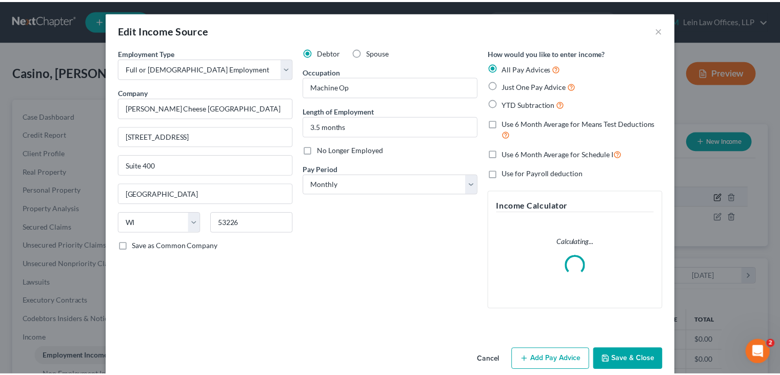
scroll to position [183, 320]
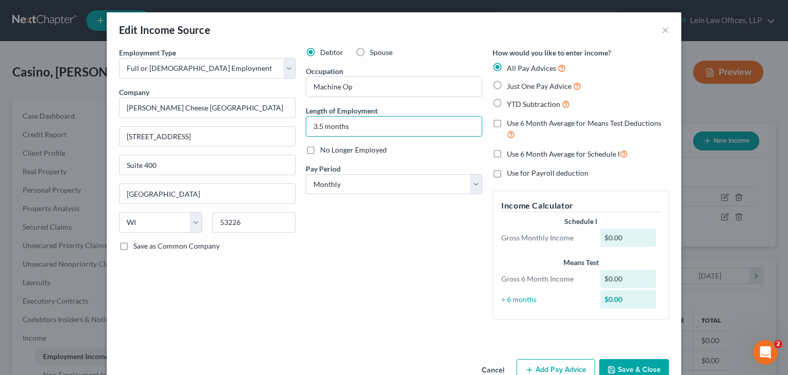
drag, startPoint x: 319, startPoint y: 126, endPoint x: 298, endPoint y: 125, distance: 21.1
click at [301, 125] on div "Debtor Spouse Occupation Machine Op Length of Employment 3.5 months No Longer E…" at bounding box center [394, 187] width 187 height 280
type input "8 months"
click at [626, 365] on button "Save & Close" at bounding box center [634, 370] width 70 height 22
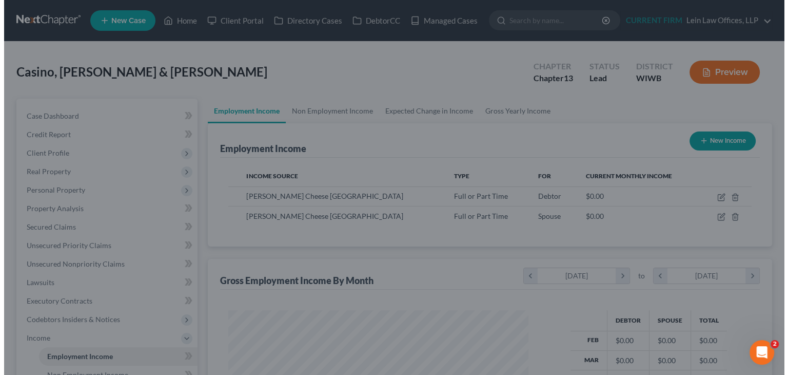
scroll to position [512916, 512782]
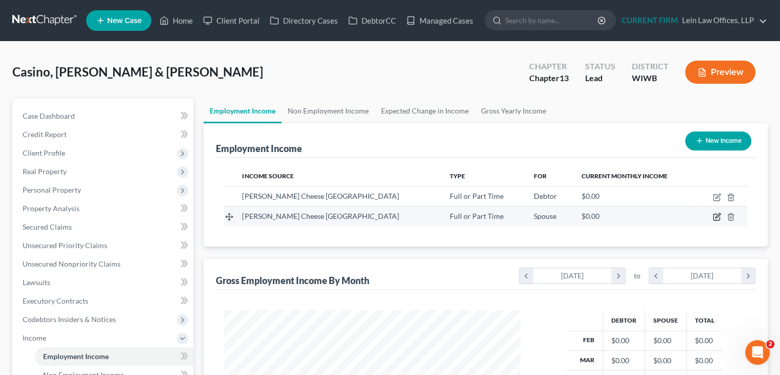
click at [716, 216] on icon "button" at bounding box center [717, 216] width 8 height 8
select select "0"
select select "52"
select select "0"
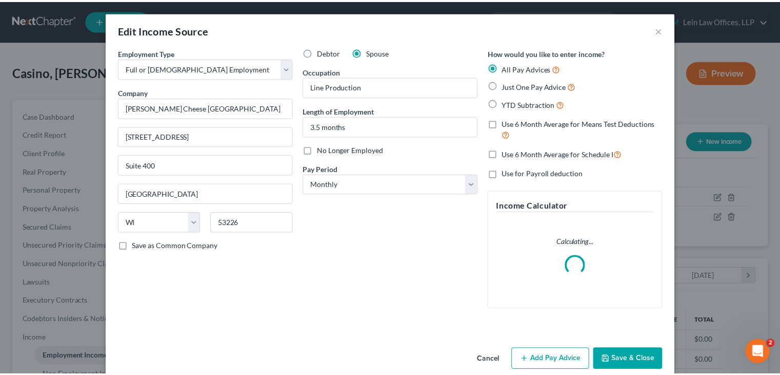
scroll to position [183, 320]
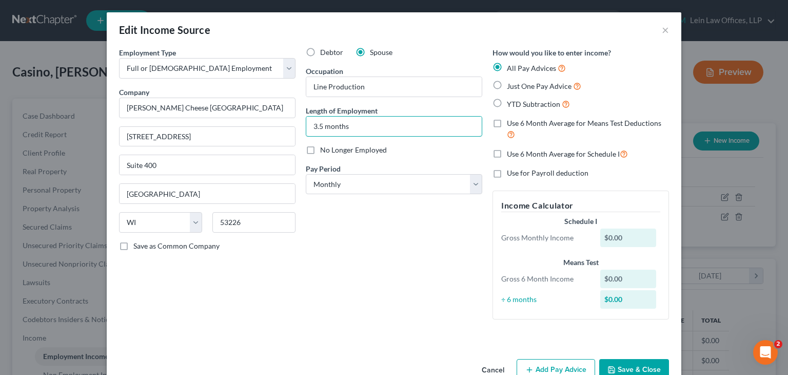
drag, startPoint x: 319, startPoint y: 126, endPoint x: 299, endPoint y: 131, distance: 20.7
click at [301, 131] on div "Debtor Spouse Occupation Line Production Length of Employment 3.5 months No Lon…" at bounding box center [394, 187] width 187 height 280
type input "8 months"
click at [647, 364] on button "Save & Close" at bounding box center [634, 370] width 70 height 22
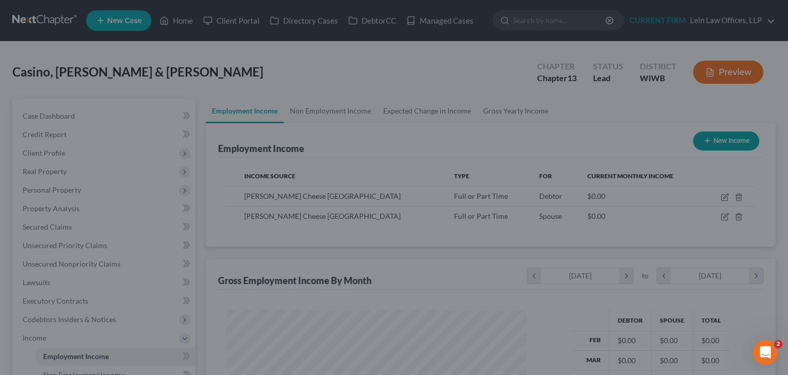
scroll to position [512916, 512782]
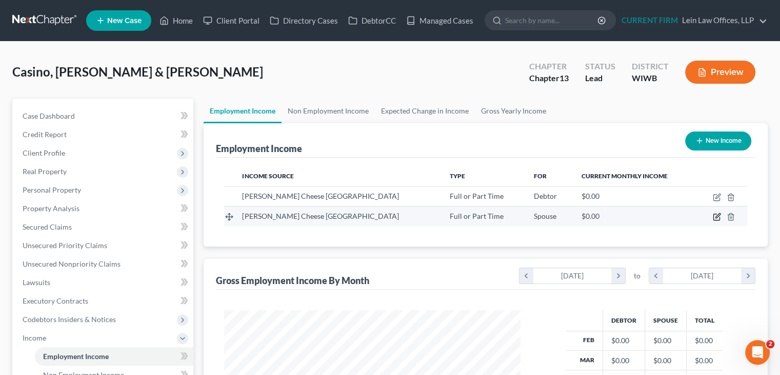
click at [717, 218] on icon "button" at bounding box center [717, 216] width 8 height 8
select select "0"
select select "52"
select select "0"
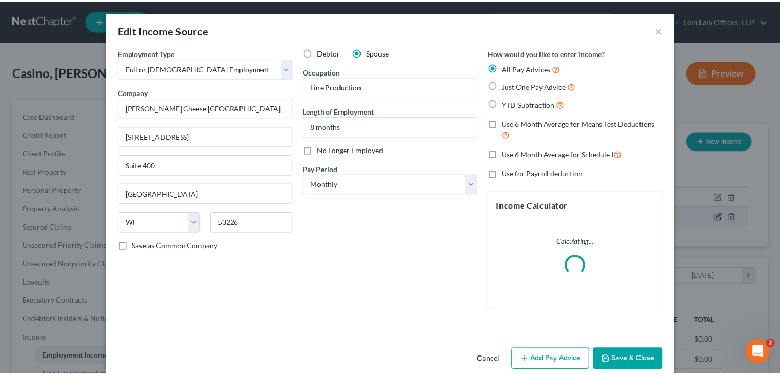
scroll to position [183, 320]
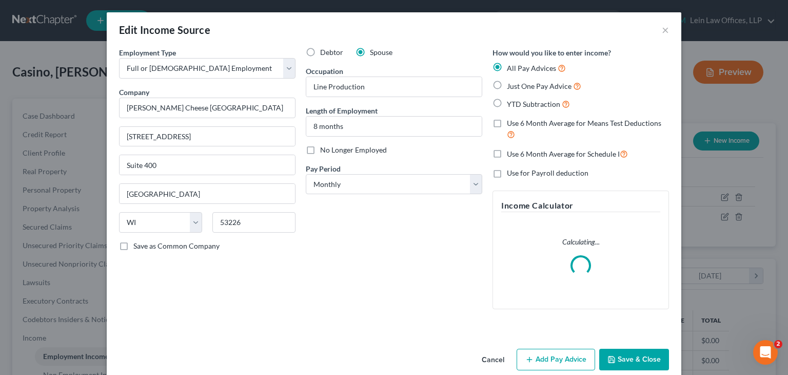
click at [614, 355] on button "Save & Close" at bounding box center [634, 359] width 70 height 22
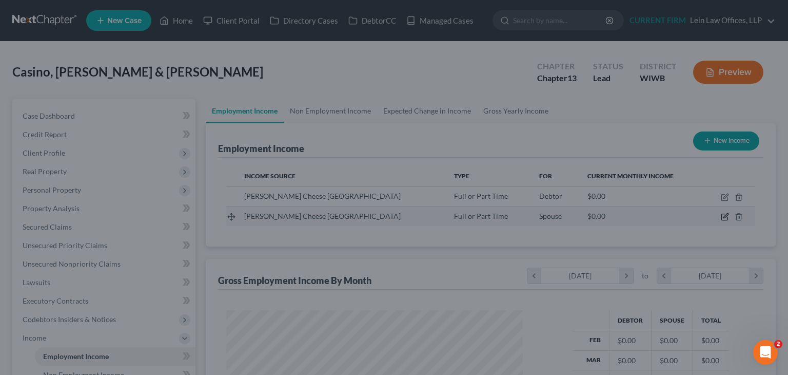
scroll to position [512916, 512782]
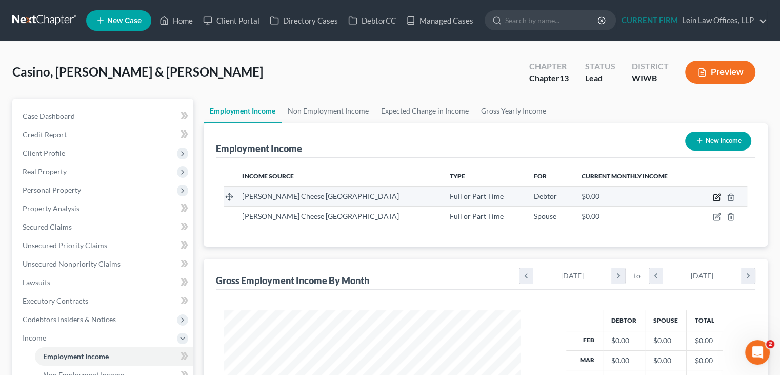
click at [715, 197] on icon "button" at bounding box center [717, 197] width 8 height 8
select select "0"
select select "52"
select select "0"
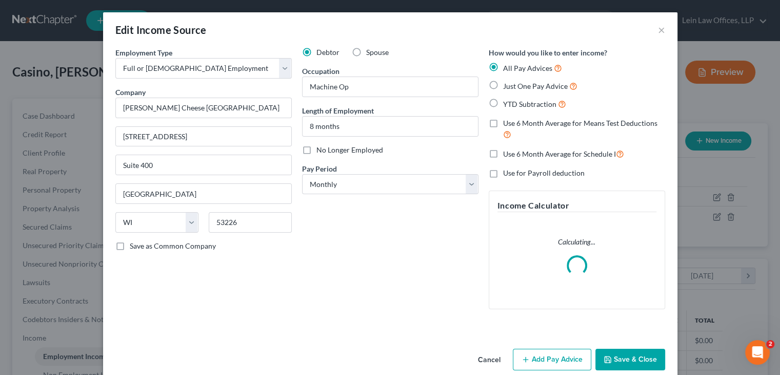
scroll to position [183, 320]
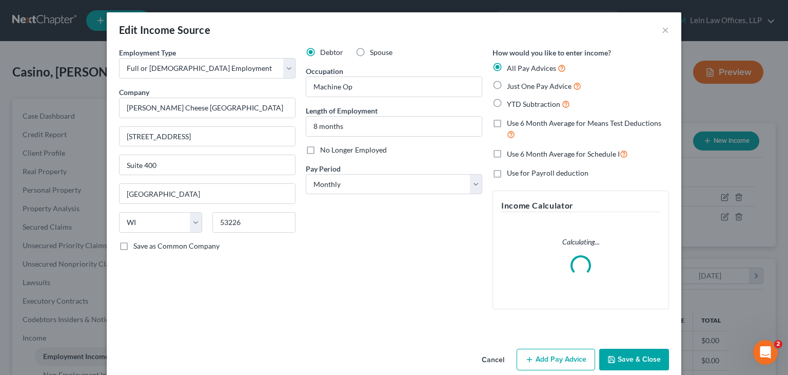
click at [625, 357] on button "Save & Close" at bounding box center [634, 359] width 70 height 22
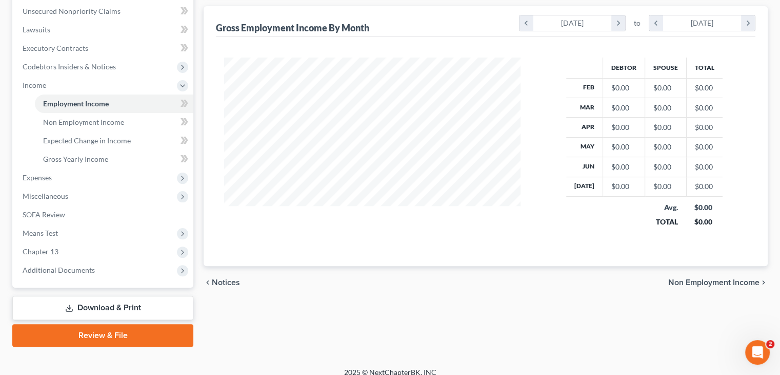
scroll to position [257, 0]
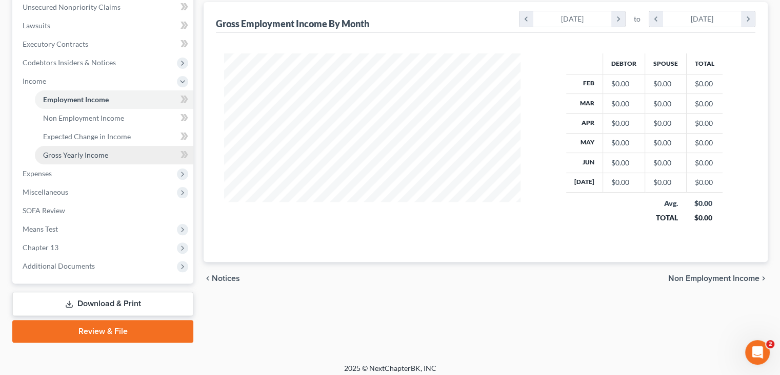
click at [92, 156] on span "Gross Yearly Income" at bounding box center [75, 154] width 65 height 9
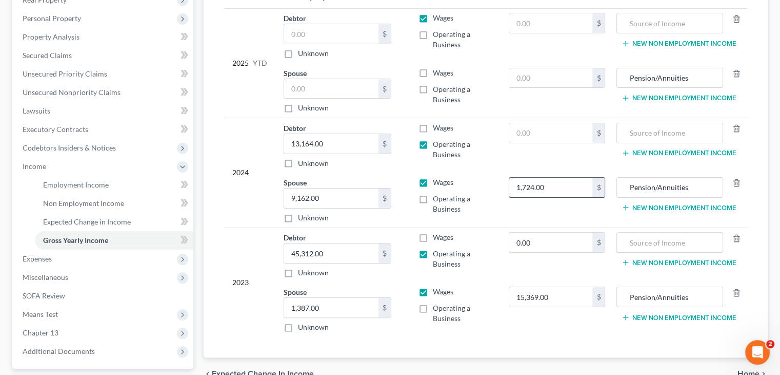
scroll to position [154, 0]
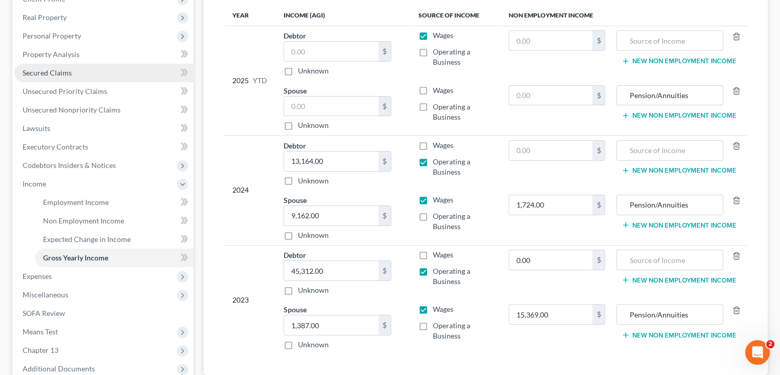
click at [70, 74] on span "Secured Claims" at bounding box center [47, 72] width 49 height 9
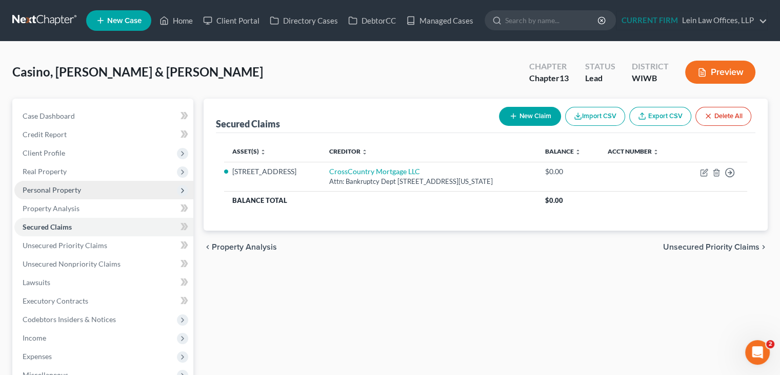
click at [68, 191] on span "Personal Property" at bounding box center [52, 189] width 58 height 9
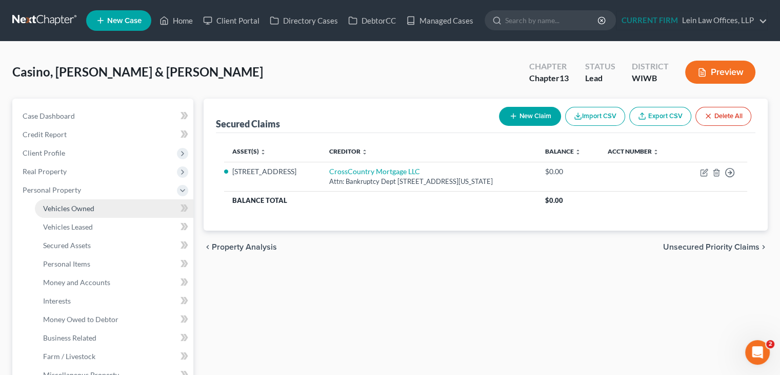
click at [69, 210] on span "Vehicles Owned" at bounding box center [68, 208] width 51 height 9
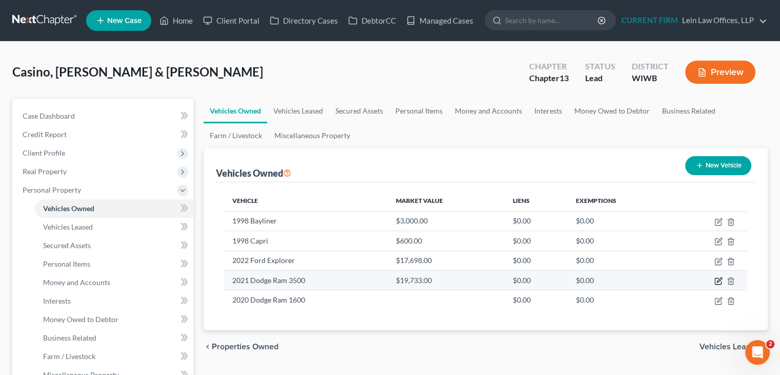
click at [719, 282] on icon "button" at bounding box center [719, 281] width 8 height 8
select select "1"
select select "5"
select select "2"
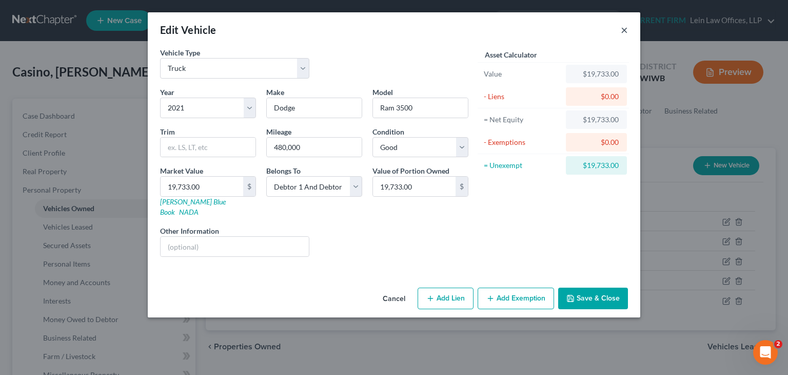
click at [626, 31] on button "×" at bounding box center [624, 30] width 7 height 12
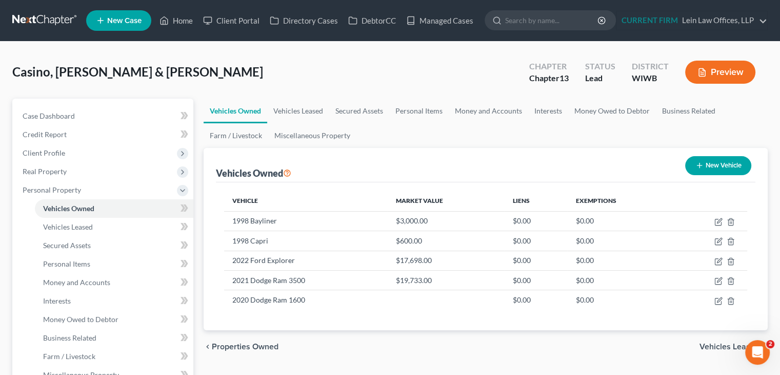
click at [320, 86] on div "Casino, [PERSON_NAME] & [PERSON_NAME] Upgraded Chapter Chapter 13 Status Lead D…" at bounding box center [390, 76] width 756 height 45
click at [53, 155] on span "Client Profile" at bounding box center [44, 152] width 43 height 9
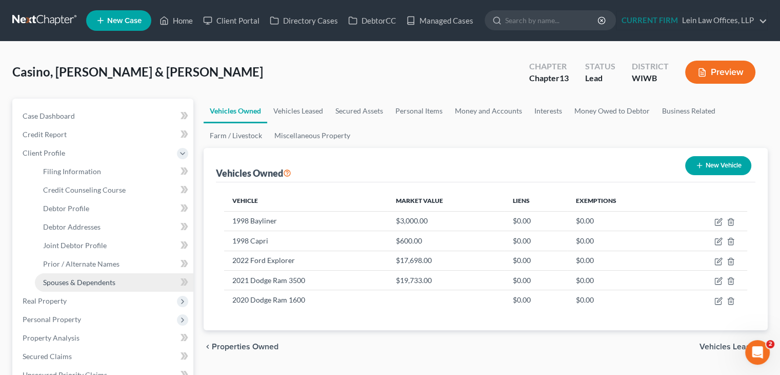
click at [87, 282] on span "Spouses & Dependents" at bounding box center [79, 282] width 72 height 9
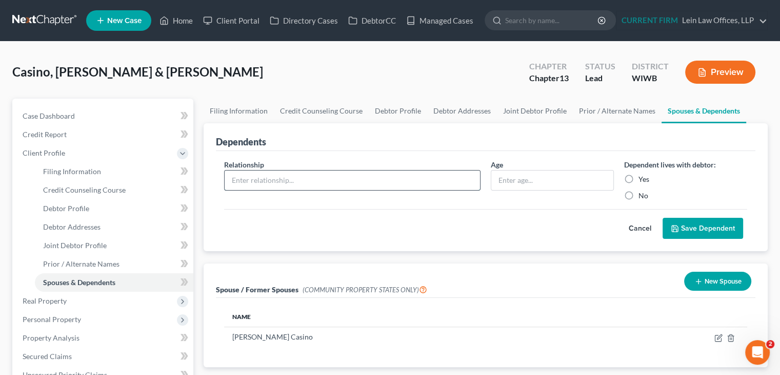
click at [409, 180] on input "text" at bounding box center [353, 179] width 256 height 19
type input "Son"
click at [544, 179] on input "text" at bounding box center [553, 179] width 122 height 19
type input "2"
click at [639, 181] on label "Yes" at bounding box center [644, 179] width 11 height 10
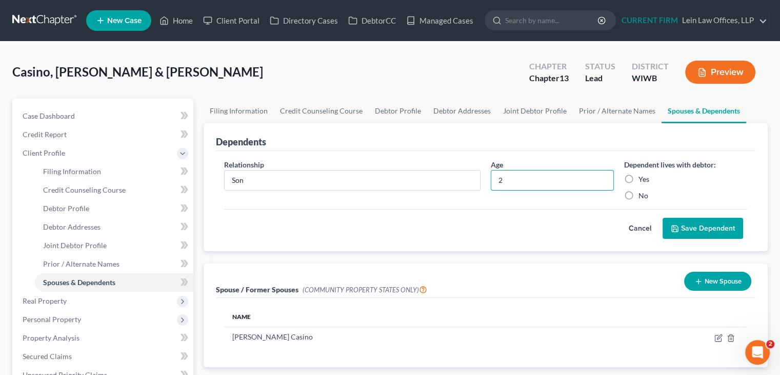
click at [643, 181] on input "Yes" at bounding box center [646, 177] width 7 height 7
radio input "true"
click at [677, 224] on icon "submit" at bounding box center [675, 228] width 8 height 8
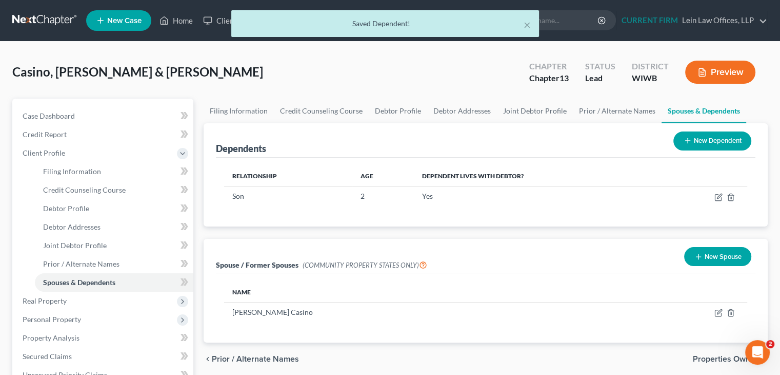
click at [704, 137] on button "New Dependent" at bounding box center [713, 140] width 78 height 19
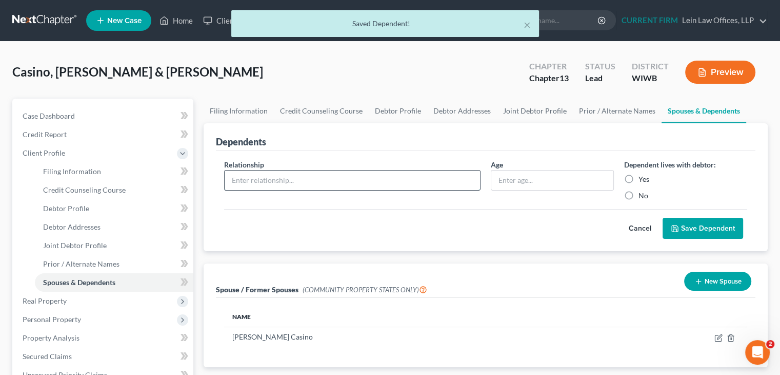
click at [317, 177] on input "text" at bounding box center [353, 179] width 256 height 19
type input "Daughter"
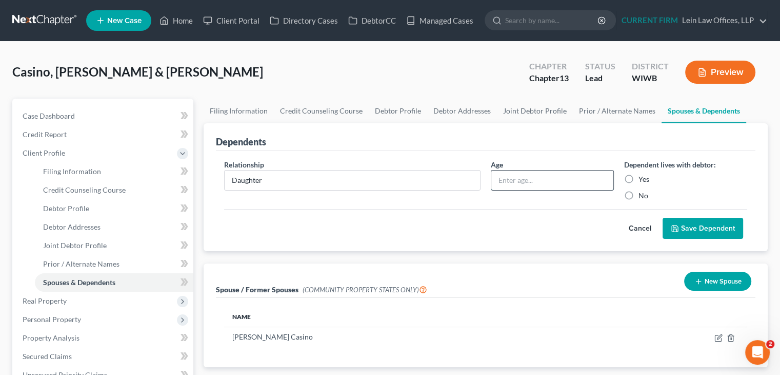
click at [536, 180] on input "text" at bounding box center [553, 179] width 122 height 19
type input "6"
click at [639, 177] on label "Yes" at bounding box center [644, 179] width 11 height 10
click at [643, 177] on input "Yes" at bounding box center [646, 177] width 7 height 7
radio input "true"
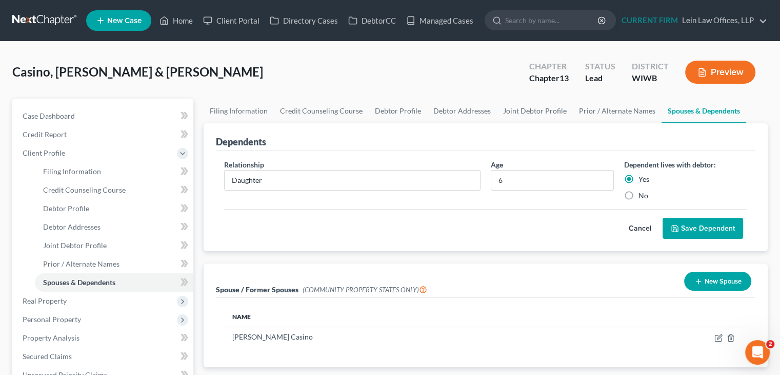
click at [694, 222] on button "Save Dependent" at bounding box center [703, 229] width 81 height 22
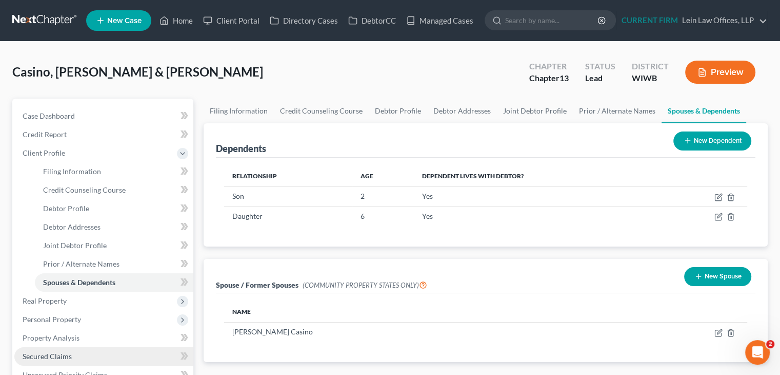
click at [69, 355] on span "Secured Claims" at bounding box center [47, 355] width 49 height 9
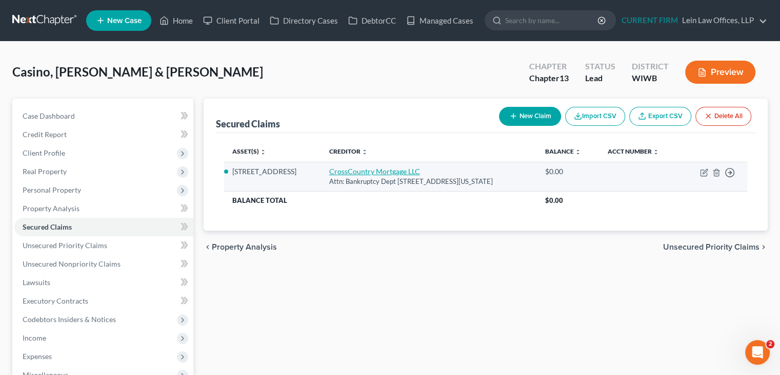
click at [367, 171] on link "CrossCountry Mortgage LLC" at bounding box center [374, 171] width 91 height 9
select select "13"
select select "3"
select select "4"
select select "2"
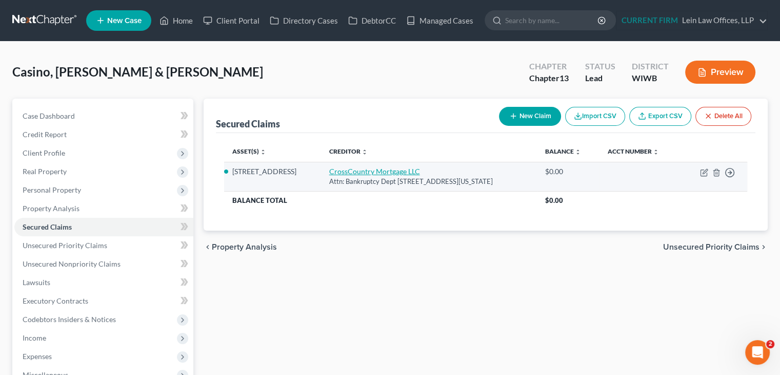
select select "0"
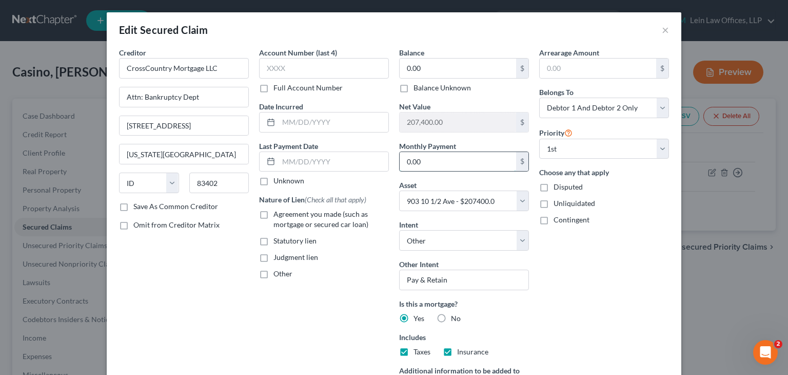
click at [470, 154] on input "0.00" at bounding box center [458, 161] width 116 height 19
type input "1,500"
click at [585, 269] on div "Arrearage Amount $ Belongs To * Select Debtor 1 Only Debtor 2 Only Debtor 1 And…" at bounding box center [604, 239] width 140 height 385
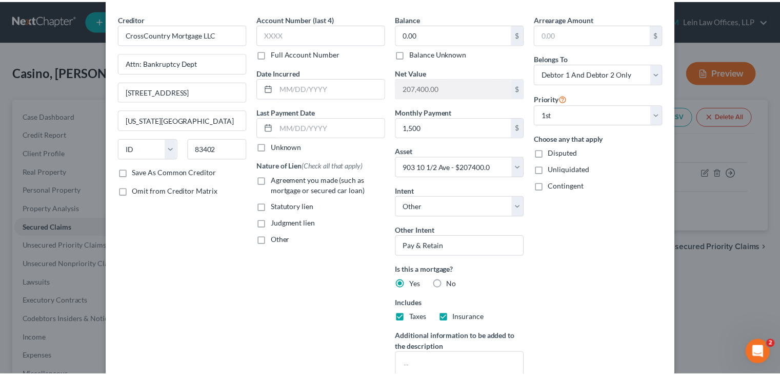
scroll to position [129, 0]
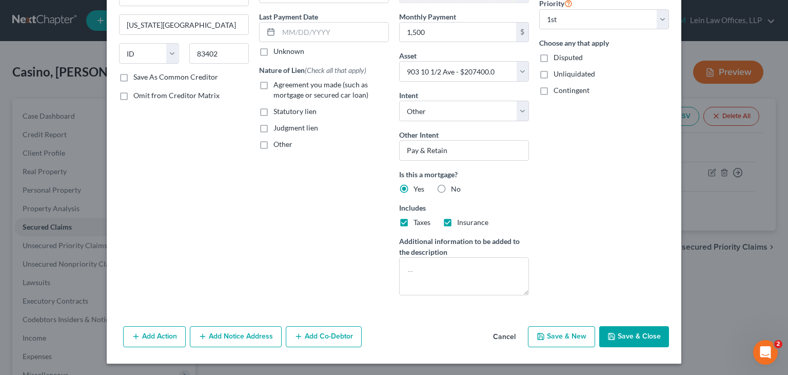
click at [619, 332] on button "Save & Close" at bounding box center [634, 337] width 70 height 22
select select
type input "1,500.00"
select select "3"
type input "0"
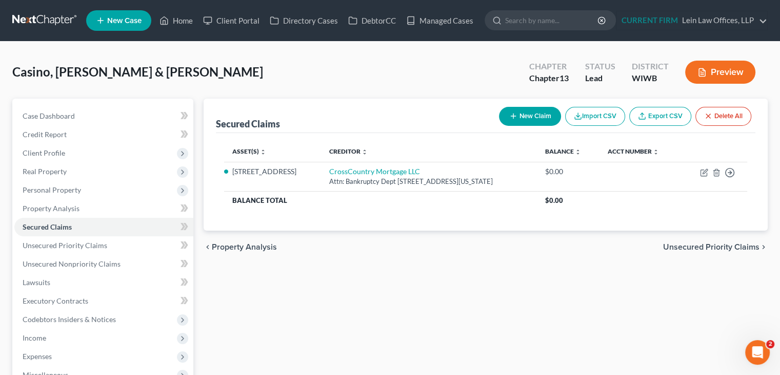
click at [10, 292] on div "Case Dashboard Payments Invoices Payments Payments Credit Report Client Profile" at bounding box center [102, 312] width 191 height 426
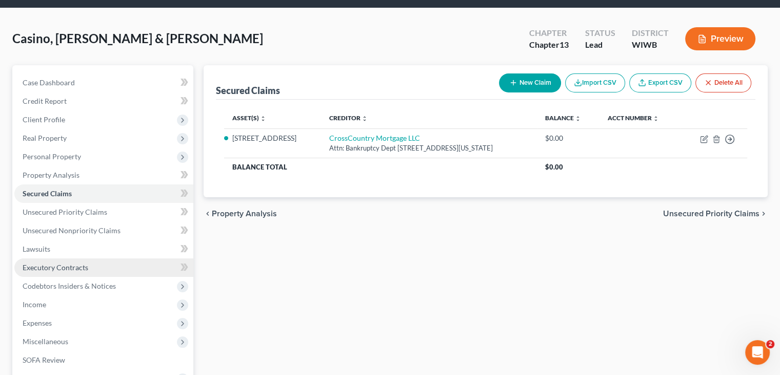
scroll to position [51, 0]
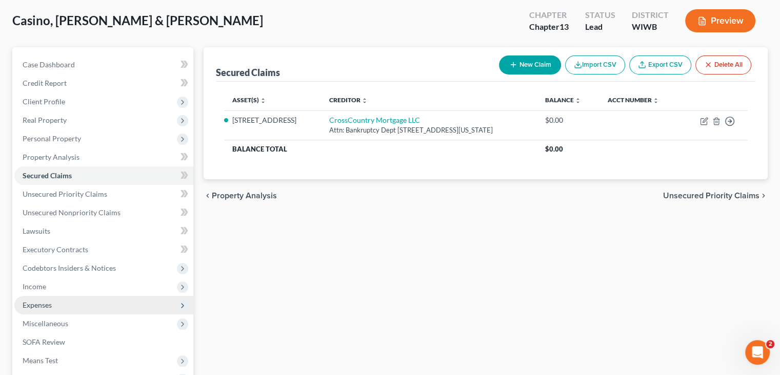
click at [37, 306] on span "Expenses" at bounding box center [37, 304] width 29 height 9
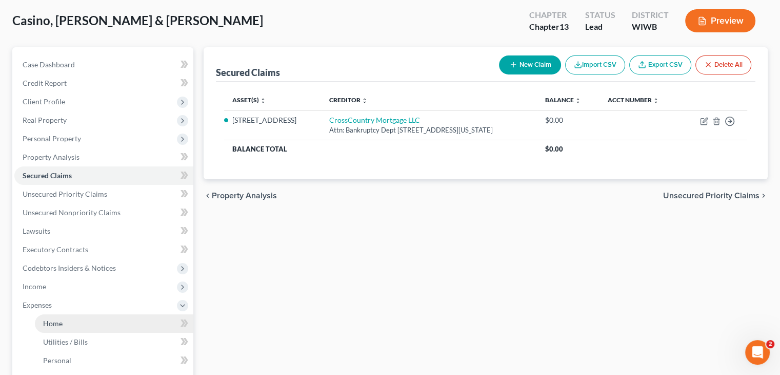
click at [61, 323] on span "Home" at bounding box center [52, 323] width 19 height 9
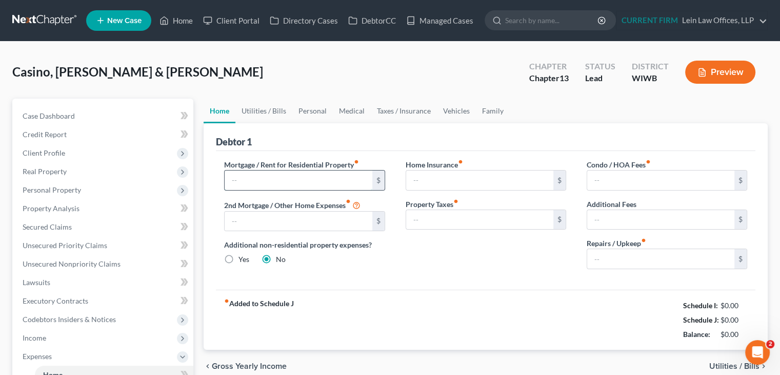
click at [341, 184] on input "text" at bounding box center [298, 179] width 147 height 19
click at [712, 364] on span "Utilities / Bills" at bounding box center [735, 366] width 50 height 8
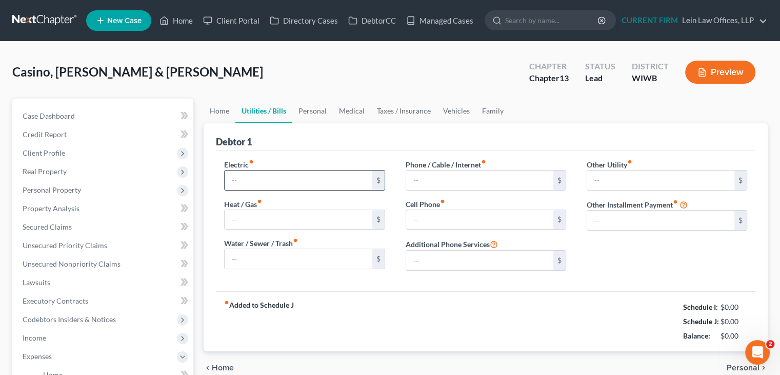
click at [293, 182] on input "text" at bounding box center [298, 179] width 147 height 19
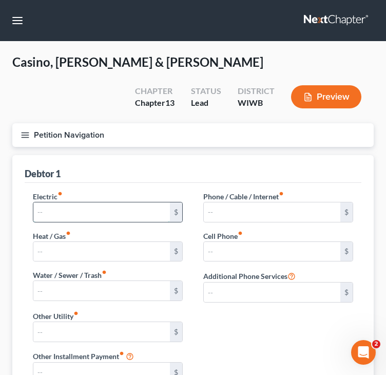
click at [159, 214] on input "text" at bounding box center [101, 211] width 136 height 19
type input "200.00"
drag, startPoint x: 117, startPoint y: 208, endPoint x: -1, endPoint y: 209, distance: 117.5
click at [0, 209] on html "Home New Case Client Portal Directory Cases DebtorCC Managed Cases Lein Law Off…" at bounding box center [193, 267] width 386 height 535
type input "300.00"
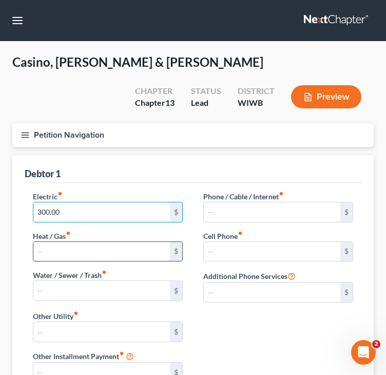
click at [74, 242] on input "text" at bounding box center [101, 251] width 136 height 19
type input "200.00"
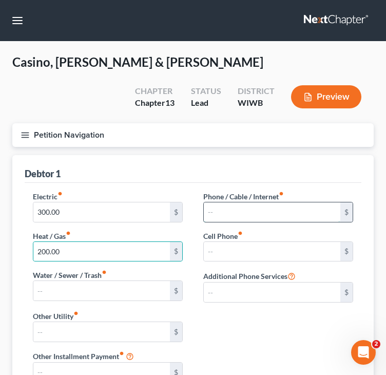
click at [274, 212] on input "text" at bounding box center [272, 211] width 136 height 19
type input "130"
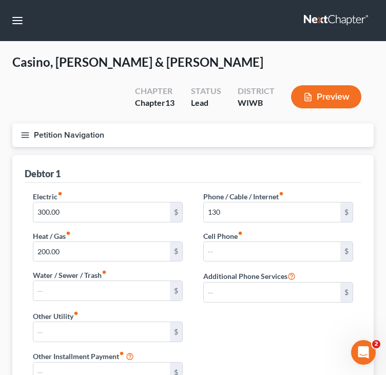
click at [301, 319] on div "Electric fiber_manual_record 300.00 $ Heat / Gas fiber_manual_record 200.00 $ W…" at bounding box center [193, 291] width 341 height 200
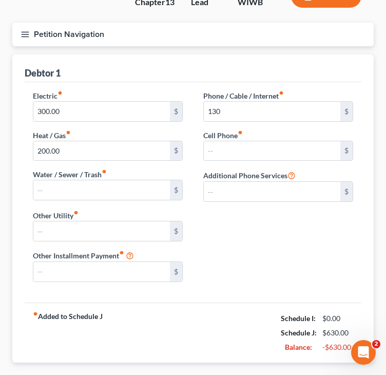
scroll to position [103, 0]
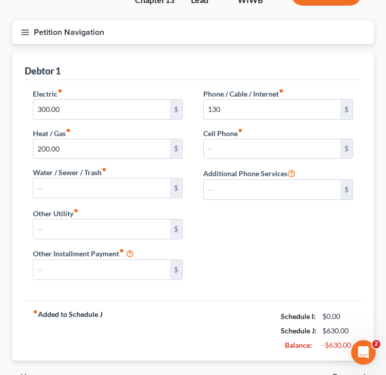
click at [310, 252] on div "Electric fiber_manual_record 300.00 $ Heat / Gas fiber_manual_record 200.00 $ W…" at bounding box center [193, 188] width 341 height 200
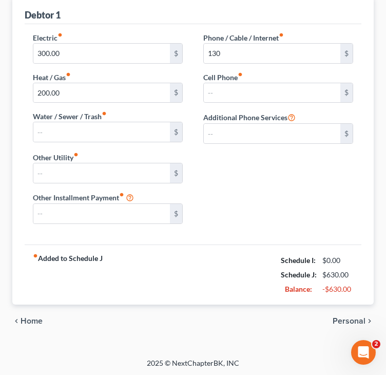
click at [349, 321] on span "Personal" at bounding box center [348, 321] width 33 height 8
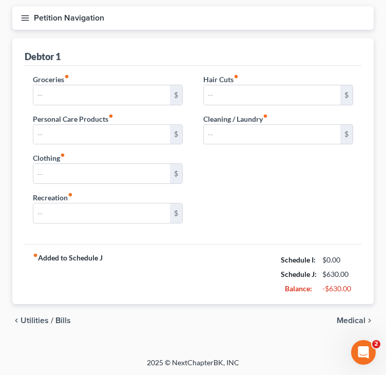
click at [46, 322] on span "Utilities / Bills" at bounding box center [46, 320] width 50 height 8
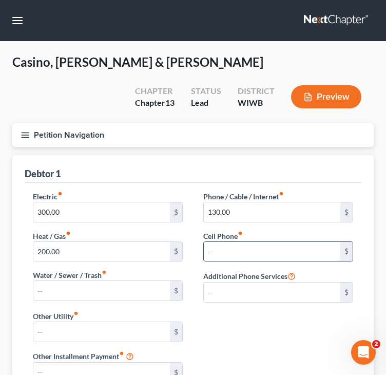
click at [249, 246] on input "text" at bounding box center [272, 251] width 136 height 19
type input "300.00"
click at [257, 313] on div "Electric fiber_manual_record 300.00 $ Heat / Gas fiber_manual_record 200.00 $ W…" at bounding box center [193, 291] width 341 height 200
click at [274, 167] on div "Debtor 1" at bounding box center [193, 169] width 337 height 28
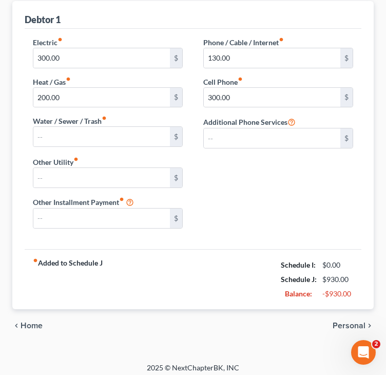
scroll to position [159, 0]
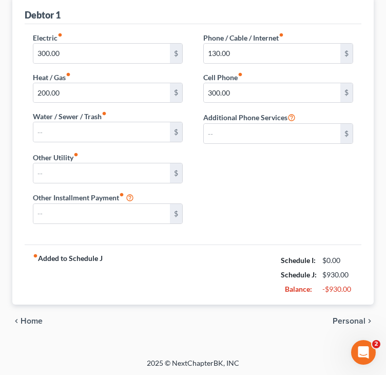
click at [360, 321] on span "Personal" at bounding box center [348, 321] width 33 height 8
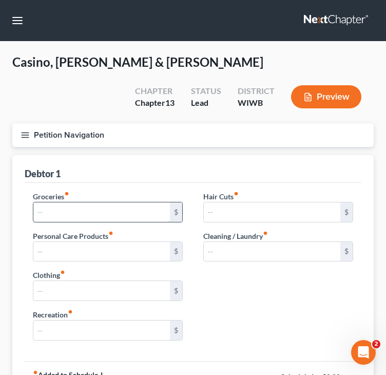
click at [121, 209] on input "text" at bounding box center [101, 211] width 136 height 19
drag, startPoint x: 95, startPoint y: 211, endPoint x: 16, endPoint y: 214, distance: 79.6
click at [16, 214] on div "Debtor 1 Groceries fiber_manual_record 400.00 $ Personal Care Products fiber_ma…" at bounding box center [192, 288] width 361 height 266
type input "800.00"
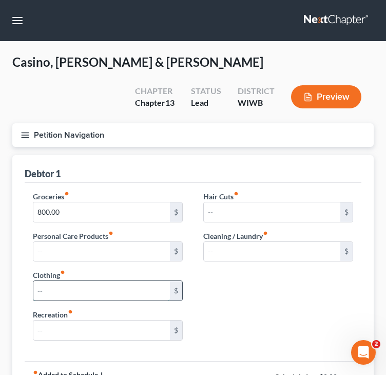
click at [131, 298] on input "text" at bounding box center [101, 290] width 136 height 19
type input "35"
click at [153, 251] on input "text" at bounding box center [101, 251] width 136 height 19
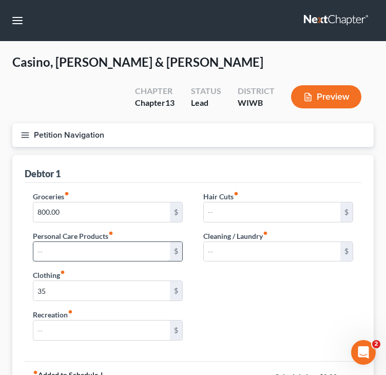
type input "50.00"
click at [295, 297] on div "Groceries fiber_manual_record 800.00 $ Personal Care Products fiber_manual_reco…" at bounding box center [193, 270] width 341 height 158
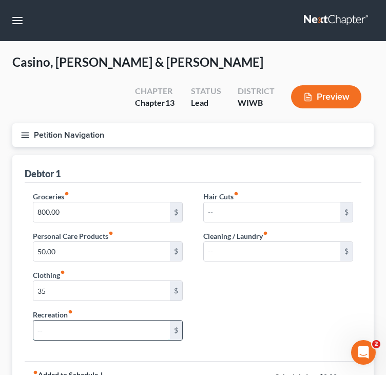
click at [139, 322] on input "text" at bounding box center [101, 329] width 136 height 19
type input "400.00"
click at [249, 308] on div "Groceries fiber_manual_record 800.00 $ Personal Care Products fiber_manual_reco…" at bounding box center [193, 270] width 341 height 158
click at [230, 304] on div "Groceries fiber_manual_record 800.00 $ Personal Care Products fiber_manual_reco…" at bounding box center [193, 270] width 341 height 158
click at [236, 297] on div "Groceries fiber_manual_record 800.00 $ Personal Care Products fiber_manual_reco…" at bounding box center [193, 270] width 341 height 158
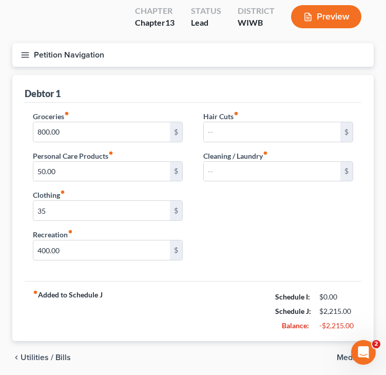
scroll to position [117, 0]
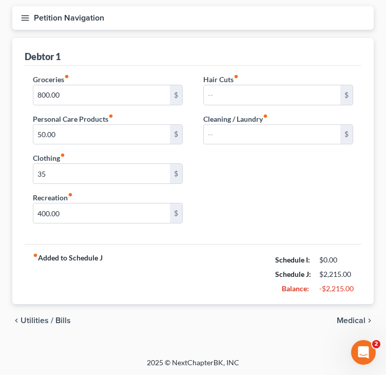
click at [351, 318] on span "Medical" at bounding box center [351, 320] width 29 height 8
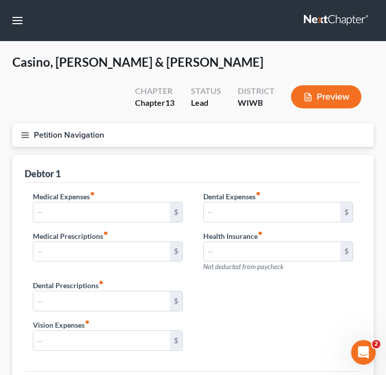
click at [285, 322] on div "Medical Expenses fiber_manual_record $ Medical Prescriptions fiber_manual_recor…" at bounding box center [193, 275] width 341 height 168
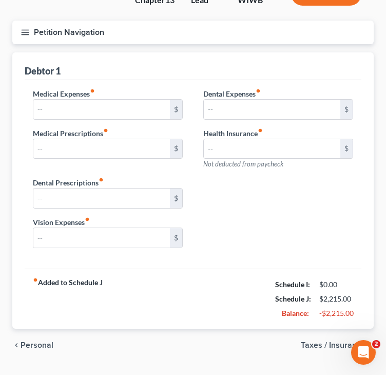
click at [316, 341] on span "Taxes / Insurance" at bounding box center [333, 345] width 65 height 8
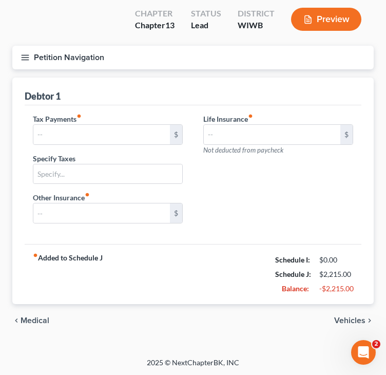
click at [348, 317] on span "Vehicles" at bounding box center [349, 320] width 31 height 8
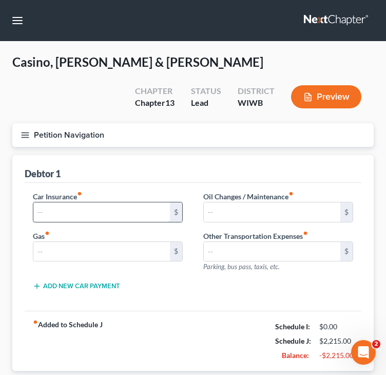
click at [113, 209] on input "text" at bounding box center [101, 211] width 136 height 19
click at [51, 251] on input "text" at bounding box center [101, 251] width 136 height 19
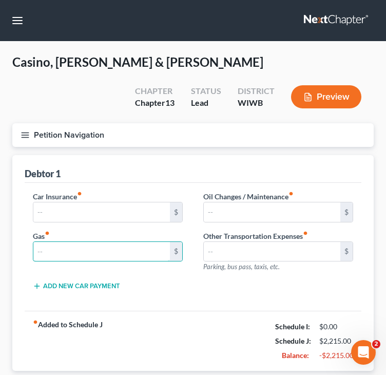
type input "400.00"
click at [205, 315] on div "fiber_manual_record Added to Schedule J Schedule I: $0.00 Schedule J: $2,615.00…" at bounding box center [193, 340] width 337 height 60
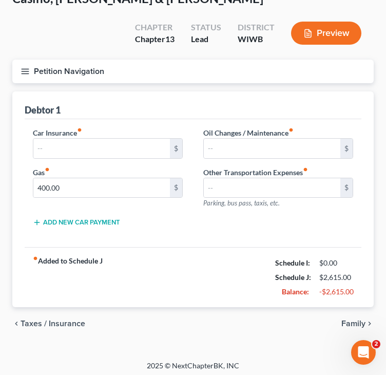
scroll to position [67, 0]
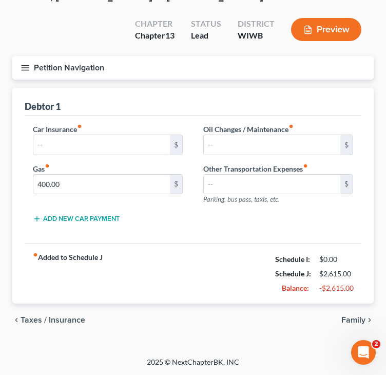
click at [72, 319] on span "Taxes / Insurance" at bounding box center [53, 320] width 65 height 8
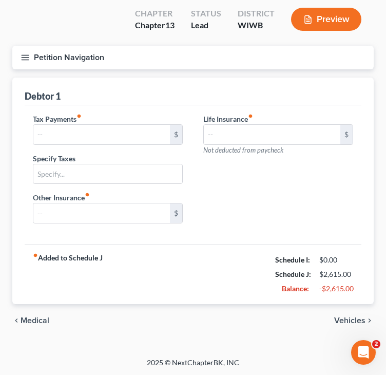
click at [48, 319] on span "Medical" at bounding box center [35, 320] width 29 height 8
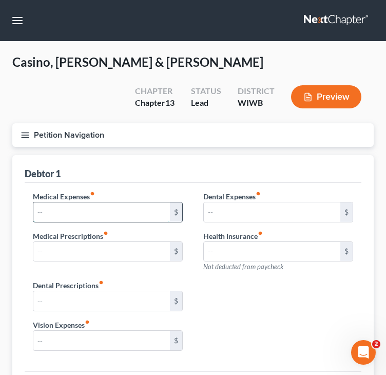
click at [125, 220] on input "text" at bounding box center [101, 211] width 136 height 19
type input "30"
click at [324, 307] on div "Medical Expenses fiber_manual_record 30 $ Medical Prescriptions fiber_manual_re…" at bounding box center [193, 275] width 341 height 168
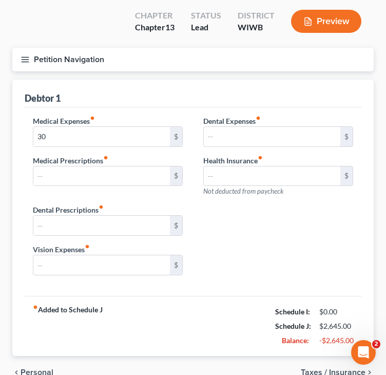
scroll to position [127, 0]
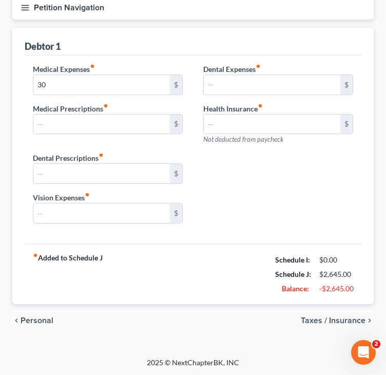
click at [343, 319] on span "Taxes / Insurance" at bounding box center [333, 320] width 65 height 8
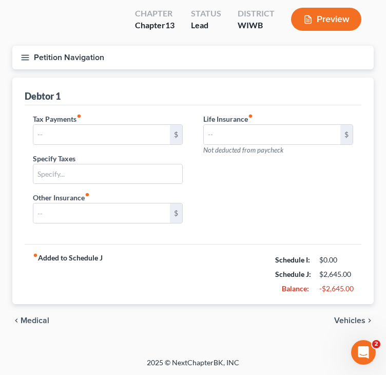
click at [341, 322] on span "Vehicles" at bounding box center [349, 320] width 31 height 8
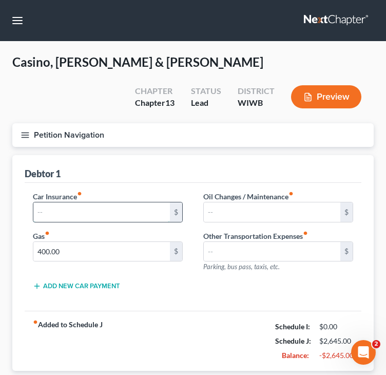
click at [142, 214] on input "text" at bounding box center [101, 211] width 136 height 19
type input "230"
click at [241, 302] on div "Car Insurance fiber_manual_record 230 $ Gas fiber_manual_record 400.00 $ Oil Ch…" at bounding box center [193, 247] width 337 height 128
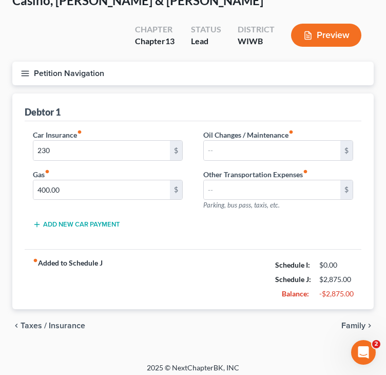
scroll to position [67, 0]
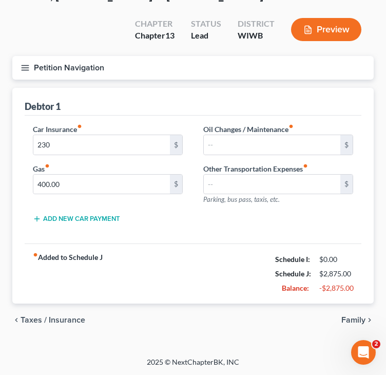
click at [360, 319] on span "Family" at bounding box center [353, 320] width 24 height 8
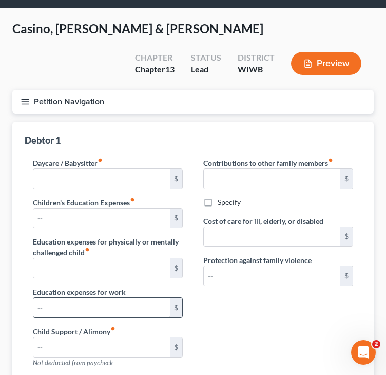
scroll to position [51, 0]
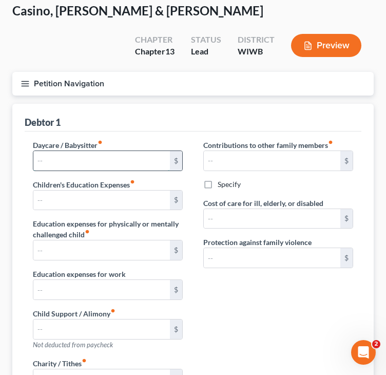
click at [72, 161] on input "text" at bounding box center [101, 160] width 136 height 19
type input "1,000.00"
drag, startPoint x: 279, startPoint y: 290, endPoint x: 290, endPoint y: 286, distance: 12.5
click at [279, 290] on div "Contributions to other family members fiber_manual_record $ Specify Cost of car…" at bounding box center [278, 249] width 170 height 218
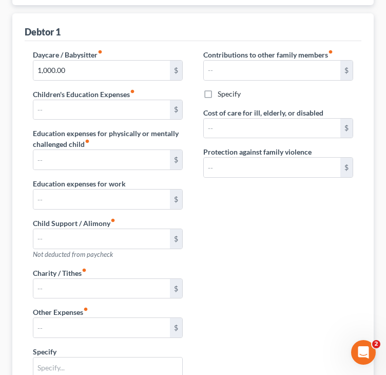
scroll to position [154, 0]
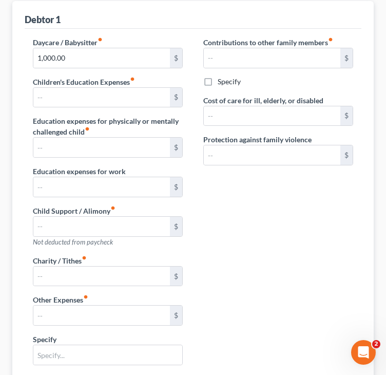
click at [268, 257] on div "Daycare / Babysitter fiber_manual_record 1,000.00 $ Children's Education Expens…" at bounding box center [193, 259] width 341 height 445
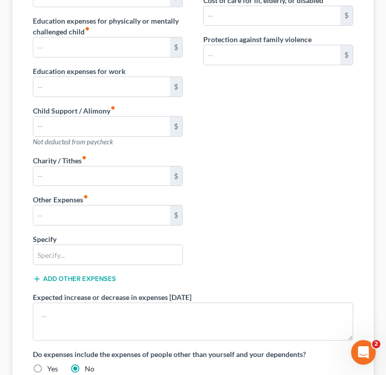
scroll to position [257, 0]
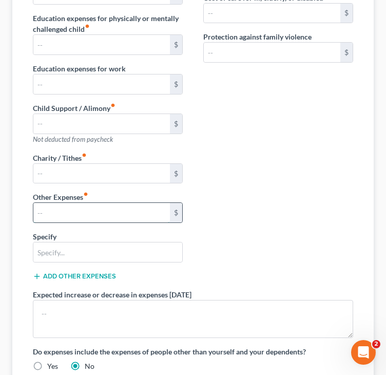
click at [75, 211] on input "text" at bounding box center [101, 212] width 136 height 19
click at [264, 205] on div "Daycare / Babysitter fiber_manual_record 1,000.00 $ Children's Education Expens…" at bounding box center [193, 156] width 341 height 445
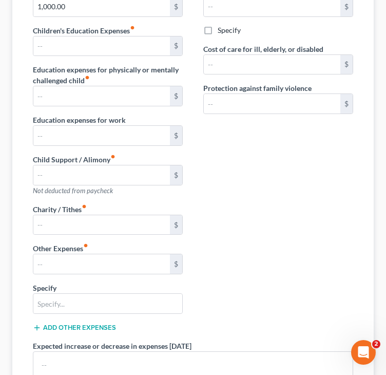
scroll to position [154, 0]
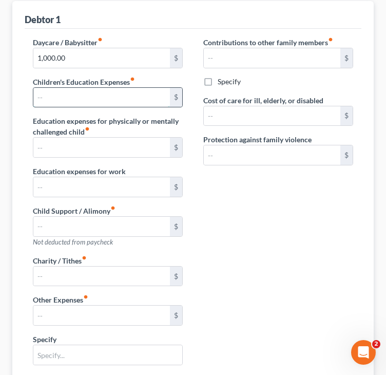
click at [96, 95] on input "text" at bounding box center [101, 97] width 136 height 19
type input "250"
click at [261, 222] on div "Contributions to other family members fiber_manual_record $ Specify Cost of car…" at bounding box center [278, 146] width 170 height 218
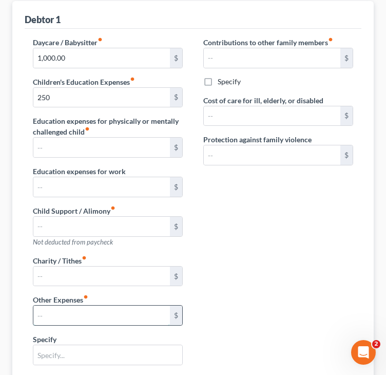
click at [142, 312] on input "text" at bounding box center [101, 314] width 136 height 19
click at [80, 310] on input "text" at bounding box center [101, 314] width 136 height 19
type input "83"
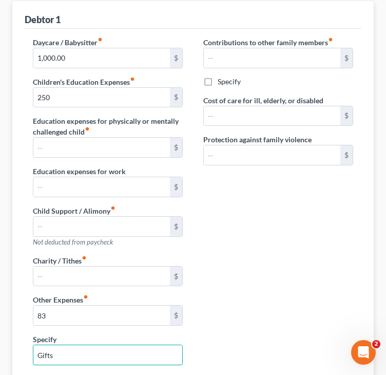
type input "Gifts"
click at [268, 251] on div "Contributions to other family members fiber_manual_record $ Specify Cost of car…" at bounding box center [278, 146] width 170 height 218
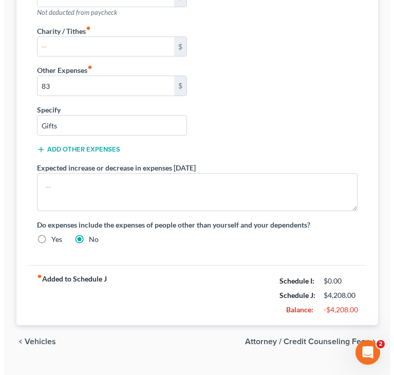
scroll to position [403, 0]
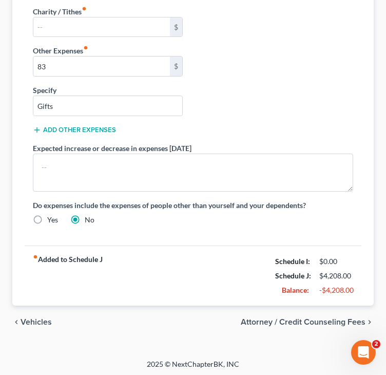
click at [284, 319] on span "Attorney / Credit Counseling Fees" at bounding box center [303, 322] width 125 height 8
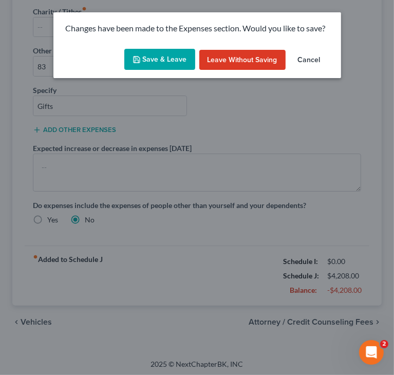
click at [163, 53] on button "Save & Leave" at bounding box center [159, 60] width 71 height 22
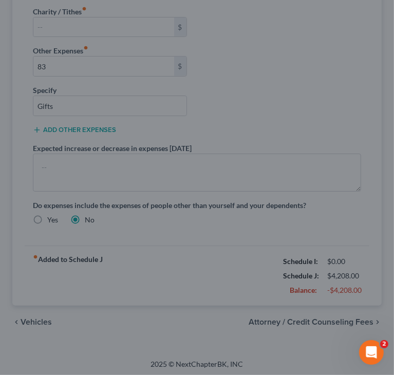
type input "250.00"
type input "83.00"
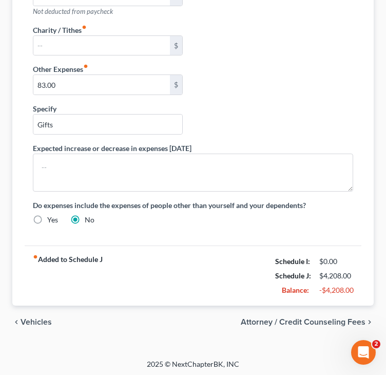
select select "1"
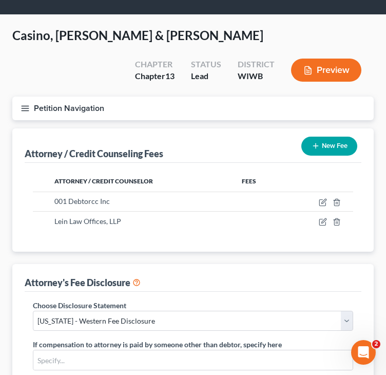
scroll to position [103, 0]
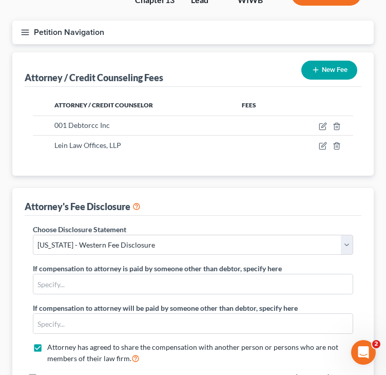
click at [278, 198] on div "Attorney's Fee Disclosure" at bounding box center [193, 202] width 337 height 28
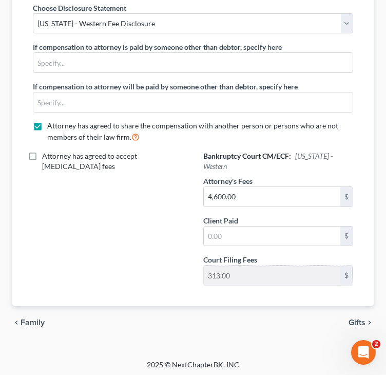
scroll to position [325, 0]
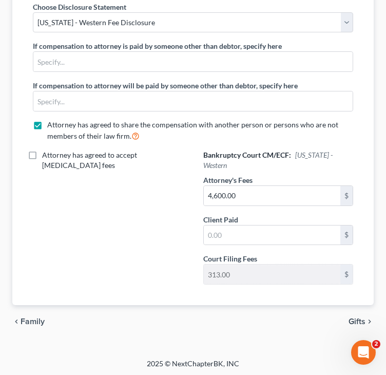
click at [357, 317] on span "Gifts" at bounding box center [356, 321] width 17 height 8
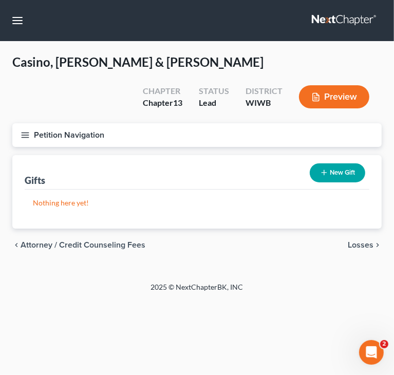
click at [265, 152] on div "Petition Navigation Case Dashboard Payments Invoices Payments Payments Credit R…" at bounding box center [196, 139] width 379 height 32
click at [359, 241] on span "Losses" at bounding box center [360, 245] width 26 height 8
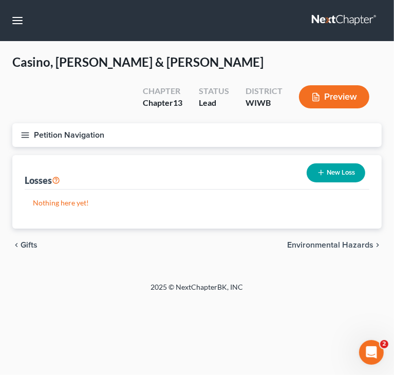
click at [350, 241] on span "Environmental Hazards" at bounding box center [330, 245] width 86 height 8
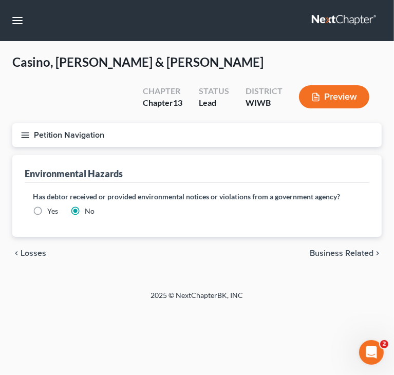
click at [341, 252] on span "Business Related" at bounding box center [341, 253] width 64 height 8
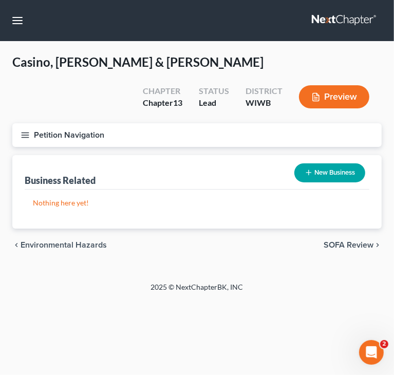
click at [350, 243] on span "SOFA Review" at bounding box center [348, 245] width 50 height 8
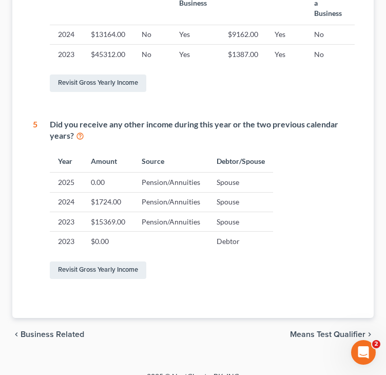
scroll to position [621, 0]
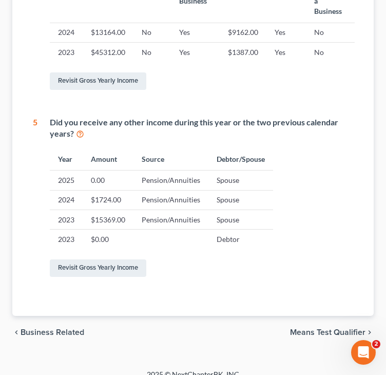
click at [320, 328] on span "Means Test Qualifier" at bounding box center [327, 332] width 75 height 8
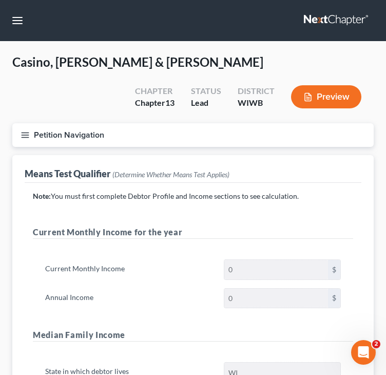
click at [25, 130] on icon "button" at bounding box center [25, 134] width 9 height 9
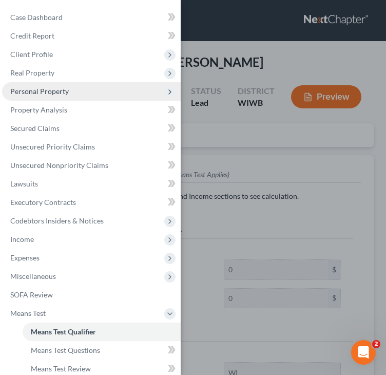
click at [60, 91] on span "Personal Property" at bounding box center [39, 91] width 58 height 9
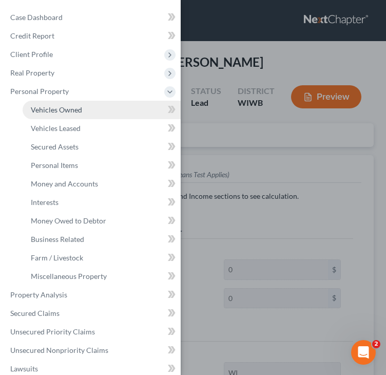
click at [57, 107] on span "Vehicles Owned" at bounding box center [56, 109] width 51 height 9
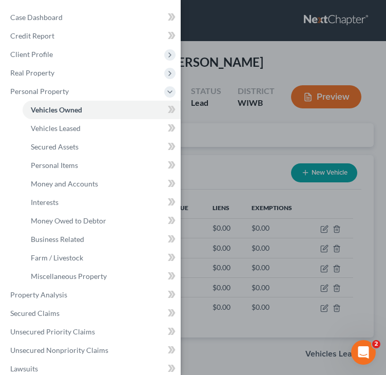
click at [275, 66] on div "Case Dashboard Payments Invoices Payments Payments Credit Report Client Profile" at bounding box center [193, 187] width 386 height 375
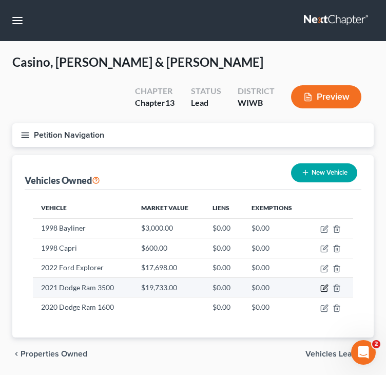
click at [325, 287] on icon "button" at bounding box center [325, 286] width 5 height 5
select select "1"
select select "5"
select select "2"
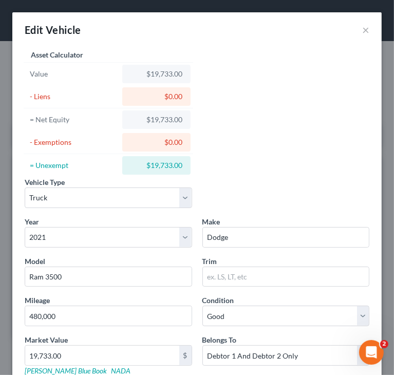
click at [257, 190] on div "Vehicle Type Select Automobile Truck Trailer Watercraft Aircraft Motor Home Atv…" at bounding box center [196, 197] width 355 height 40
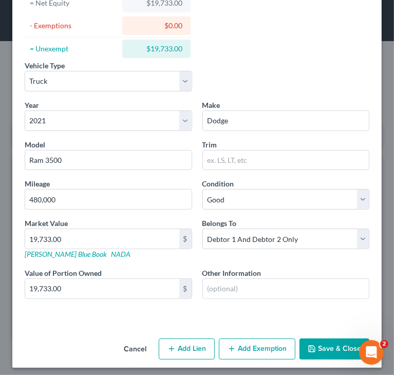
scroll to position [121, 0]
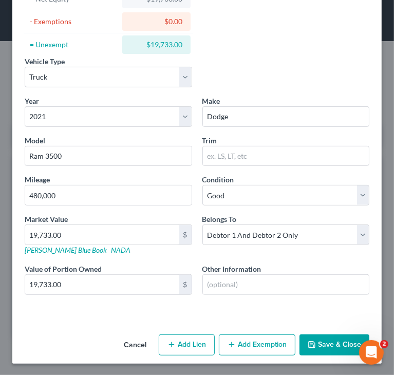
click at [249, 340] on button "Add Exemption" at bounding box center [257, 345] width 76 height 22
select select "2"
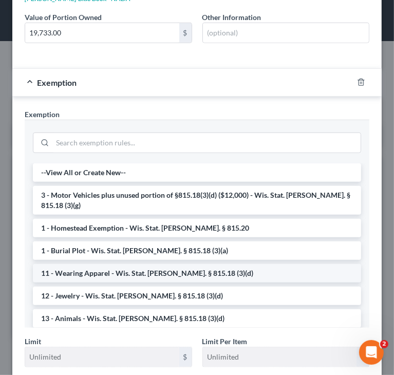
scroll to position [377, 0]
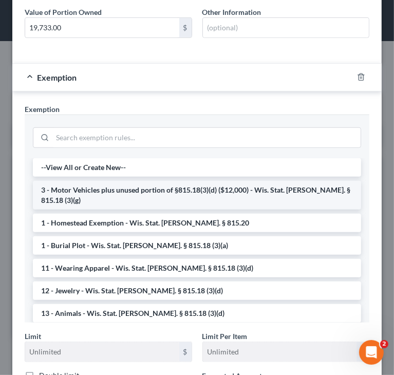
click at [244, 187] on li "3 - Motor Vehicles plus unused portion of §815.18(3)(d) ($12,000) - Wis. Stat. …" at bounding box center [197, 195] width 328 height 29
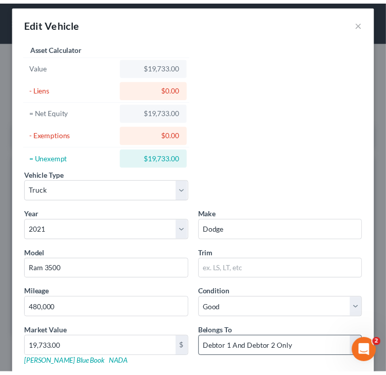
scroll to position [0, 0]
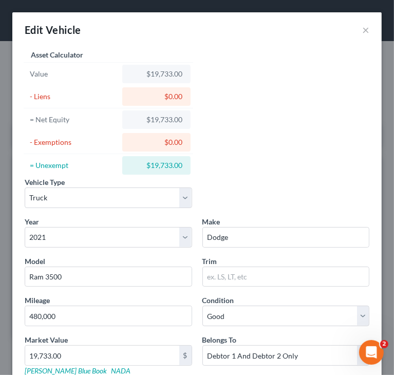
click at [265, 179] on div "Vehicle Type Select Automobile Truck Trailer Watercraft Aircraft Motor Home Atv…" at bounding box center [196, 197] width 355 height 40
click at [362, 33] on button "×" at bounding box center [365, 30] width 7 height 12
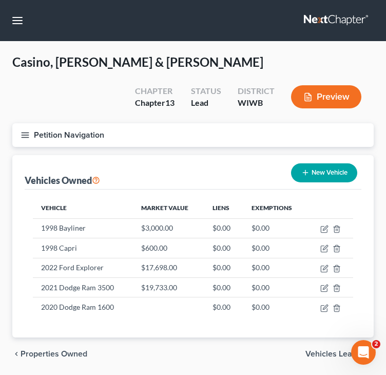
click at [23, 132] on line "button" at bounding box center [25, 132] width 7 height 0
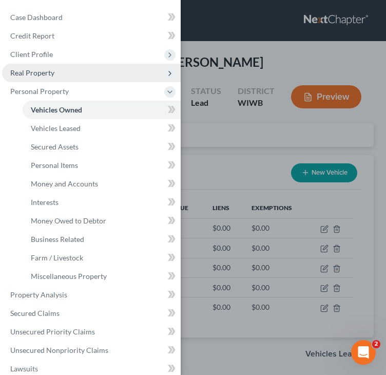
click at [52, 69] on span "Real Property" at bounding box center [32, 72] width 44 height 9
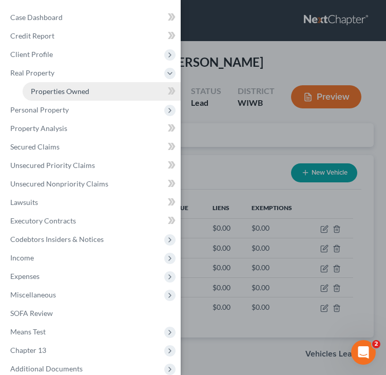
click at [83, 90] on span "Properties Owned" at bounding box center [60, 91] width 58 height 9
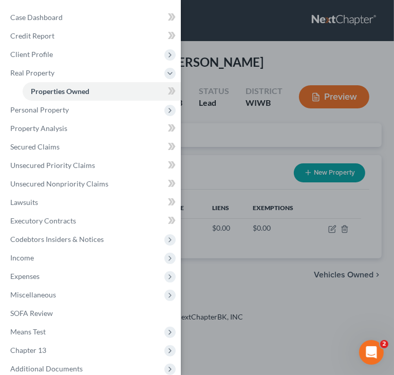
click at [260, 67] on div "Case Dashboard Payments Invoices Payments Payments Credit Report Client Profile" at bounding box center [197, 187] width 394 height 375
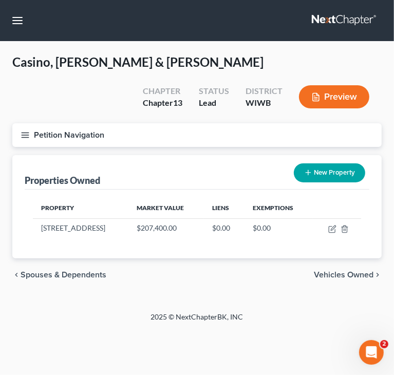
click at [25, 134] on icon "button" at bounding box center [25, 134] width 9 height 9
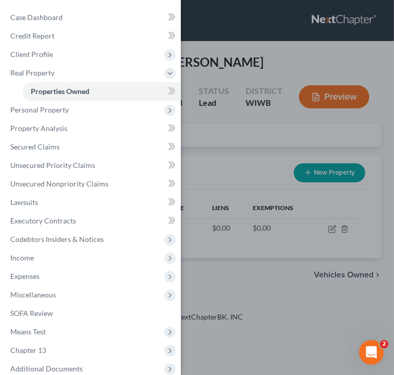
click at [291, 49] on div "Case Dashboard Payments Invoices Payments Payments Credit Report Client Profile" at bounding box center [197, 187] width 394 height 375
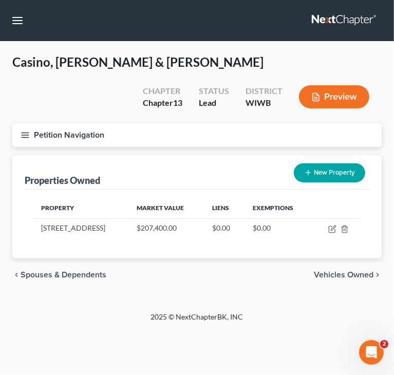
click at [142, 154] on div "Petition Navigation Case Dashboard Payments Invoices Payments Payments Credit R…" at bounding box center [196, 139] width 379 height 32
click at [31, 134] on button "Petition Navigation" at bounding box center [196, 135] width 369 height 24
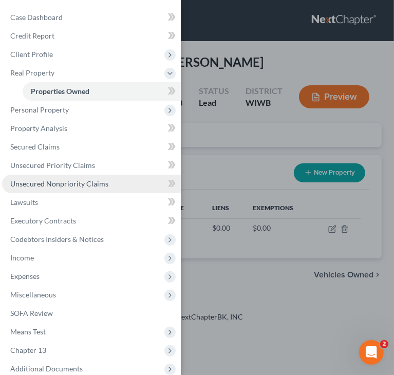
click at [36, 186] on span "Unsecured Nonpriority Claims" at bounding box center [59, 183] width 98 height 9
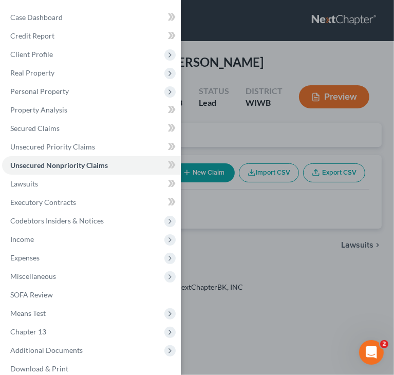
click at [217, 133] on div "Case Dashboard Payments Invoices Payments Payments Credit Report Client Profile" at bounding box center [197, 187] width 394 height 375
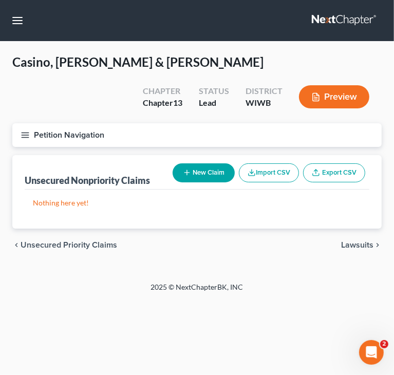
click at [26, 131] on icon "button" at bounding box center [25, 134] width 9 height 9
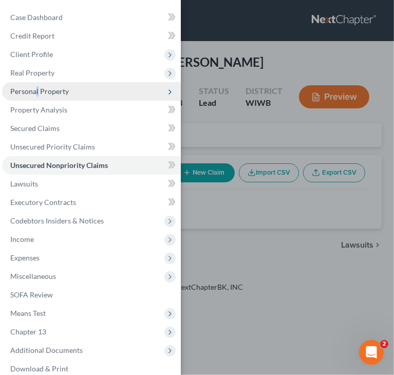
click at [37, 91] on span "Personal Property" at bounding box center [39, 91] width 58 height 9
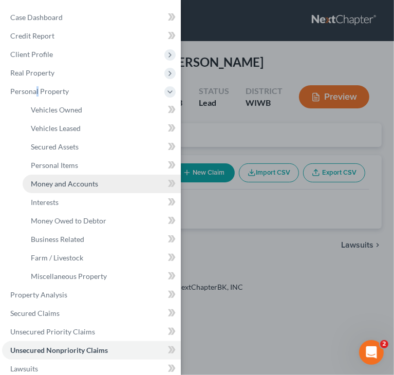
click at [51, 183] on span "Money and Accounts" at bounding box center [64, 183] width 67 height 9
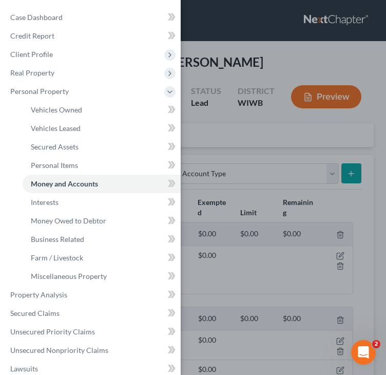
click at [215, 64] on div "Case Dashboard Payments Invoices Payments Payments Credit Report Client Profile" at bounding box center [193, 187] width 386 height 375
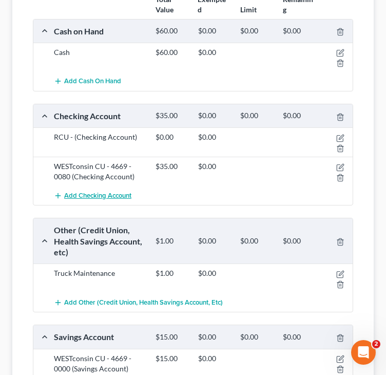
scroll to position [205, 0]
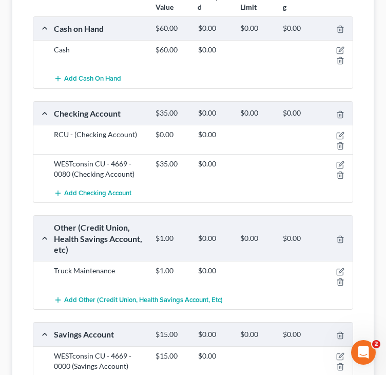
click at [360, 193] on div "Total Value Exempted Limit Remaining Cash on Hand $60.00 $0.00 $0.00 $0.00 Cash…" at bounding box center [193, 201] width 337 height 435
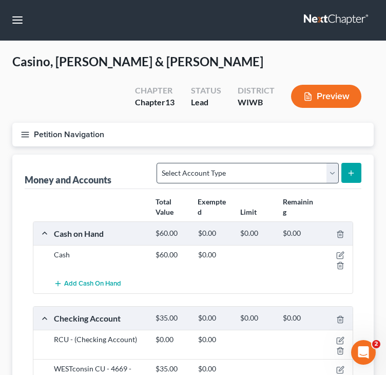
scroll to position [0, 0]
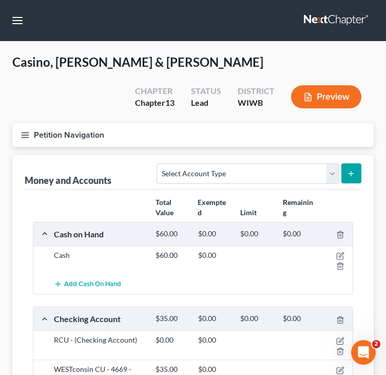
click at [25, 131] on icon "button" at bounding box center [25, 134] width 9 height 9
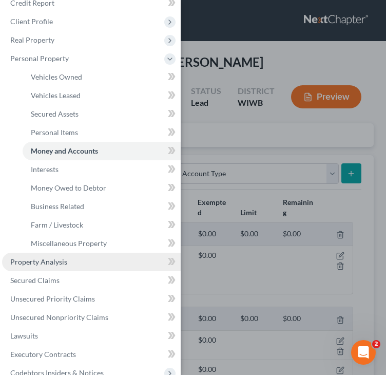
scroll to position [51, 0]
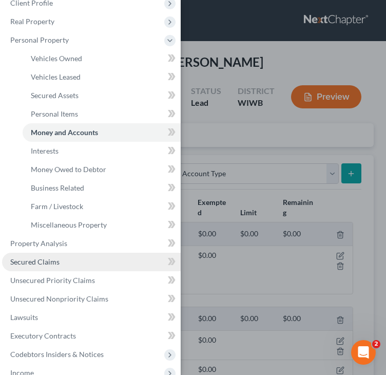
click at [65, 260] on link "Secured Claims" at bounding box center [91, 261] width 179 height 18
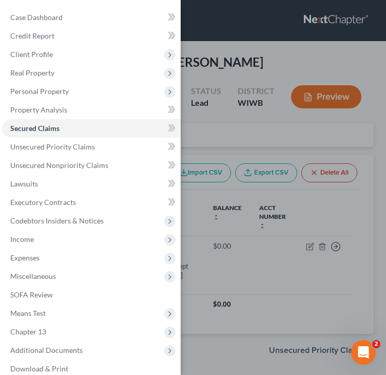
click at [247, 276] on div "Case Dashboard Payments Invoices Payments Payments Credit Report Client Profile" at bounding box center [193, 187] width 386 height 375
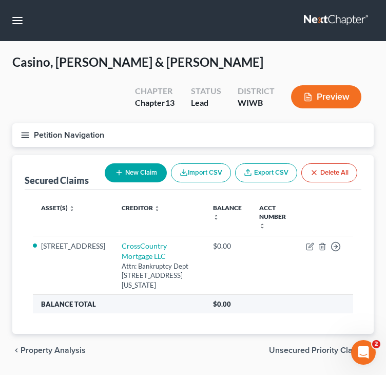
click at [251, 295] on th "$0.00" at bounding box center [279, 304] width 148 height 18
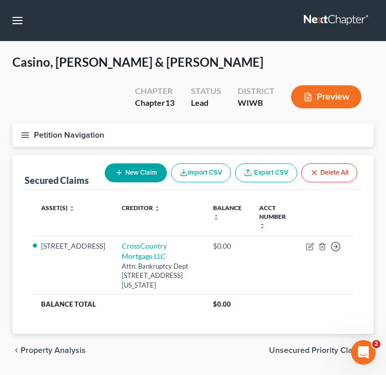
click at [119, 173] on line "button" at bounding box center [119, 172] width 0 height 5
select select "0"
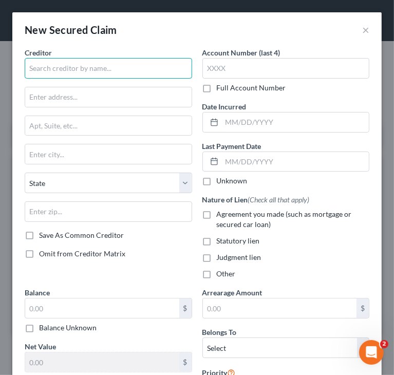
click at [127, 77] on input "text" at bounding box center [108, 68] width 167 height 21
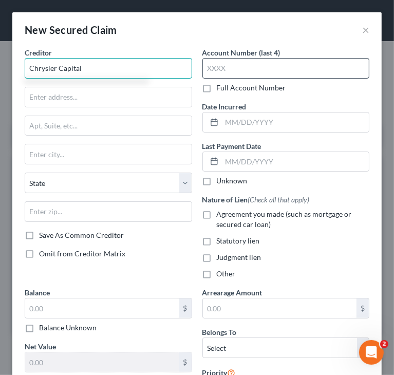
type input "Chrysler Capital"
click at [279, 71] on input "text" at bounding box center [285, 68] width 167 height 21
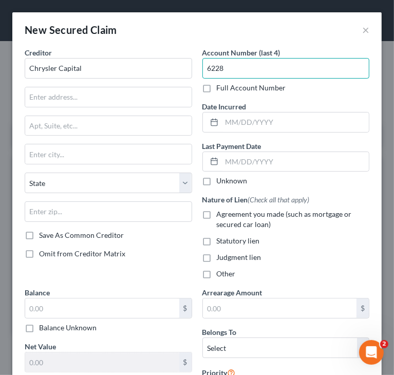
type input "6228"
drag, startPoint x: 125, startPoint y: 282, endPoint x: 127, endPoint y: 273, distance: 9.1
click at [125, 281] on div "Creditor * Chrysler Capital State [US_STATE] AK AR AZ CA CO [GEOGRAPHIC_DATA] D…" at bounding box center [108, 167] width 178 height 240
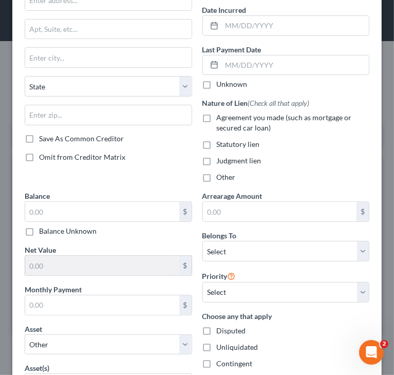
scroll to position [103, 0]
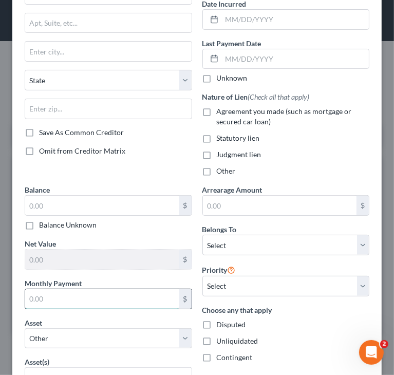
click at [100, 296] on input "text" at bounding box center [102, 298] width 154 height 19
paste input "721.05"
type input "721.0"
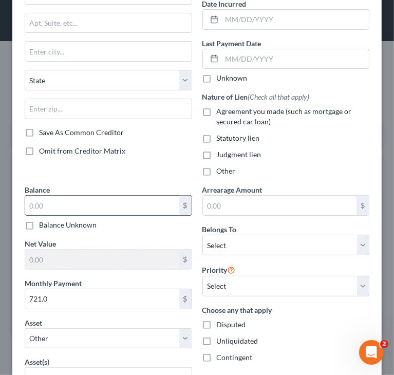
click at [125, 206] on input "text" at bounding box center [102, 204] width 154 height 19
paste input "34,101.4"
type input "34,101."
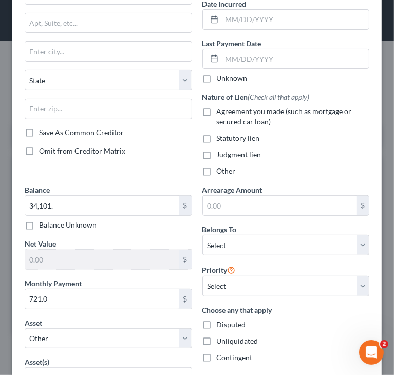
click at [286, 163] on div "Nature of Lien (Check all that apply) Agreement you made (such as mortgage or s…" at bounding box center [285, 133] width 167 height 85
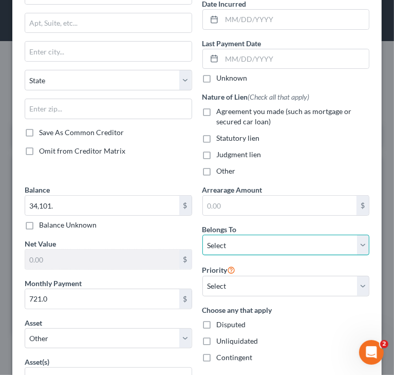
click at [253, 245] on select "Select Debtor 1 Only Debtor 2 Only Debtor 1 And Debtor 2 Only At Least One Of T…" at bounding box center [285, 244] width 167 height 21
click at [202, 234] on select "Select Debtor 1 Only Debtor 2 Only Debtor 1 And Debtor 2 Only At Least One Of T…" at bounding box center [285, 244] width 167 height 21
click at [253, 243] on select "Select Debtor 1 Only Debtor 2 Only Debtor 1 And Debtor 2 Only At Least One Of T…" at bounding box center [285, 244] width 167 height 21
select select "2"
click at [202, 234] on select "Select Debtor 1 Only Debtor 2 Only Debtor 1 And Debtor 2 Only At Least One Of T…" at bounding box center [285, 244] width 167 height 21
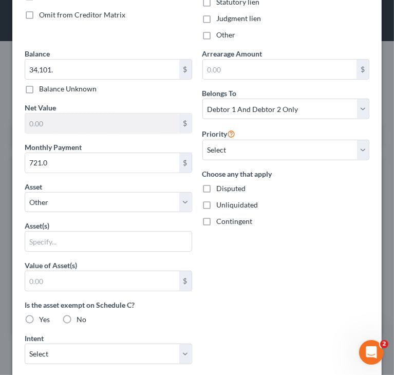
scroll to position [257, 0]
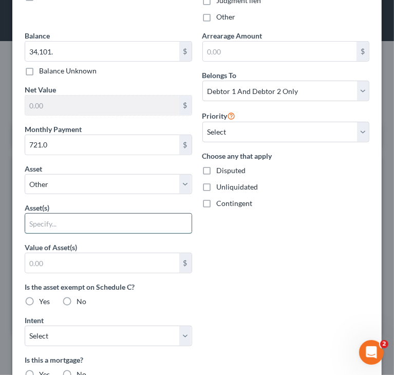
click at [111, 220] on input "text" at bounding box center [108, 222] width 166 height 19
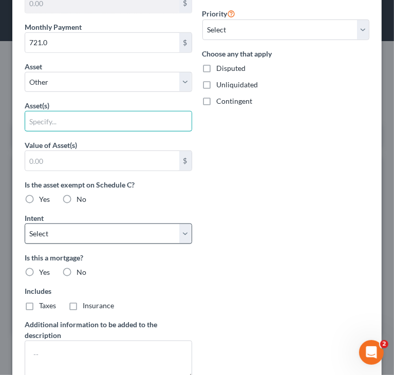
scroll to position [359, 0]
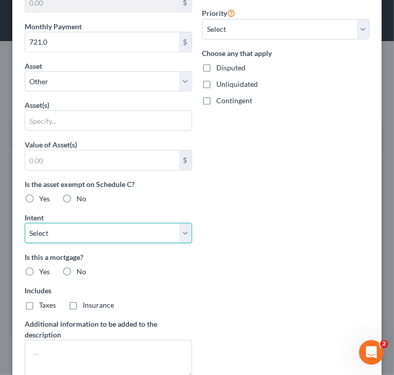
click at [156, 229] on select "Select Surrender Redeem Reaffirm Avoid Other" at bounding box center [108, 233] width 167 height 21
select select "4"
click at [25, 223] on select "Select Surrender Redeem Reaffirm Avoid Other" at bounding box center [108, 233] width 167 height 21
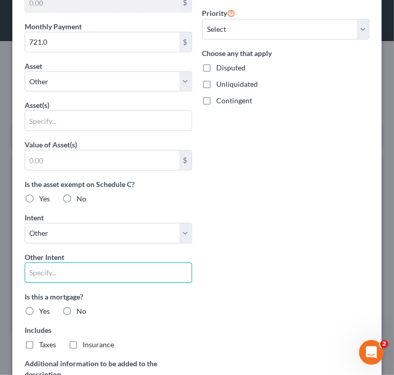
click at [80, 271] on input "text" at bounding box center [108, 272] width 167 height 21
type input "Pay & Retain"
click at [76, 306] on label "No" at bounding box center [81, 311] width 10 height 10
click at [81, 306] on input "No" at bounding box center [84, 309] width 7 height 7
radio input "true"
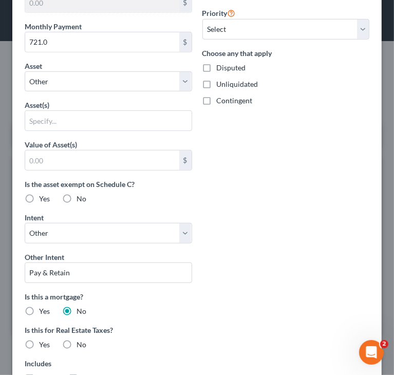
click at [231, 286] on div "Arrearage Amount $ Belongs To * Select Debtor 1 Only Debtor 2 Only Debtor 1 And…" at bounding box center [286, 193] width 178 height 531
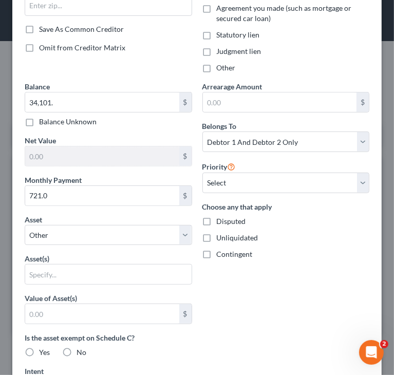
scroll to position [205, 0]
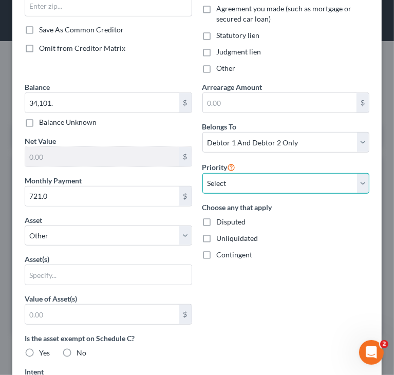
click at [265, 180] on select "Select 1st 2nd 3rd 4th 5th 6th 7th 8th 9th 10th 11th 12th 13th 14th 15th 16th 1…" at bounding box center [285, 183] width 167 height 21
select select "0"
click at [202, 173] on select "Select 1st 2nd 3rd 4th 5th 6th 7th 8th 9th 10th 11th 12th 13th 14th 15th 16th 1…" at bounding box center [285, 183] width 167 height 21
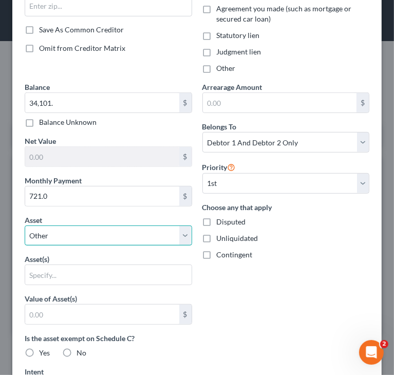
click at [183, 238] on select "Select Other Multiple Assets WESTconsin CU - 4669 - 1001 (Other (Credit Union, …" at bounding box center [108, 235] width 167 height 21
select select "13"
click at [25, 225] on select "Select Other Multiple Assets WESTconsin CU - 4669 - 1001 (Other (Credit Union, …" at bounding box center [108, 235] width 167 height 21
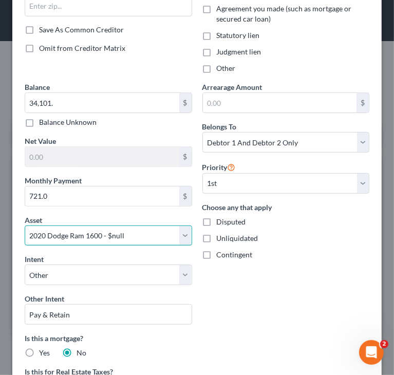
drag, startPoint x: 172, startPoint y: 228, endPoint x: 166, endPoint y: 229, distance: 6.7
click at [170, 229] on select "Select Other Multiple Assets WESTconsin CU - 4669 - 1001 (Other (Credit Union, …" at bounding box center [108, 235] width 167 height 21
click at [161, 230] on select "Select Other Multiple Assets WESTconsin CU - 4669 - 1001 (Other (Credit Union, …" at bounding box center [108, 235] width 167 height 21
click at [160, 231] on select "Select Other Multiple Assets WESTconsin CU - 4669 - 1001 (Other (Credit Union, …" at bounding box center [108, 235] width 167 height 21
click at [242, 265] on div "Arrearage Amount $ Belongs To * Select Debtor 1 Only Debtor 2 Only Debtor 1 And…" at bounding box center [286, 291] width 178 height 419
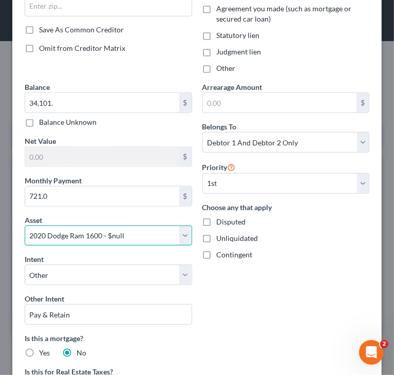
click at [154, 230] on select "Select Other Multiple Assets WESTconsin CU - 4669 - 1001 (Other (Credit Union, …" at bounding box center [108, 235] width 167 height 21
click at [252, 309] on div "Arrearage Amount $ Belongs To * Select Debtor 1 Only Debtor 2 Only Debtor 1 And…" at bounding box center [286, 291] width 178 height 419
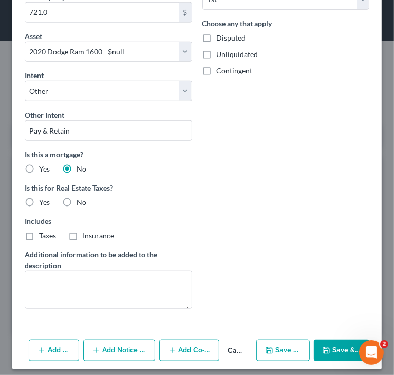
scroll to position [394, 0]
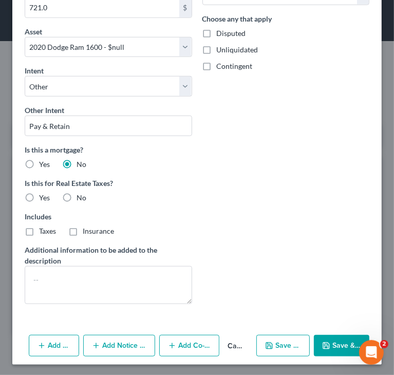
click at [335, 341] on button "Save & Close" at bounding box center [341, 346] width 55 height 22
select select
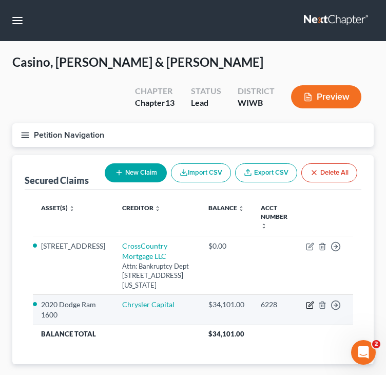
click at [309, 302] on icon "button" at bounding box center [309, 305] width 6 height 6
select select "13"
select select "4"
select select "2"
select select "0"
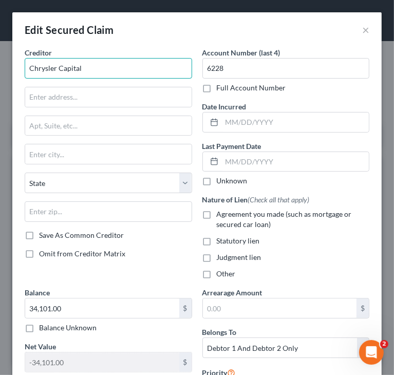
drag, startPoint x: 119, startPoint y: 68, endPoint x: -1, endPoint y: 85, distance: 120.7
click at [0, 85] on html "Home New Case Client Portal Directory Cases DebtorCC Managed Cases Lein Law Off…" at bounding box center [197, 218] width 394 height 436
type input "s"
paste input "Chrysler Capital"
type input "Chrysler Capital"
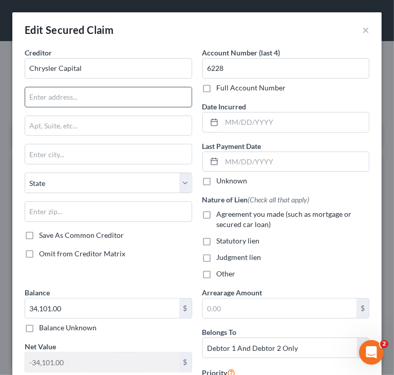
click at [53, 101] on input "text" at bounding box center [108, 96] width 166 height 19
type input "Attn: Bankruptcy Dept"
click at [100, 121] on input "text" at bounding box center [108, 125] width 166 height 19
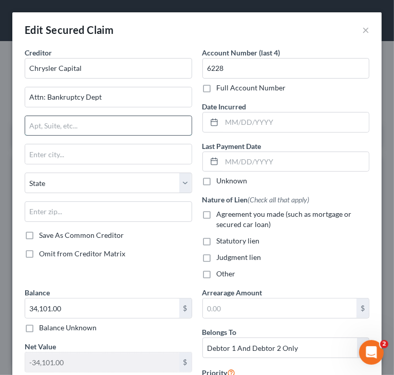
paste input "FO BOX 660335"
click at [30, 122] on input "FO BOX 660335" at bounding box center [108, 125] width 166 height 19
type input "PO Box 660335"
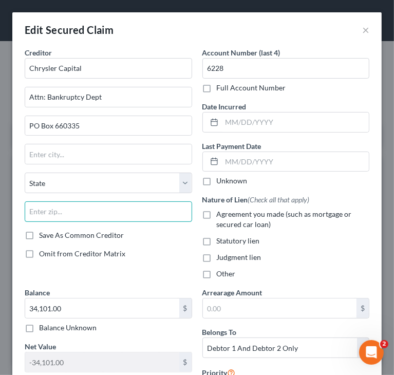
click at [129, 204] on input "text" at bounding box center [108, 211] width 167 height 21
type input "75266"
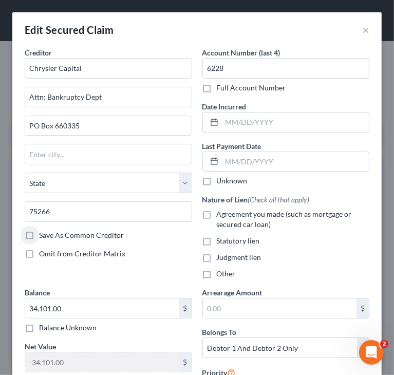
type input "[GEOGRAPHIC_DATA]"
select select "45"
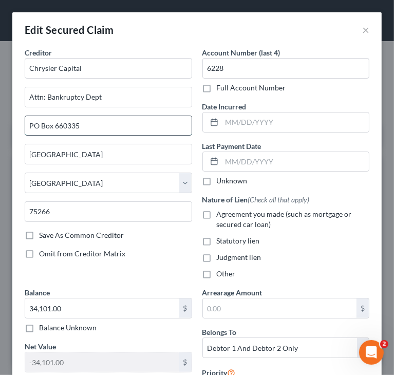
drag, startPoint x: 55, startPoint y: 123, endPoint x: 124, endPoint y: 127, distance: 68.4
click at [124, 127] on input "PO Box 660335" at bounding box center [108, 125] width 166 height 19
type input "PO Box 961278"
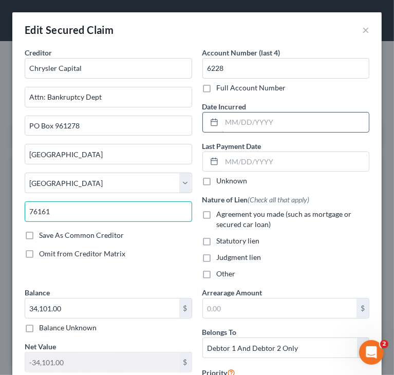
type input "76161"
type input "[GEOGRAPHIC_DATA]"
click at [86, 202] on input "76161" at bounding box center [108, 211] width 167 height 21
type input "76161-1278"
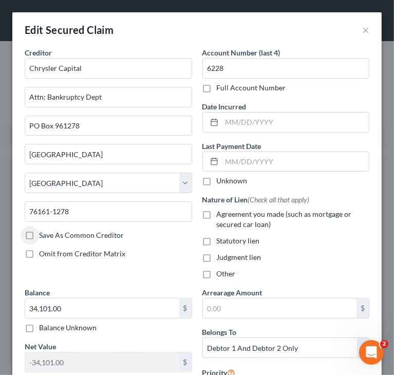
click at [210, 211] on div "Agreement you made (such as mortgage or secured car loan)" at bounding box center [285, 219] width 167 height 21
click at [217, 215] on label "Agreement you made (such as mortgage or secured car loan)" at bounding box center [293, 219] width 153 height 21
click at [221, 215] on input "Agreement you made (such as mortgage or secured car loan)" at bounding box center [224, 212] width 7 height 7
checkbox input "true"
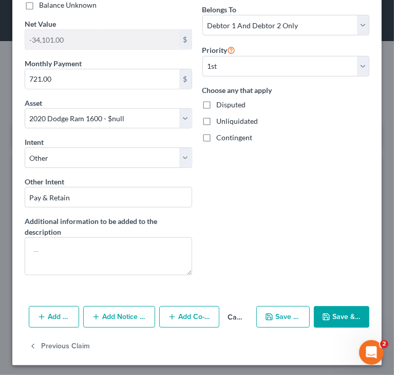
scroll to position [323, 0]
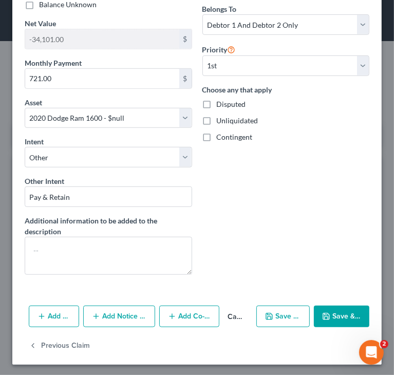
click at [328, 309] on button "Save & Close" at bounding box center [341, 316] width 55 height 22
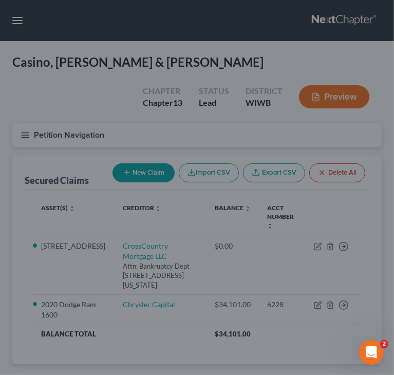
select select "13"
type input "0"
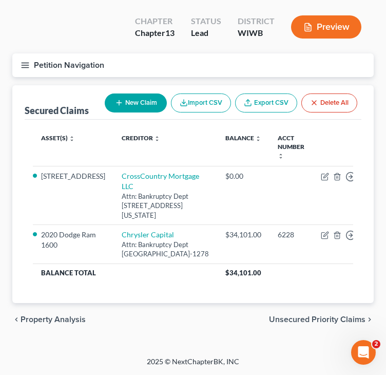
scroll to position [78, 0]
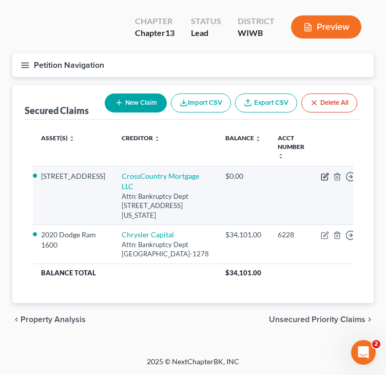
click at [323, 173] on icon "button" at bounding box center [325, 175] width 5 height 5
select select "13"
select select "3"
select select "4"
select select "2"
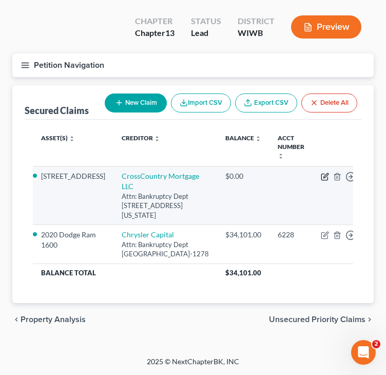
select select "0"
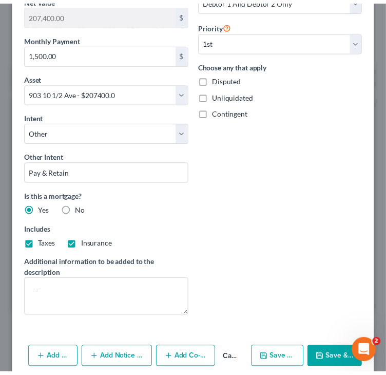
scroll to position [390, 0]
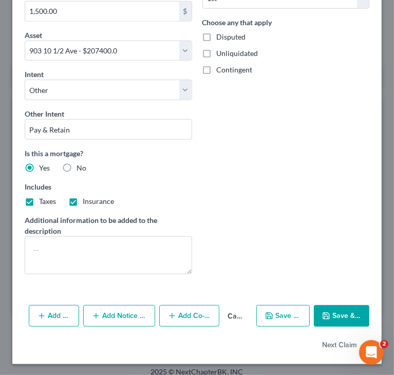
click at [329, 305] on button "Save & Close" at bounding box center [341, 316] width 55 height 22
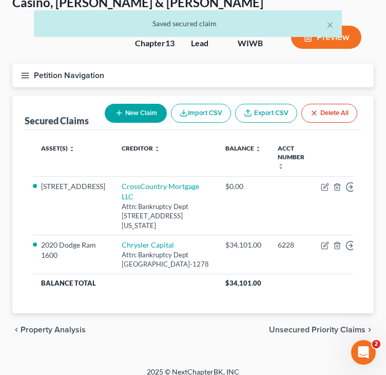
click at [21, 75] on icon "button" at bounding box center [25, 75] width 9 height 9
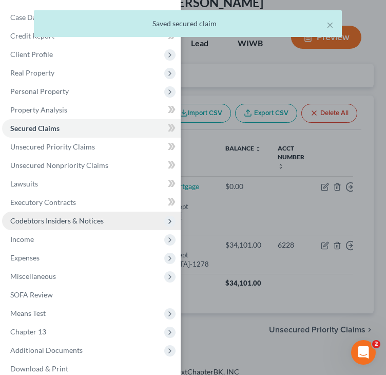
click at [79, 219] on span "Codebtors Insiders & Notices" at bounding box center [56, 220] width 93 height 9
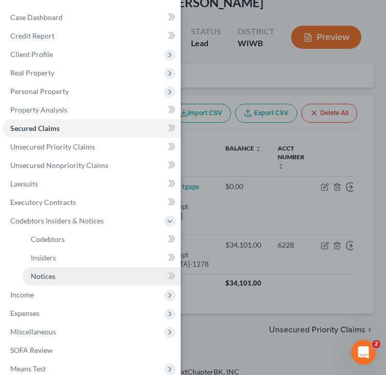
click at [53, 276] on span "Notices" at bounding box center [43, 275] width 25 height 9
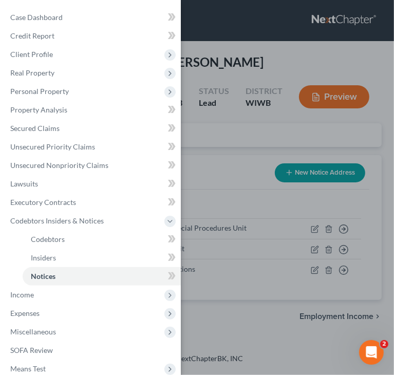
click at [290, 179] on div "Case Dashboard Payments Invoices Payments Payments Credit Report Client Profile" at bounding box center [197, 187] width 394 height 375
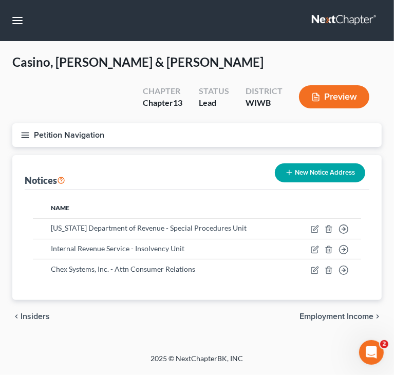
click at [338, 173] on button "New Notice Address" at bounding box center [320, 172] width 90 height 19
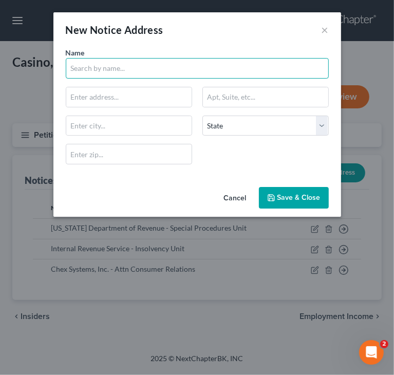
click at [189, 70] on input "text" at bounding box center [197, 68] width 263 height 21
paste input "$2196 X08 "0d ‘Fude) RiSAR"
drag, startPoint x: 164, startPoint y: 68, endPoint x: 51, endPoint y: 75, distance: 112.6
click at [55, 76] on div "Name * $2196 X08 "0d ‘Fude) RiSAR State [US_STATE] AK AR AZ CA CO CT DE DC [GEO…" at bounding box center [196, 114] width 287 height 135
type input "Chrysler Capital"
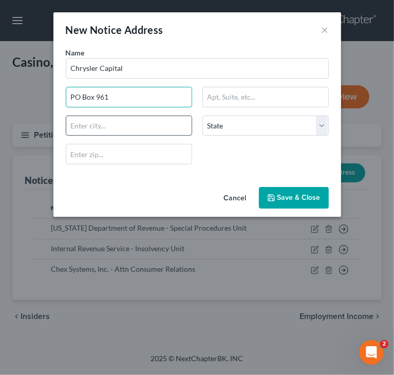
type input "PO Box 961275"
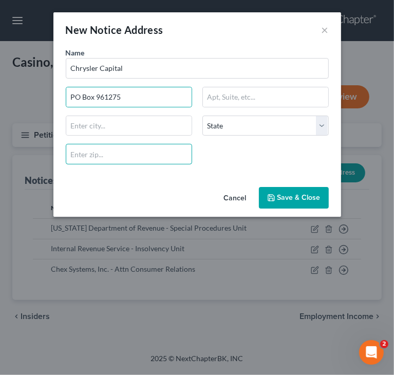
click at [146, 157] on input "text" at bounding box center [129, 154] width 126 height 21
type input "76161"
type input "[GEOGRAPHIC_DATA]"
select select "45"
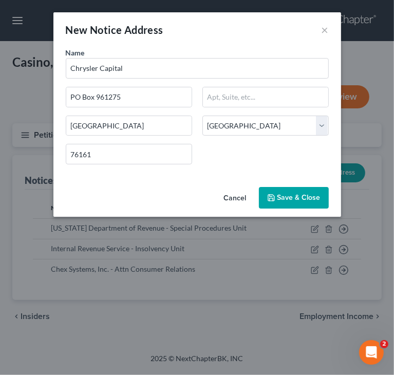
click at [291, 198] on span "Save & Close" at bounding box center [298, 197] width 43 height 9
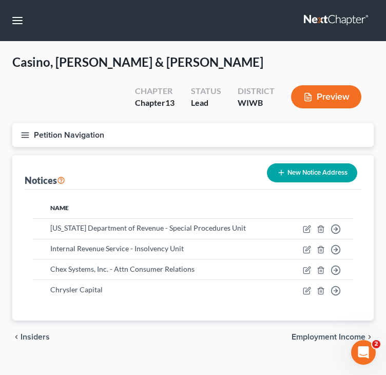
click at [21, 135] on icon "button" at bounding box center [25, 134] width 9 height 9
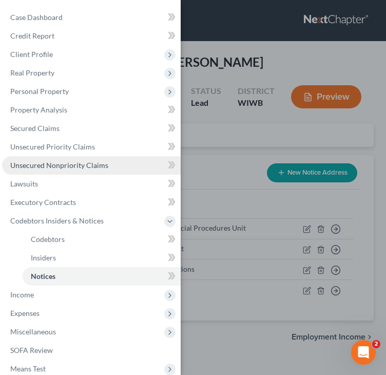
click at [57, 167] on span "Unsecured Nonpriority Claims" at bounding box center [59, 165] width 98 height 9
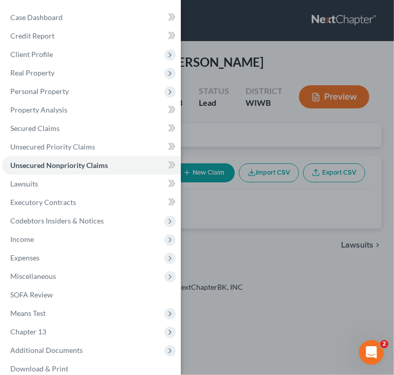
click at [234, 69] on div "Case Dashboard Payments Invoices Payments Payments Credit Report Client Profile" at bounding box center [197, 187] width 394 height 375
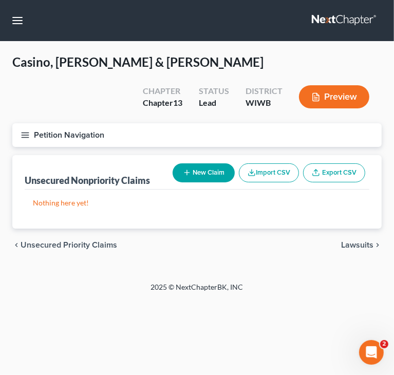
click at [207, 168] on button "New Claim" at bounding box center [203, 172] width 62 height 19
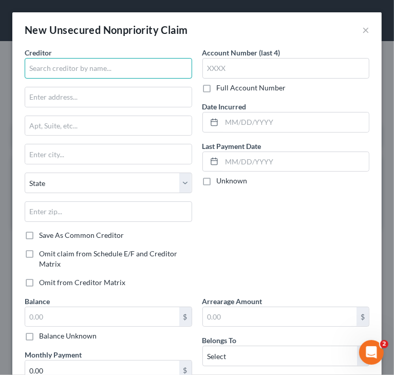
click at [125, 75] on input "text" at bounding box center [108, 68] width 167 height 21
paste input "Capital One Menards BIG Card"
type input "Capital One Menards BIG Card"
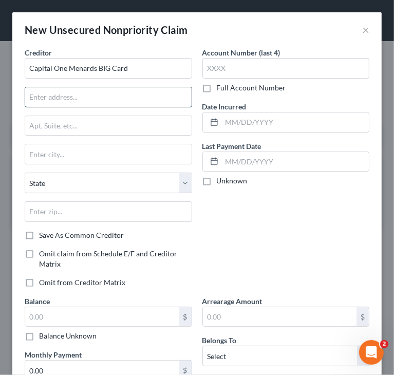
click at [131, 97] on input "text" at bounding box center [108, 96] width 166 height 19
type input "Attn: Bankruptcy Dept"
click at [123, 121] on input "text" at bounding box center [108, 125] width 166 height 19
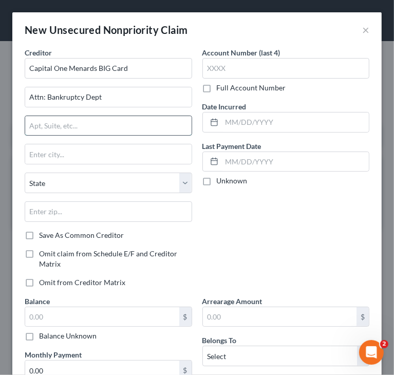
paste input "Capital One Menards BIG Card"
drag, startPoint x: 169, startPoint y: 121, endPoint x: 6, endPoint y: 134, distance: 163.7
click at [6, 134] on div "New Unsecured Nonpriority Claim × Creditor * Capital One Menards BIG Card Attn:…" at bounding box center [197, 187] width 394 height 375
paste input "[GEOGRAPHIC_DATA]-1087. For"
drag, startPoint x: 123, startPoint y: 126, endPoint x: 145, endPoint y: 120, distance: 22.4
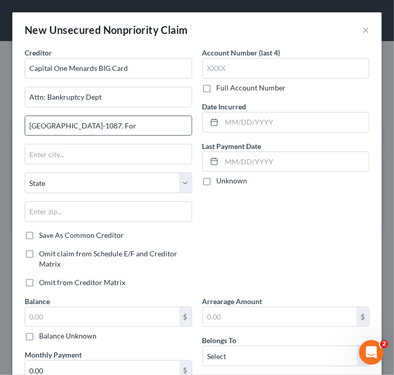
click at [145, 120] on input "[GEOGRAPHIC_DATA]-1087. For" at bounding box center [108, 125] width 166 height 19
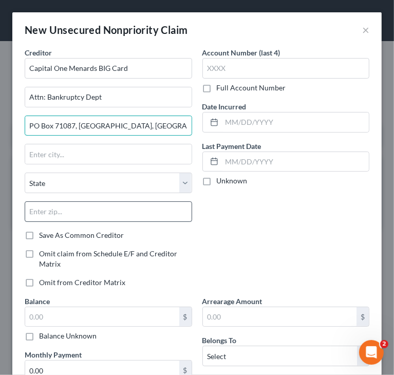
type input "PO Box 71087, [GEOGRAPHIC_DATA], [GEOGRAPHIC_DATA] -1087. For"
click at [151, 209] on input "text" at bounding box center [108, 211] width 167 height 21
paste input "28272"
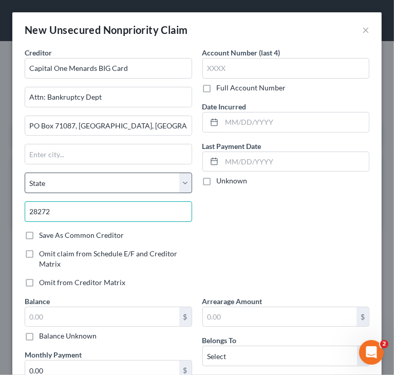
type input "28272"
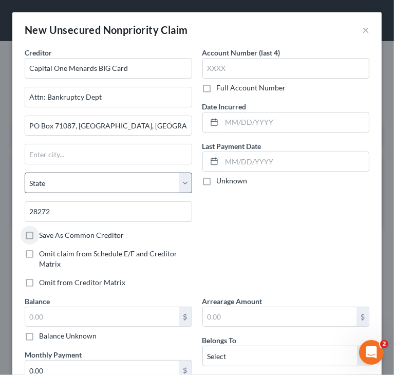
type input "Charlotte"
select select "28"
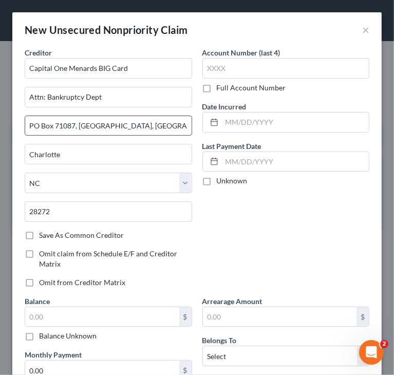
drag, startPoint x: 123, startPoint y: 126, endPoint x: 150, endPoint y: 125, distance: 27.2
click at [143, 126] on input "PO Box 71087, [GEOGRAPHIC_DATA], [GEOGRAPHIC_DATA] -1087. For" at bounding box center [108, 125] width 166 height 19
type input "PO Box 71087, [GEOGRAPHIC_DATA], [GEOGRAPHIC_DATA] . For"
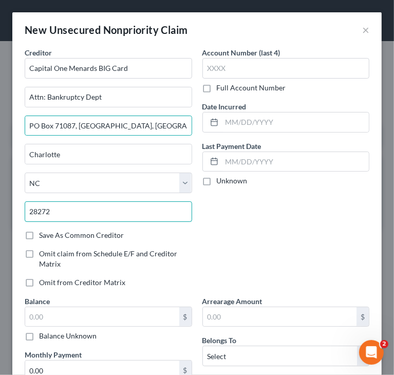
click at [119, 213] on input "28272" at bounding box center [108, 211] width 167 height 21
paste input "-1087"
type input "28272-1087"
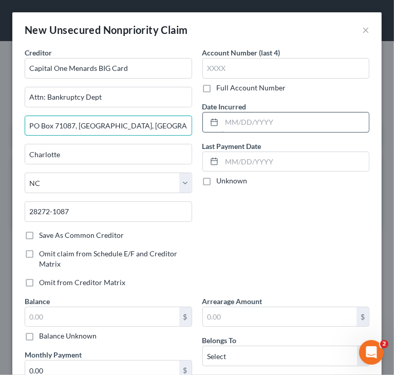
drag, startPoint x: 74, startPoint y: 125, endPoint x: 225, endPoint y: 123, distance: 151.4
click at [225, 122] on div "Creditor * Capital One Menards BIG Card Attn: Bankruptcy Dept [GEOGRAPHIC_DATA]…" at bounding box center [196, 246] width 355 height 399
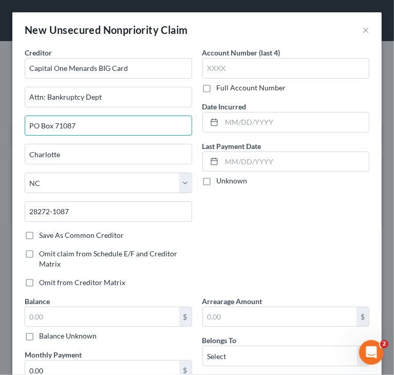
type input "PO Box 71087"
click at [256, 243] on div "Account Number (last 4) Full Account Number Date Incurred Last Payment Date Unk…" at bounding box center [286, 171] width 178 height 248
click at [259, 228] on div "Account Number (last 4) Full Account Number Date Incurred Last Payment Date Unk…" at bounding box center [286, 171] width 178 height 248
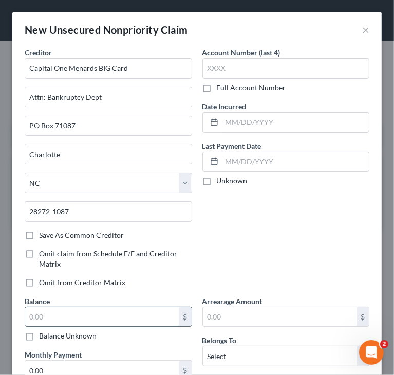
click at [113, 313] on input "text" at bounding box center [102, 316] width 154 height 19
type input "3,383"
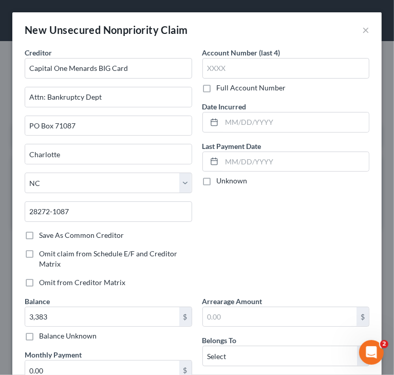
click at [256, 237] on div "Account Number (last 4) Full Account Number Date Incurred Last Payment Date Unk…" at bounding box center [286, 171] width 178 height 248
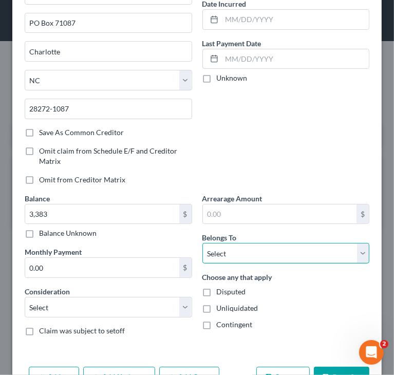
click at [247, 248] on select "Select Debtor 1 Only Debtor 2 Only Debtor 1 And Debtor 2 Only At Least One Of T…" at bounding box center [285, 253] width 167 height 21
select select "2"
click at [202, 243] on select "Select Debtor 1 Only Debtor 2 Only Debtor 1 And Debtor 2 Only At Least One Of T…" at bounding box center [285, 253] width 167 height 21
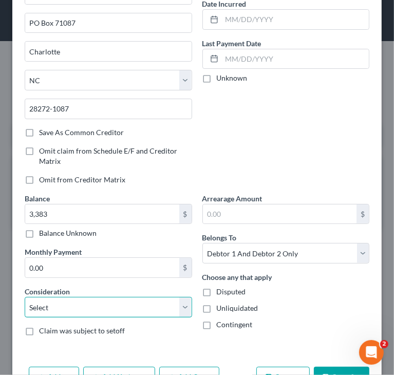
click at [129, 303] on select "Select Cable / Satellite Services Collection Agency Credit Card Debt Debt Couns…" at bounding box center [108, 307] width 167 height 21
select select "2"
click at [25, 297] on select "Select Cable / Satellite Services Collection Agency Credit Card Debt Debt Couns…" at bounding box center [108, 307] width 167 height 21
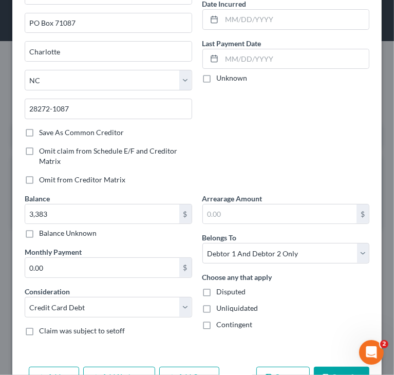
click at [292, 152] on div "Account Number (last 4) Full Account Number Date Incurred Last Payment Date Unk…" at bounding box center [286, 69] width 178 height 248
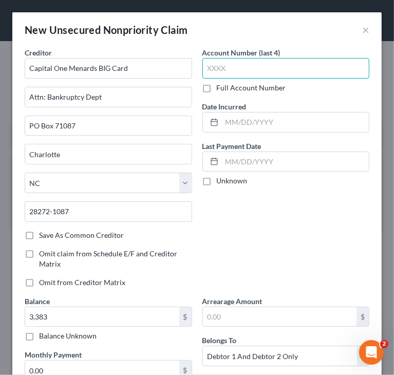
click at [289, 64] on input "text" at bounding box center [285, 68] width 167 height 21
type input "5328"
click at [307, 257] on div "Account Number (last 4) 5328 Full Account Number Date Incurred Last Payment Dat…" at bounding box center [286, 171] width 178 height 248
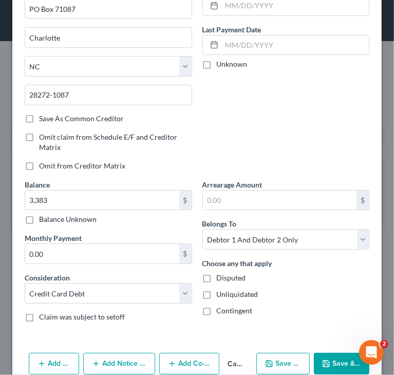
scroll to position [134, 0]
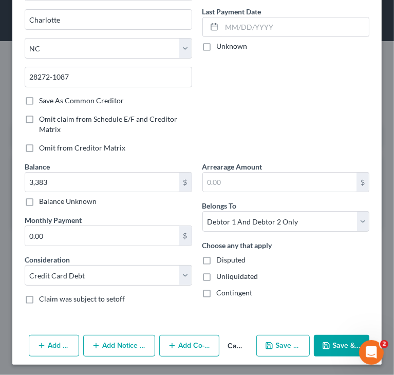
click at [136, 342] on button "Add Notice Address" at bounding box center [119, 346] width 72 height 22
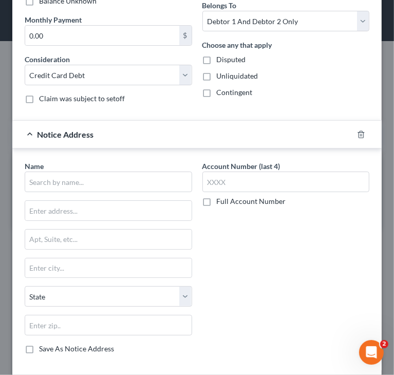
scroll to position [383, 0]
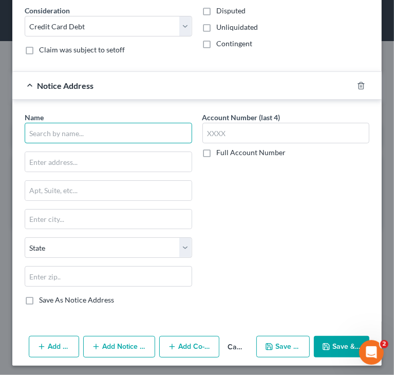
click at [129, 128] on input "text" at bounding box center [108, 133] width 167 height 21
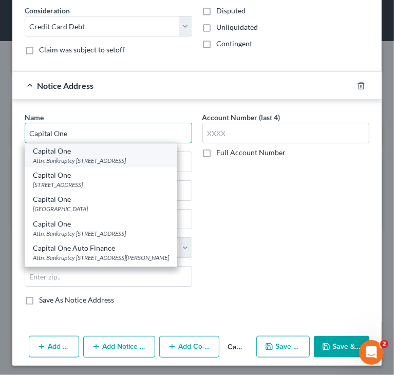
type input "Capital One"
click at [101, 160] on div "Attn: Bankruptcy [STREET_ADDRESS]" at bounding box center [101, 160] width 136 height 9
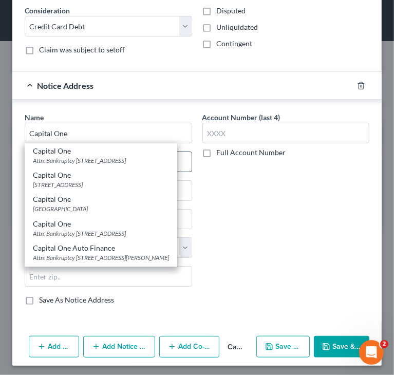
type input "Attn: Bankruptcy"
type input "PO Box 30285"
type input "[GEOGRAPHIC_DATA]"
select select "46"
type input "84130"
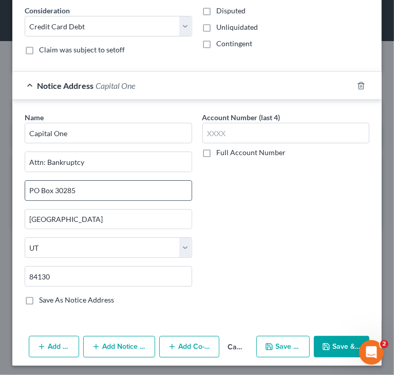
click at [138, 188] on input "PO Box 30285" at bounding box center [108, 190] width 166 height 19
paste input "PO Box 30285"
drag, startPoint x: 77, startPoint y: 187, endPoint x: 174, endPoint y: 192, distance: 97.6
click at [158, 191] on input "PO Box 30285 PO Box 30285" at bounding box center [108, 190] width 166 height 19
type input "PO Box 30285"
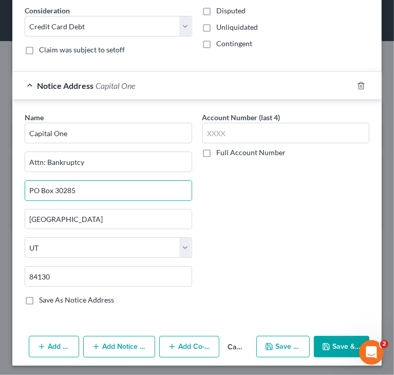
click at [29, 82] on div "Notice Address Capital One" at bounding box center [182, 85] width 340 height 27
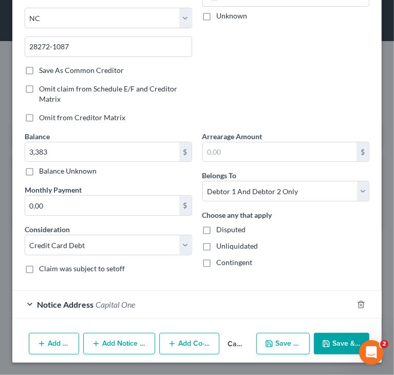
scroll to position [163, 0]
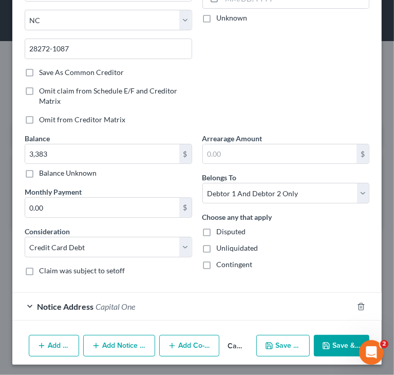
click at [115, 335] on button "Add Notice Address" at bounding box center [119, 346] width 72 height 22
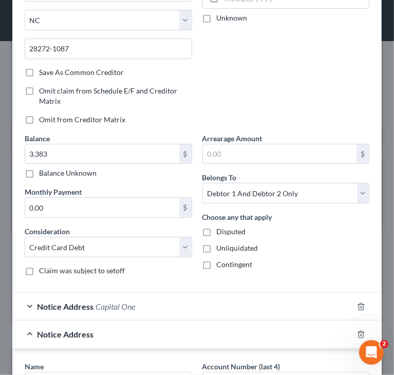
click at [101, 339] on div "Notice Address" at bounding box center [182, 333] width 340 height 27
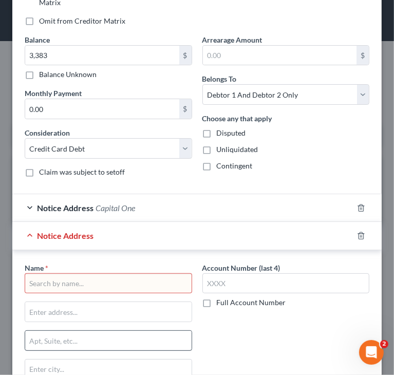
scroll to position [265, 0]
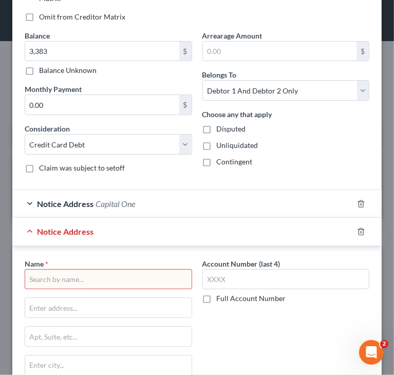
click at [101, 269] on input "text" at bounding box center [108, 279] width 167 height 21
click at [94, 288] on div "Name * State [US_STATE] AK AR AZ CA CO CT DE DC [GEOGRAPHIC_DATA] [GEOGRAPHIC_D…" at bounding box center [108, 354] width 167 height 193
click at [96, 282] on input "text" at bounding box center [108, 279] width 167 height 21
paste input "Ca one"
drag, startPoint x: 35, startPoint y: 275, endPoint x: 51, endPoint y: 269, distance: 17.4
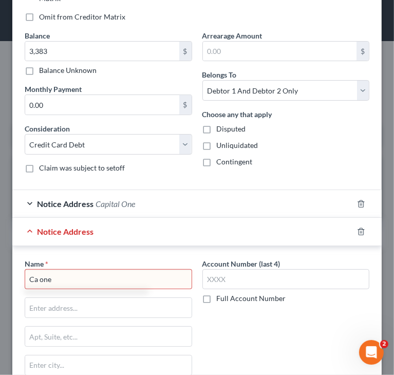
click at [35, 275] on input "Ca one" at bounding box center [108, 279] width 167 height 21
click at [53, 276] on input "Ca one" at bounding box center [108, 279] width 167 height 21
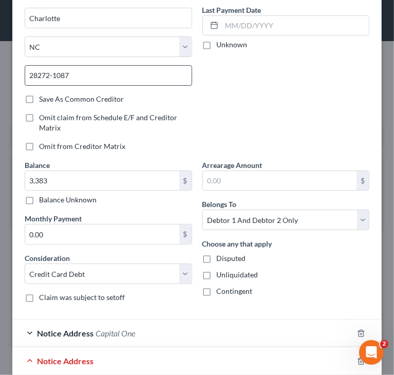
scroll to position [60, 0]
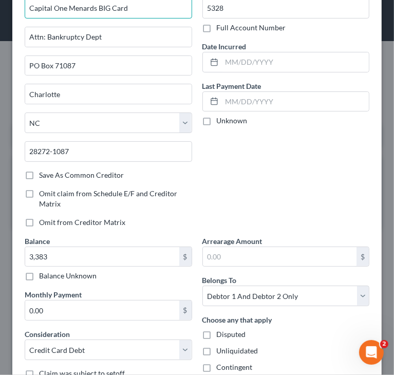
drag, startPoint x: 147, startPoint y: 9, endPoint x: 16, endPoint y: 21, distance: 131.4
click at [17, 21] on div "Creditor * Capital One Menards BIG Card Attn: Bankruptcy Dept PO Box 71087 [GEO…" at bounding box center [196, 334] width 369 height 695
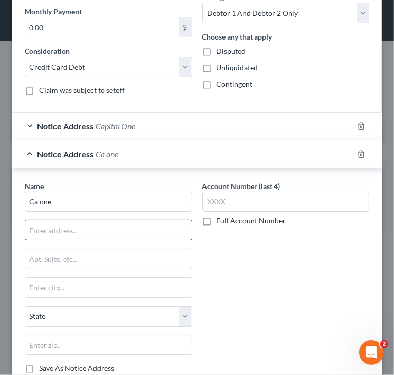
scroll to position [368, 0]
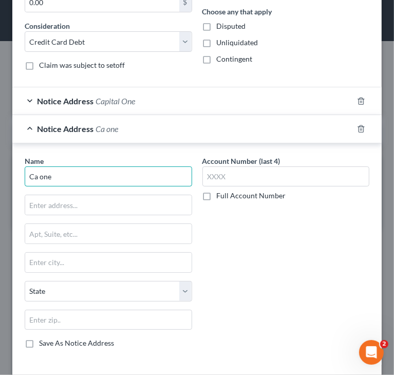
drag, startPoint x: 82, startPoint y: 172, endPoint x: -1, endPoint y: 168, distance: 82.7
click at [0, 168] on html "Home New Case Client Portal Directory Cases DebtorCC Managed Cases Lein Law Off…" at bounding box center [197, 187] width 394 height 375
paste input "pital One Menards BIG Card"
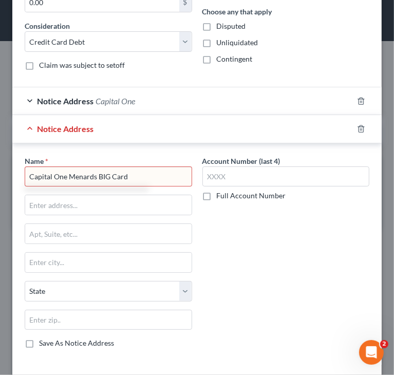
drag, startPoint x: 100, startPoint y: 171, endPoint x: 167, endPoint y: 171, distance: 67.2
click at [166, 171] on input "Capital One Menards BIG Card" at bounding box center [108, 176] width 167 height 21
click at [68, 173] on input "Capital One Menards" at bounding box center [108, 176] width 167 height 21
type input "Capital One/Menards"
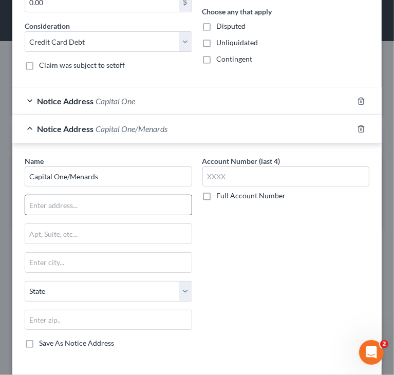
click at [132, 200] on input "text" at bounding box center [108, 204] width 166 height 19
type input "PO Box 7683"
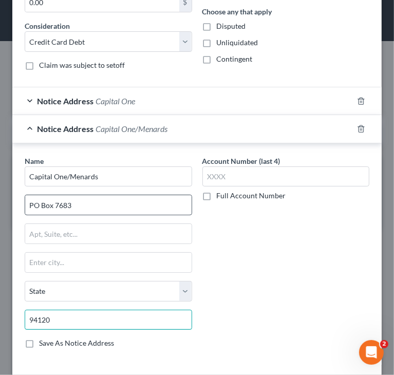
type input "94120"
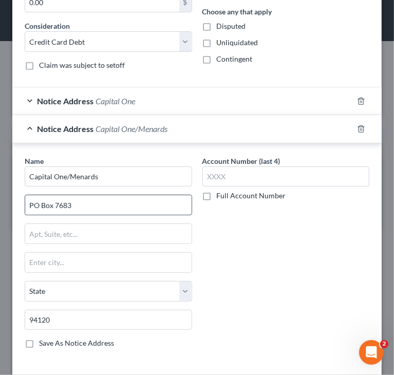
type input "[GEOGRAPHIC_DATA]"
select select "4"
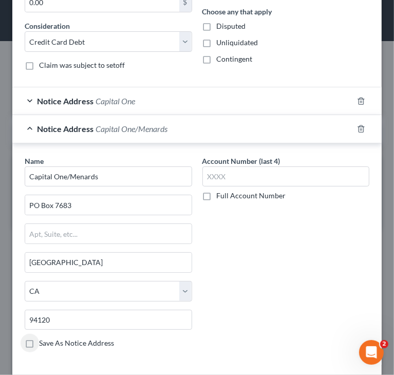
click at [299, 257] on div "Account Number (last 4) Full Account Number" at bounding box center [286, 255] width 178 height 201
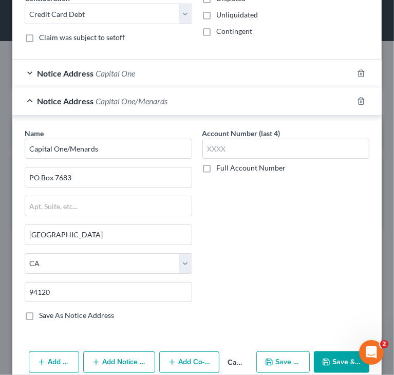
scroll to position [410, 0]
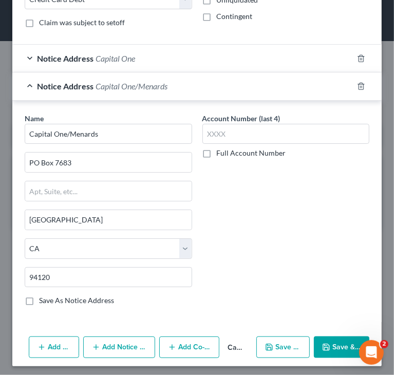
click at [330, 336] on button "Save & Close" at bounding box center [341, 347] width 55 height 22
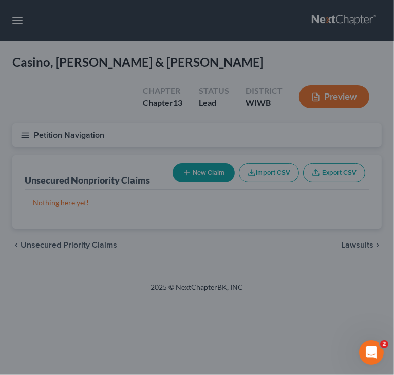
type input "3,383.00"
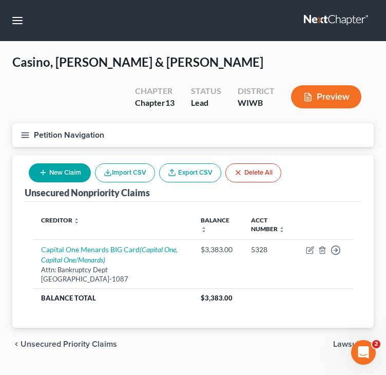
click at [71, 175] on button "New Claim" at bounding box center [60, 172] width 62 height 19
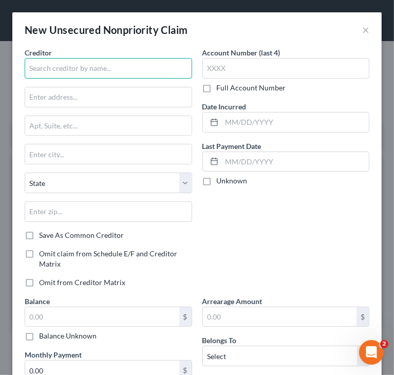
click at [101, 61] on input "text" at bounding box center [108, 68] width 167 height 21
type input "Credit One Bank"
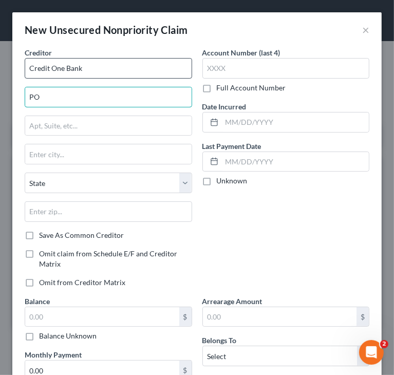
type input "P"
type input "Attn: Bankruptcy Dept"
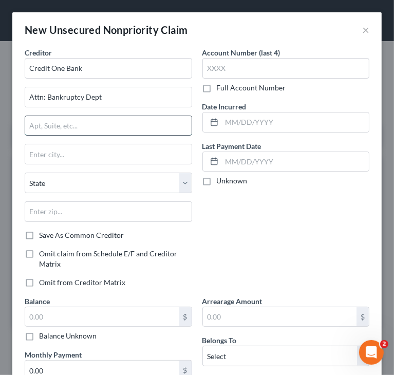
click at [125, 127] on input "text" at bounding box center [108, 125] width 166 height 19
paste input "PO BOX 60500"
drag, startPoint x: 45, startPoint y: 129, endPoint x: 61, endPoint y: 129, distance: 15.4
click at [45, 130] on input "PO BOX 60500" at bounding box center [108, 125] width 166 height 19
type input "PO Box 60500"
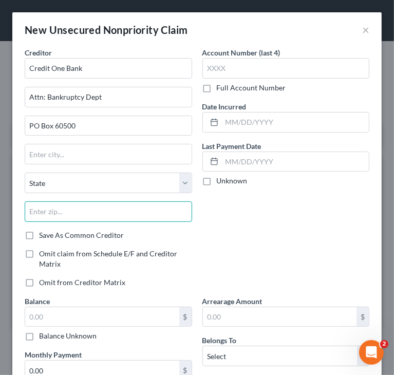
click at [180, 201] on input "text" at bounding box center [108, 211] width 167 height 21
click at [170, 204] on input "text" at bounding box center [108, 211] width 167 height 21
paste input "91716-0500"
click at [52, 210] on input "91716-0500" at bounding box center [108, 211] width 167 height 21
drag, startPoint x: 51, startPoint y: 209, endPoint x: 90, endPoint y: 205, distance: 39.2
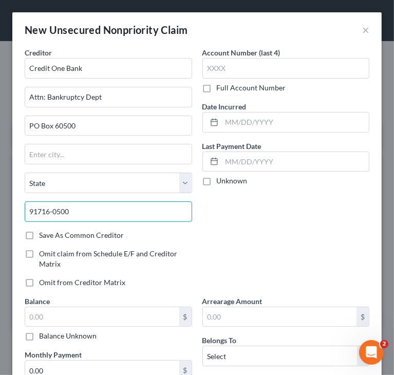
click at [88, 206] on input "91716-0500" at bounding box center [108, 211] width 167 height 21
type input "91716"
type input "City Of Industry"
select select "4"
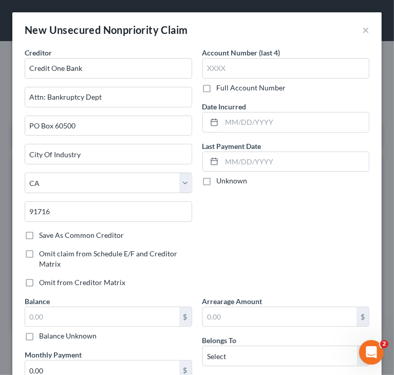
click at [321, 207] on div "Account Number (last 4) Full Account Number Date Incurred Last Payment Date Unk…" at bounding box center [286, 171] width 178 height 248
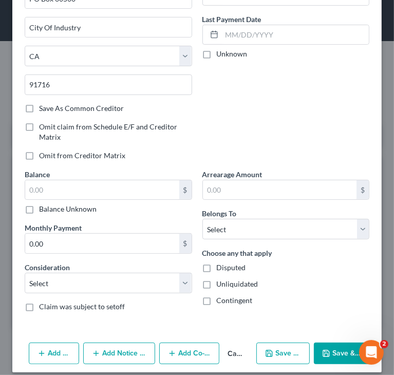
scroll to position [134, 0]
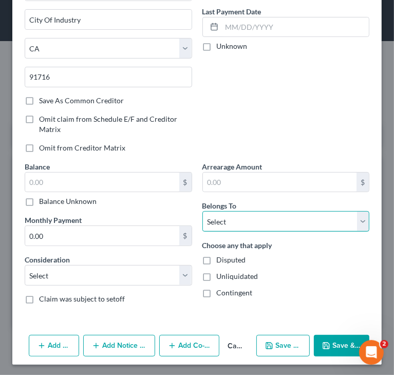
click at [285, 223] on select "Select Debtor 1 Only Debtor 2 Only Debtor 1 And Debtor 2 Only At Least One Of T…" at bounding box center [285, 221] width 167 height 21
select select "2"
click at [202, 211] on select "Select Debtor 1 Only Debtor 2 Only Debtor 1 And Debtor 2 Only At Least One Of T…" at bounding box center [285, 221] width 167 height 21
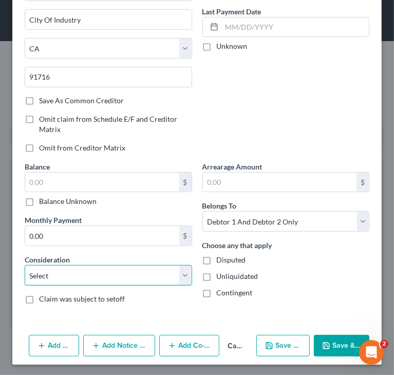
click at [135, 268] on select "Select Cable / Satellite Services Collection Agency Credit Card Debt Debt Couns…" at bounding box center [108, 275] width 167 height 21
select select "2"
click at [25, 265] on select "Select Cable / Satellite Services Collection Agency Credit Card Debt Debt Couns…" at bounding box center [108, 275] width 167 height 21
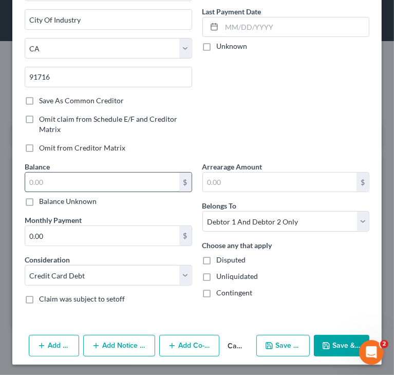
click at [84, 177] on input "text" at bounding box center [102, 181] width 154 height 19
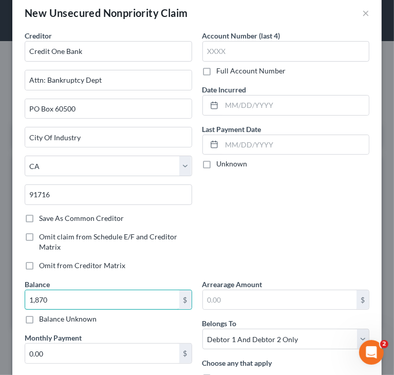
scroll to position [0, 0]
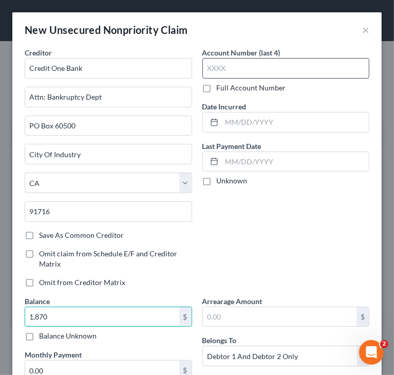
type input "1,870"
click at [245, 70] on input "text" at bounding box center [285, 68] width 167 height 21
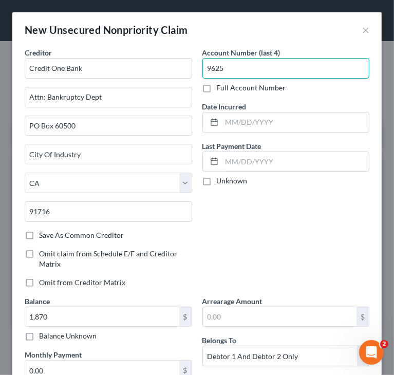
type input "9625"
click at [288, 197] on div "Account Number (last 4) 9625 Full Account Number Date Incurred Last Payment Dat…" at bounding box center [286, 171] width 178 height 248
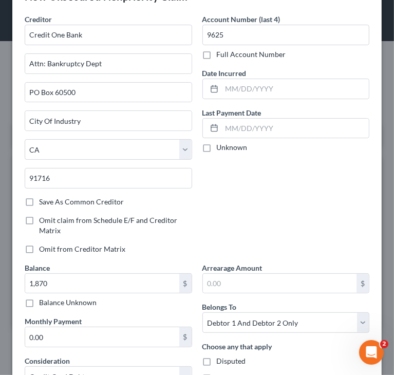
scroll to position [134, 0]
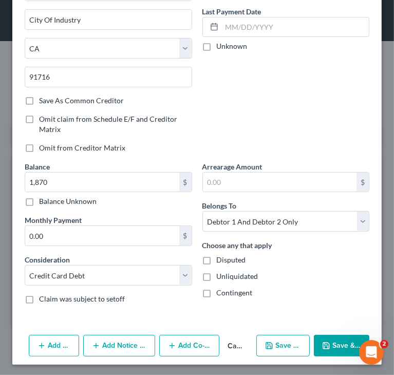
click at [115, 345] on button "Add Notice Address" at bounding box center [119, 346] width 72 height 22
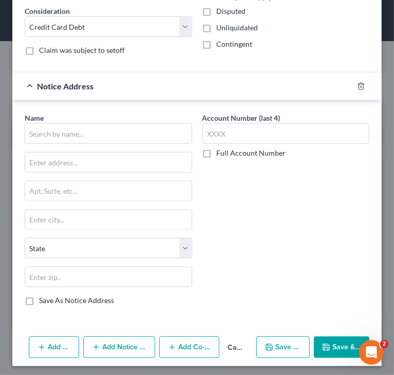
scroll to position [383, 0]
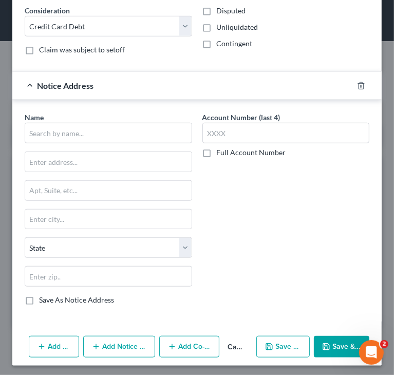
click at [133, 142] on div "Name * State [US_STATE] AK AR AZ CA CO CT DE DC [GEOGRAPHIC_DATA] [GEOGRAPHIC_D…" at bounding box center [108, 208] width 167 height 193
click at [133, 132] on input "text" at bounding box center [108, 133] width 167 height 21
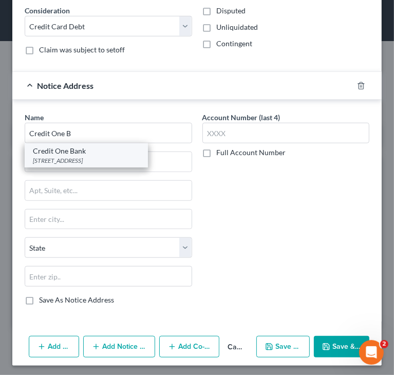
click at [84, 147] on div "Credit One Bank" at bounding box center [86, 151] width 107 height 10
type input "Credit One Bank"
type input "PO Box 98875"
type input "[GEOGRAPHIC_DATA]"
select select "31"
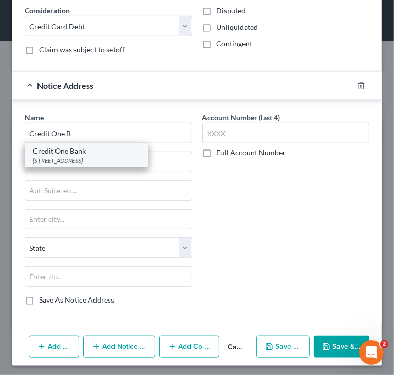
type input "89193"
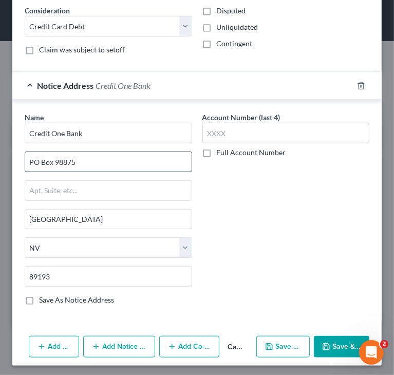
click at [100, 159] on input "PO Box 98875" at bounding box center [108, 161] width 166 height 19
type input "PO Box 98873"
click at [336, 341] on button "Save & Close" at bounding box center [341, 347] width 55 height 22
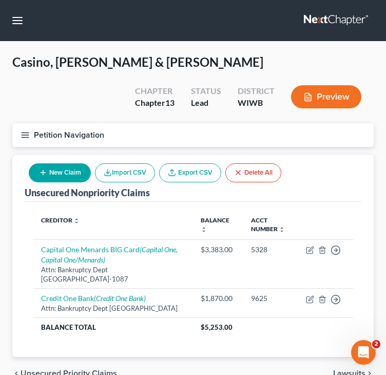
click at [76, 173] on button "New Claim" at bounding box center [60, 172] width 62 height 19
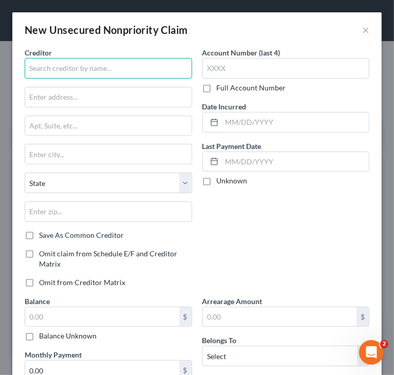
click at [103, 69] on input "text" at bounding box center [108, 68] width 167 height 21
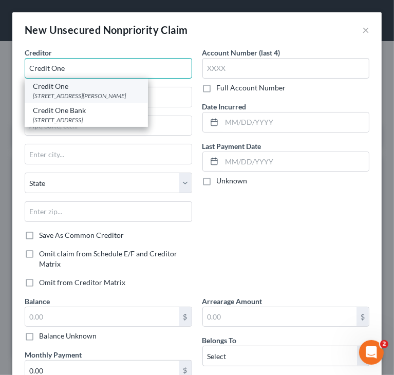
type input "Credit One"
click at [72, 97] on div "[STREET_ADDRESS][PERSON_NAME]" at bounding box center [86, 95] width 107 height 9
type input "[STREET_ADDRESS]"
type input "[PERSON_NAME]"
select select "48"
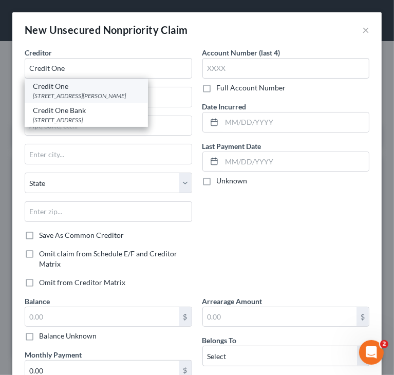
type input "22102"
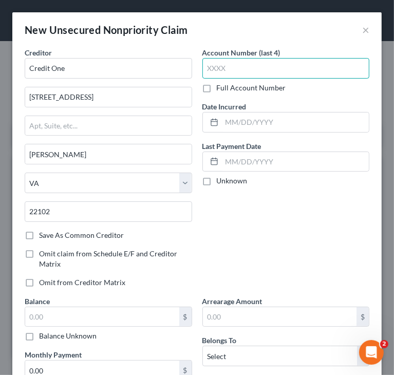
click at [285, 74] on input "text" at bounding box center [285, 68] width 167 height 21
type input "2"
type input "3340"
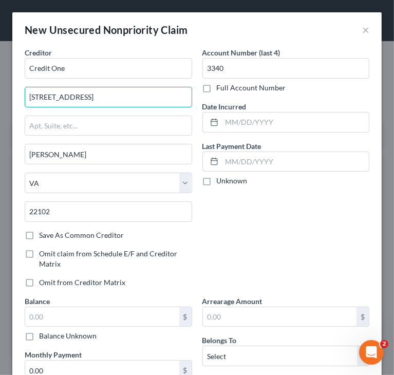
drag, startPoint x: 94, startPoint y: 103, endPoint x: -1, endPoint y: 111, distance: 95.3
click at [0, 111] on html "Home New Case Client Portal Directory Cases DebtorCC Managed Cases Lein Law Off…" at bounding box center [197, 214] width 394 height 428
click at [96, 63] on input "Credit One" at bounding box center [108, 68] width 167 height 21
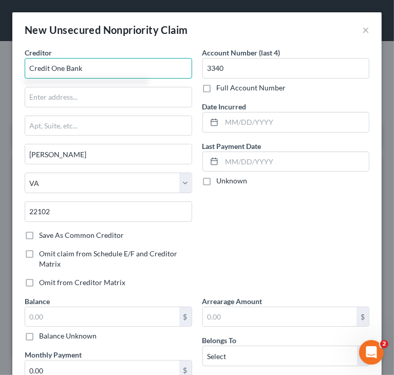
type input "Credit One Bank"
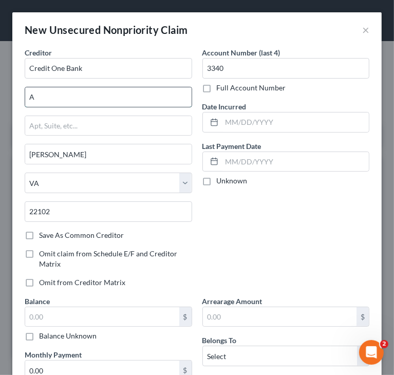
type input "Attn: Bankruptcy Dept"
click at [106, 128] on input "text" at bounding box center [108, 125] width 166 height 19
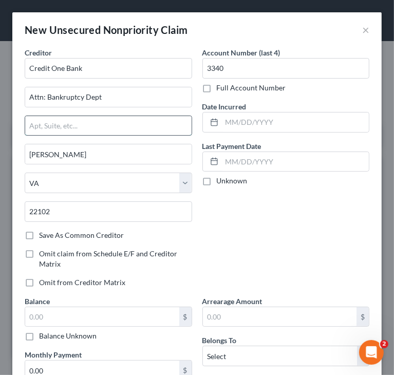
paste input "[STREET_ADDRESS]"
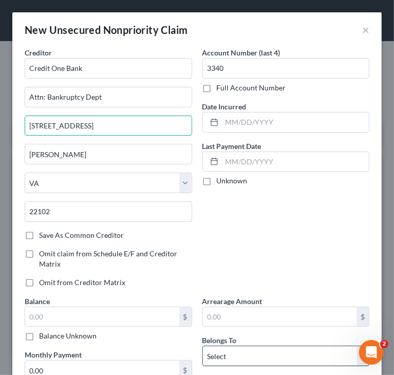
type input "[STREET_ADDRESS]"
click at [246, 354] on select "Select Debtor 1 Only Debtor 2 Only Debtor 1 And Debtor 2 Only At Least One Of T…" at bounding box center [285, 355] width 167 height 21
select select "2"
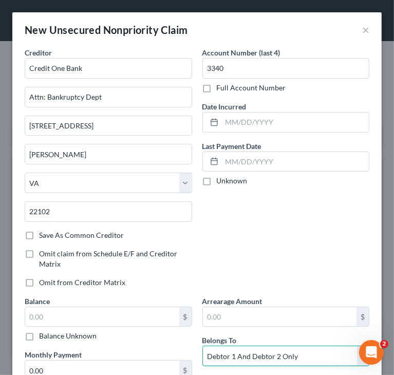
click at [202, 345] on select "Select Debtor 1 Only Debtor 2 Only Debtor 1 And Debtor 2 Only At Least One Of T…" at bounding box center [285, 355] width 167 height 21
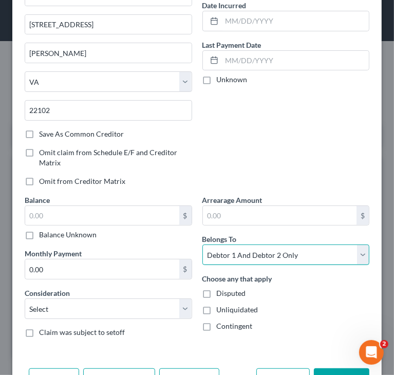
scroll to position [103, 0]
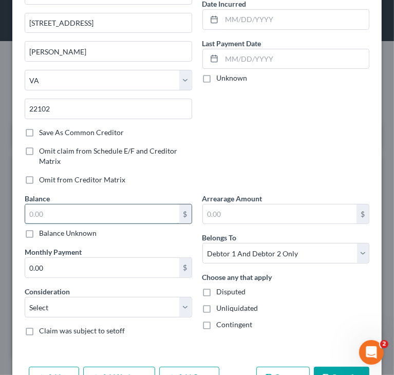
click at [139, 207] on input "text" at bounding box center [102, 213] width 154 height 19
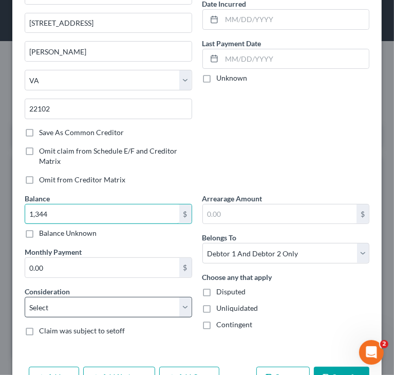
type input "1,344"
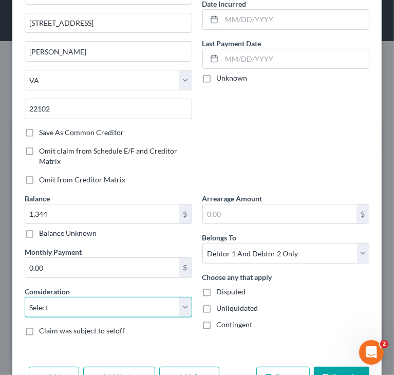
click at [156, 305] on select "Select Cable / Satellite Services Collection Agency Credit Card Debt Debt Couns…" at bounding box center [108, 307] width 167 height 21
select select "2"
click at [25, 297] on select "Select Cable / Satellite Services Collection Agency Credit Card Debt Debt Couns…" at bounding box center [108, 307] width 167 height 21
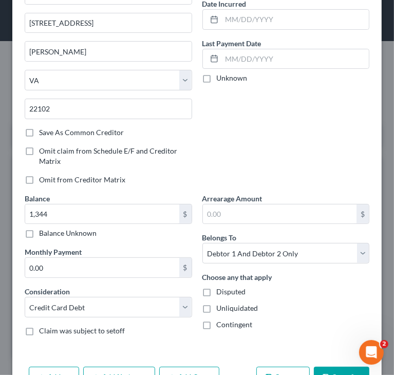
click at [260, 130] on div "Account Number (last 4) 3340 Full Account Number Date Incurred Last Payment Dat…" at bounding box center [286, 69] width 178 height 248
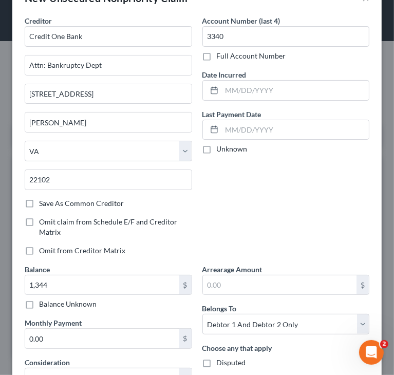
scroll to position [0, 0]
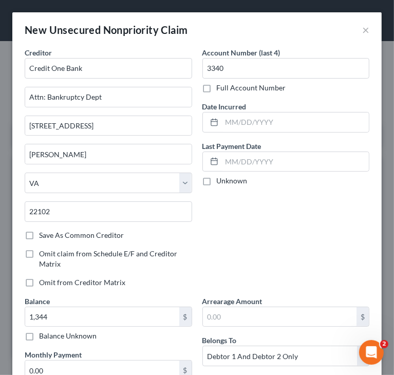
click at [320, 221] on div "Account Number (last 4) 3340 Full Account Number Date Incurred Last Payment Dat…" at bounding box center [286, 171] width 178 height 248
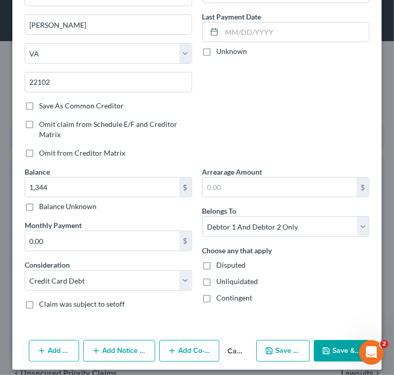
scroll to position [134, 0]
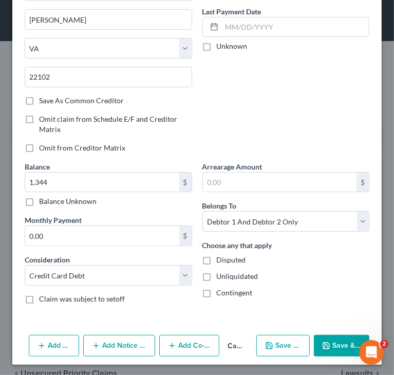
click at [326, 337] on button "Save & Close" at bounding box center [341, 346] width 55 height 22
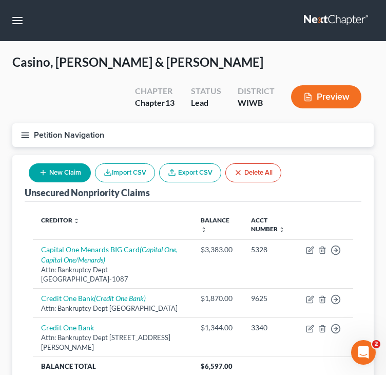
click at [62, 175] on button "New Claim" at bounding box center [60, 172] width 62 height 19
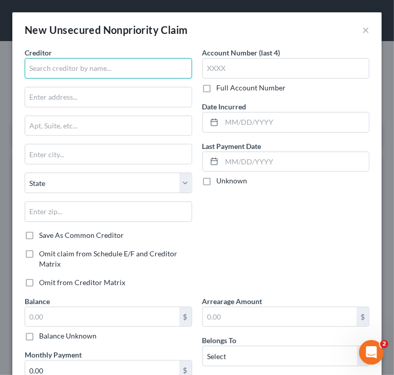
click at [110, 74] on input "text" at bounding box center [108, 68] width 167 height 21
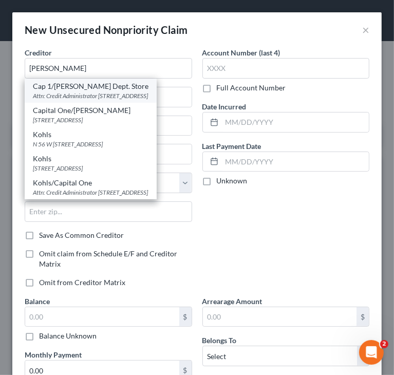
click at [132, 93] on div "Attn: Credit Administrator [STREET_ADDRESS]" at bounding box center [90, 95] width 115 height 9
type input "Cap 1/[PERSON_NAME] Dept. Store"
type input "Attn: Credit Administrator"
type input "P O Box 3043"
type input "[GEOGRAPHIC_DATA]"
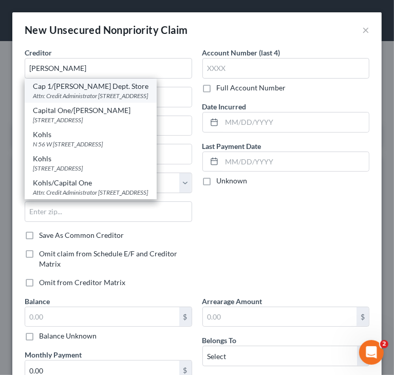
select select "52"
type input "53201"
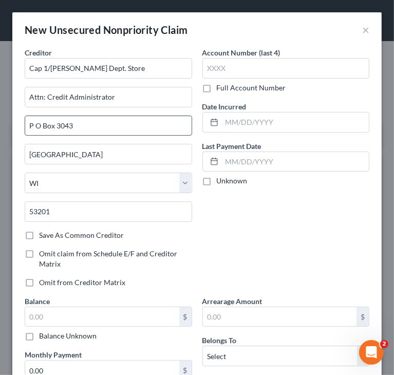
click at [35, 123] on input "P O Box 3043" at bounding box center [108, 125] width 166 height 19
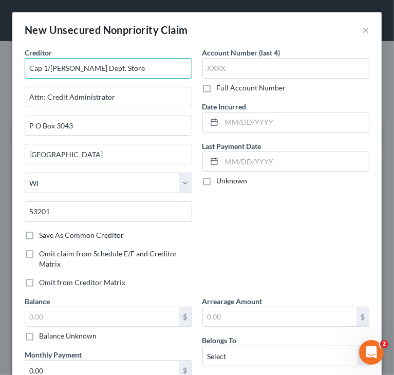
drag, startPoint x: 142, startPoint y: 71, endPoint x: 35, endPoint y: 76, distance: 106.3
click at [35, 76] on input "Cap 1/[PERSON_NAME] Dept. Store" at bounding box center [108, 68] width 167 height 21
click at [132, 68] on input "Cap 1/[PERSON_NAME] Dept. Store" at bounding box center [108, 68] width 167 height 21
drag, startPoint x: 132, startPoint y: 68, endPoint x: -1, endPoint y: 76, distance: 133.1
click at [0, 76] on html "Home New Case Client Portal Directory Cases DebtorCC Managed Cases Lein Law Off…" at bounding box center [197, 233] width 394 height 467
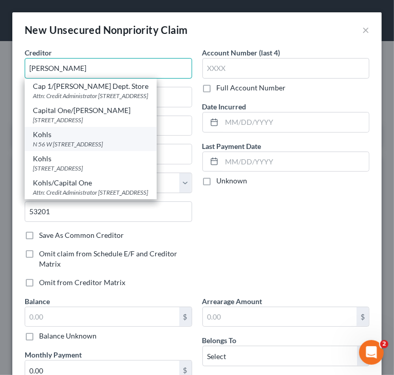
scroll to position [24, 0]
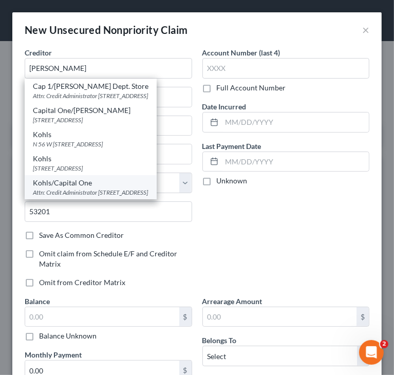
click at [131, 188] on div "Attn: Credit Administrator [STREET_ADDRESS]" at bounding box center [90, 192] width 115 height 9
type input "Kohls/Capital One"
type input "PO Box 3043"
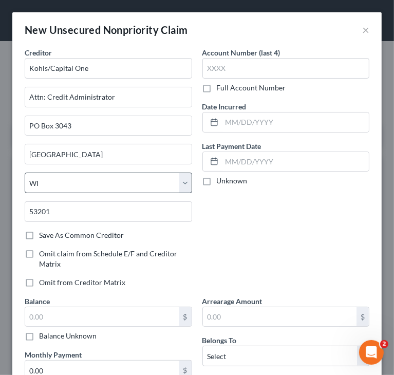
scroll to position [0, 0]
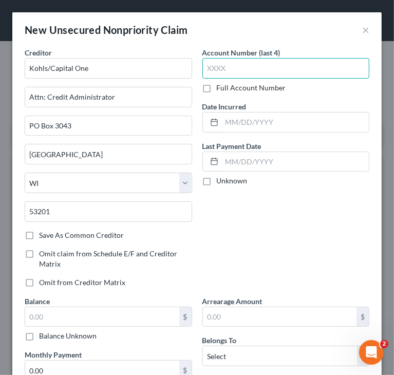
click at [243, 64] on input "text" at bounding box center [285, 68] width 167 height 21
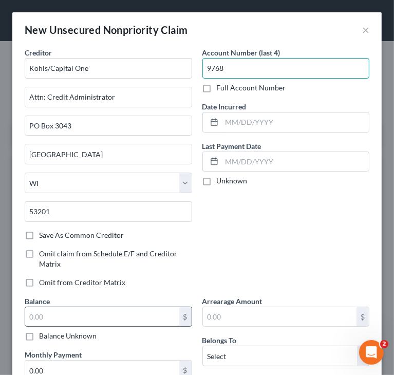
type input "9768"
click at [123, 312] on input "text" at bounding box center [102, 316] width 154 height 19
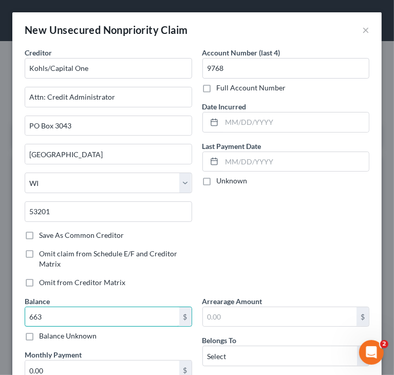
type input "663"
click at [230, 228] on div "Account Number (last 4) 9768 Full Account Number Date Incurred Last Payment Dat…" at bounding box center [286, 171] width 178 height 248
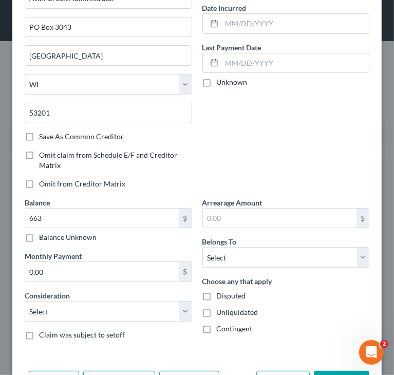
scroll to position [103, 0]
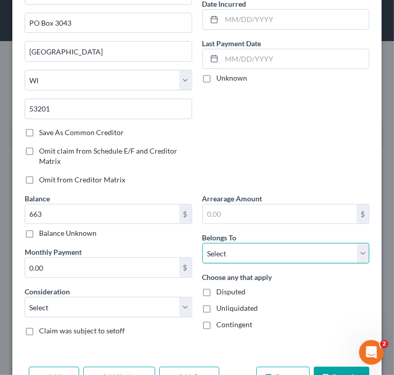
click at [248, 249] on select "Select Debtor 1 Only Debtor 2 Only Debtor 1 And Debtor 2 Only At Least One Of T…" at bounding box center [285, 253] width 167 height 21
select select "2"
click at [202, 243] on select "Select Debtor 1 Only Debtor 2 Only Debtor 1 And Debtor 2 Only At Least One Of T…" at bounding box center [285, 253] width 167 height 21
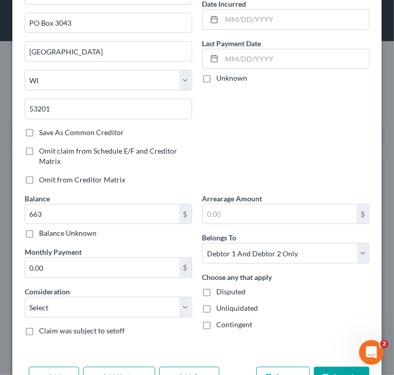
click at [259, 156] on div "Account Number (last 4) 9768 Full Account Number Date Incurred Last Payment Dat…" at bounding box center [286, 69] width 178 height 248
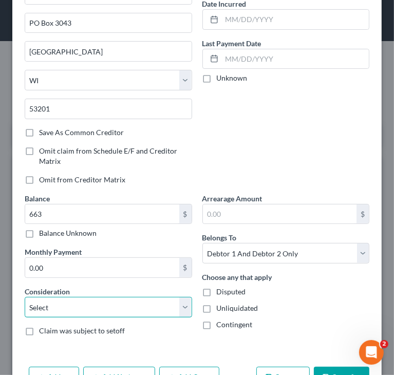
click at [110, 301] on select "Select Cable / Satellite Services Collection Agency Credit Card Debt Debt Couns…" at bounding box center [108, 307] width 167 height 21
click at [25, 297] on select "Select Cable / Satellite Services Collection Agency Credit Card Debt Debt Couns…" at bounding box center [108, 307] width 167 height 21
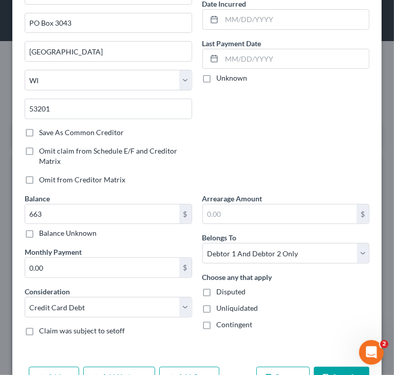
click at [260, 124] on div "Account Number (last 4) 9768 Full Account Number Date Incurred Last Payment Dat…" at bounding box center [286, 69] width 178 height 248
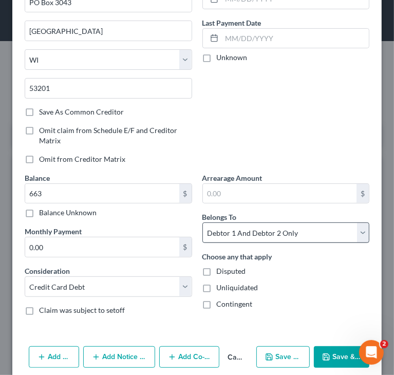
scroll to position [134, 0]
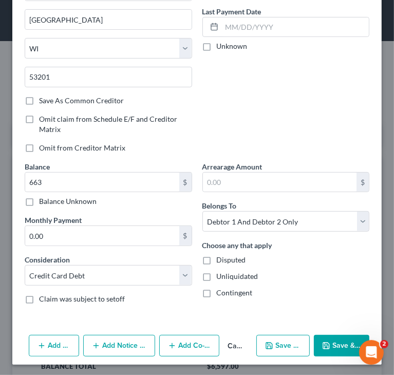
click at [324, 343] on button "Save & Close" at bounding box center [341, 346] width 55 height 22
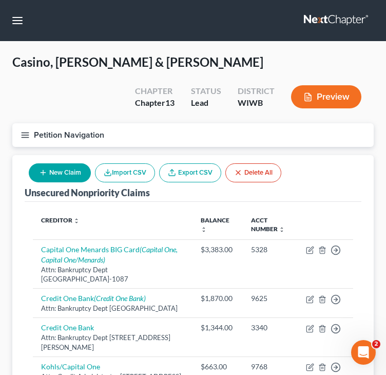
click at [56, 169] on button "New Claim" at bounding box center [60, 172] width 62 height 19
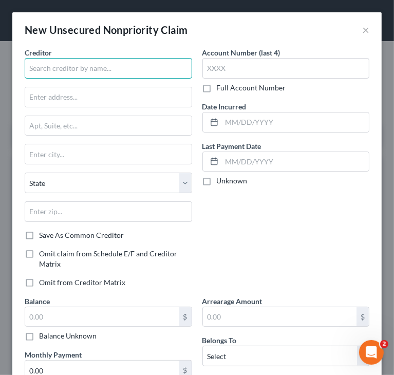
click at [116, 64] on input "text" at bounding box center [108, 68] width 167 height 21
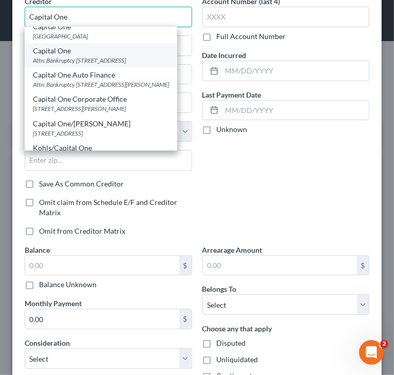
scroll to position [0, 0]
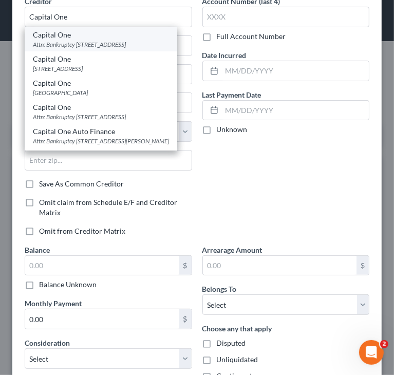
click at [117, 46] on div "Attn: Bankruptcy [STREET_ADDRESS]" at bounding box center [101, 44] width 136 height 9
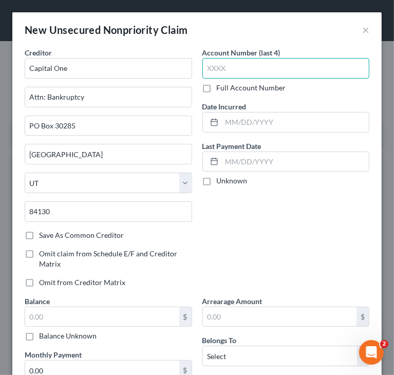
click at [303, 74] on input "text" at bounding box center [285, 68] width 167 height 21
click at [273, 228] on div "Account Number (last 4) 1711 Full Account Number Date Incurred Last Payment Dat…" at bounding box center [286, 171] width 178 height 248
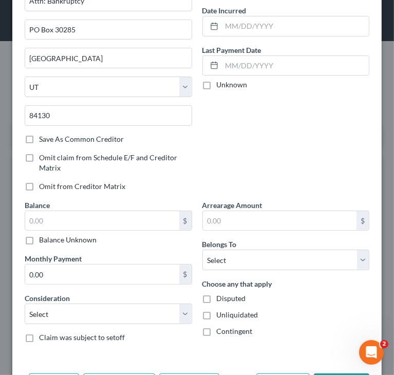
scroll to position [103, 0]
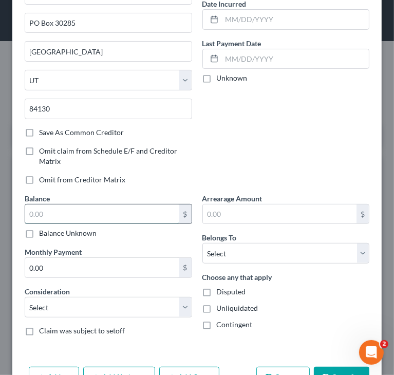
click at [144, 204] on input "text" at bounding box center [102, 213] width 154 height 19
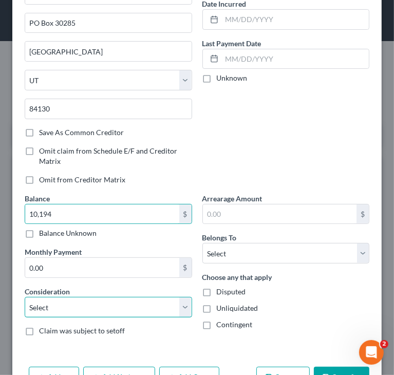
click at [93, 309] on select "Select Cable / Satellite Services Collection Agency Credit Card Debt Debt Couns…" at bounding box center [108, 307] width 167 height 21
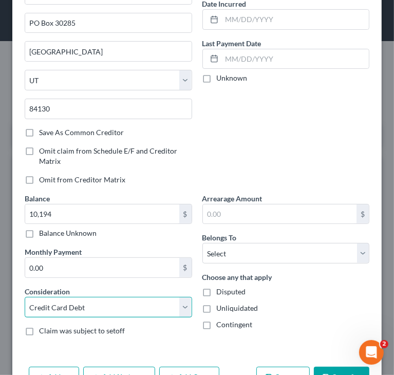
click at [25, 297] on select "Select Cable / Satellite Services Collection Agency Credit Card Debt Debt Couns…" at bounding box center [108, 307] width 167 height 21
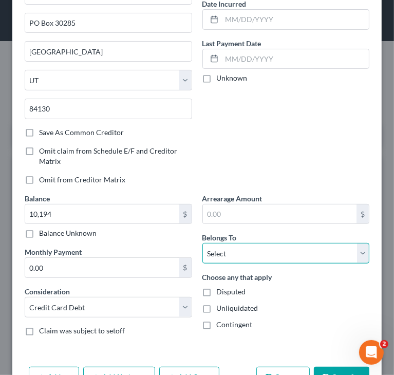
click at [225, 251] on select "Select Debtor 1 Only Debtor 2 Only Debtor 1 And Debtor 2 Only At Least One Of T…" at bounding box center [285, 253] width 167 height 21
click at [202, 243] on select "Select Debtor 1 Only Debtor 2 Only Debtor 1 And Debtor 2 Only At Least One Of T…" at bounding box center [285, 253] width 167 height 21
click at [243, 252] on select "Select Debtor 1 Only Debtor 2 Only Debtor 1 And Debtor 2 Only At Least One Of T…" at bounding box center [285, 253] width 167 height 21
click at [202, 243] on select "Select Debtor 1 Only Debtor 2 Only Debtor 1 And Debtor 2 Only At Least One Of T…" at bounding box center [285, 253] width 167 height 21
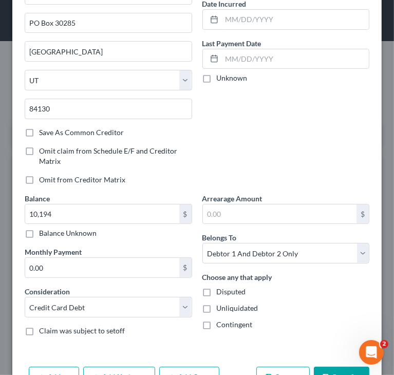
click at [279, 134] on div "Account Number (last 4) 1711 Full Account Number Date Incurred Last Payment Dat…" at bounding box center [286, 69] width 178 height 248
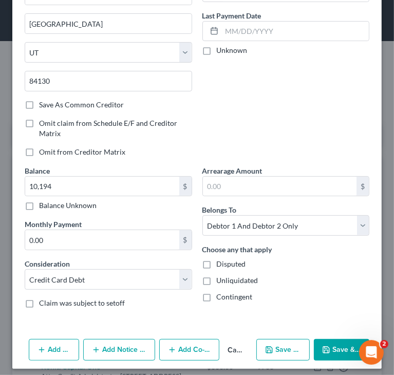
scroll to position [134, 0]
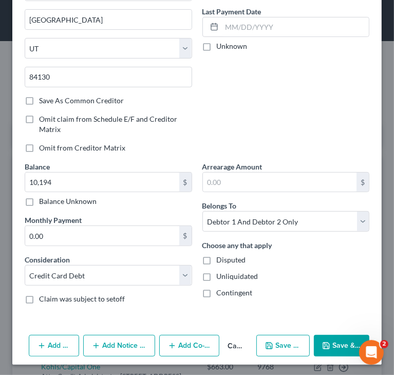
click at [327, 343] on button "Save & Close" at bounding box center [341, 346] width 55 height 22
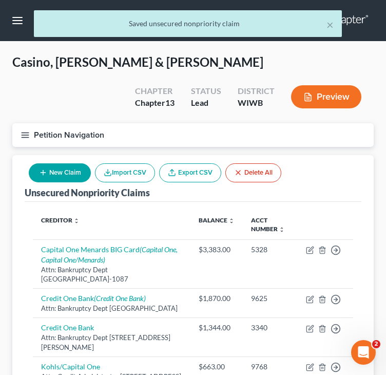
drag, startPoint x: 322, startPoint y: 173, endPoint x: 331, endPoint y: 169, distance: 10.1
click at [322, 173] on div "Unsecured Nonpriority Claims New Claim Import CSV Export CSV Delete All" at bounding box center [193, 178] width 337 height 47
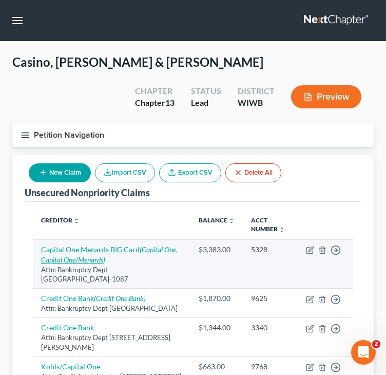
click at [146, 249] on icon "(Capital One, Capital One/Menards)" at bounding box center [109, 254] width 136 height 19
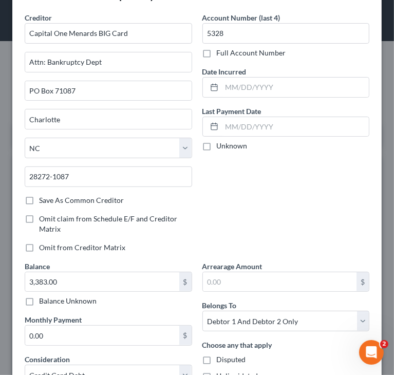
scroll to position [220, 0]
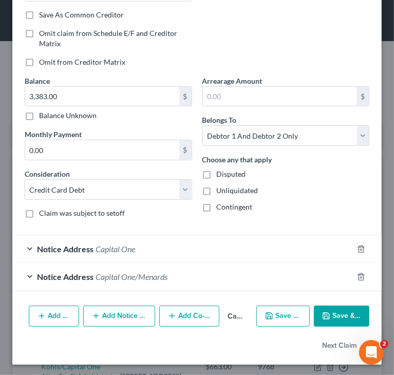
click at [108, 246] on span "Capital One" at bounding box center [115, 249] width 40 height 10
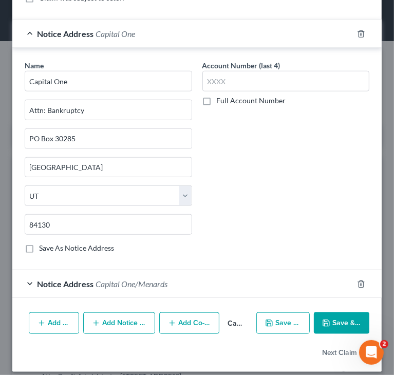
scroll to position [441, 0]
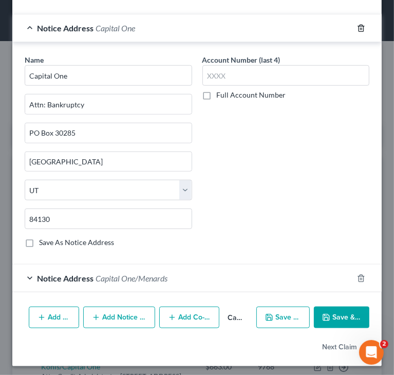
click at [361, 28] on line "button" at bounding box center [361, 29] width 0 height 2
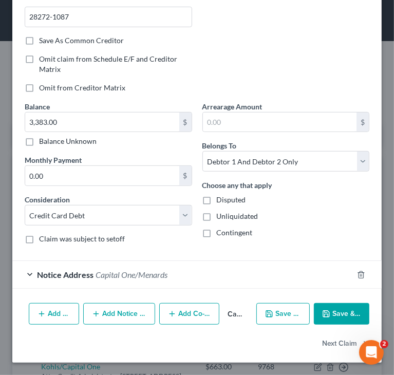
scroll to position [192, 0]
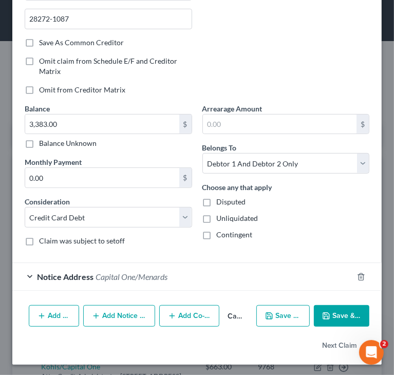
click at [148, 281] on div "Notice Address Capital One/Menards" at bounding box center [182, 276] width 340 height 27
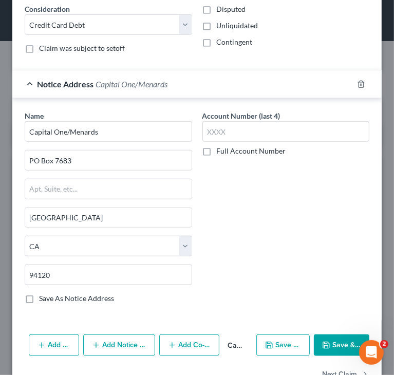
scroll to position [413, 0]
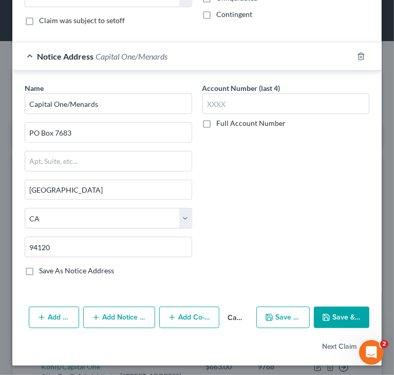
click at [304, 313] on div "Add Action Add Notice Address Add Co-Debtor Cancel Save & New Save & Close" at bounding box center [196, 319] width 369 height 34
click at [322, 315] on icon "button" at bounding box center [326, 317] width 8 height 8
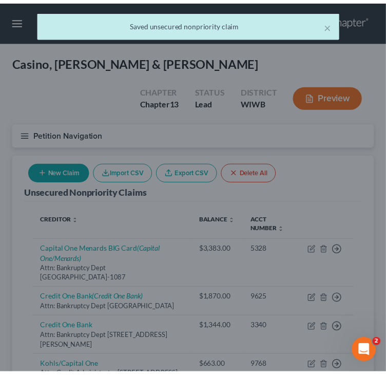
scroll to position [0, 0]
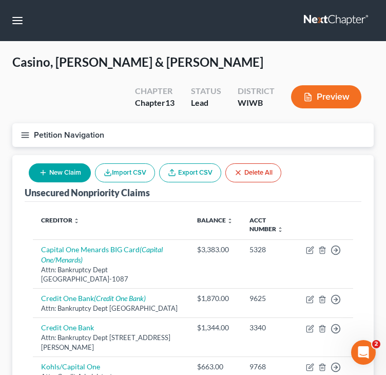
click at [336, 187] on div "Unsecured Nonpriority Claims New Claim Import CSV Export CSV Delete All" at bounding box center [193, 178] width 337 height 47
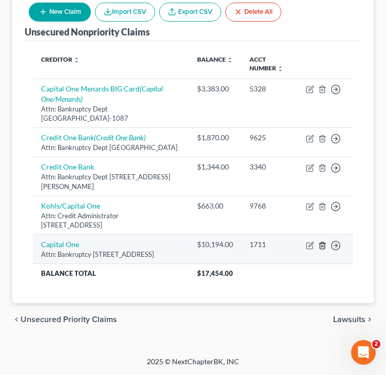
scroll to position [179, 0]
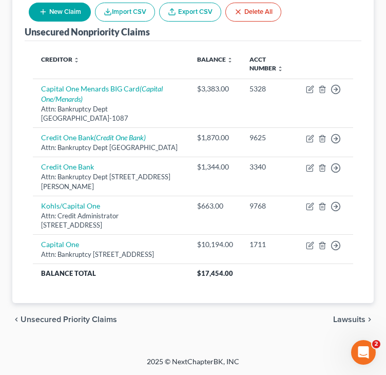
click at [351, 317] on span "Lawsuits" at bounding box center [349, 319] width 32 height 8
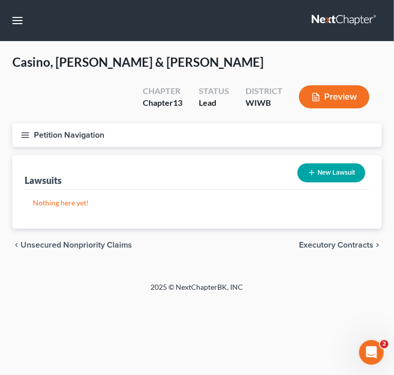
click at [30, 134] on button "Petition Navigation" at bounding box center [196, 135] width 369 height 24
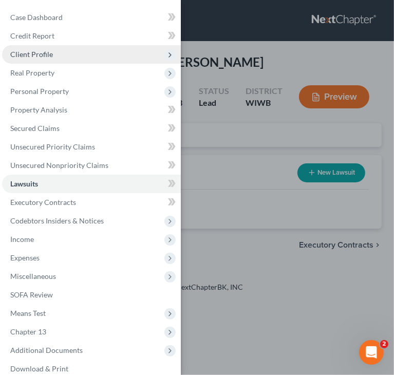
click at [52, 55] on span "Client Profile" at bounding box center [91, 54] width 179 height 18
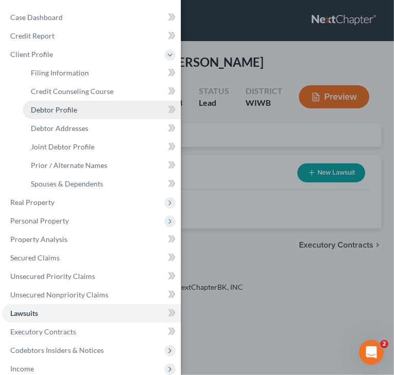
click at [60, 109] on span "Debtor Profile" at bounding box center [54, 109] width 46 height 9
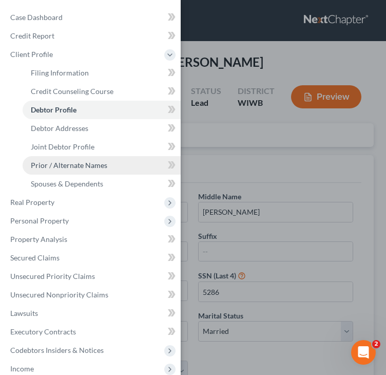
click at [68, 166] on span "Prior / Alternate Names" at bounding box center [69, 165] width 76 height 9
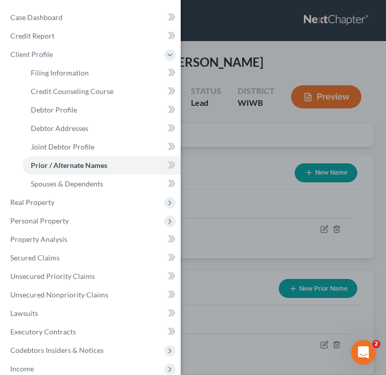
click at [271, 56] on div "Case Dashboard Payments Invoices Payments Payments Credit Report Client Profile" at bounding box center [193, 187] width 386 height 375
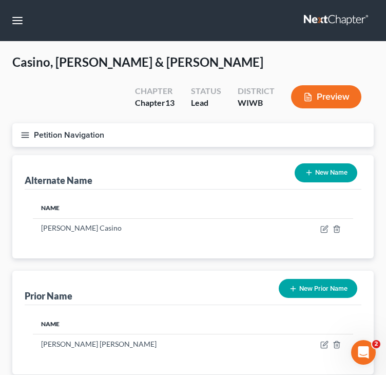
click at [29, 132] on icon "button" at bounding box center [25, 134] width 9 height 9
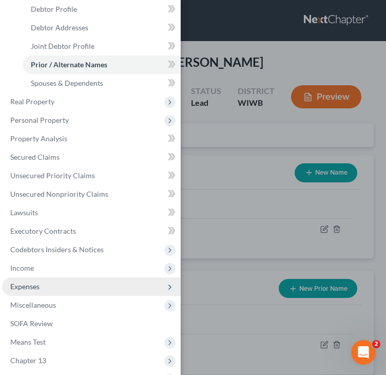
scroll to position [154, 0]
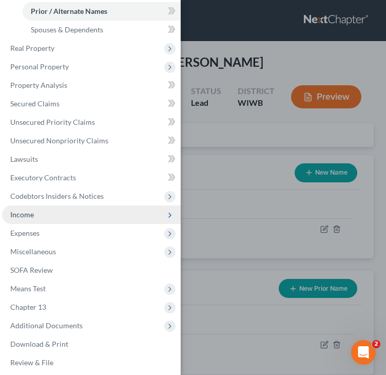
click at [35, 214] on span "Income" at bounding box center [91, 214] width 179 height 18
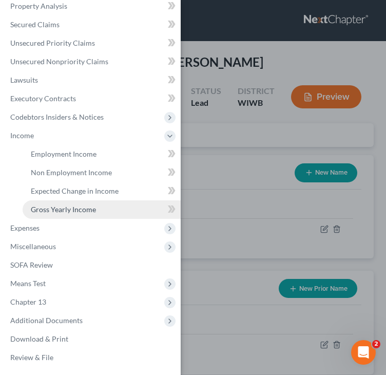
scroll to position [104, 0]
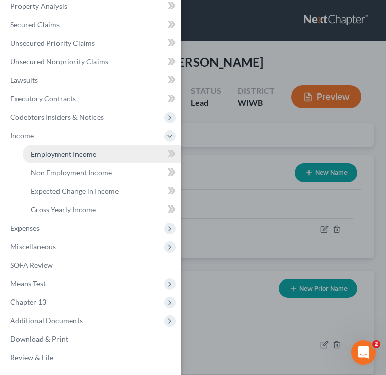
click at [80, 152] on span "Employment Income" at bounding box center [64, 153] width 66 height 9
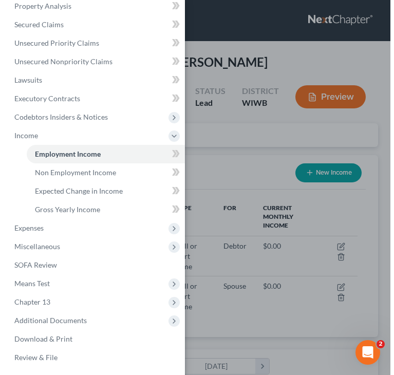
scroll to position [160, 341]
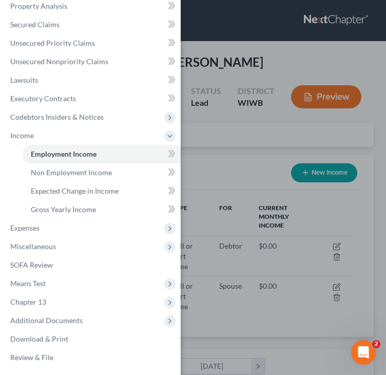
click at [242, 66] on div "Case Dashboard Payments Invoices Payments Payments Credit Report Client Profile" at bounding box center [193, 187] width 386 height 375
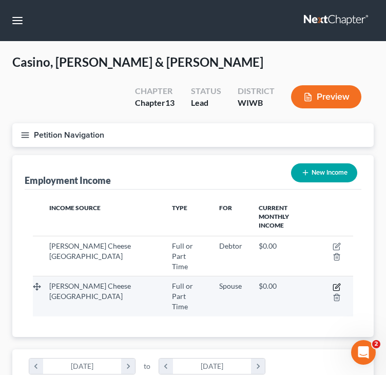
click at [335, 283] on icon "button" at bounding box center [337, 285] width 5 height 5
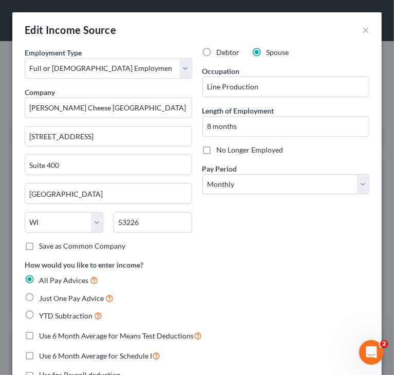
scroll to position [164, 348]
click at [272, 261] on div "How would you like to enter income? All Pay Advices Just One Pay Advice YTD Sub…" at bounding box center [197, 290] width 344 height 63
